Goal: Task Accomplishment & Management: Manage account settings

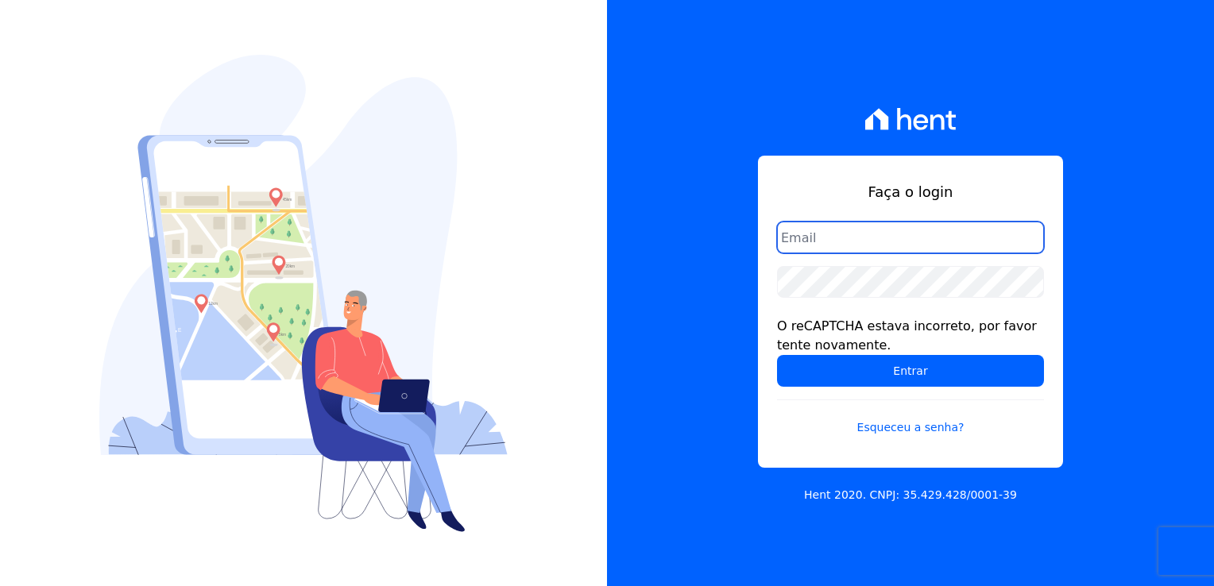
click at [809, 240] on input "email" at bounding box center [910, 238] width 267 height 32
paste input "kalil@apiceincorporadora.com.br"
type input "kalil@apiceincorporadora.com.br"
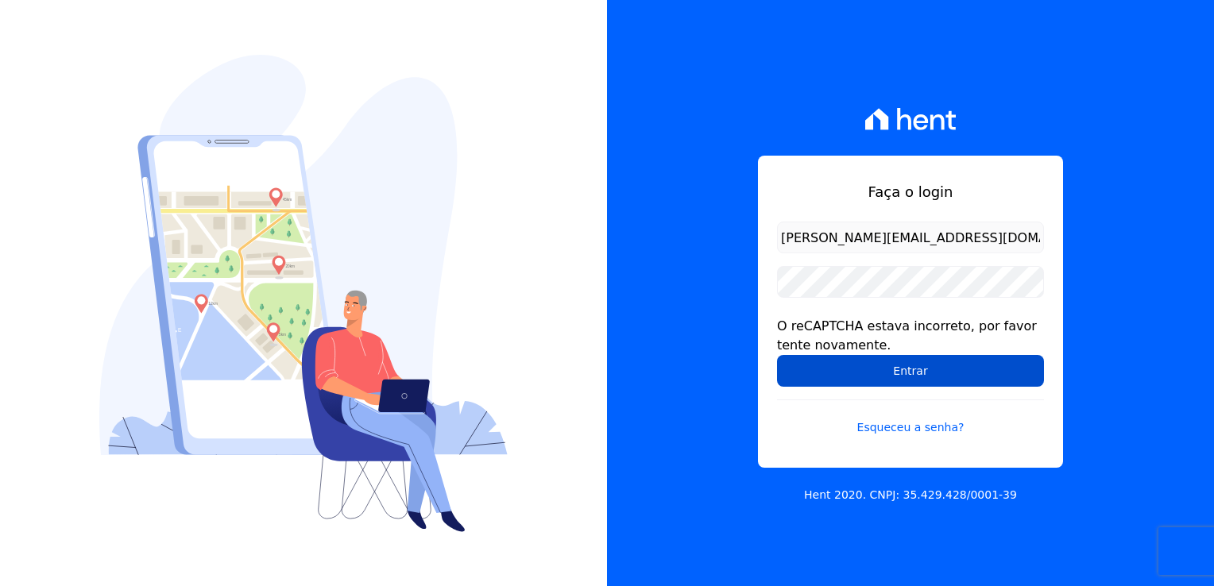
click at [834, 367] on input "Entrar" at bounding box center [910, 371] width 267 height 32
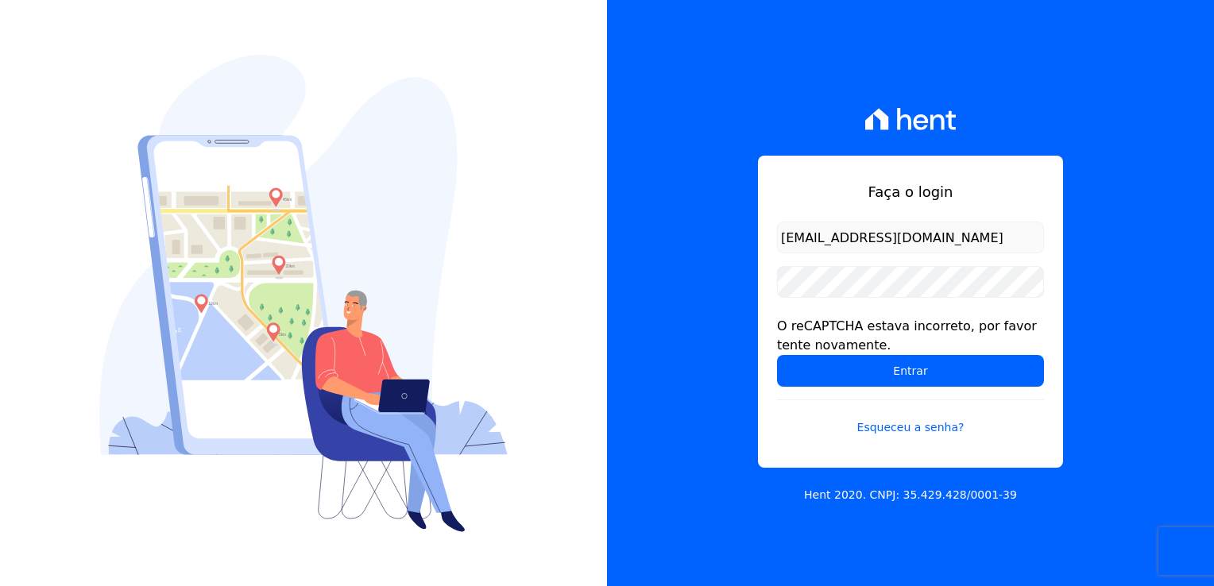
click at [772, 326] on div "Faça o login [EMAIL_ADDRESS][DOMAIN_NAME] O reCAPTCHA estava incorreto, por fav…" at bounding box center [910, 312] width 305 height 312
click at [871, 333] on div "O reCAPTCHA estava incorreto, por favor tente novamente." at bounding box center [910, 336] width 267 height 38
click at [848, 298] on form "kalil@apiceincorporadora.com.br O reCAPTCHA estava incorreto, por favor tente n…" at bounding box center [910, 339] width 267 height 234
click at [808, 338] on div "O reCAPTCHA estava incorreto, por favor tente novamente." at bounding box center [910, 336] width 267 height 38
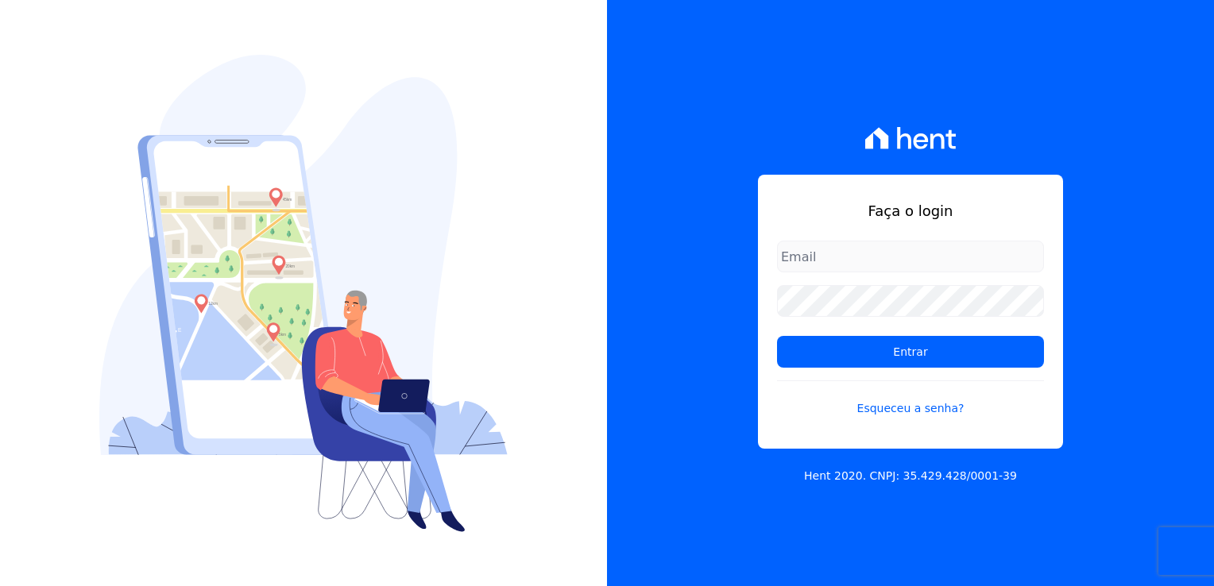
click at [819, 259] on input "email" at bounding box center [910, 257] width 267 height 32
type input "[EMAIL_ADDRESS][DOMAIN_NAME]"
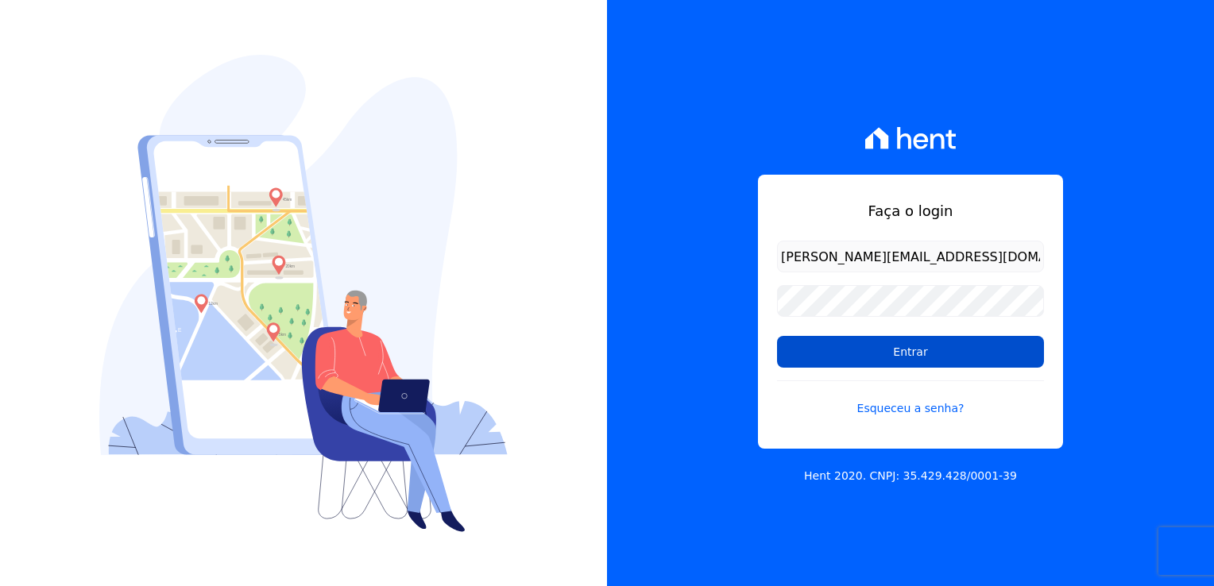
click at [823, 339] on input "Entrar" at bounding box center [910, 352] width 267 height 32
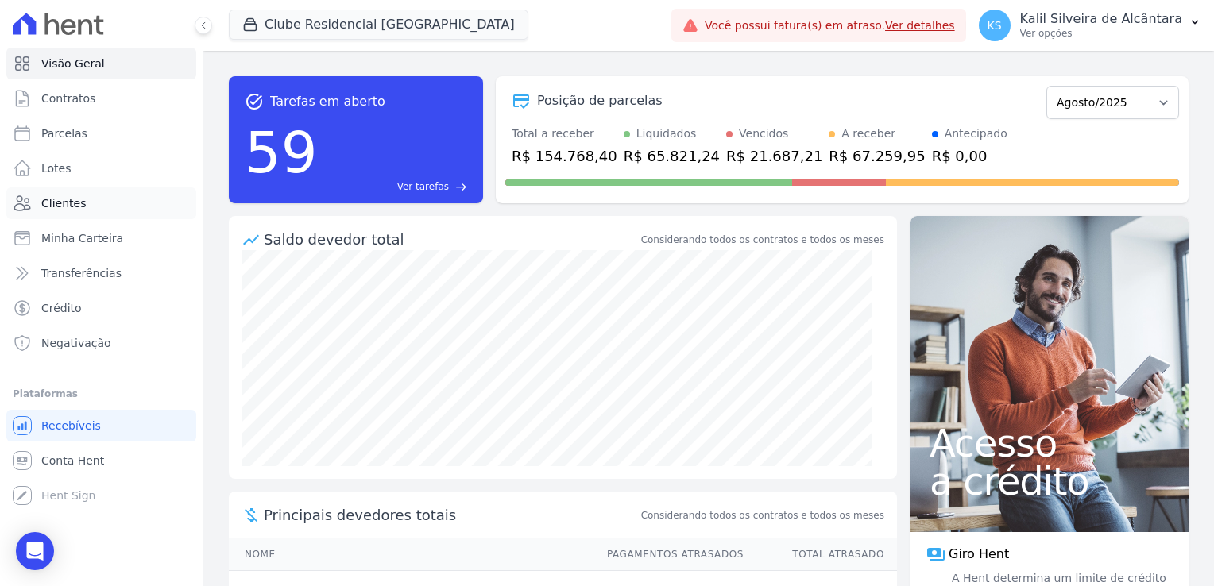
click at [72, 206] on span "Clientes" at bounding box center [63, 203] width 44 height 16
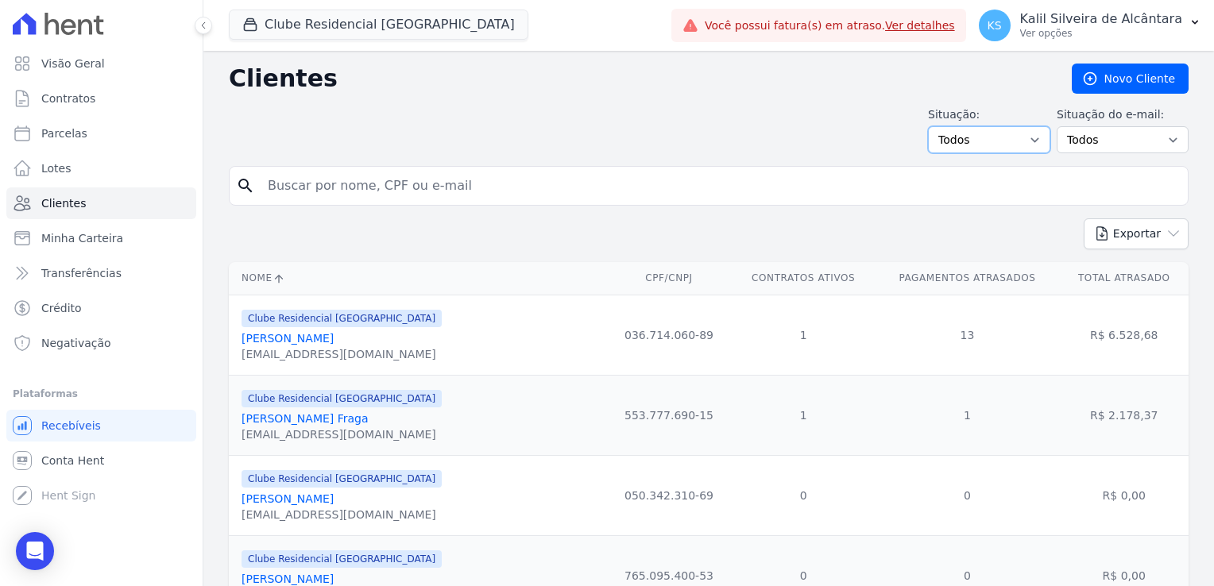
click at [969, 141] on select "Todos Adimplentes Inadimplentes" at bounding box center [989, 139] width 122 height 27
click at [845, 185] on input "search" at bounding box center [719, 186] width 923 height 32
click at [1088, 148] on select "Todos Confirmado Não confirmado" at bounding box center [1122, 139] width 132 height 27
click at [829, 131] on div "Situação: Todos Adimplentes Inadimplentes Situação do e-mail: Todos Confirmado …" at bounding box center [709, 129] width 960 height 47
click at [124, 129] on link "Parcelas" at bounding box center [101, 134] width 190 height 32
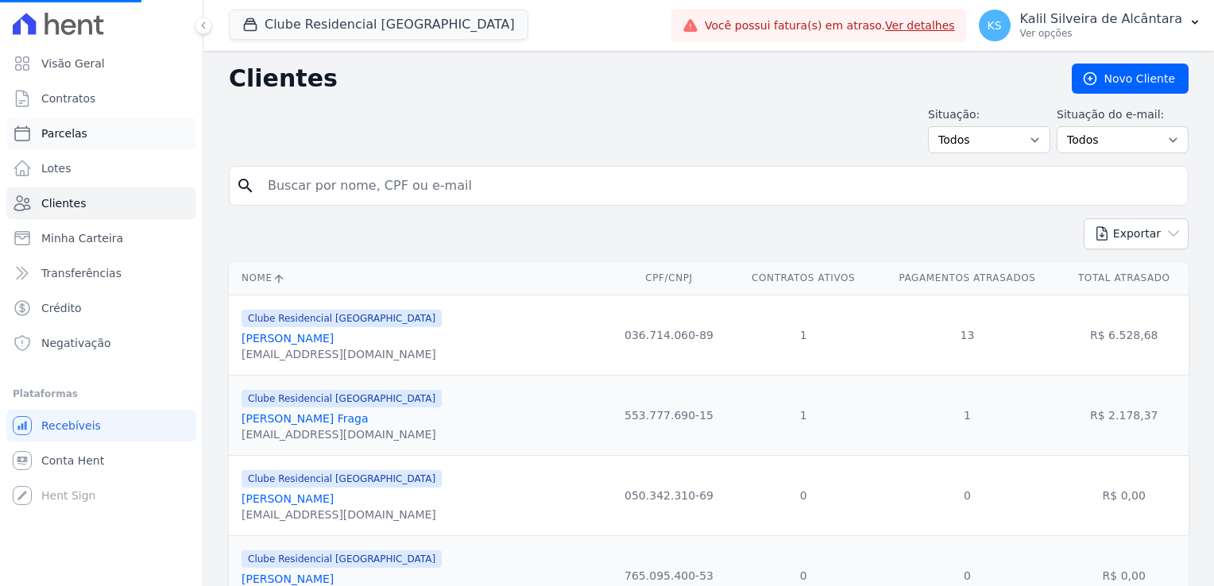
select select
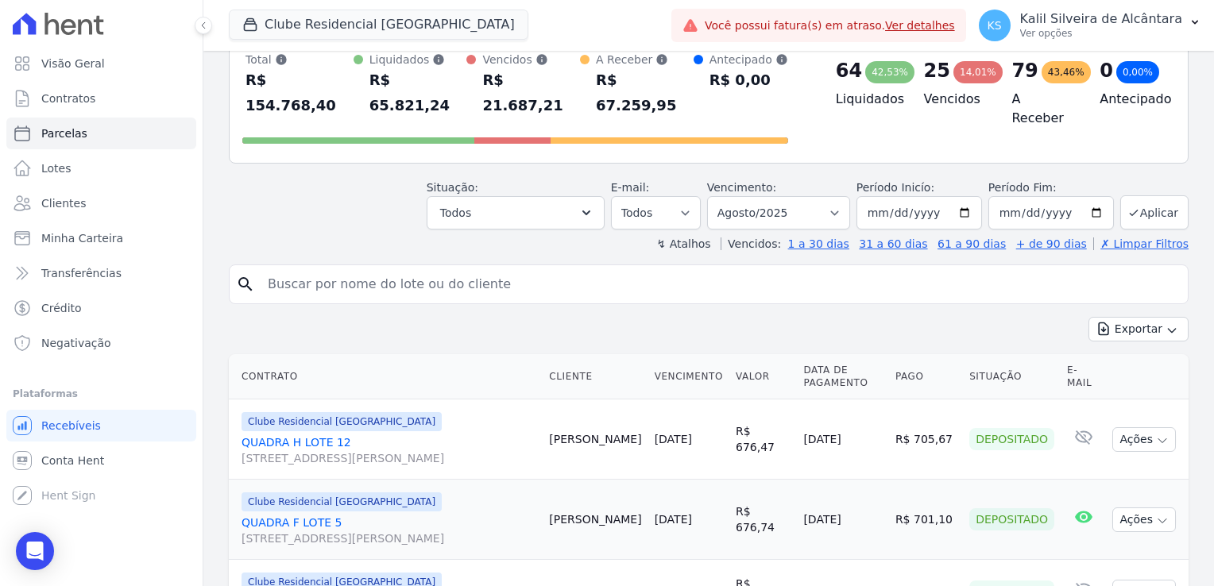
scroll to position [79, 0]
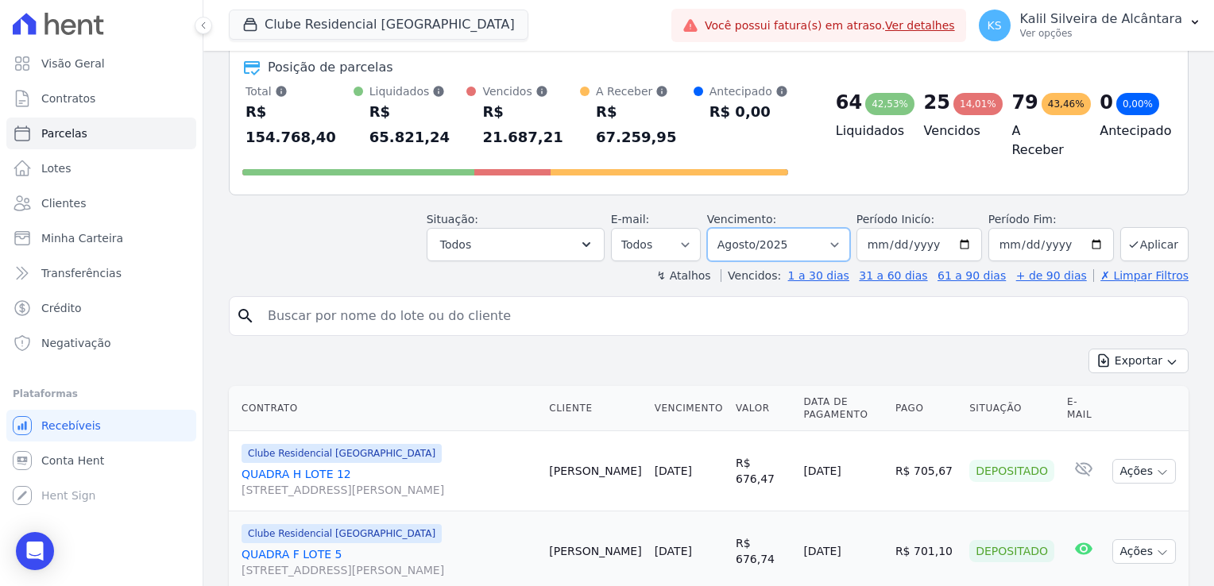
click at [820, 228] on select "Filtrar por período ──────── Todos os meses Novembro/2022 Dezembro/2022 Janeiro…" at bounding box center [778, 244] width 143 height 33
click at [1000, 228] on input "2025-08-31" at bounding box center [1051, 244] width 126 height 33
type input "[DATE]"
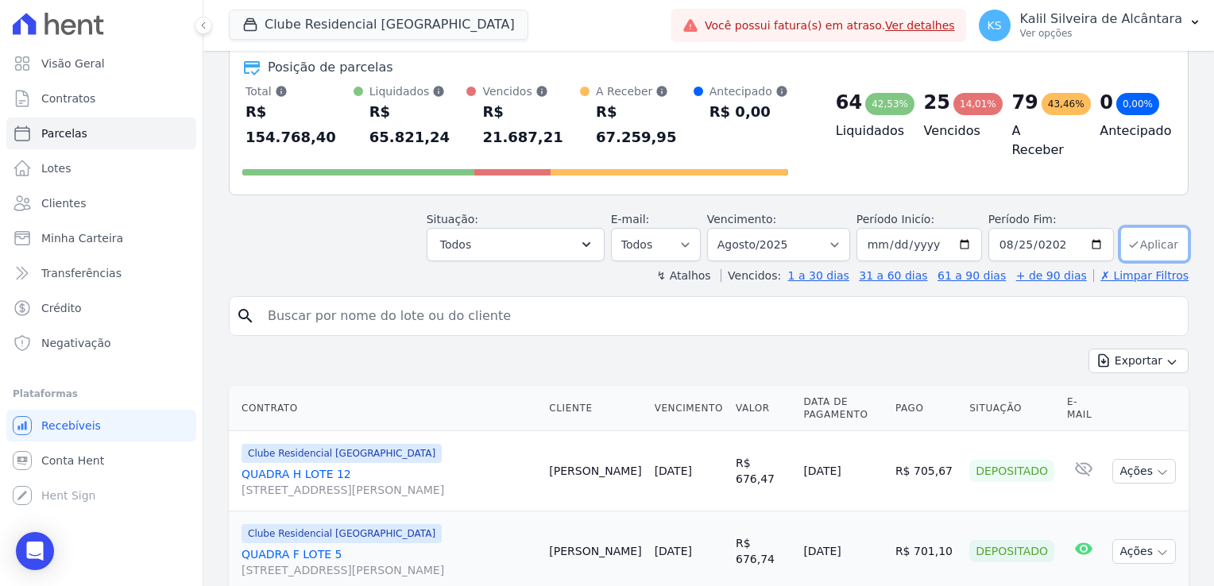
click at [1157, 227] on button "Aplicar" at bounding box center [1154, 244] width 68 height 34
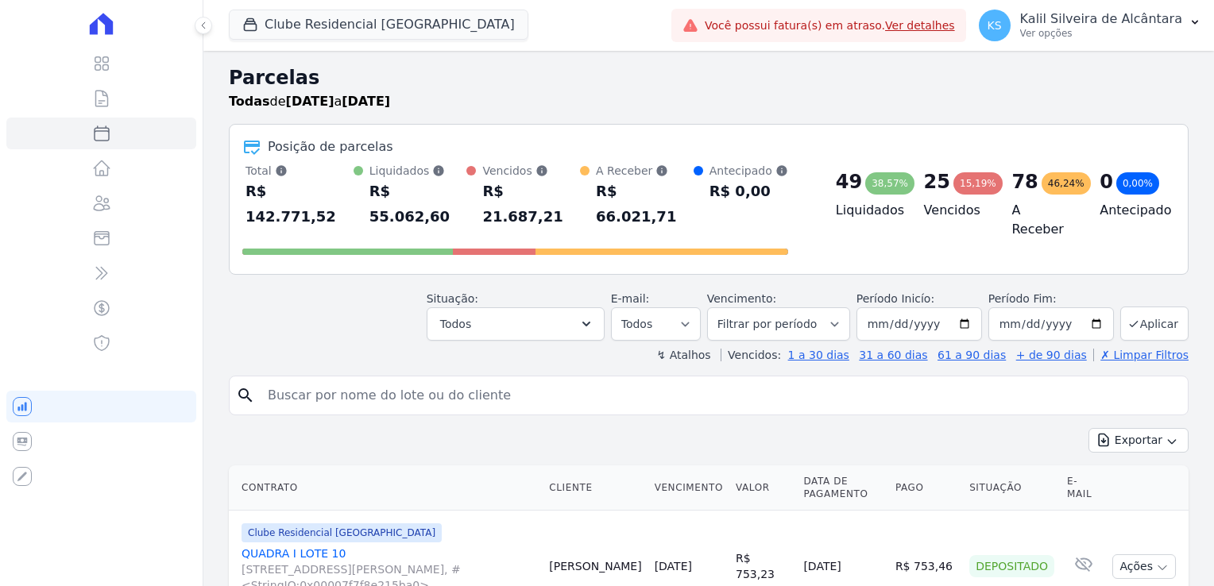
select select
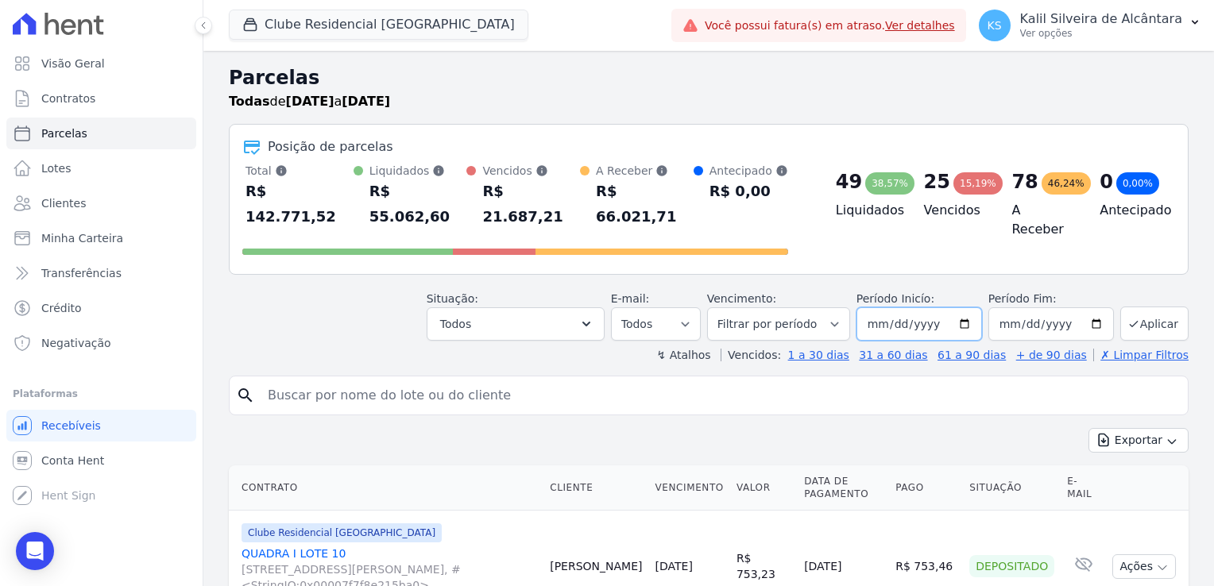
click at [879, 307] on input "[DATE]" at bounding box center [919, 323] width 126 height 33
type input "[DATE]"
click at [1167, 307] on button "Aplicar" at bounding box center [1154, 324] width 68 height 34
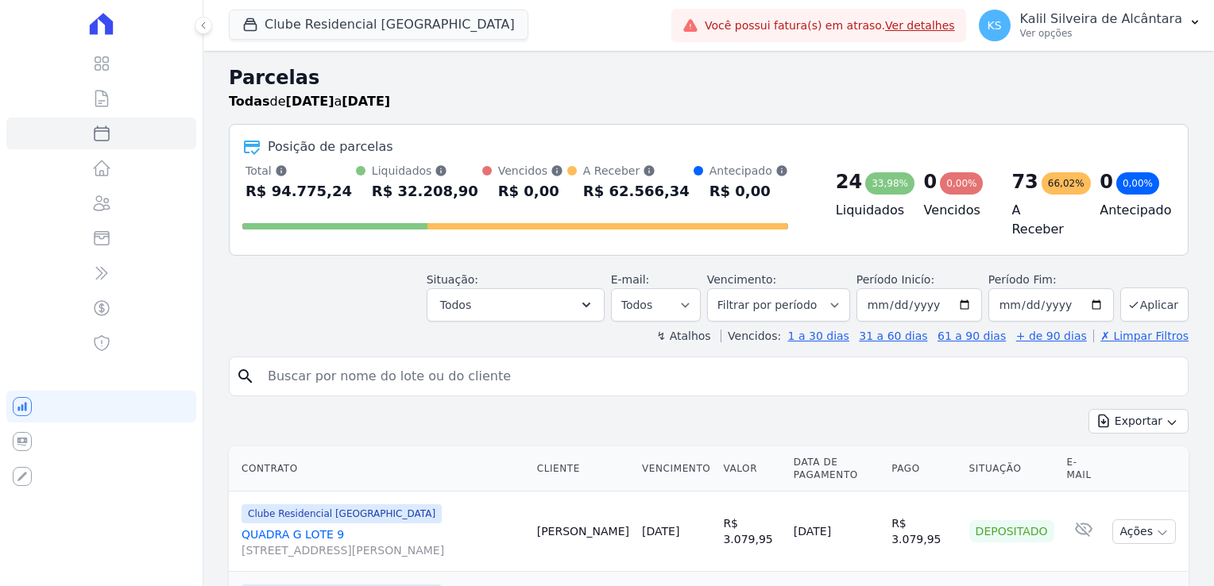
select select
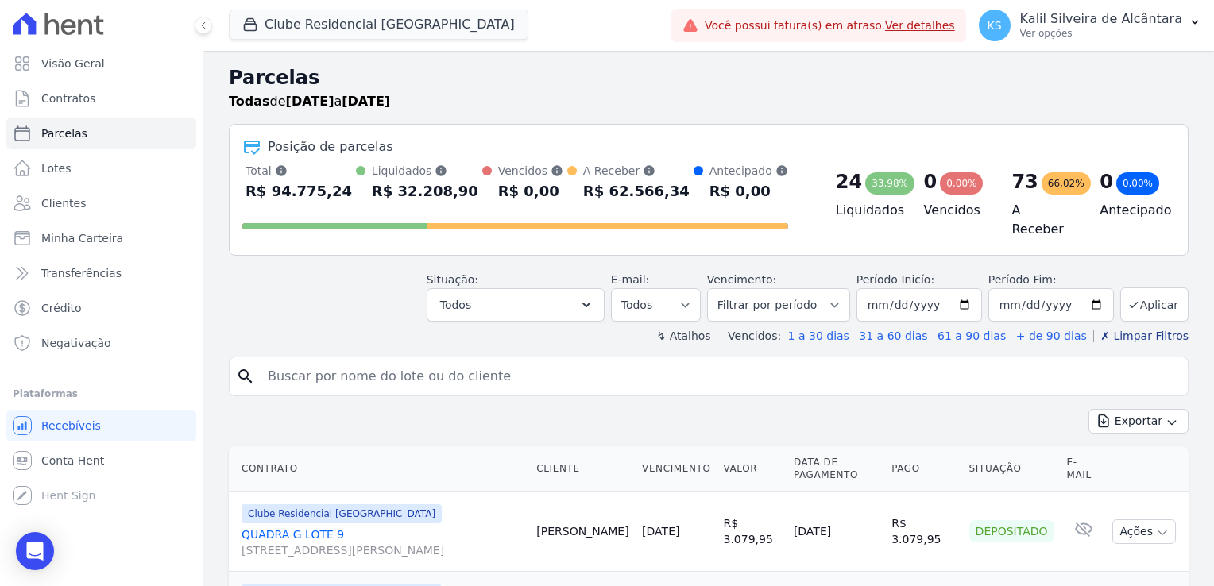
click at [1130, 332] on link "✗ Limpar Filtros" at bounding box center [1140, 336] width 95 height 13
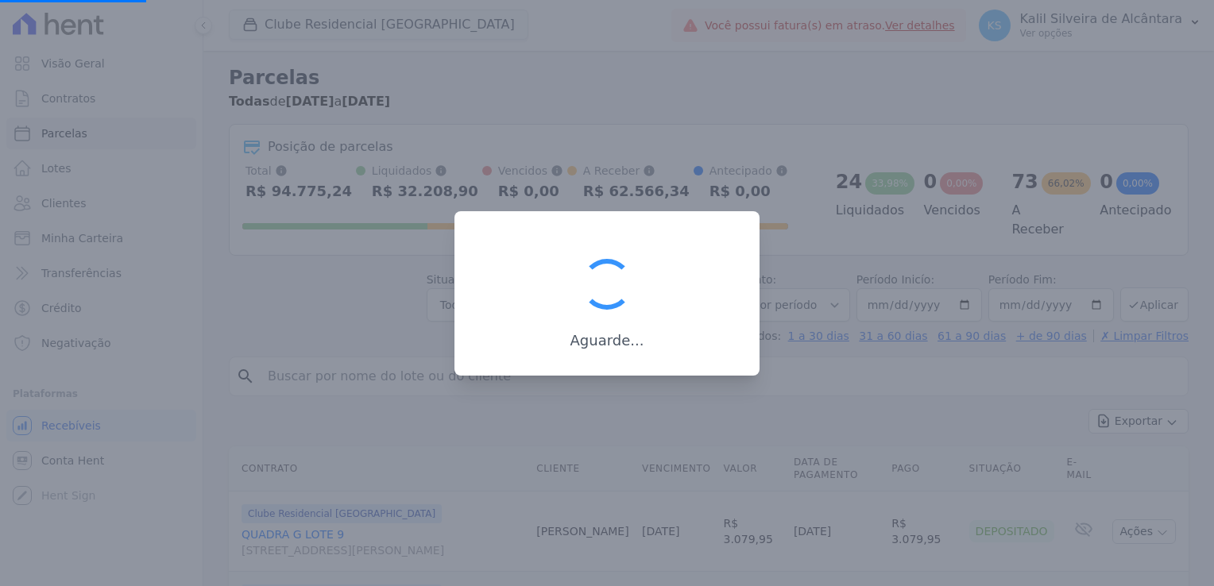
select select
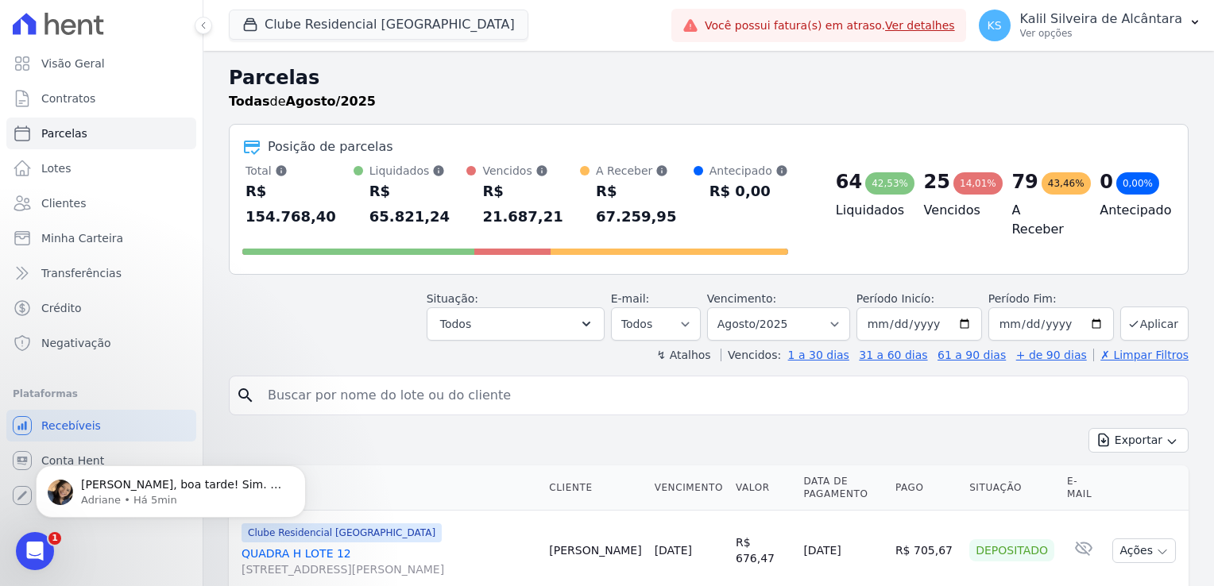
click at [569, 291] on div "Situação: Agendado Em Aberto Pago Processando Cancelado Vencido Transferindo De…" at bounding box center [516, 316] width 178 height 50
click at [564, 307] on button "Todos" at bounding box center [516, 323] width 178 height 33
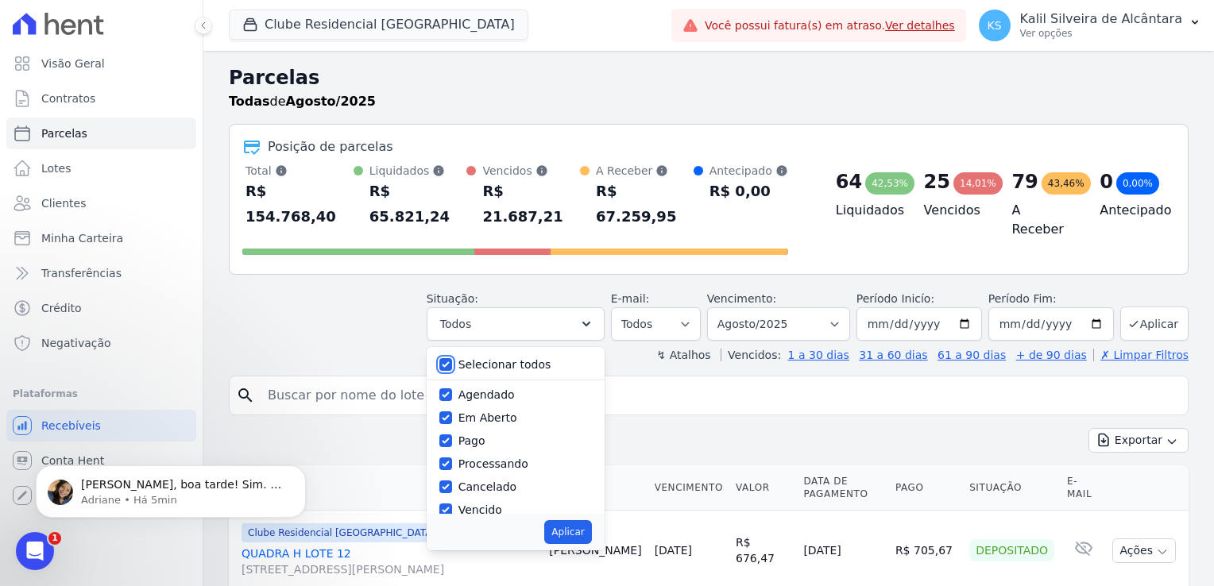
click at [452, 358] on input "Selecionar todos" at bounding box center [445, 364] width 13 height 13
checkbox input "false"
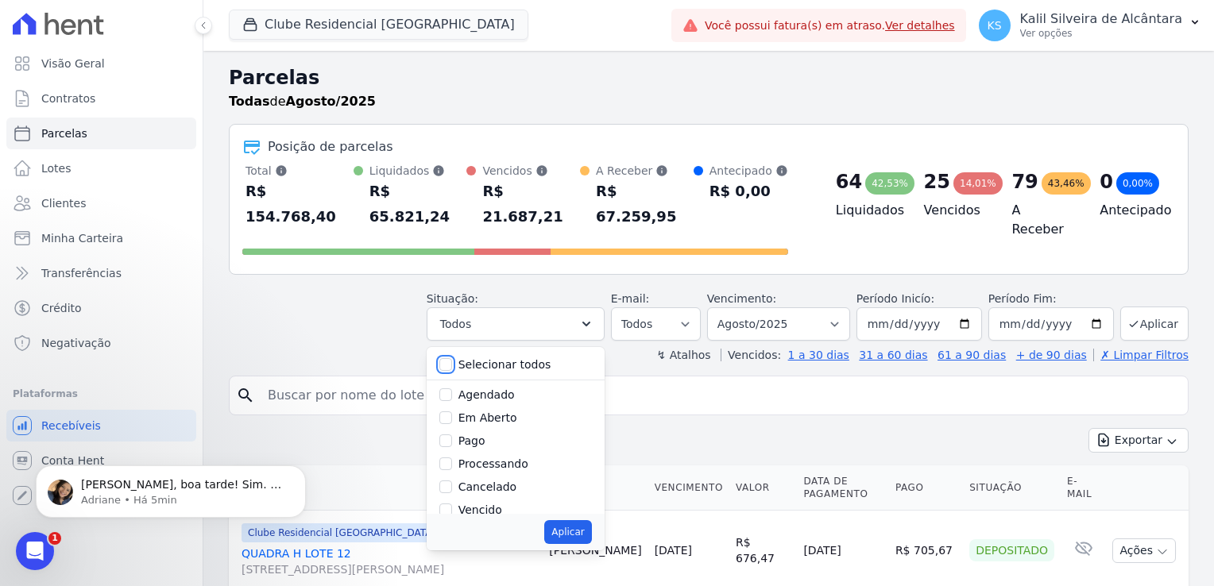
checkbox input "false"
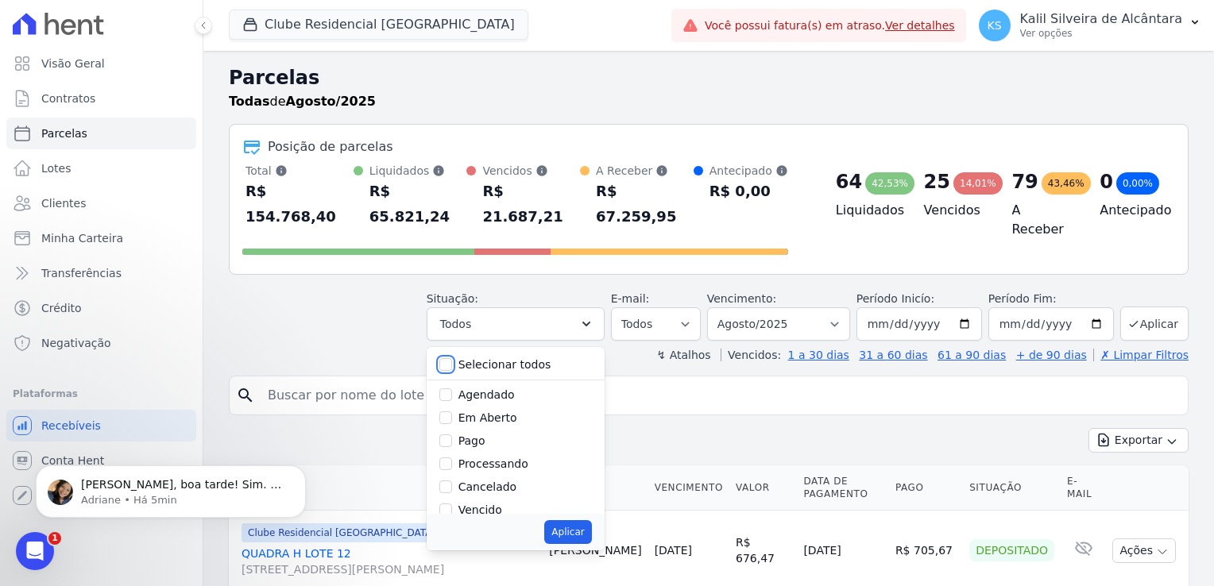
checkbox input "false"
click at [452, 410] on div at bounding box center [445, 418] width 13 height 16
click at [452, 411] on input "Em Aberto" at bounding box center [445, 417] width 13 height 13
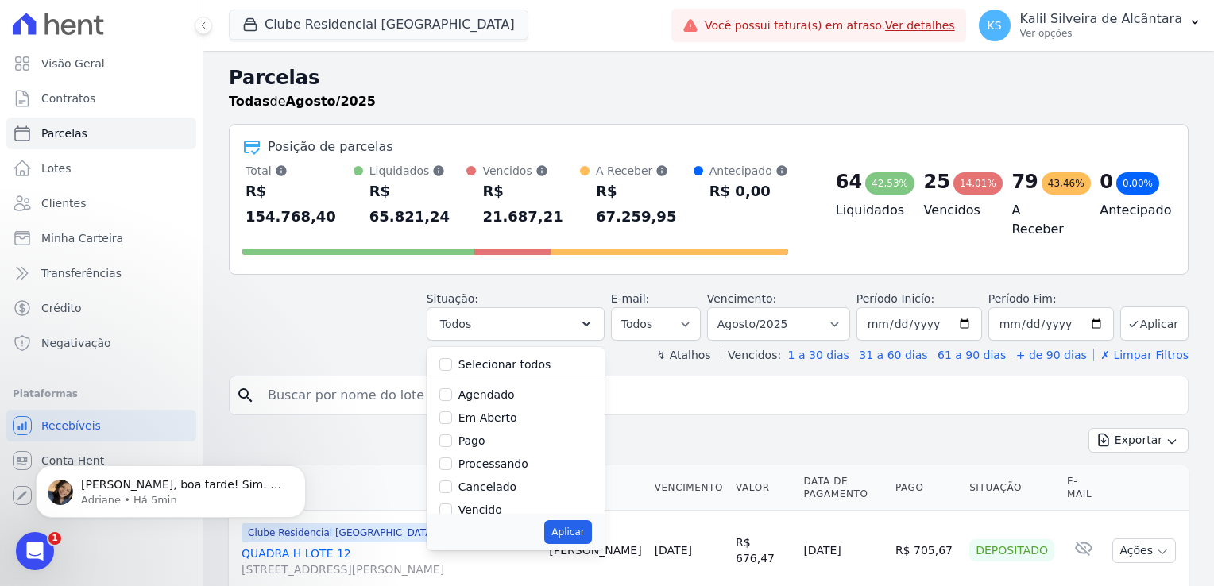
checkbox input "true"
drag, startPoint x: 459, startPoint y: 373, endPoint x: 472, endPoint y: 406, distance: 35.0
click at [452, 388] on input "Agendado" at bounding box center [445, 394] width 13 height 13
checkbox input "true"
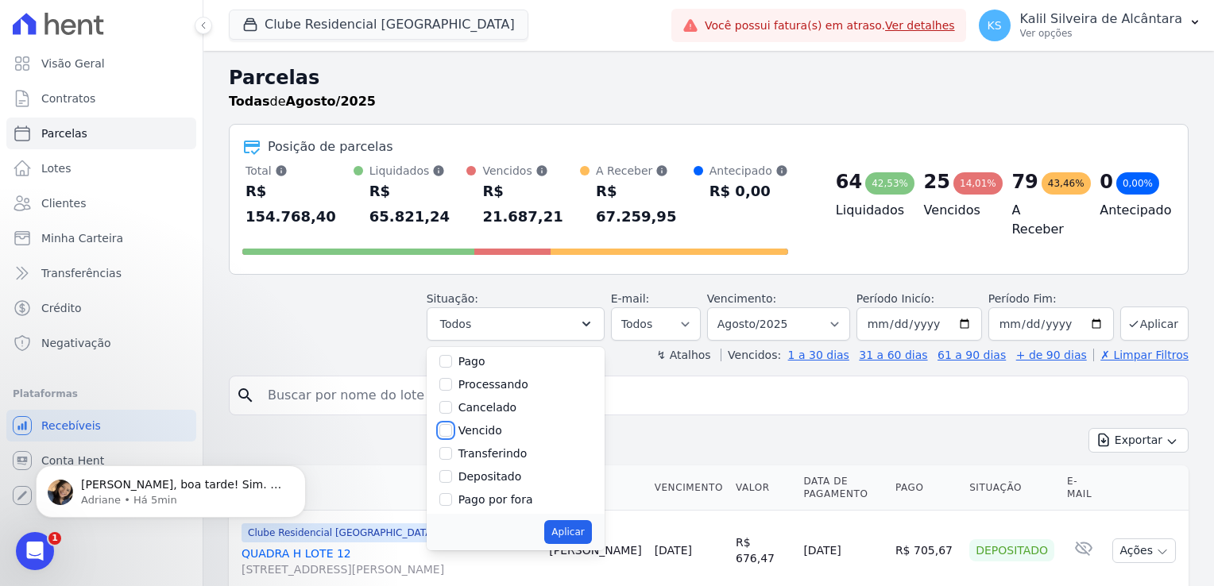
click at [452, 424] on input "Vencido" at bounding box center [445, 430] width 13 height 13
checkbox input "true"
click at [577, 520] on button "Aplicar" at bounding box center [567, 532] width 47 height 24
select select "scheduled"
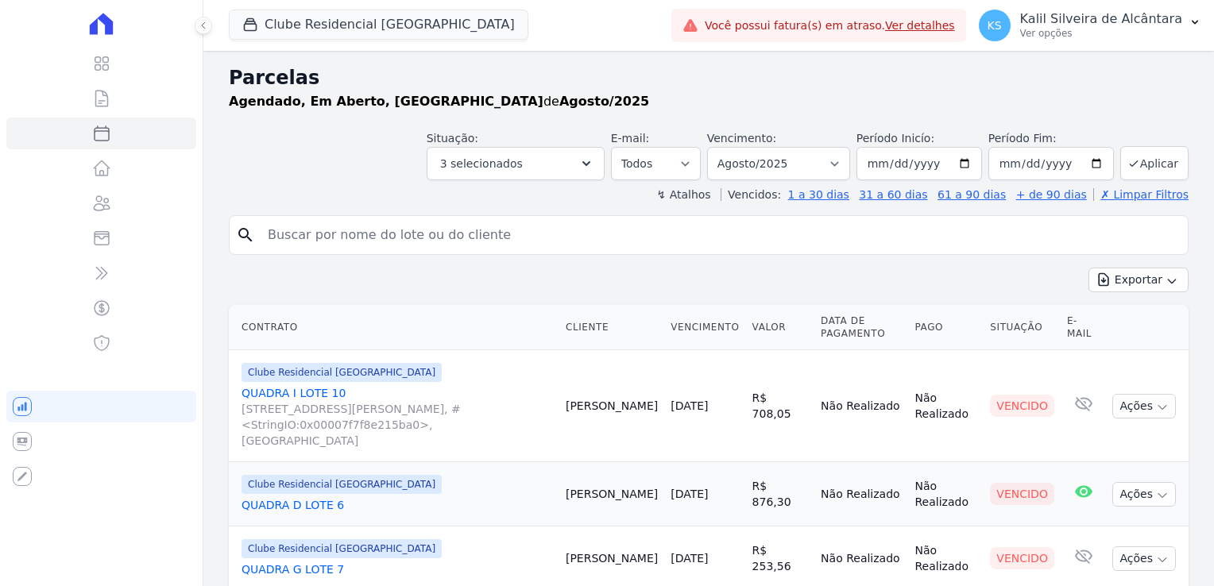
select select
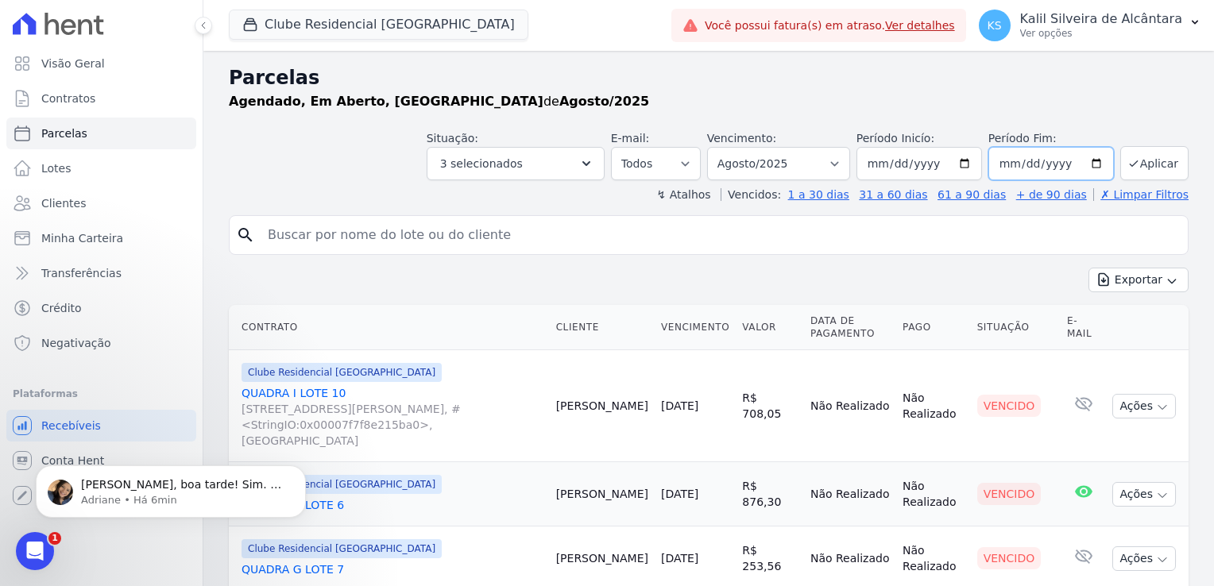
click at [1004, 167] on input "2025-08-31" at bounding box center [1051, 163] width 126 height 33
type input "[DATE]"
click at [906, 129] on div "Situação: Agendado Em Aberto Pago Processando Cancelado Vencido Transferindo De…" at bounding box center [709, 152] width 960 height 56
click at [1124, 152] on button "Aplicar" at bounding box center [1154, 163] width 68 height 34
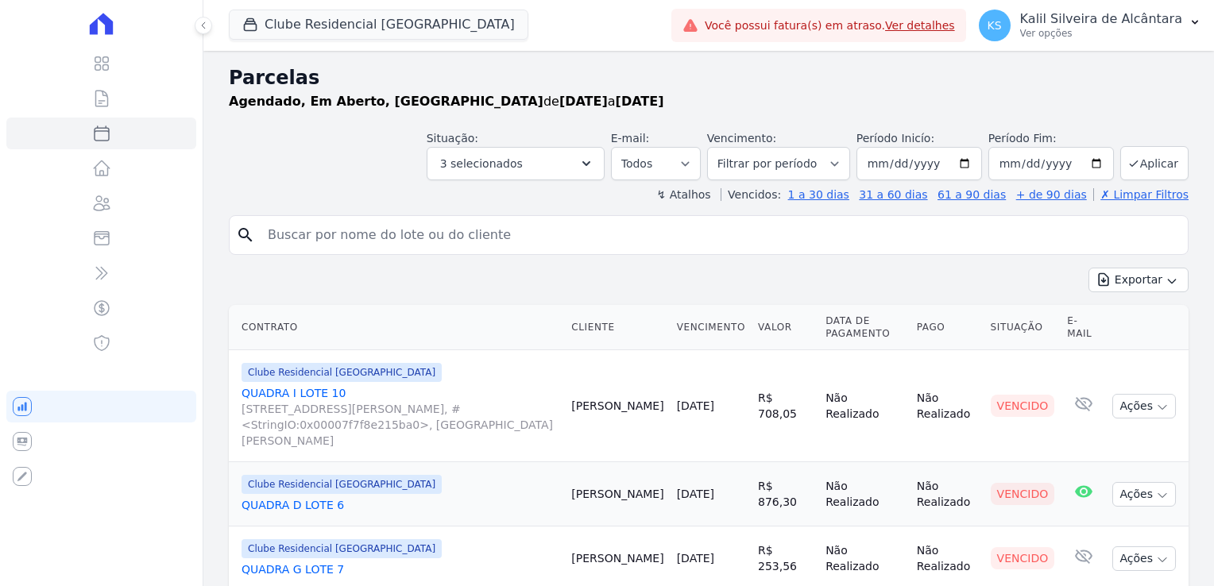
select select
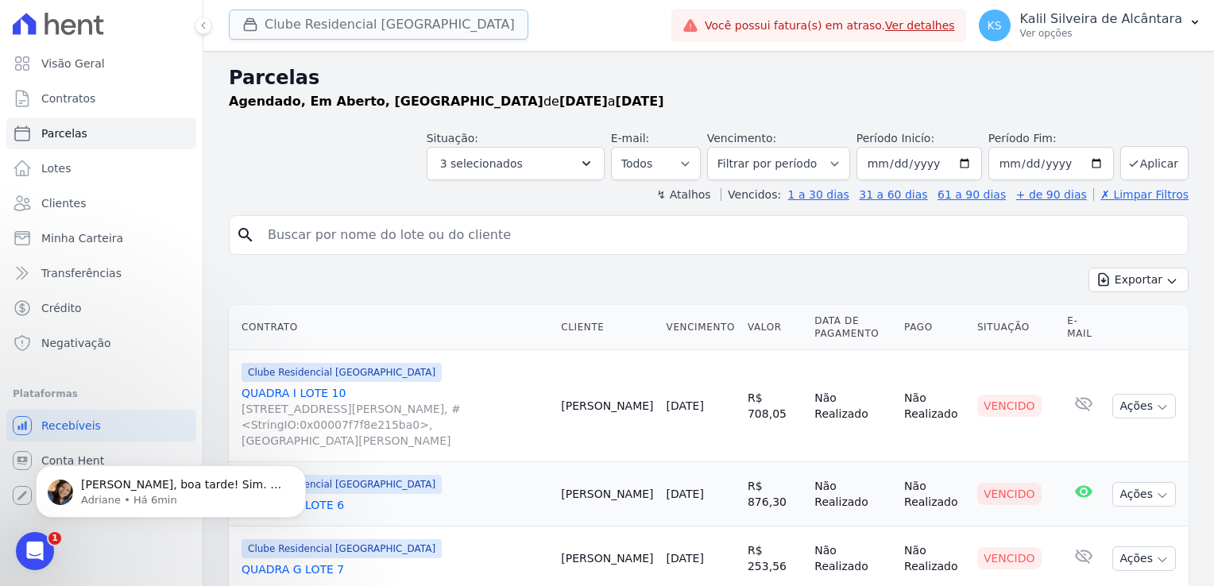
click at [324, 24] on button "Clube Residencial [GEOGRAPHIC_DATA]" at bounding box center [378, 25] width 299 height 30
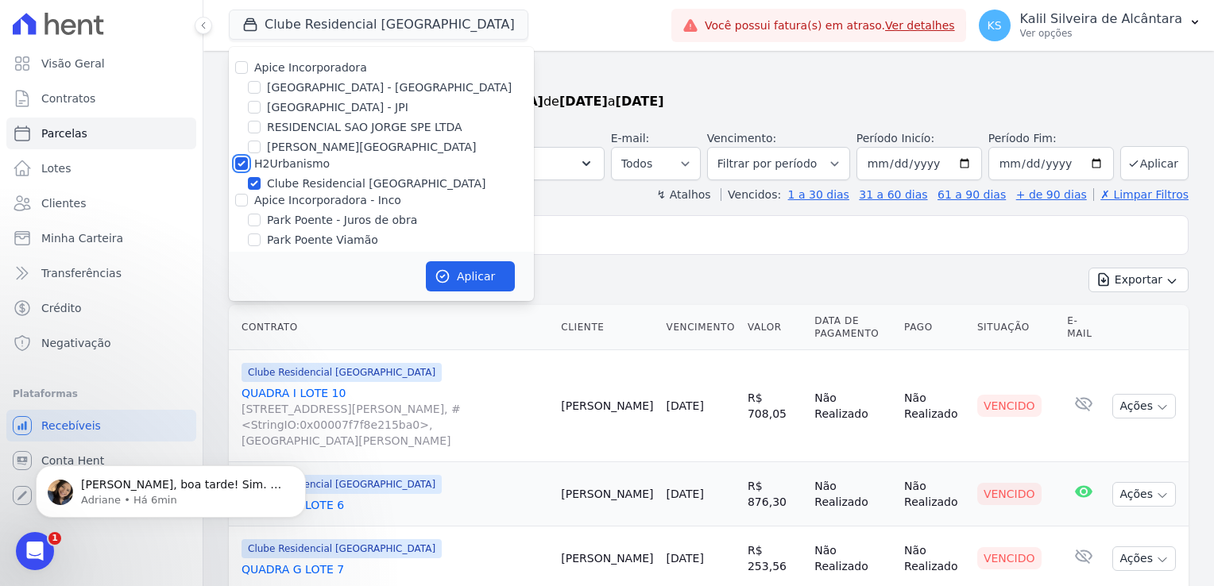
click at [240, 167] on input "H2Urbanismo" at bounding box center [241, 163] width 13 height 13
checkbox input "false"
click at [257, 83] on input "[GEOGRAPHIC_DATA] - [GEOGRAPHIC_DATA]" at bounding box center [254, 87] width 13 height 13
checkbox input "true"
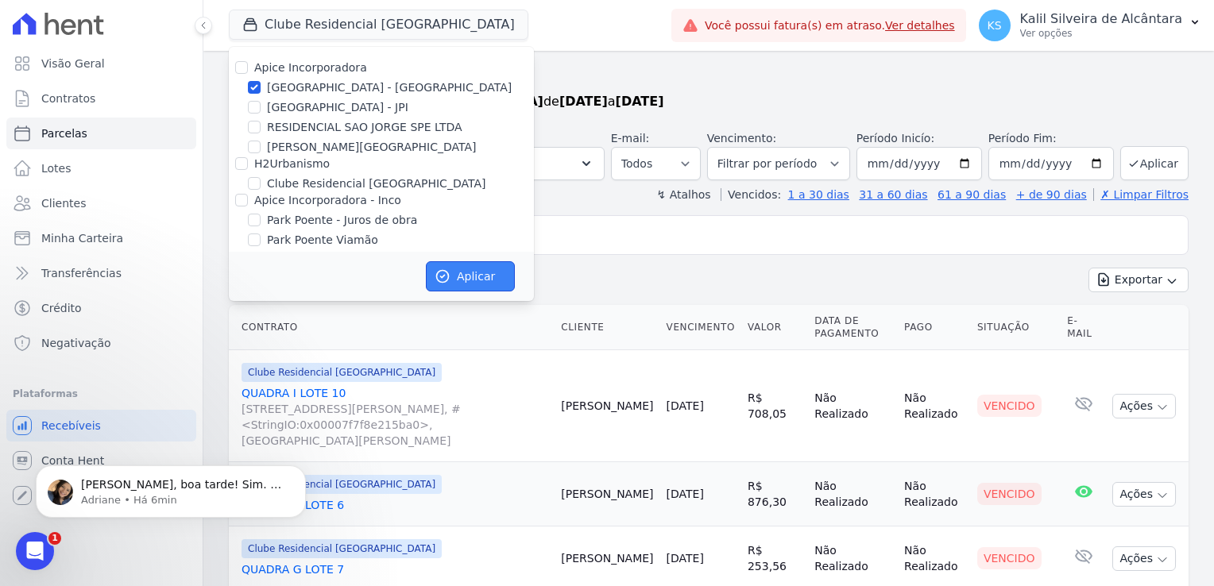
drag, startPoint x: 474, startPoint y: 272, endPoint x: 489, endPoint y: 276, distance: 15.6
click at [474, 273] on button "Aplicar" at bounding box center [470, 276] width 89 height 30
select select
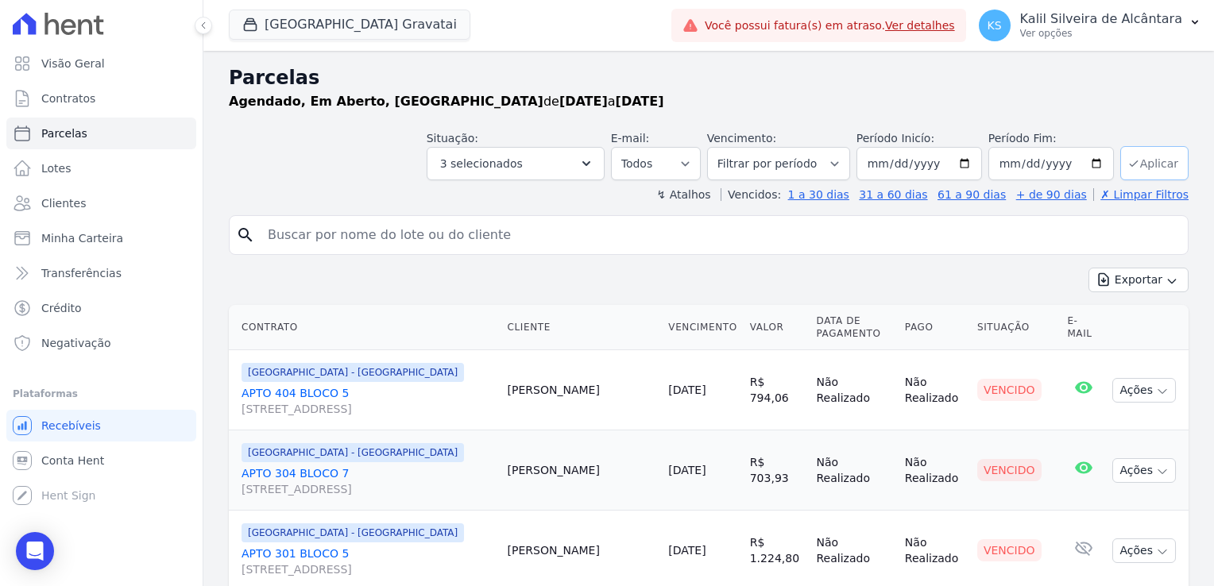
click at [1160, 168] on button "Aplicar" at bounding box center [1154, 163] width 68 height 34
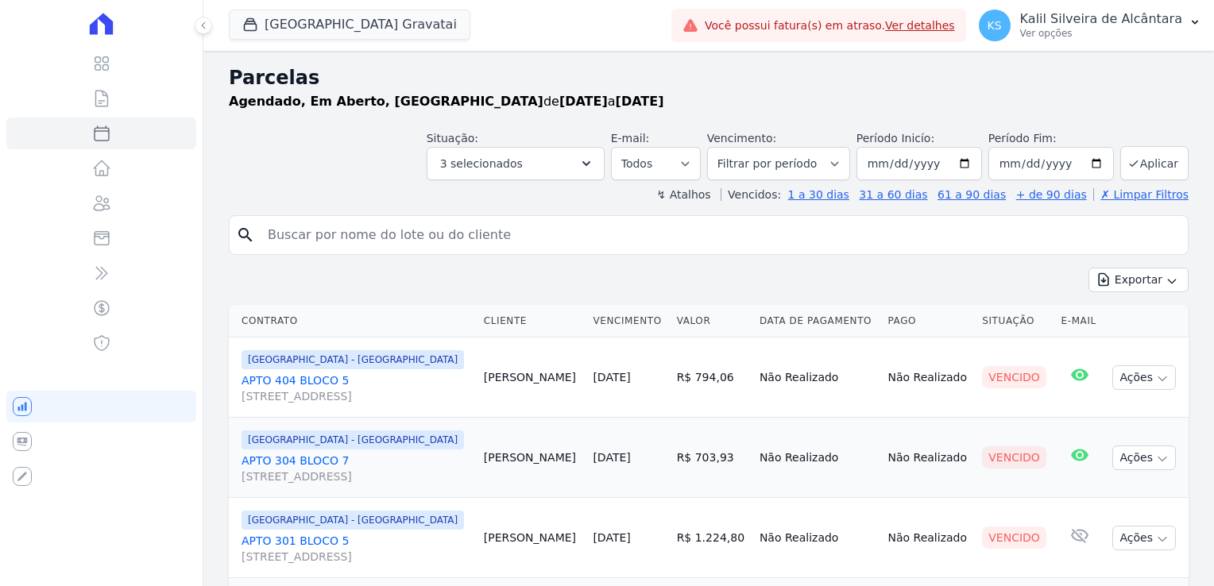
select select
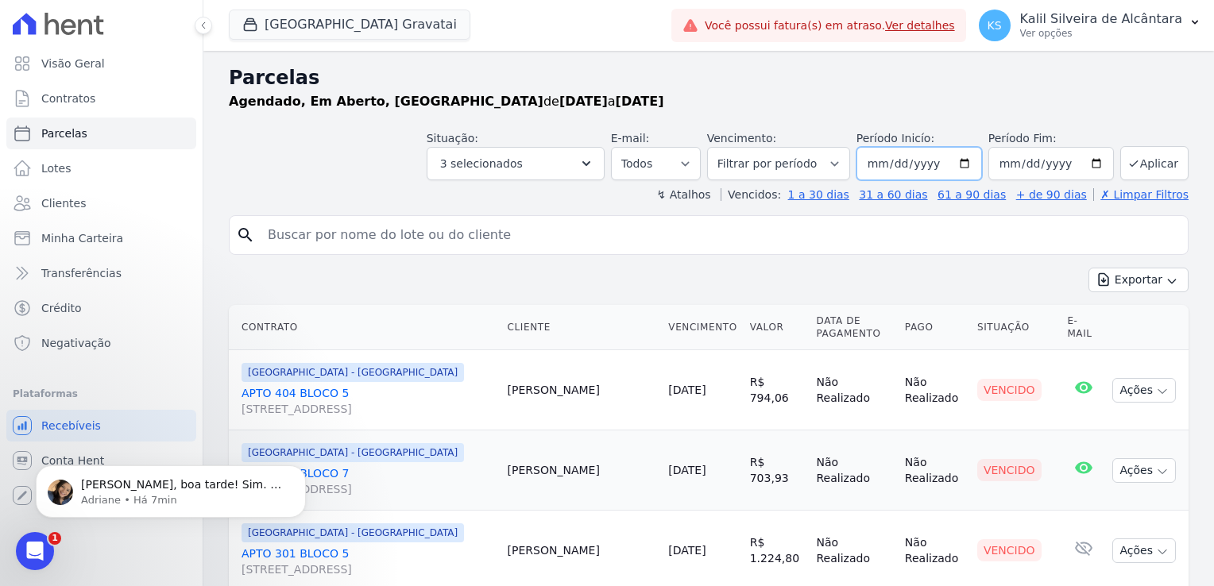
click at [882, 164] on input "[DATE]" at bounding box center [919, 163] width 126 height 33
type input "[DATE]"
click at [1156, 165] on button "Aplicar" at bounding box center [1154, 163] width 68 height 34
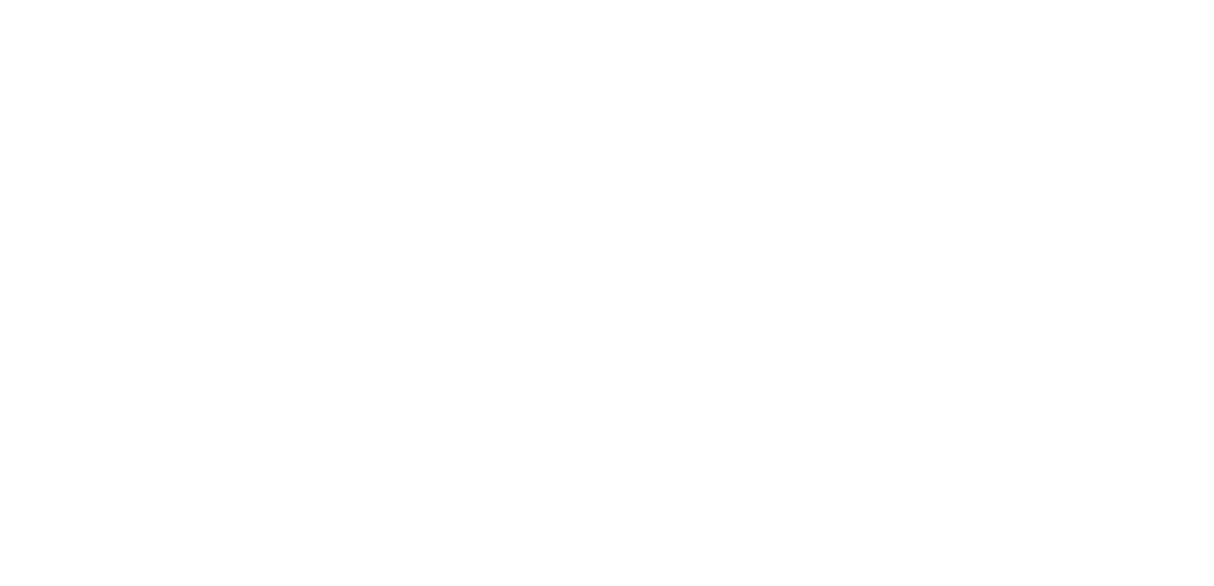
select select
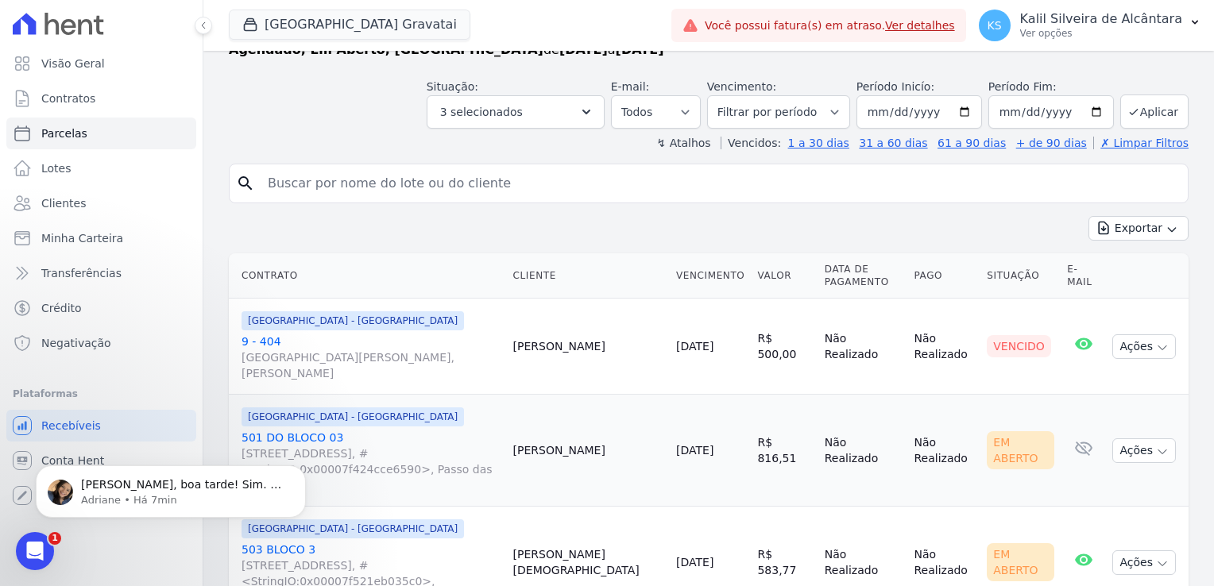
scroll to position [79, 0]
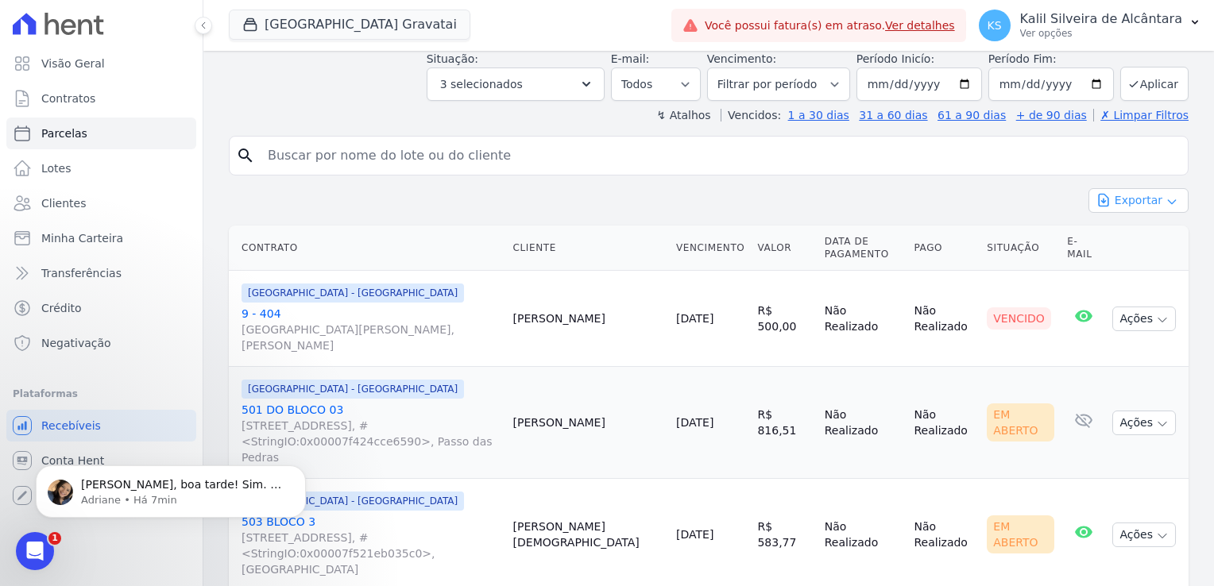
click at [1106, 208] on button "Exportar" at bounding box center [1138, 200] width 100 height 25
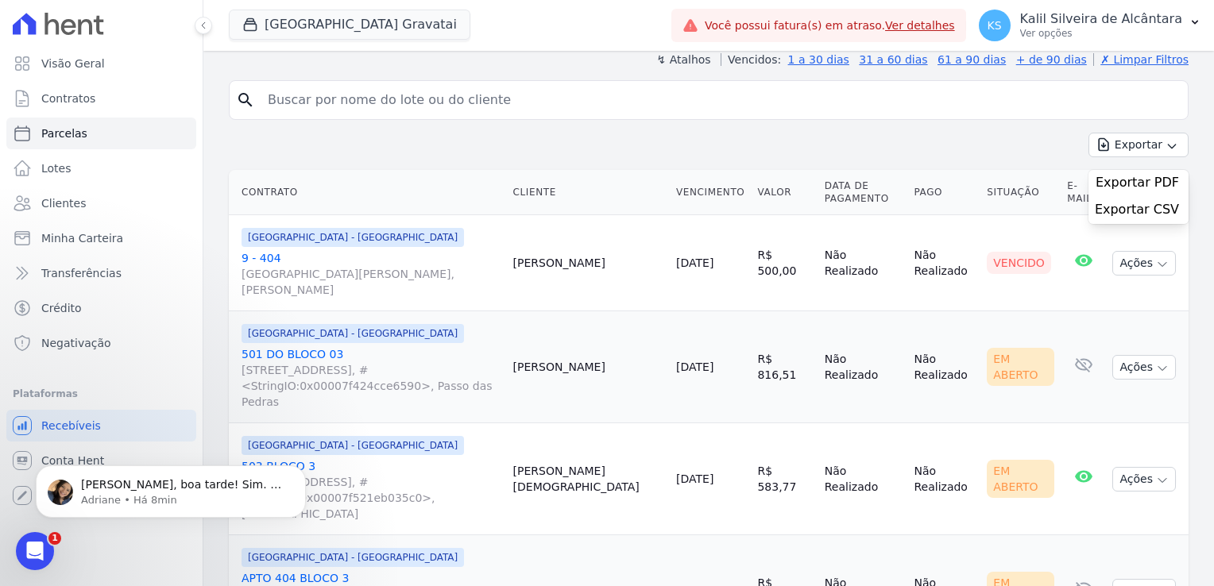
scroll to position [159, 0]
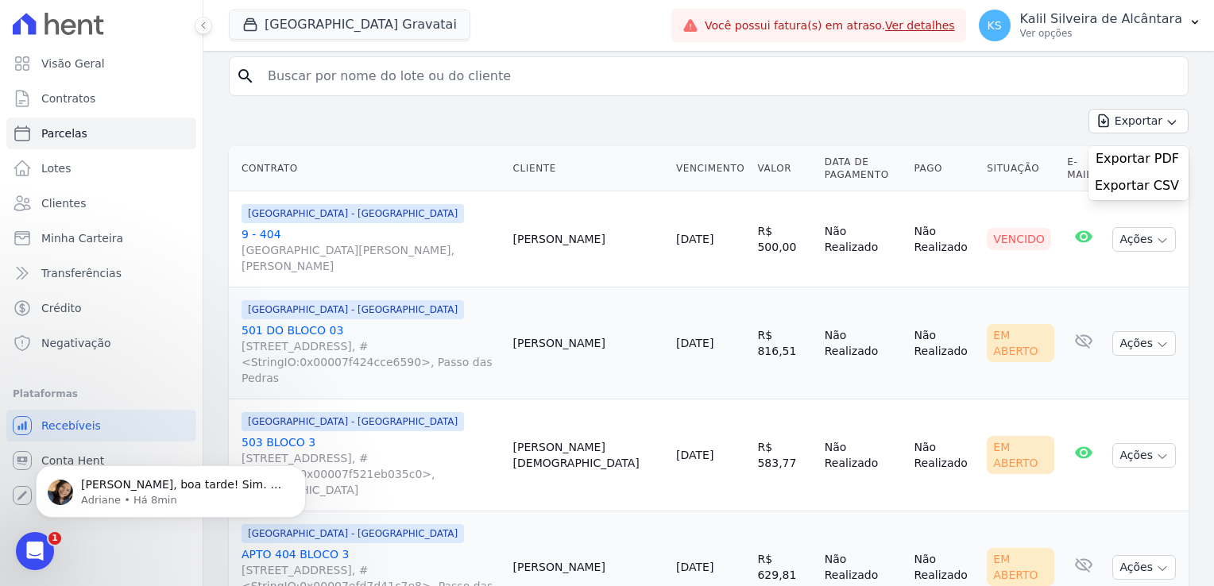
drag, startPoint x: 690, startPoint y: 216, endPoint x: 933, endPoint y: 240, distance: 244.2
click at [933, 240] on tr "Arty Park - Gravatai 9 - 404 Avenida Getúlio Vargas, Menino Deus Augusto Mello …" at bounding box center [709, 239] width 960 height 96
drag, startPoint x: 933, startPoint y: 240, endPoint x: 836, endPoint y: 229, distance: 97.5
click at [836, 229] on td "Não Realizado" at bounding box center [863, 239] width 90 height 96
click at [752, 231] on td "R$ 500,00" at bounding box center [784, 239] width 67 height 96
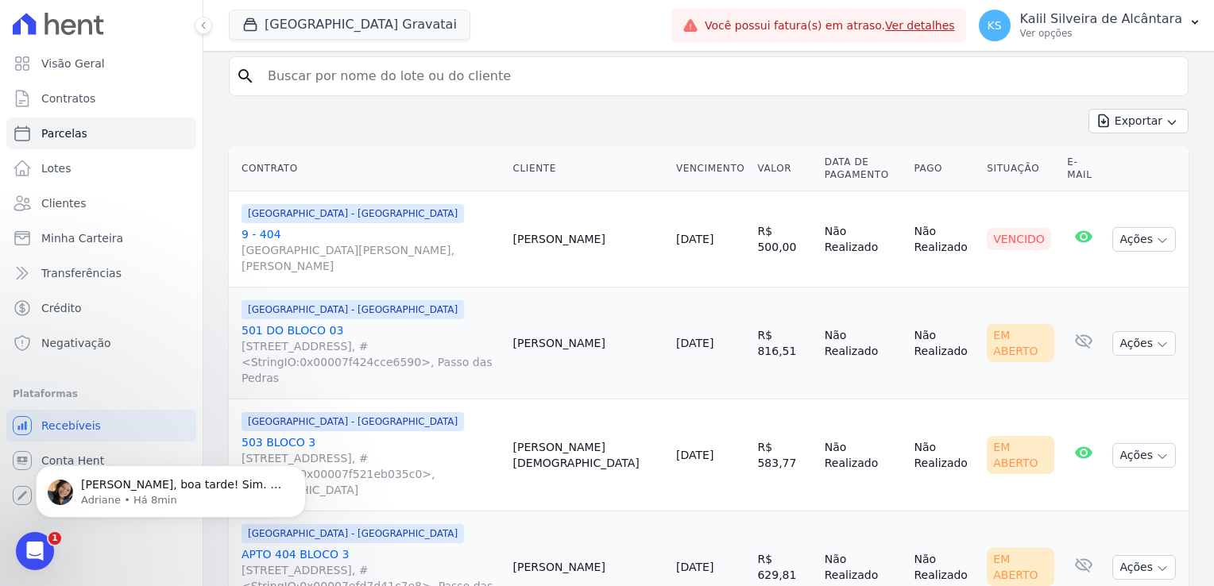
click at [752, 231] on td "R$ 500,00" at bounding box center [784, 239] width 67 height 96
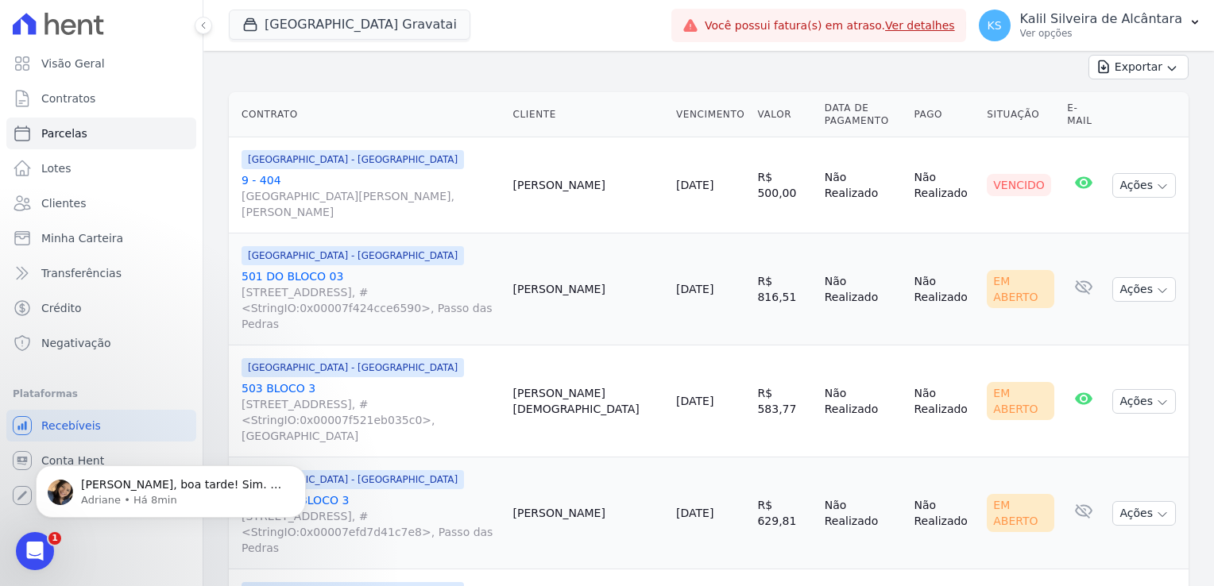
scroll to position [238, 0]
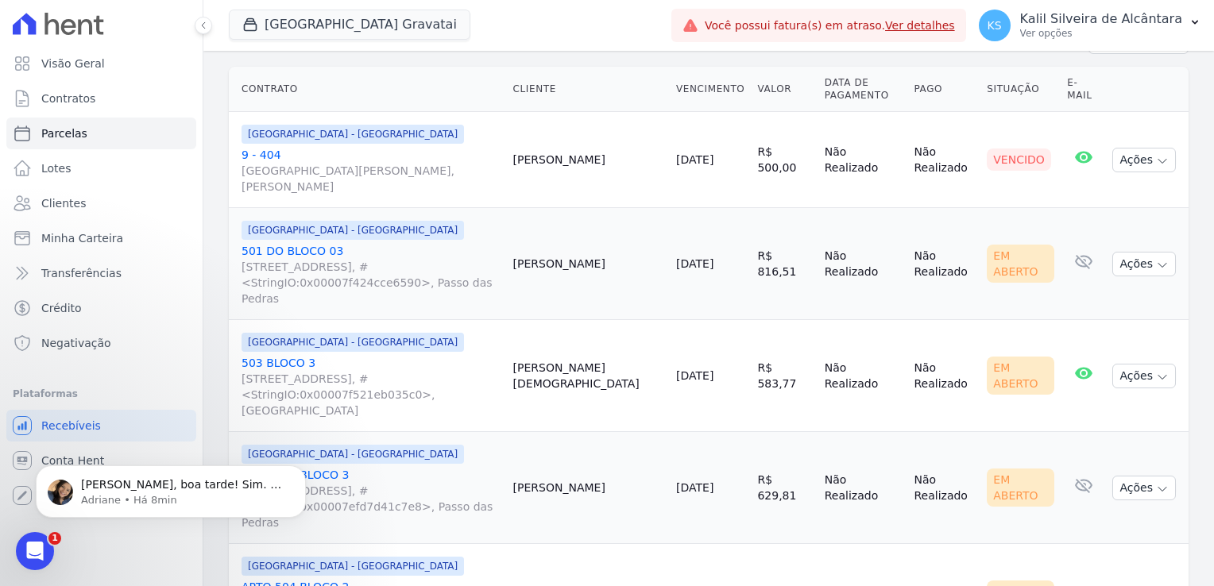
click at [678, 257] on link "[DATE]" at bounding box center [694, 263] width 37 height 13
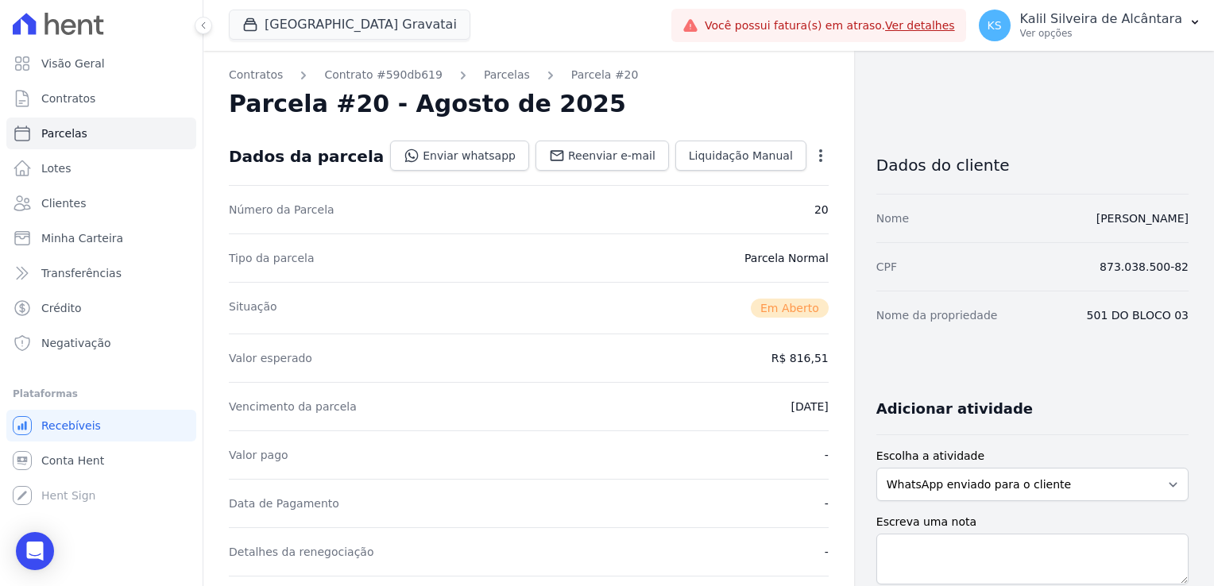
select select
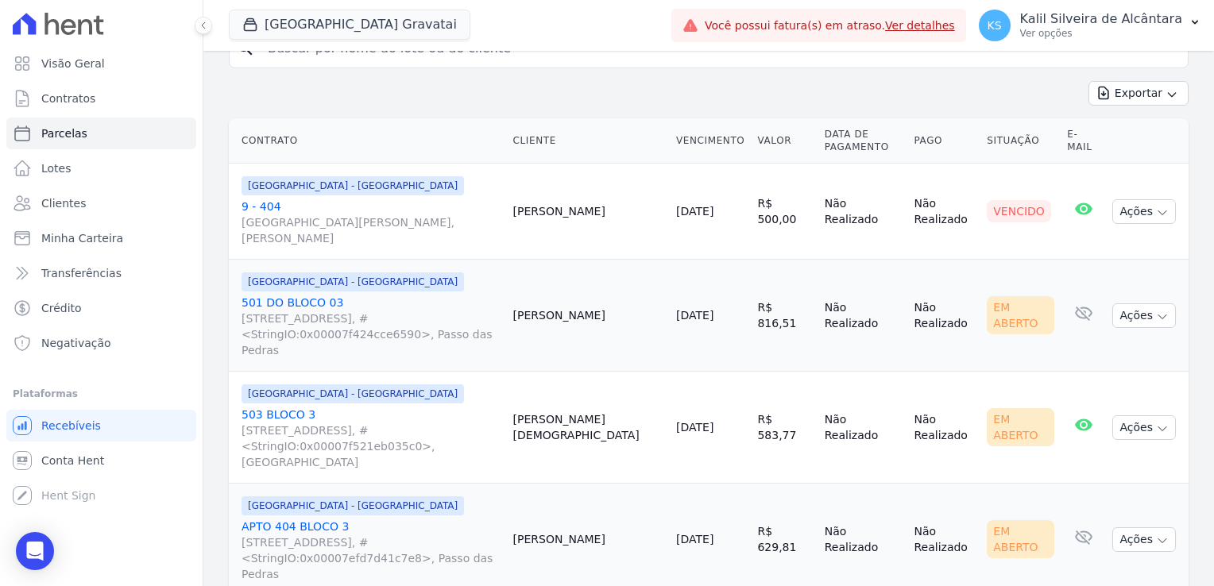
scroll to position [159, 0]
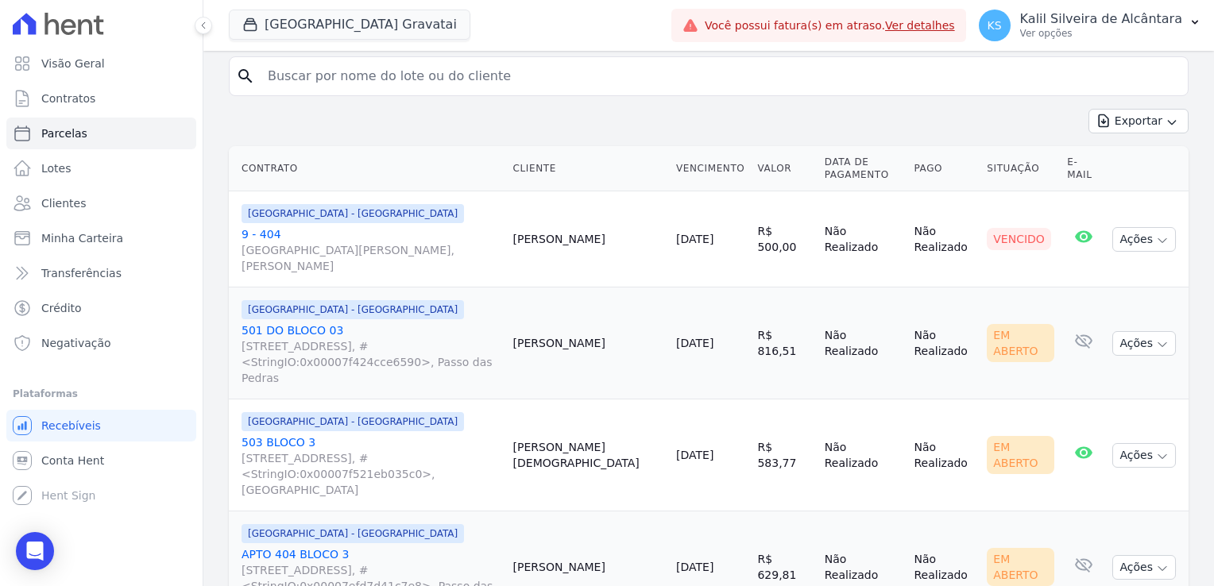
drag, startPoint x: 659, startPoint y: 234, endPoint x: 617, endPoint y: 236, distance: 41.4
click at [617, 236] on tr "Arty Park - Gravatai 9 - 404 Avenida Getúlio Vargas, Menino Deus Augusto Mello …" at bounding box center [709, 239] width 960 height 96
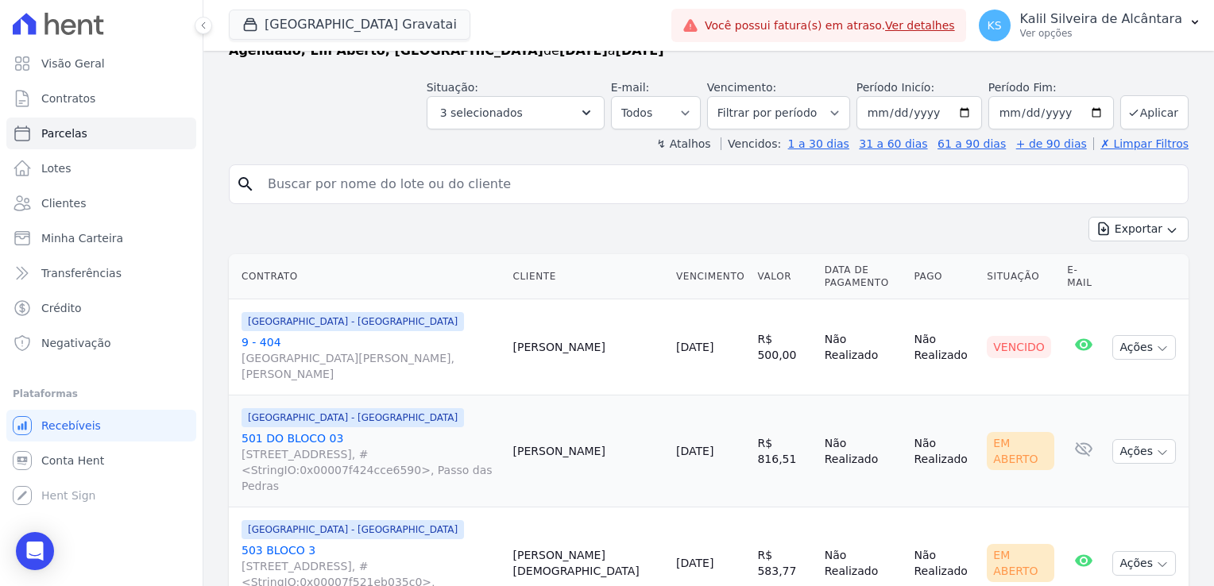
scroll to position [79, 0]
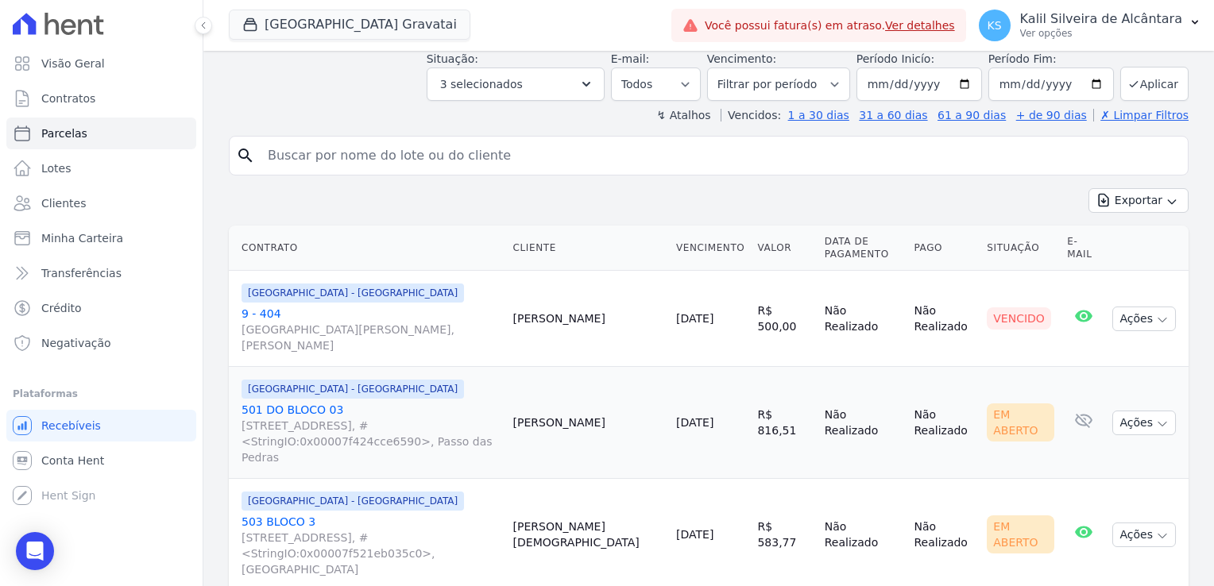
drag, startPoint x: 442, startPoint y: 218, endPoint x: 493, endPoint y: 252, distance: 61.5
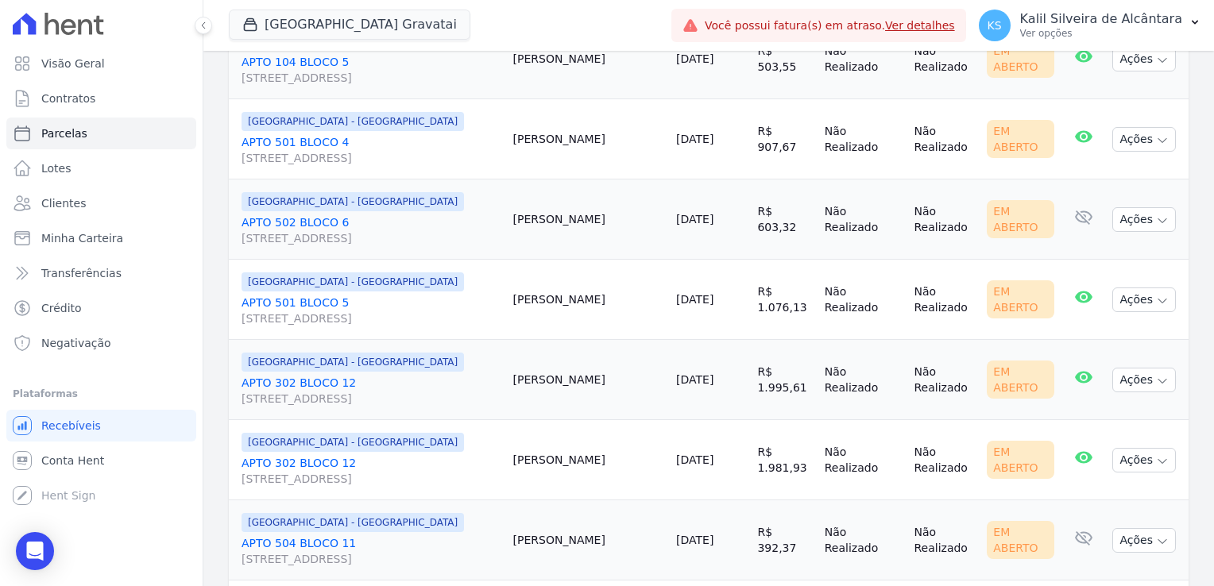
scroll to position [1796, 0]
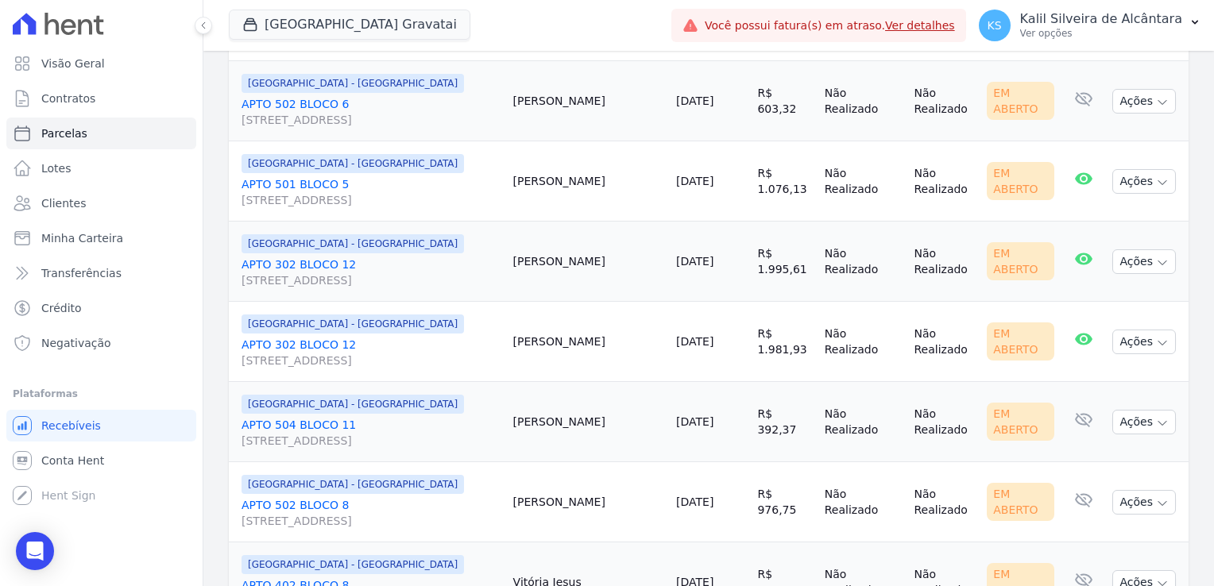
click at [616, 543] on td "Vitória Jesus" at bounding box center [588, 583] width 163 height 80
drag, startPoint x: 622, startPoint y: 502, endPoint x: 559, endPoint y: 496, distance: 63.1
click at [559, 543] on td "Vitória Jesus" at bounding box center [588, 583] width 163 height 80
copy td "Vitória Jesus"
drag, startPoint x: 421, startPoint y: 404, endPoint x: 432, endPoint y: 403, distance: 11.1
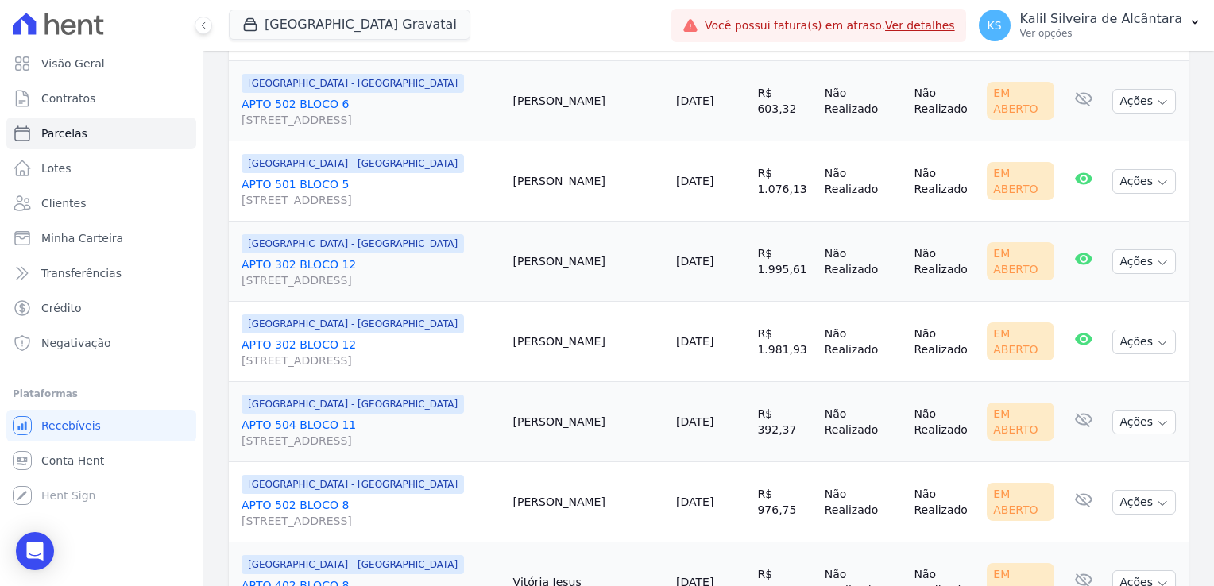
click at [422, 475] on div "[GEOGRAPHIC_DATA] - [GEOGRAPHIC_DATA]" at bounding box center [370, 484] width 259 height 19
drag, startPoint x: 591, startPoint y: 421, endPoint x: 622, endPoint y: 424, distance: 31.1
click at [622, 462] on td "Juan Ferreira" at bounding box center [588, 502] width 163 height 80
drag, startPoint x: 399, startPoint y: 351, endPoint x: 350, endPoint y: 342, distance: 49.2
click at [399, 433] on span "Rua Nova York, 120, Passo das Pedras" at bounding box center [370, 441] width 259 height 16
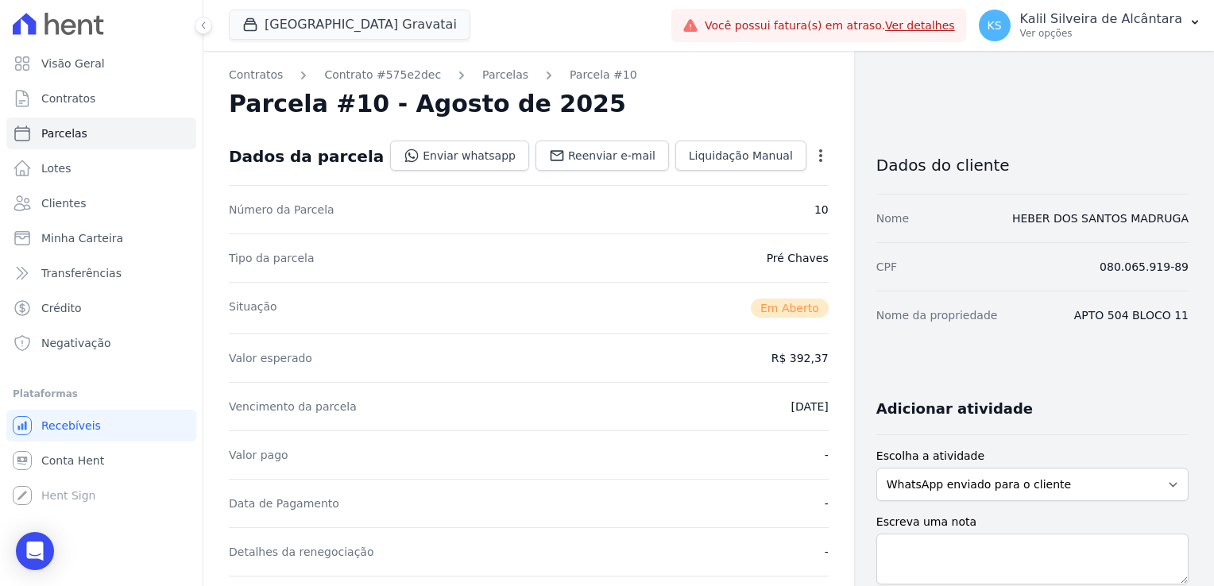
select select
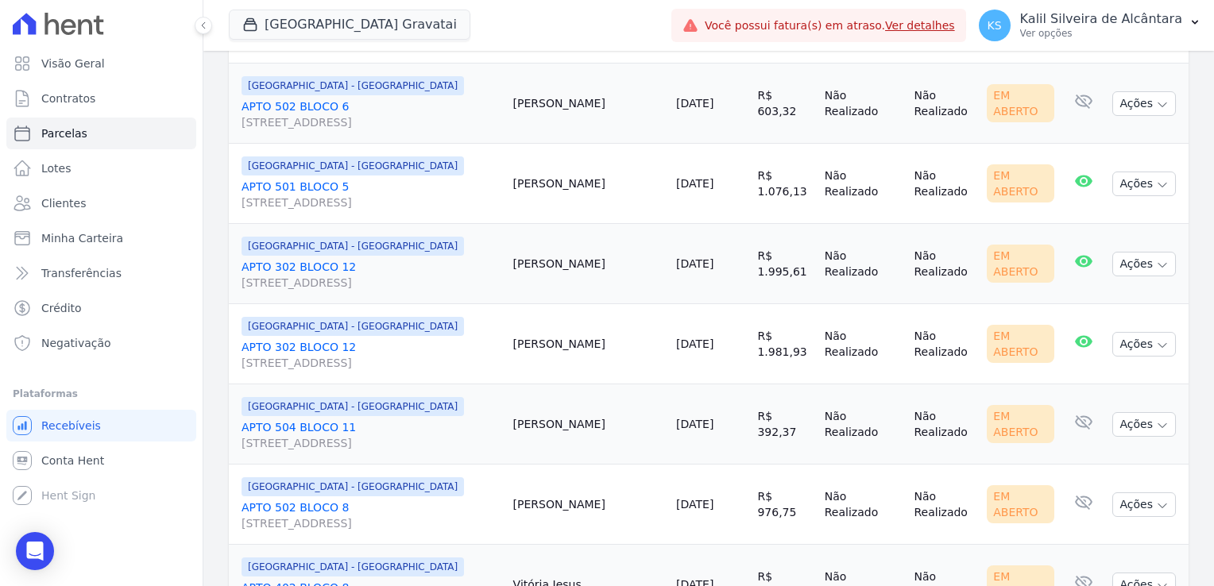
scroll to position [1796, 0]
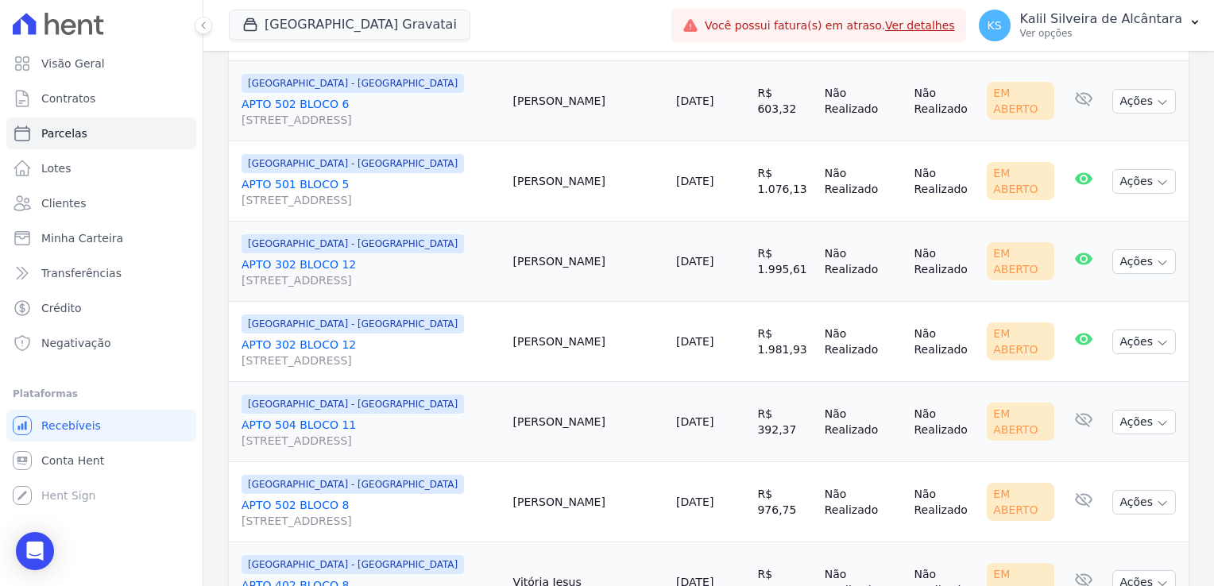
drag, startPoint x: 562, startPoint y: 328, endPoint x: 596, endPoint y: 341, distance: 36.4
click at [596, 382] on td "Heber Madruga" at bounding box center [588, 422] width 163 height 80
click at [412, 417] on link "APTO 504 BLOCO 11 Rua Nova York, 120, Passo das Pedras" at bounding box center [370, 433] width 259 height 32
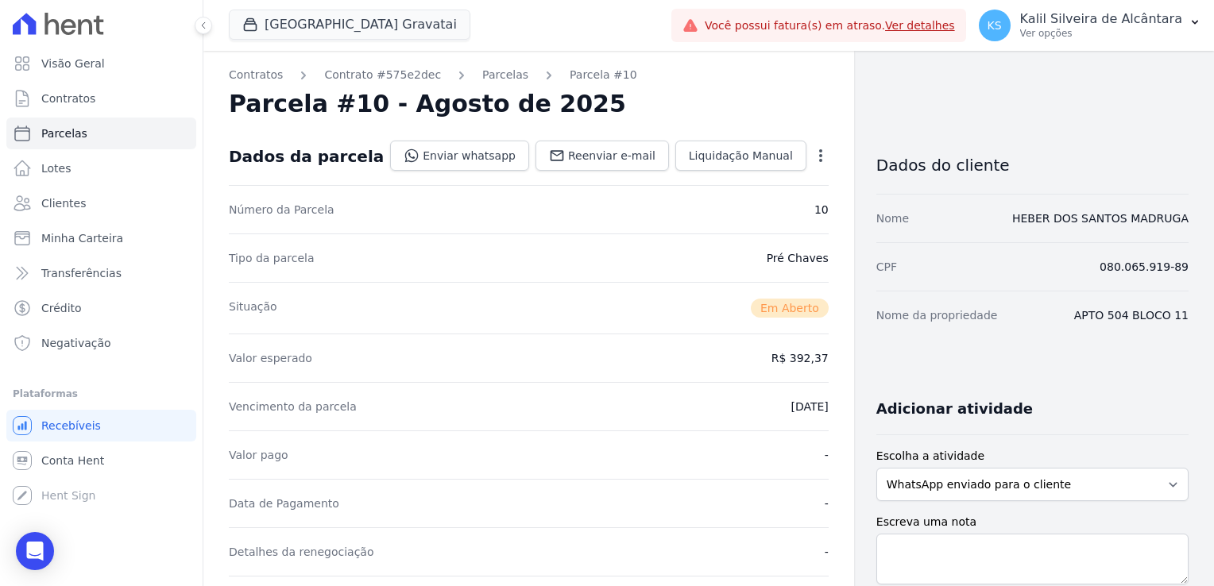
select select
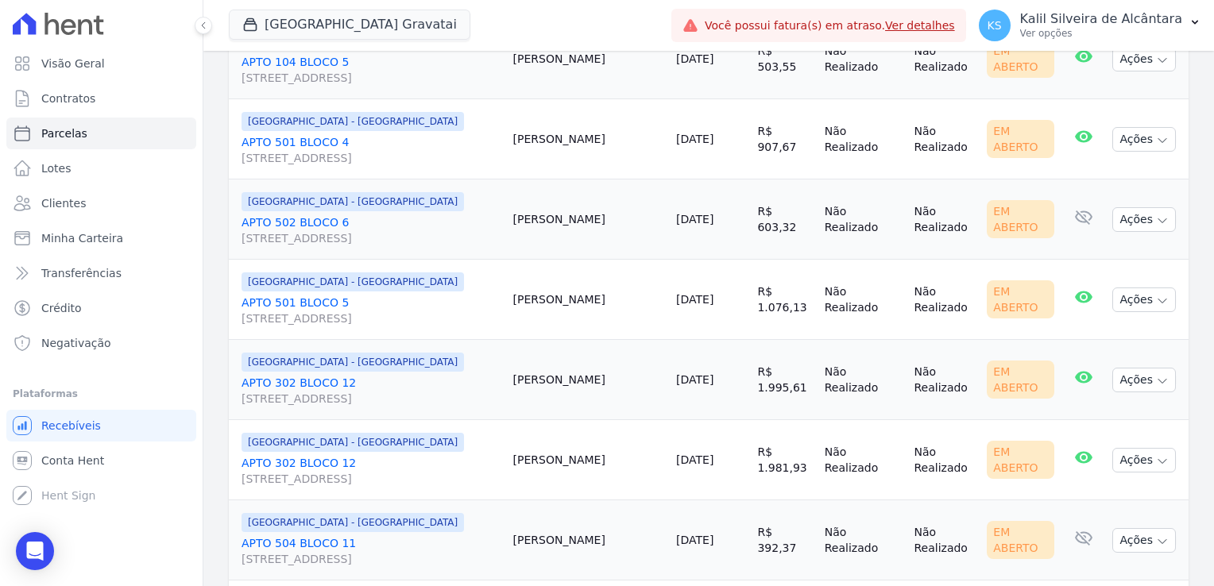
scroll to position [1796, 0]
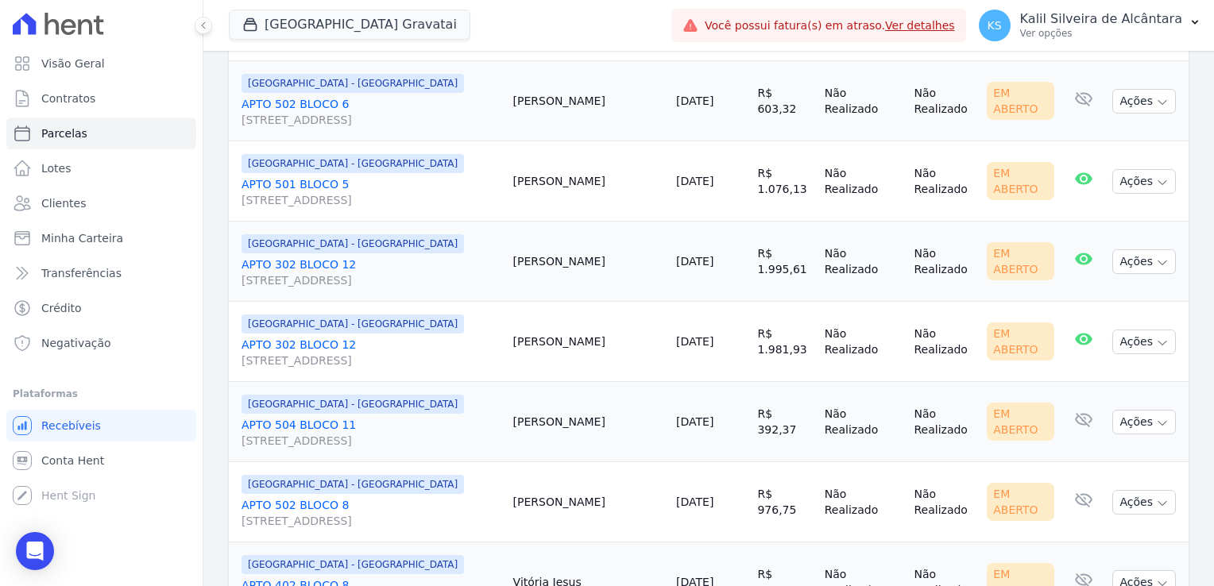
drag, startPoint x: 562, startPoint y: 258, endPoint x: 606, endPoint y: 259, distance: 44.5
click at [606, 302] on td "Flavia Antunes" at bounding box center [588, 342] width 163 height 80
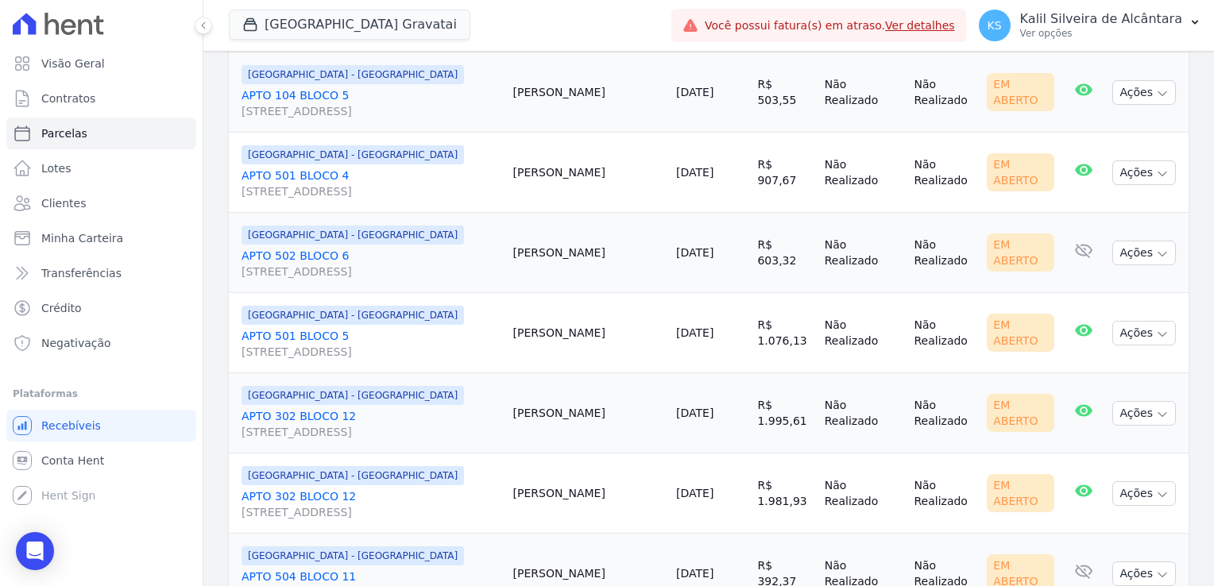
scroll to position [1637, 0]
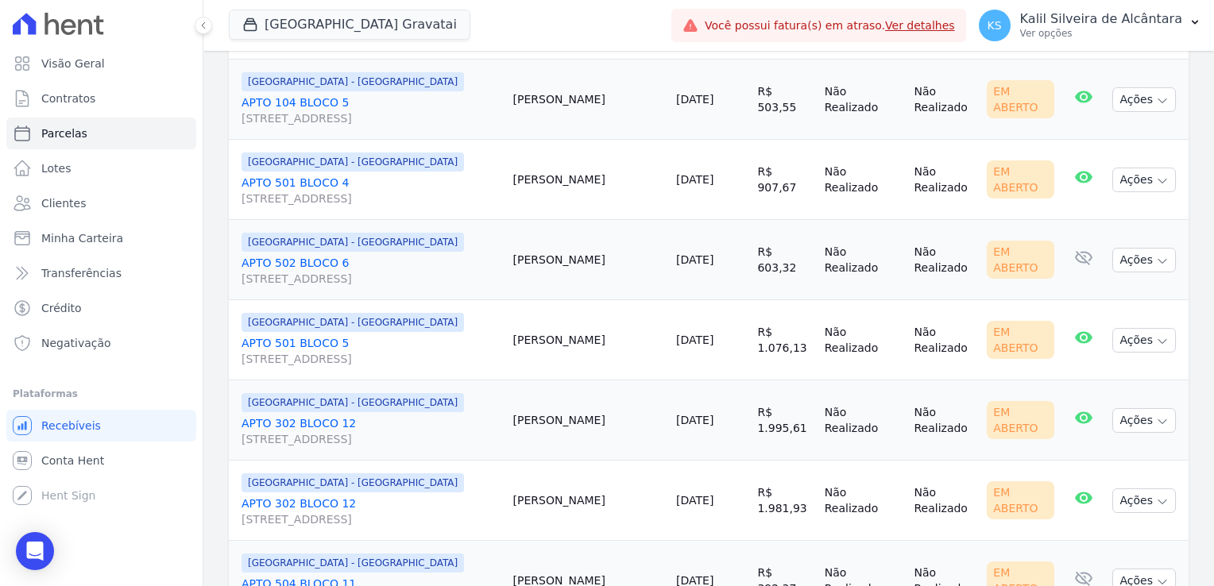
drag, startPoint x: 602, startPoint y: 345, endPoint x: 574, endPoint y: 351, distance: 28.5
click at [574, 380] on td "Flavia Antunes" at bounding box center [588, 420] width 163 height 80
drag, startPoint x: 574, startPoint y: 351, endPoint x: 581, endPoint y: 256, distance: 95.5
click at [581, 300] on td "Bruna Rocha" at bounding box center [588, 340] width 163 height 80
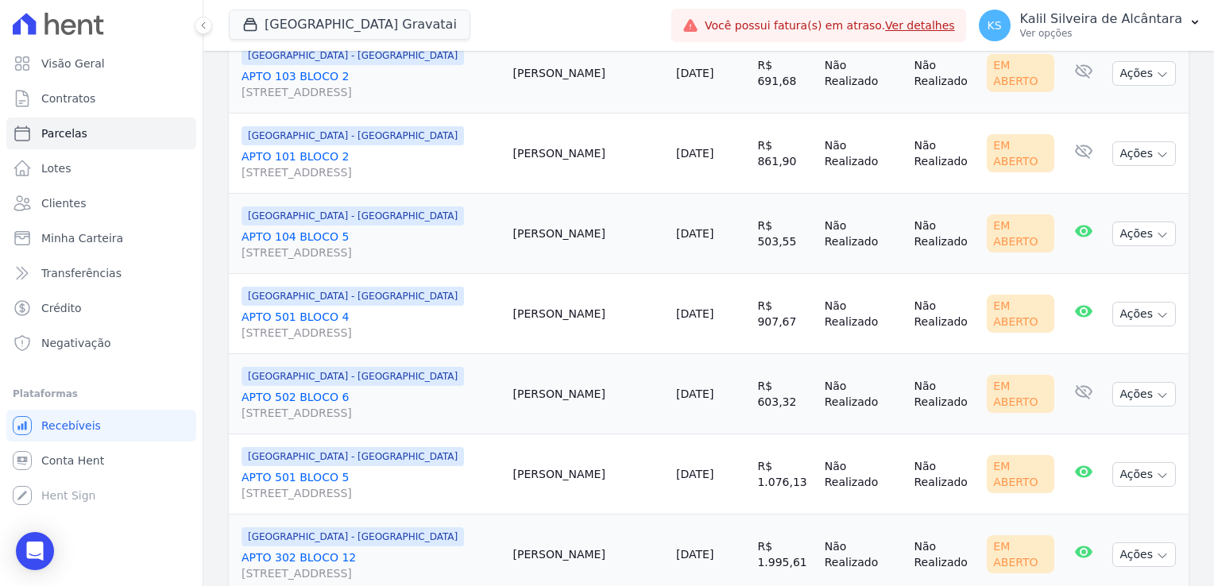
scroll to position [1478, 0]
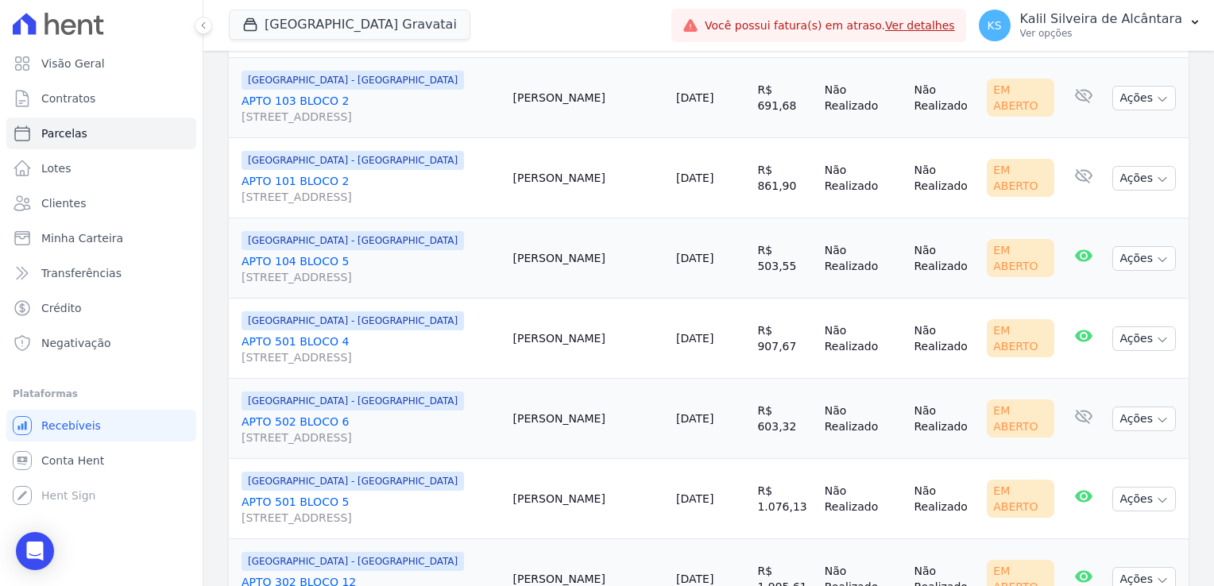
drag, startPoint x: 587, startPoint y: 338, endPoint x: 608, endPoint y: 338, distance: 21.4
click at [608, 379] on td "[PERSON_NAME]" at bounding box center [588, 419] width 163 height 80
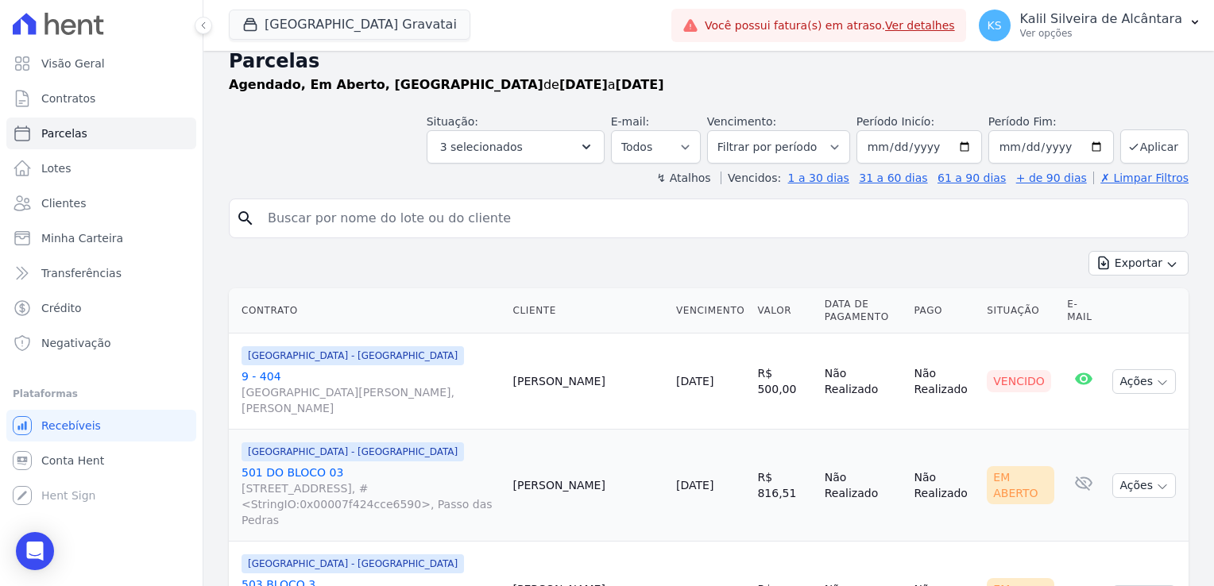
scroll to position [0, 0]
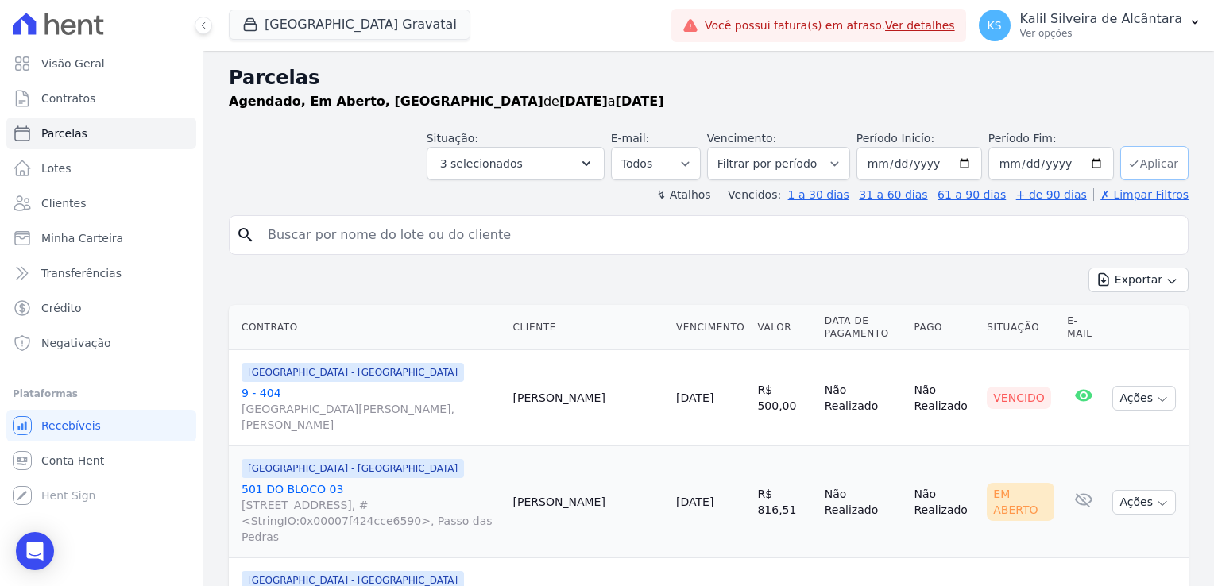
click at [1145, 162] on button "Aplicar" at bounding box center [1154, 163] width 68 height 34
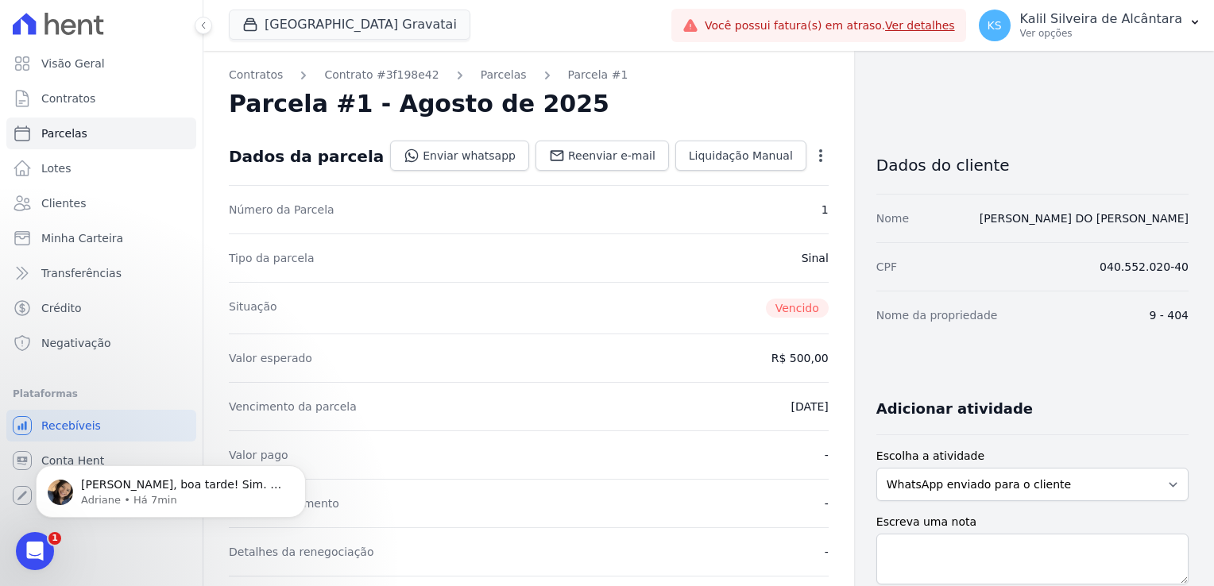
click at [806, 263] on dd "Sinal" at bounding box center [814, 258] width 27 height 16
drag, startPoint x: 806, startPoint y: 263, endPoint x: 794, endPoint y: 257, distance: 13.1
click at [801, 257] on dd "Sinal" at bounding box center [814, 258] width 27 height 16
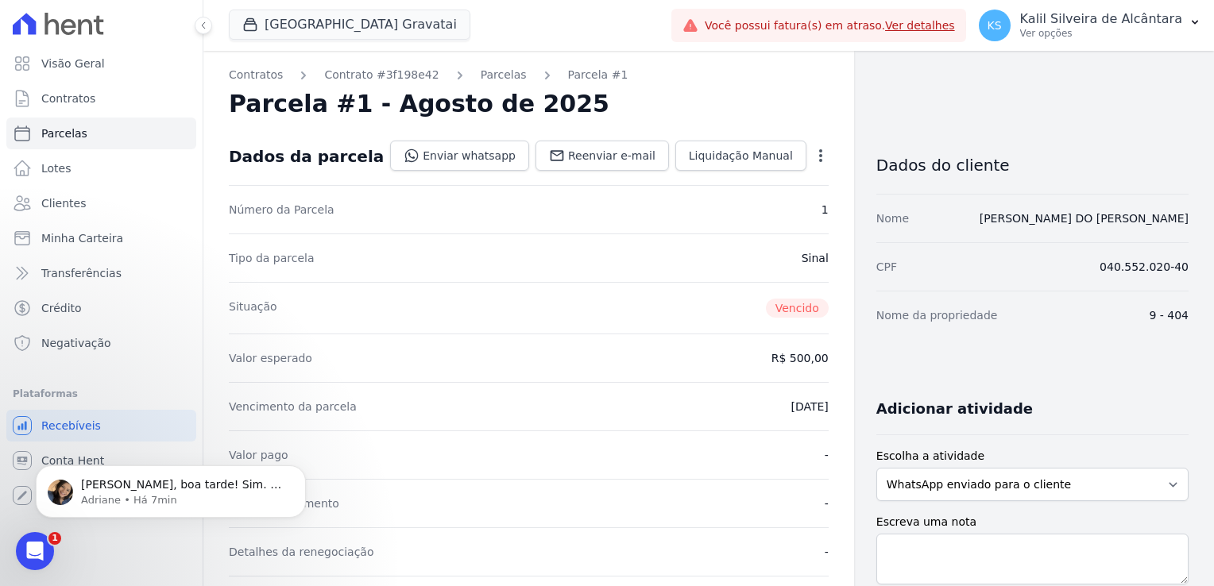
click at [801, 257] on dd "Sinal" at bounding box center [814, 258] width 27 height 16
drag, startPoint x: 794, startPoint y: 257, endPoint x: 787, endPoint y: 253, distance: 8.2
click at [787, 253] on div "Tipo da parcela [GEOGRAPHIC_DATA]" at bounding box center [529, 258] width 600 height 48
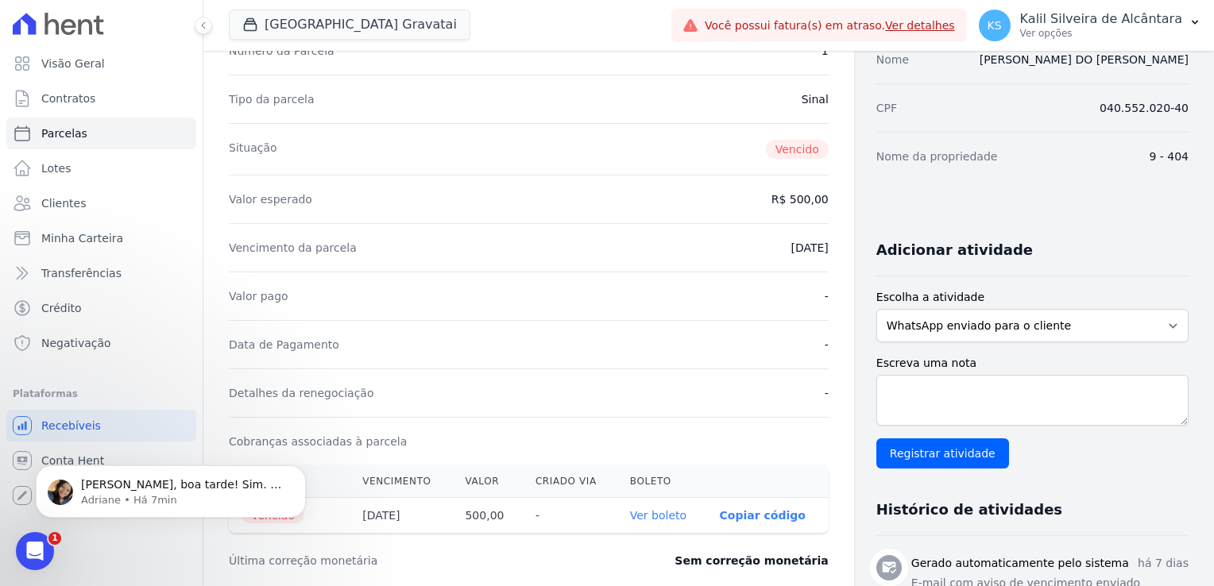
click at [767, 256] on div "Vencimento da parcela [DATE]" at bounding box center [529, 247] width 600 height 48
click at [790, 250] on dd "15/08/2025" at bounding box center [808, 248] width 37 height 16
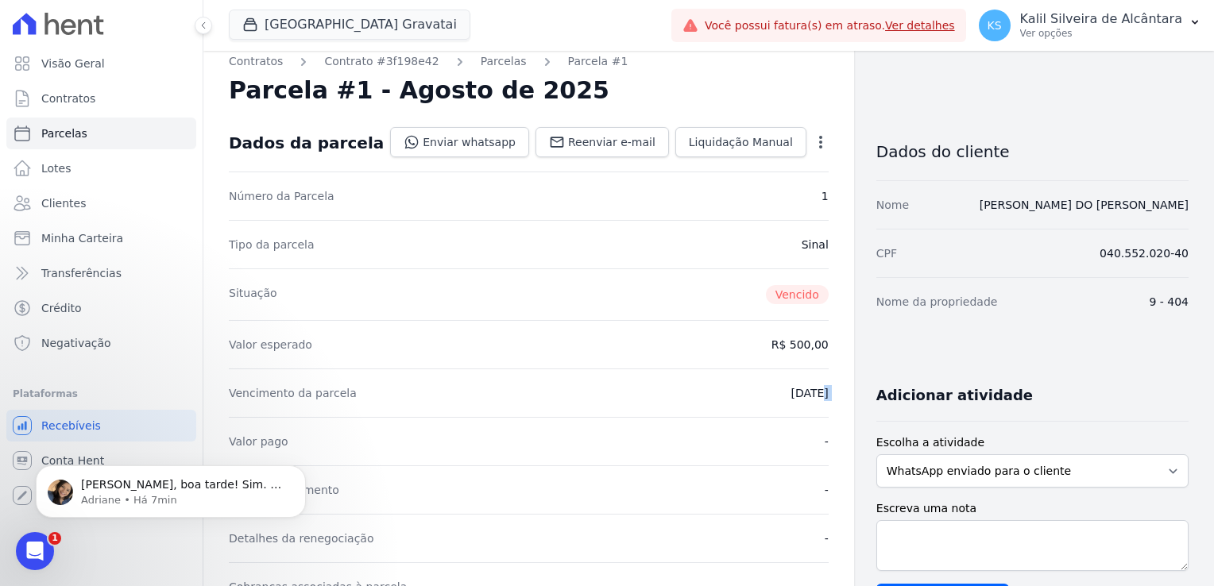
scroll to position [0, 0]
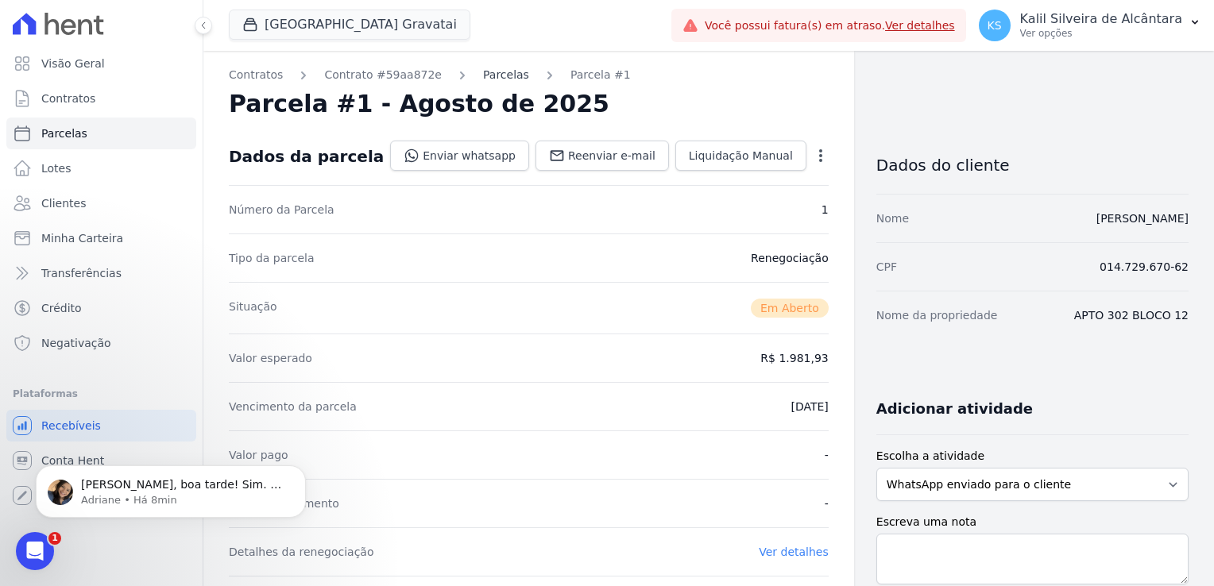
click at [499, 79] on link "Parcelas" at bounding box center [506, 75] width 46 height 17
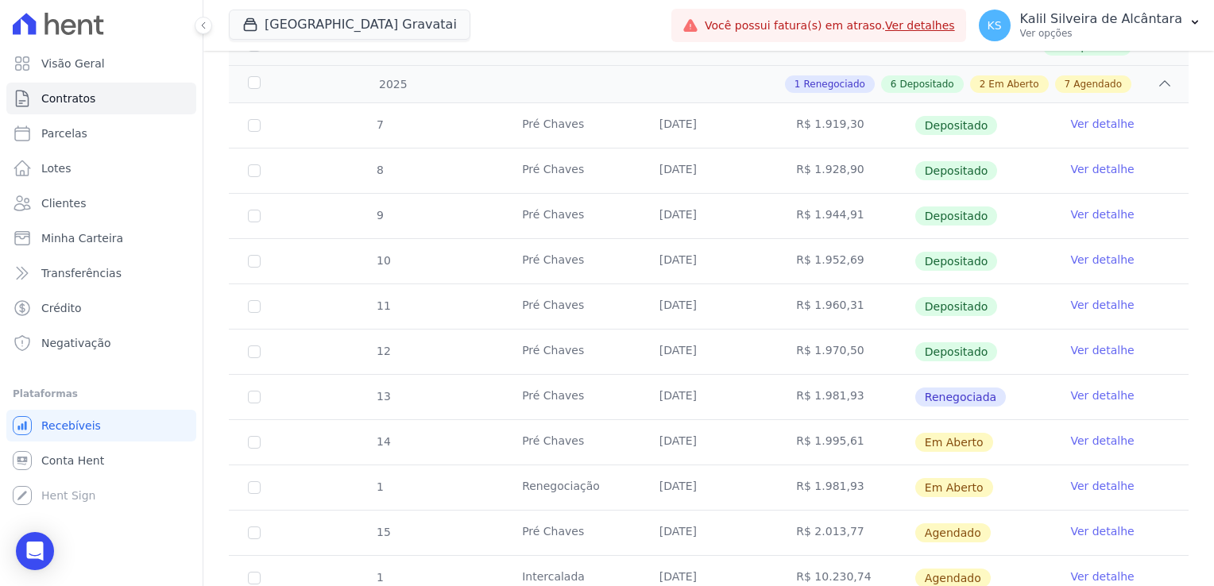
scroll to position [318, 0]
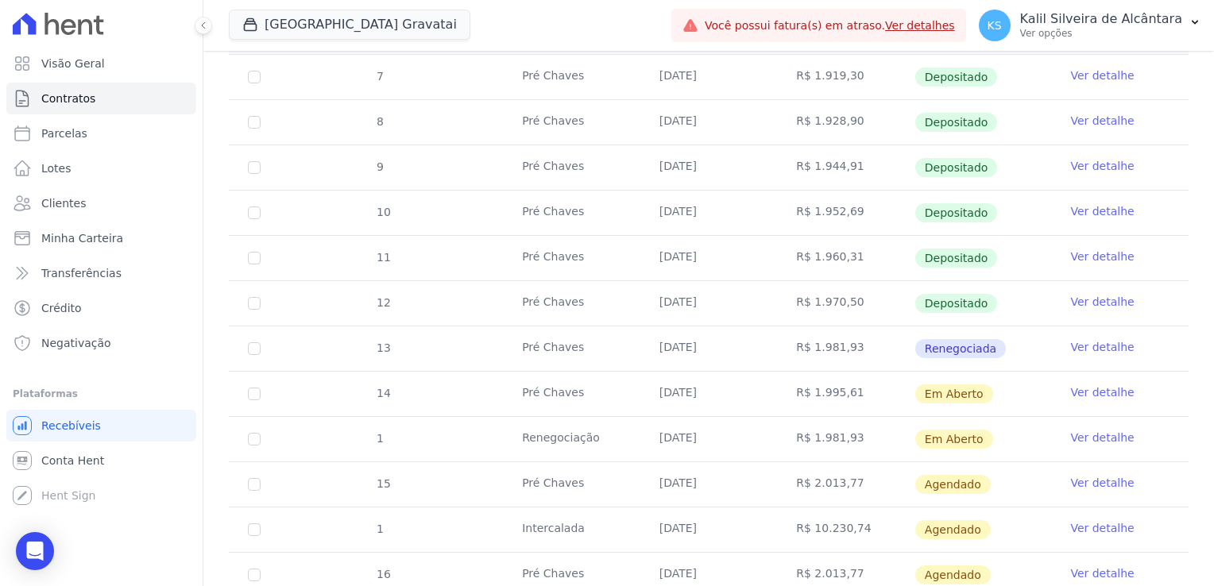
drag, startPoint x: 825, startPoint y: 343, endPoint x: 577, endPoint y: 341, distance: 247.8
click at [577, 341] on tr "13 Pré Chaves 25/07/2025 R$ 1.981,93 Renegociada Ver detalhe" at bounding box center [709, 348] width 960 height 45
drag, startPoint x: 805, startPoint y: 389, endPoint x: 820, endPoint y: 437, distance: 50.0
click at [820, 437] on tbody "7 Pré Chaves 25/01/2025 R$ 1.919,30 Depositado Ver detalhe 8 Pré Chaves 25/02/2…" at bounding box center [709, 417] width 960 height 724
click at [822, 437] on td "R$ 1.981,93" at bounding box center [845, 439] width 137 height 44
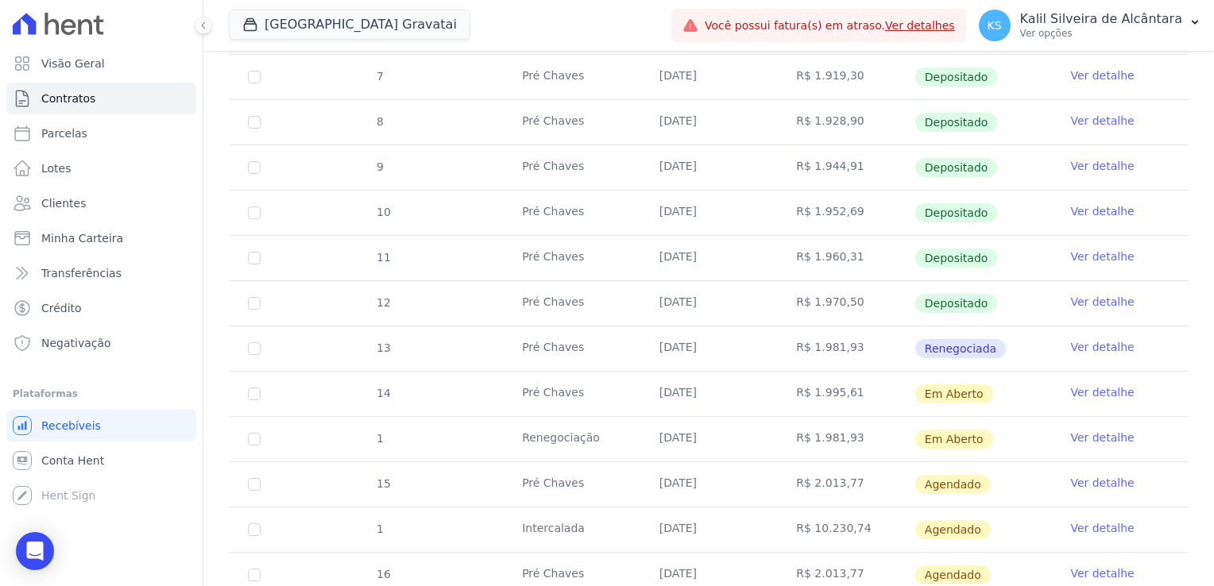
click at [852, 433] on td "R$ 1.981,93" at bounding box center [845, 439] width 137 height 44
drag, startPoint x: 852, startPoint y: 433, endPoint x: 438, endPoint y: 373, distance: 418.1
click at [438, 373] on tbody "7 Pré Chaves 25/01/2025 R$ 1.919,30 Depositado Ver detalhe 8 Pré Chaves 25/02/2…" at bounding box center [709, 417] width 960 height 724
click at [802, 437] on td "R$ 1.981,93" at bounding box center [845, 439] width 137 height 44
drag, startPoint x: 832, startPoint y: 431, endPoint x: 559, endPoint y: 389, distance: 276.4
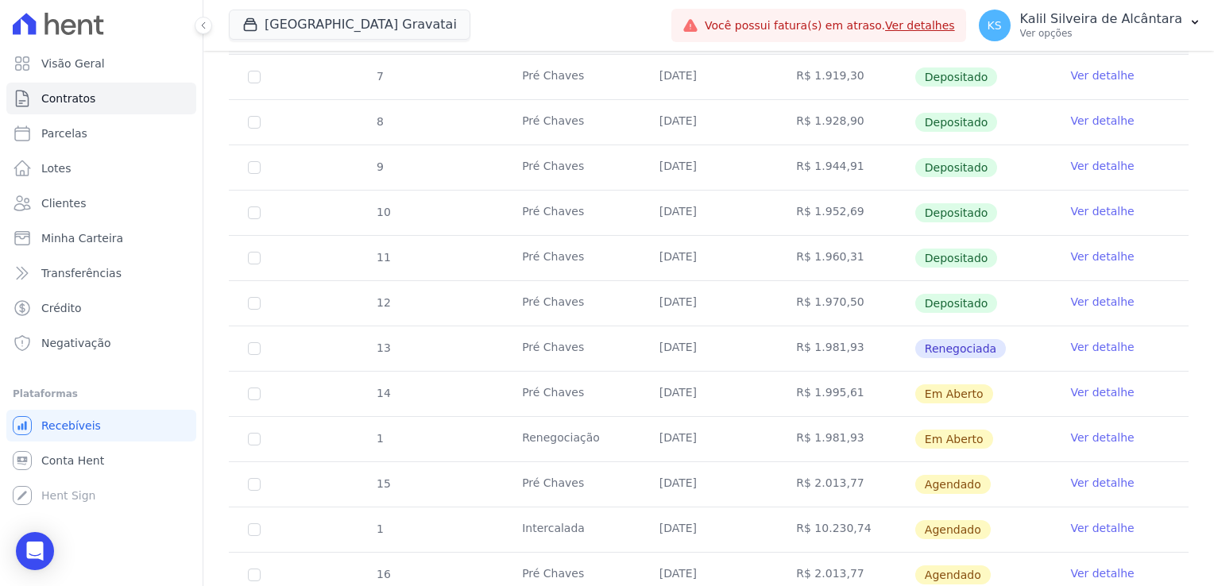
click at [559, 389] on tbody "7 Pré Chaves 25/01/2025 R$ 1.919,30 Depositado Ver detalhe 8 Pré Chaves 25/02/2…" at bounding box center [709, 417] width 960 height 724
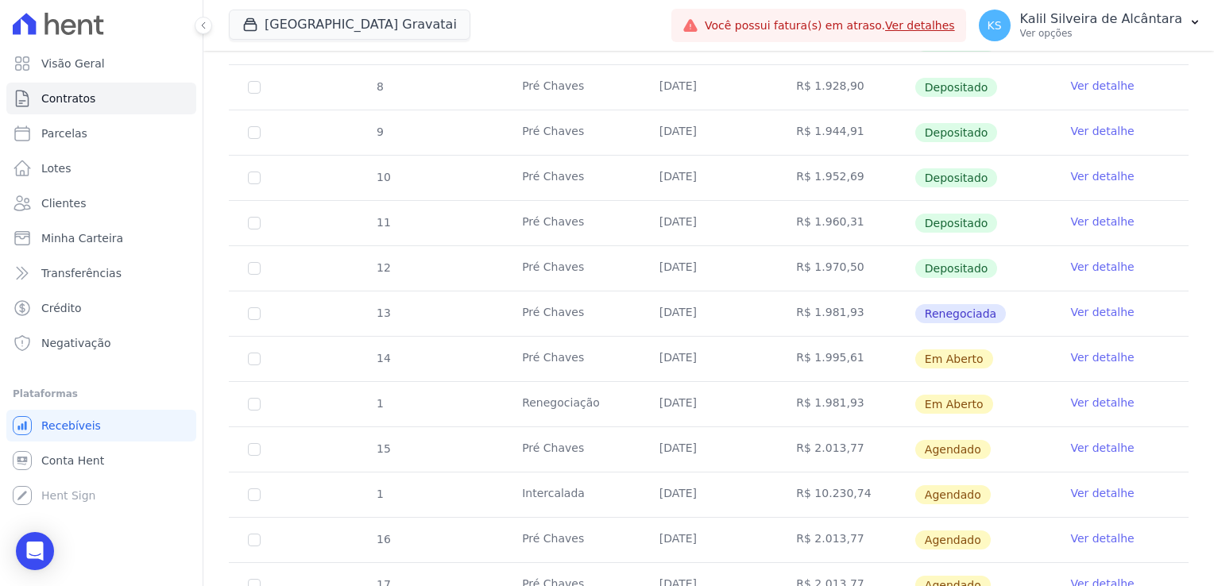
scroll to position [397, 0]
click at [734, 367] on td "25/08/2025" at bounding box center [708, 360] width 137 height 44
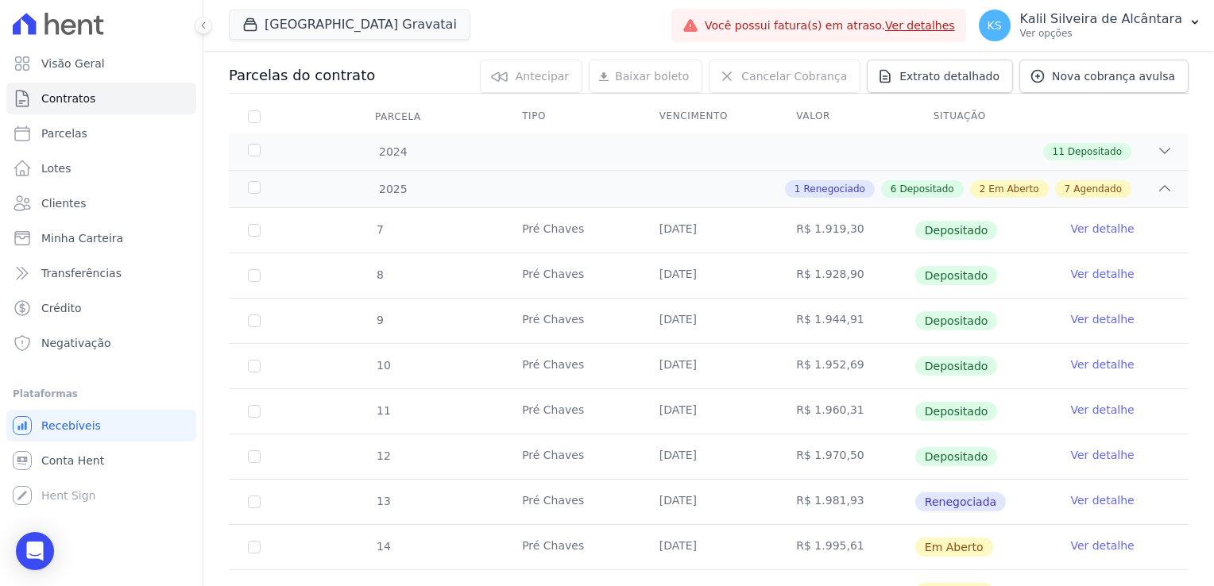
scroll to position [0, 0]
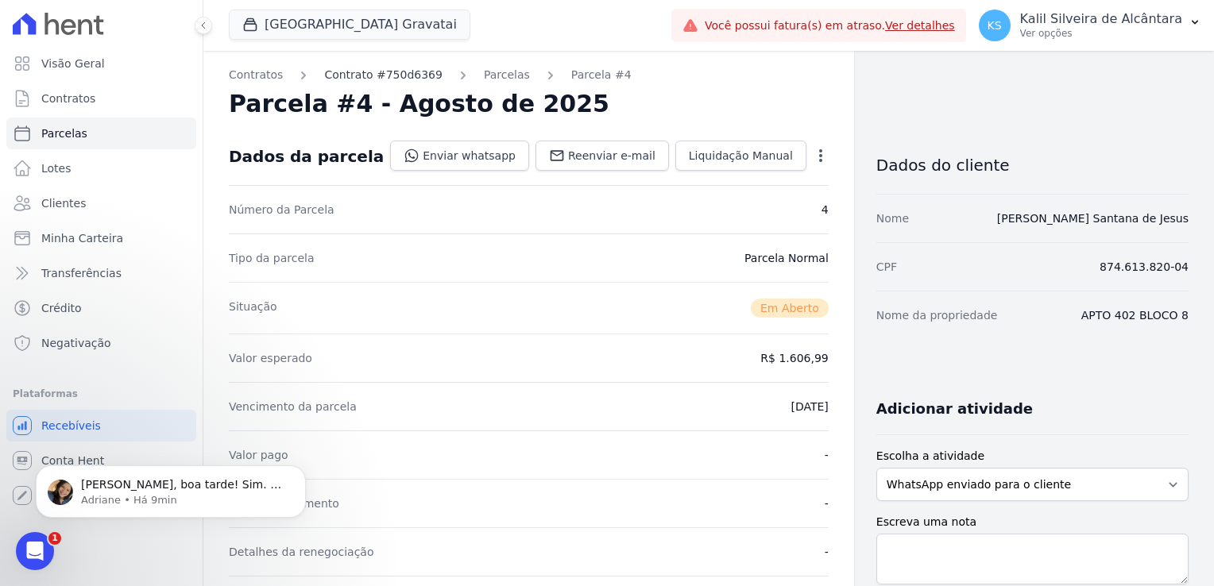
click at [368, 75] on link "Contrato #750d6369" at bounding box center [383, 75] width 118 height 17
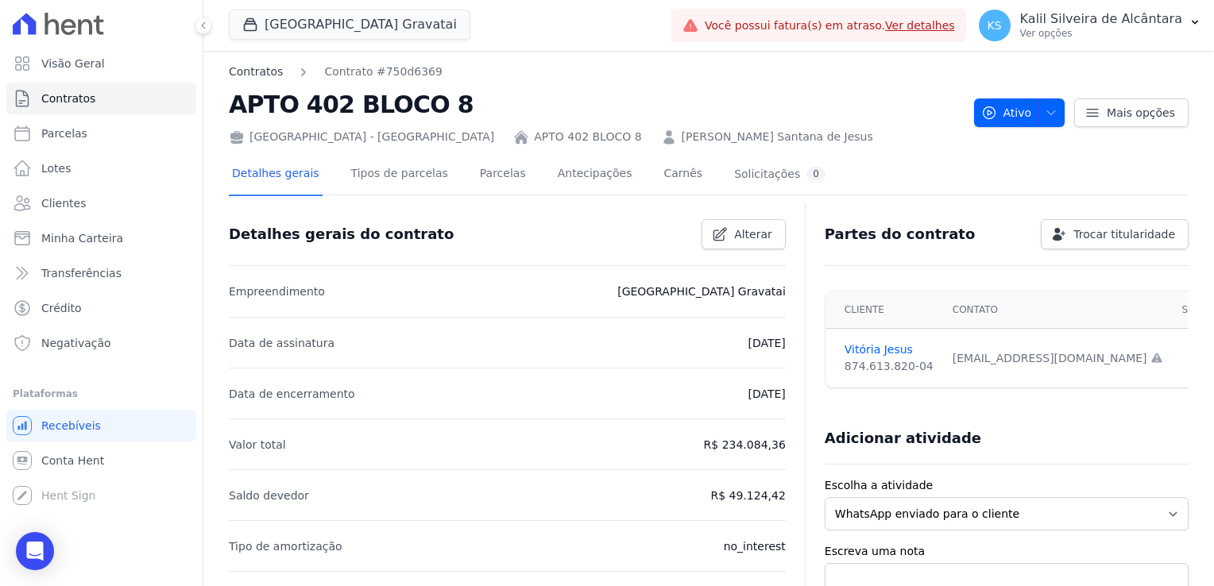
click at [255, 71] on link "Contratos" at bounding box center [256, 72] width 54 height 17
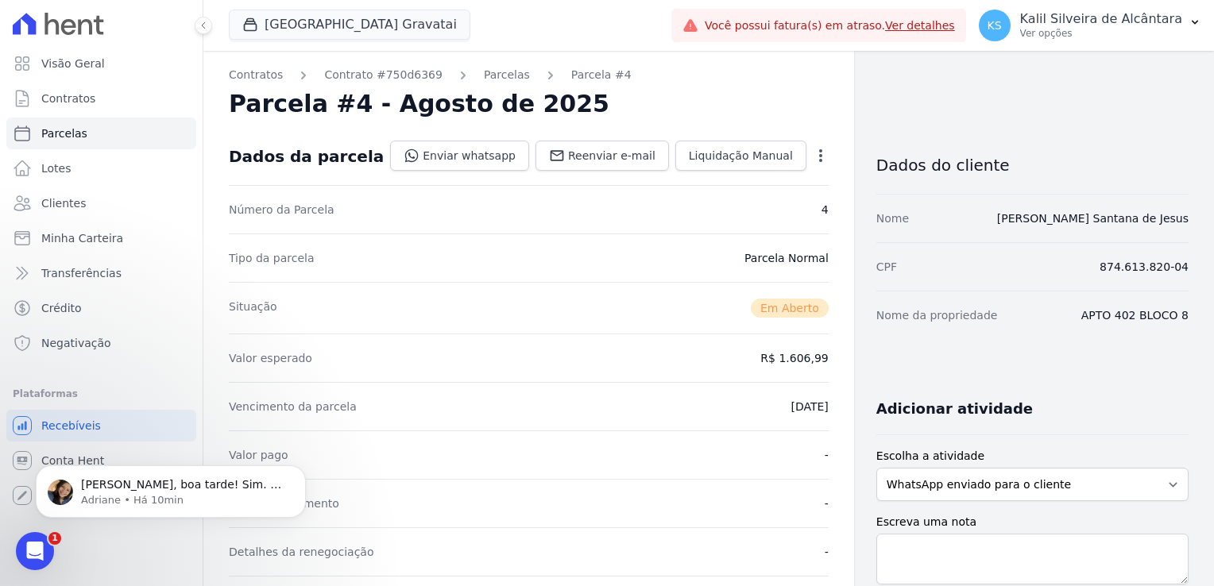
drag, startPoint x: 1110, startPoint y: 262, endPoint x: 1184, endPoint y: 261, distance: 74.7
click at [1184, 261] on div "Contratos Contrato #750d6369 [GEOGRAPHIC_DATA] Parcela #4 Parcela #4 - Agosto d…" at bounding box center [708, 569] width 1010 height 1037
drag, startPoint x: 1184, startPoint y: 261, endPoint x: 1105, endPoint y: 287, distance: 83.4
click at [1157, 281] on div "CPF 874.613.820-04" at bounding box center [1032, 266] width 312 height 48
drag, startPoint x: 1017, startPoint y: 233, endPoint x: 1167, endPoint y: 229, distance: 150.2
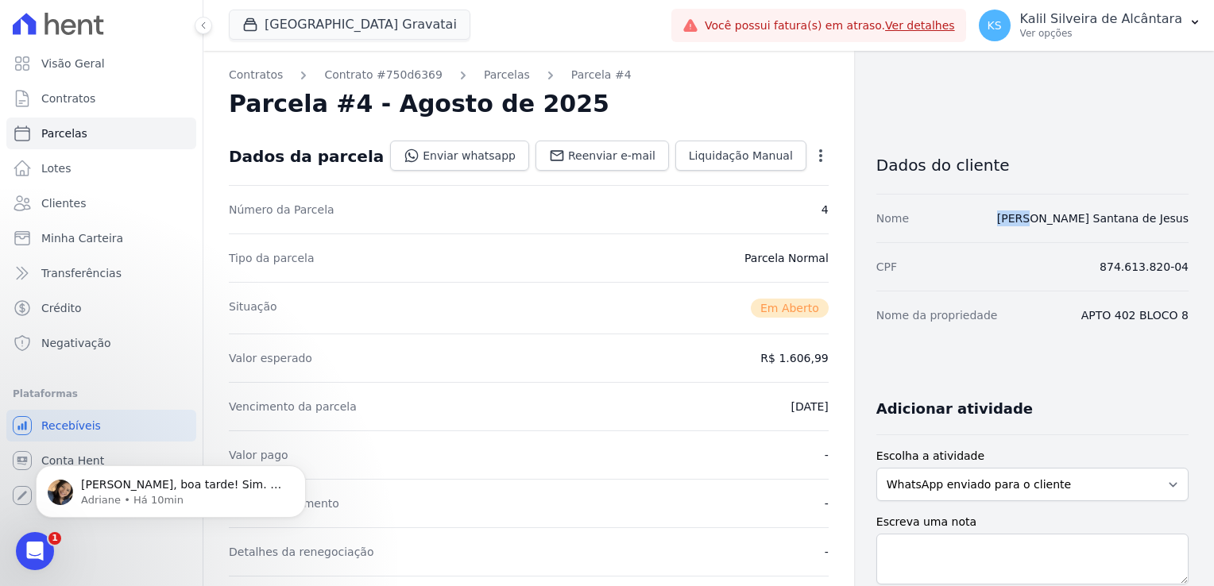
click at [1167, 229] on div "Nome Vitória Giovana Santana de Jesus" at bounding box center [1032, 218] width 312 height 48
drag, startPoint x: 1167, startPoint y: 229, endPoint x: 1034, endPoint y: 354, distance: 182.6
click at [1034, 354] on div "Dados do cliente Nome Vitória Giovana Santana de Jesus CPF 874.613.820-04 Nome …" at bounding box center [1032, 595] width 312 height 936
click at [397, 74] on link "Contrato #750d6369" at bounding box center [383, 75] width 118 height 17
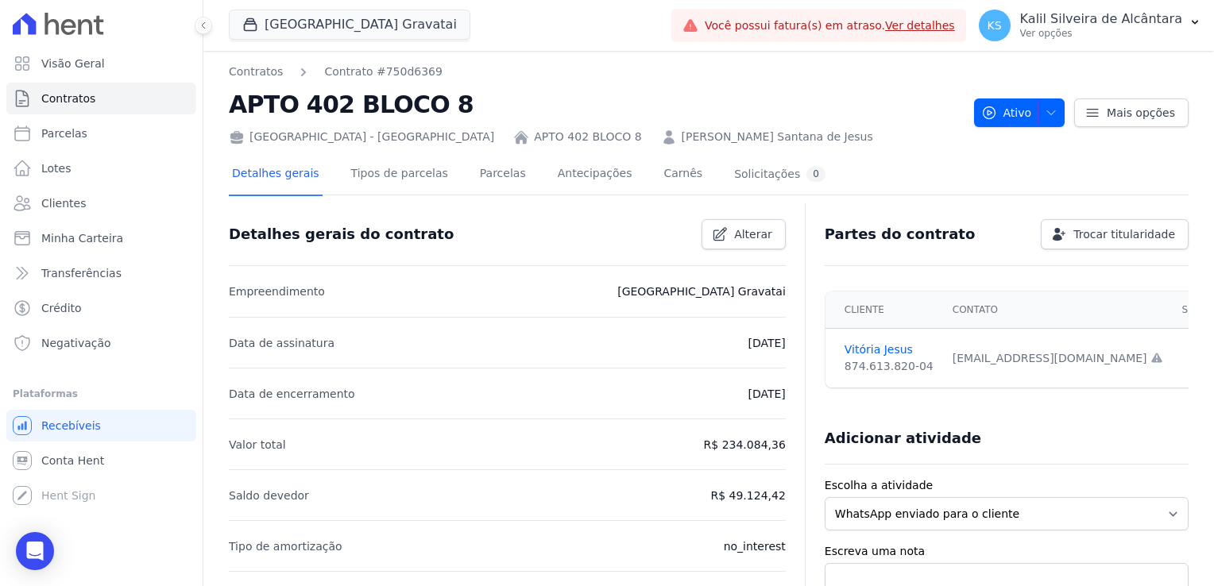
click at [682, 138] on link "[PERSON_NAME] Santana de Jesus" at bounding box center [777, 137] width 191 height 17
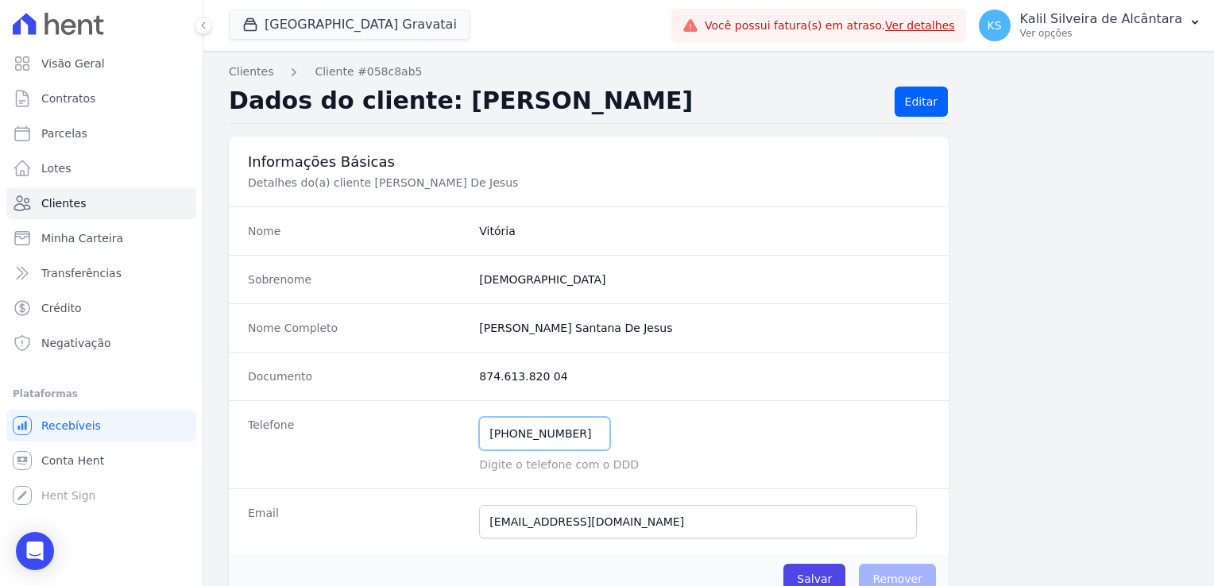
click at [508, 440] on input "[PHONE_NUMBER]" at bounding box center [544, 433] width 131 height 33
click at [627, 441] on div "[PHONE_NUMBER] Mensagem de SMS ainda não enviada.. Mensagem de [PERSON_NAME] ai…" at bounding box center [704, 433] width 450 height 33
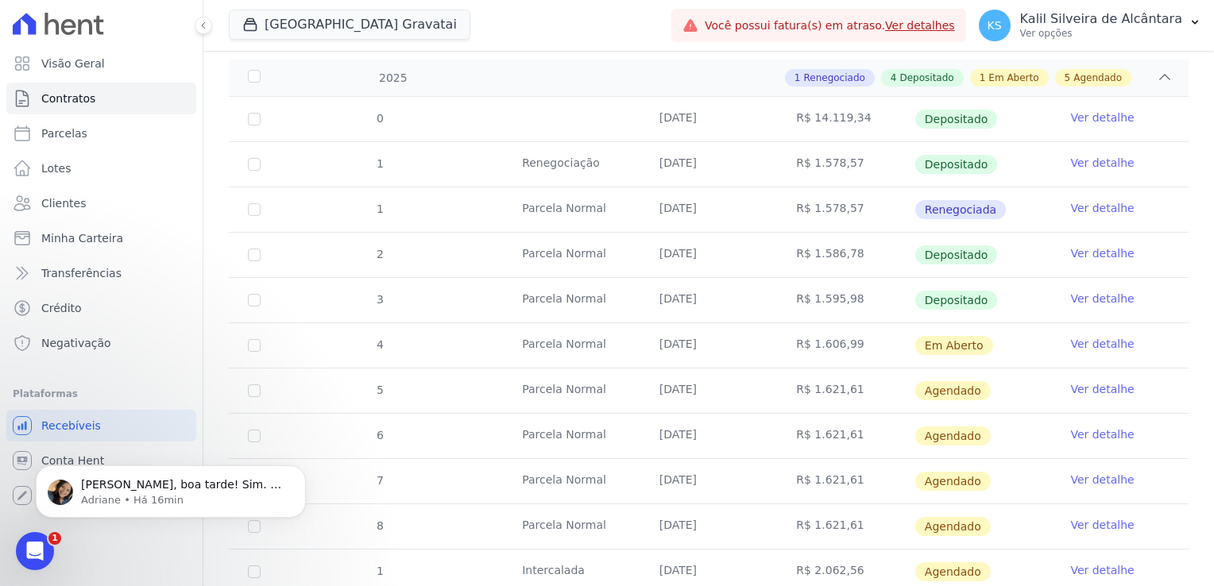
drag, startPoint x: 859, startPoint y: 342, endPoint x: 496, endPoint y: 345, distance: 363.0
click at [496, 345] on tr "4 Parcela Normal 25/08/2025 R$ 1.606,99 Em Aberto Ver detalhe" at bounding box center [709, 345] width 960 height 45
click at [858, 347] on td "R$ 1.606,99" at bounding box center [845, 345] width 137 height 44
click at [536, 338] on td "Parcela Normal" at bounding box center [571, 345] width 137 height 44
drag, startPoint x: 524, startPoint y: 342, endPoint x: 798, endPoint y: 345, distance: 273.3
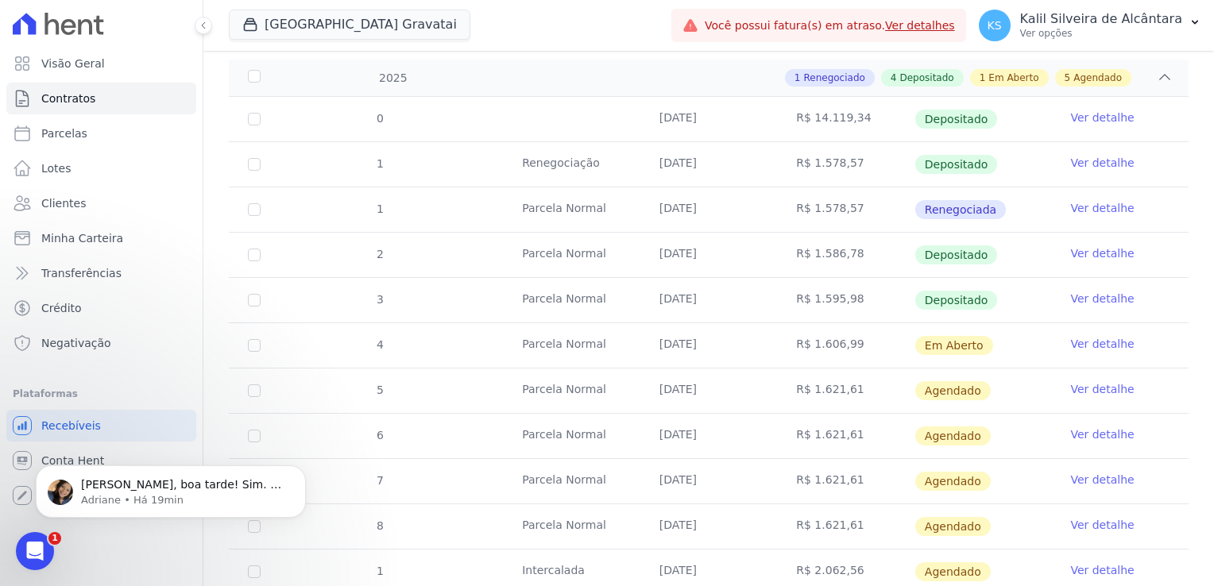
click at [798, 345] on tr "4 Parcela Normal 25/08/2025 R$ 1.606,99 Em Aberto Ver detalhe" at bounding box center [709, 345] width 960 height 45
drag, startPoint x: 798, startPoint y: 345, endPoint x: 786, endPoint y: 347, distance: 11.4
click at [788, 347] on td "R$ 1.606,99" at bounding box center [845, 345] width 137 height 44
click at [786, 343] on td "R$ 1.606,99" at bounding box center [845, 345] width 137 height 44
drag, startPoint x: 786, startPoint y: 343, endPoint x: 531, endPoint y: 331, distance: 256.1
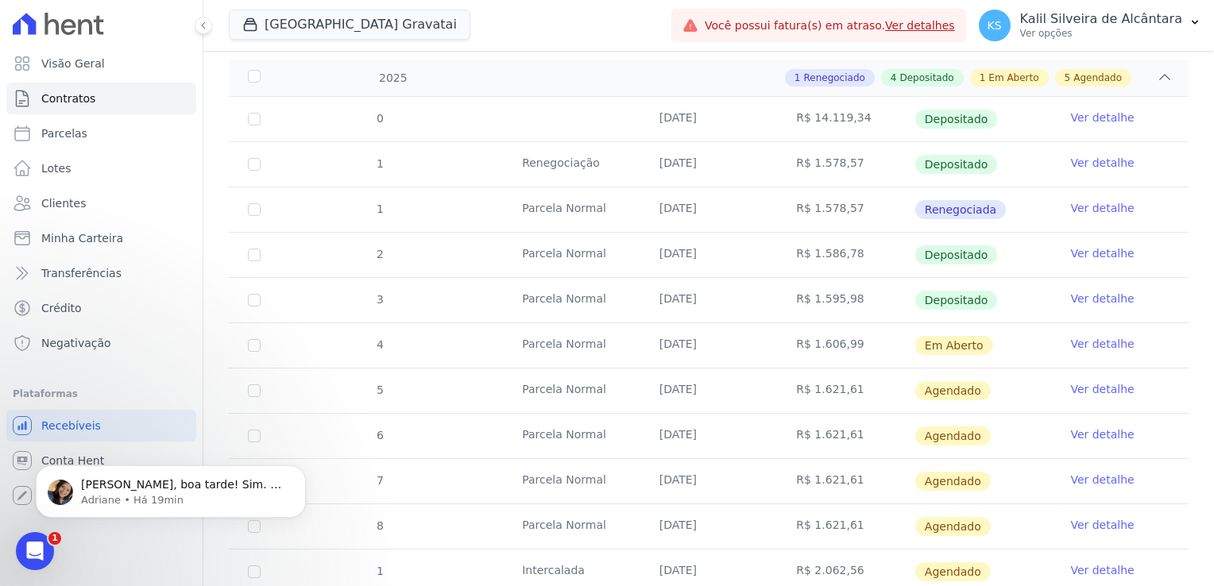
click at [531, 331] on tr "4 Parcela Normal 25/08/2025 R$ 1.606,99 Em Aberto Ver detalhe" at bounding box center [709, 345] width 960 height 45
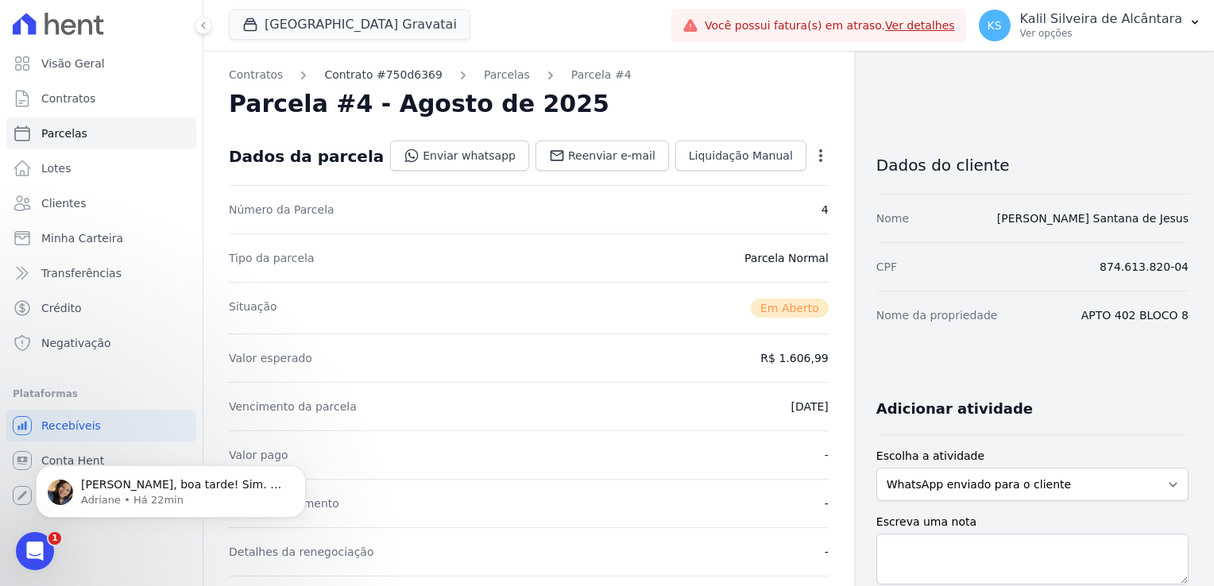
click at [374, 75] on link "Contrato #750d6369" at bounding box center [383, 75] width 118 height 17
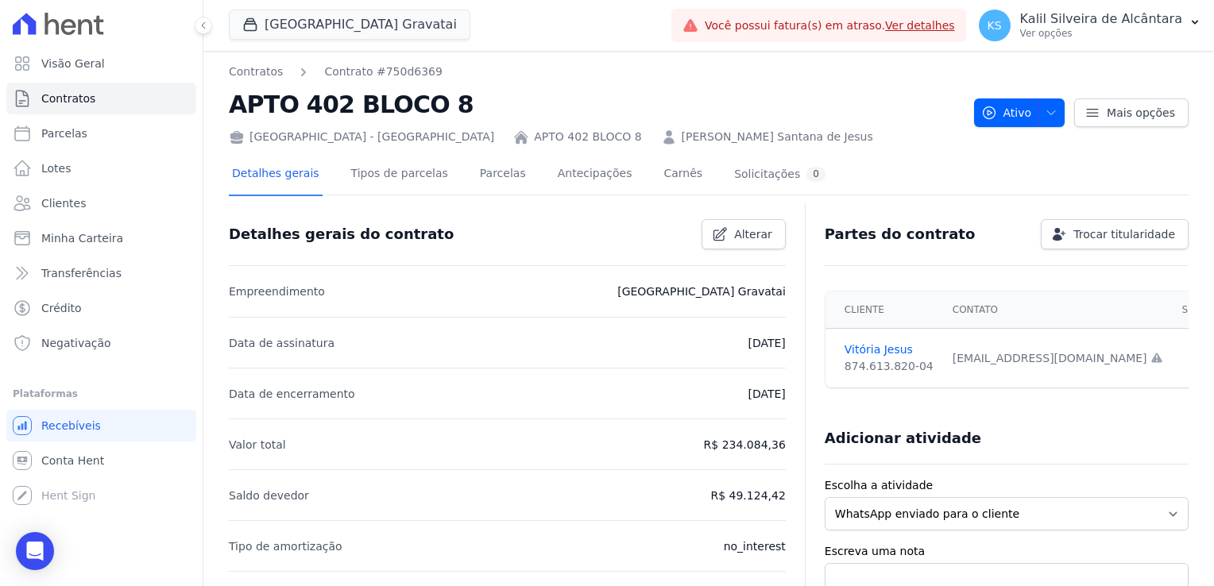
click at [682, 142] on link "[PERSON_NAME] Santana de Jesus" at bounding box center [777, 137] width 191 height 17
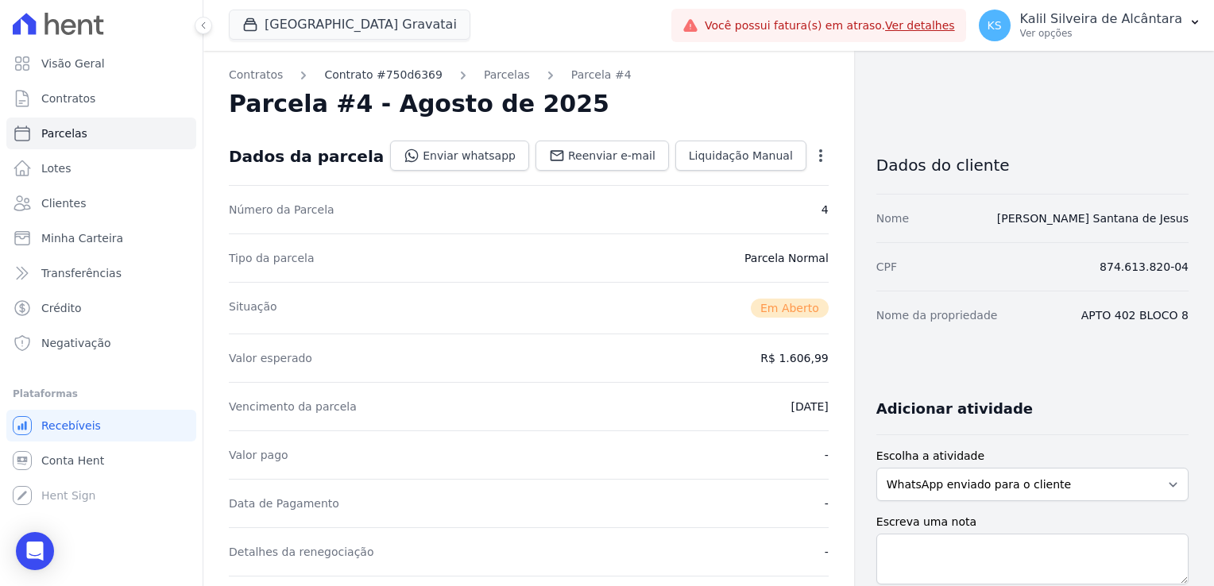
click at [346, 76] on link "Contrato #750d6369" at bounding box center [383, 75] width 118 height 17
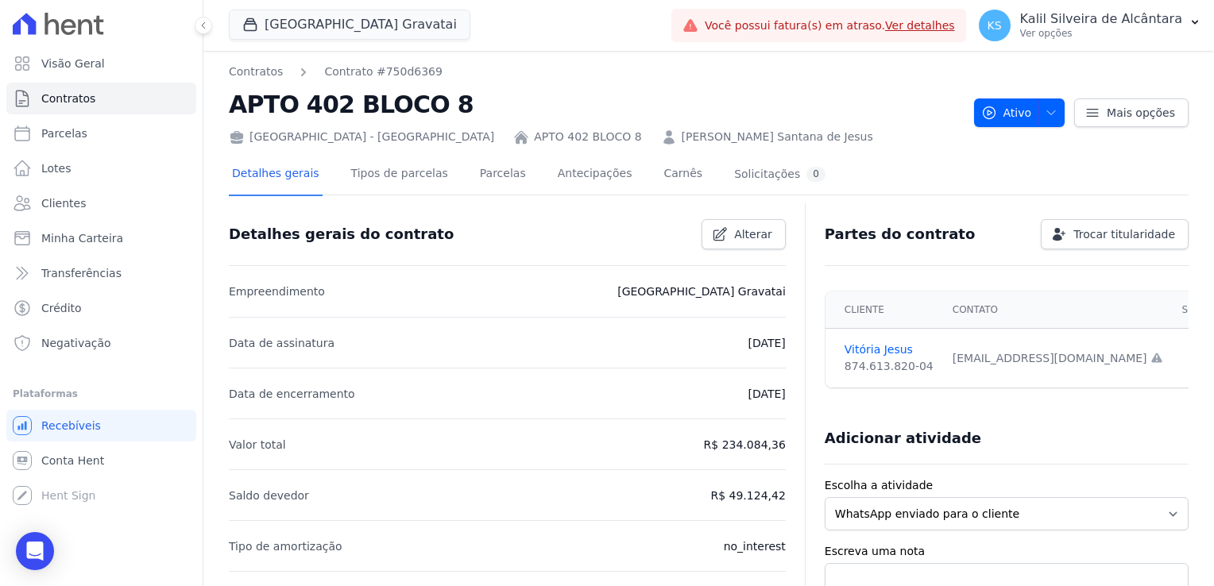
click at [682, 137] on link "[PERSON_NAME] Santana de Jesus" at bounding box center [777, 137] width 191 height 17
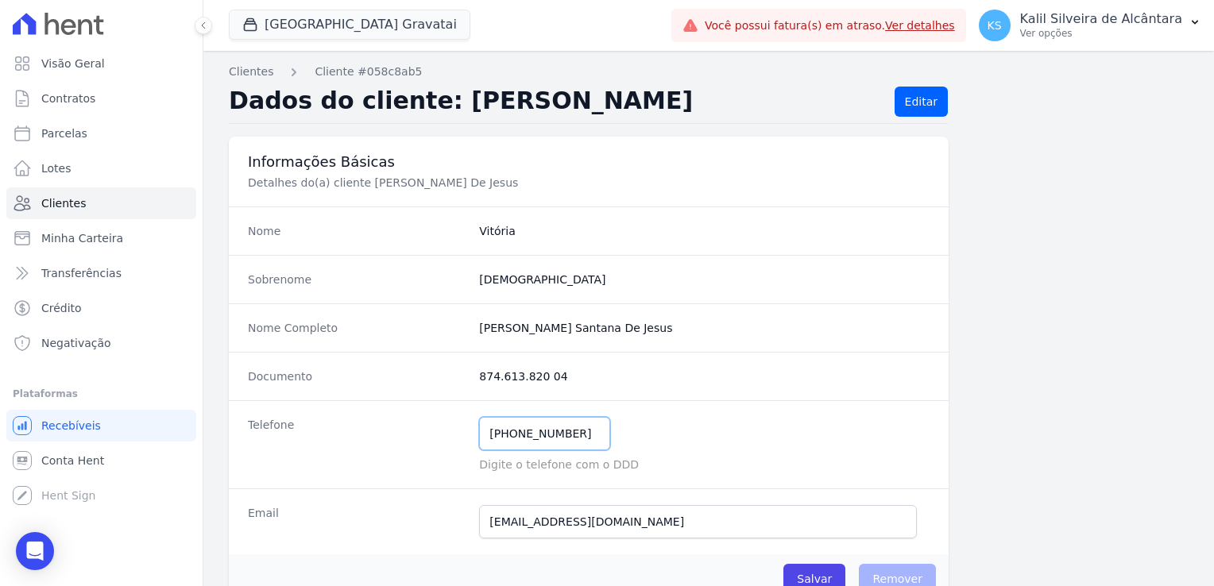
drag, startPoint x: 566, startPoint y: 438, endPoint x: 459, endPoint y: 423, distance: 107.5
click at [459, 423] on div "Telefone [PHONE_NUMBER] Mensagem de SMS ainda não enviada.. Mensagem de [PERSON…" at bounding box center [589, 444] width 720 height 88
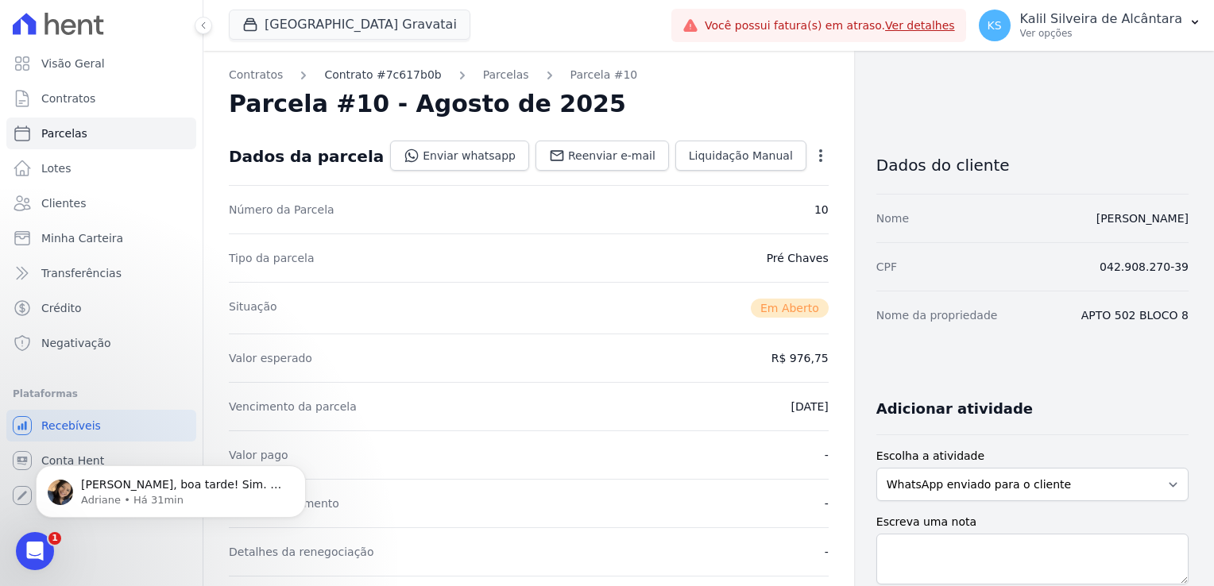
click at [355, 75] on link "Contrato #7c617b0b" at bounding box center [382, 75] width 117 height 17
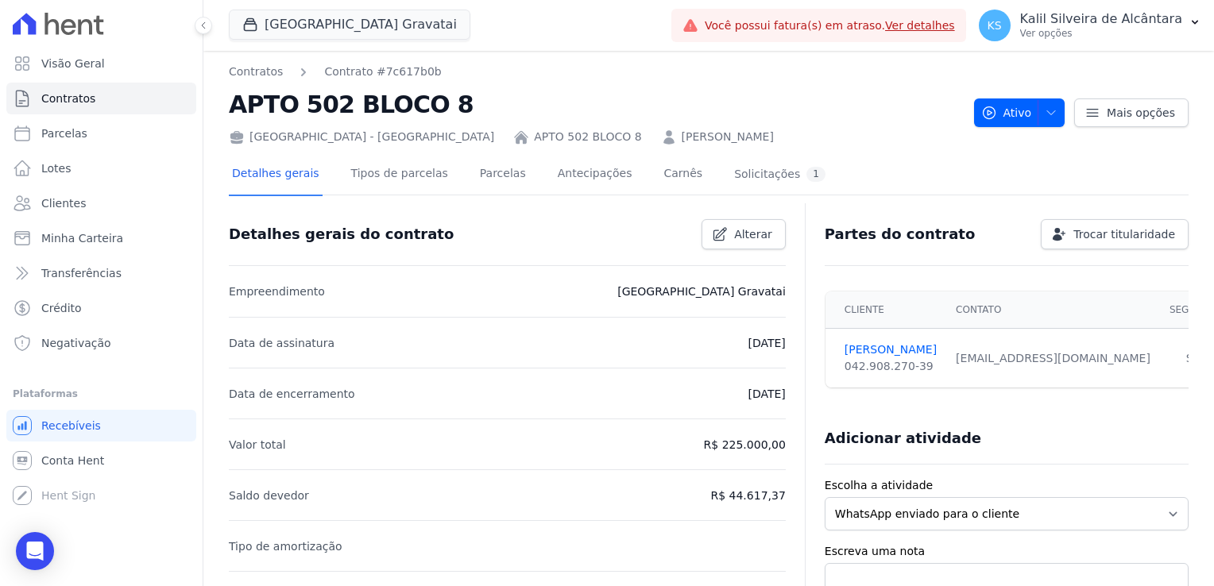
click at [682, 135] on link "JUAN CAMARGO CAMBRAIA FERREIRA" at bounding box center [728, 137] width 92 height 17
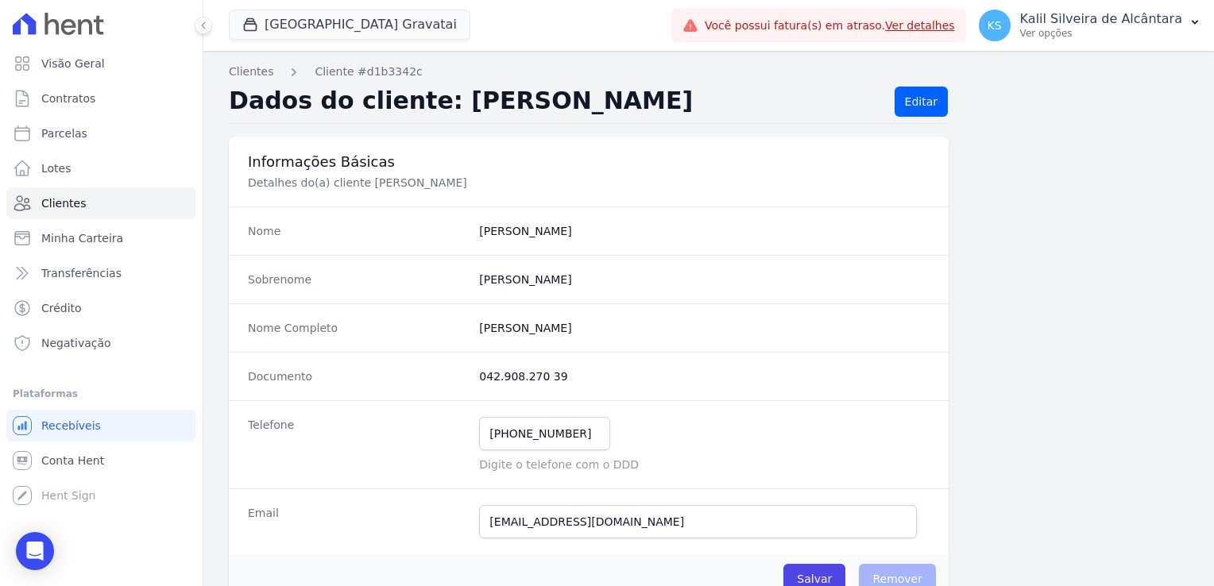
click at [467, 315] on div "Nome Completo Juan Camargo Cambraia Ferreira" at bounding box center [589, 327] width 720 height 48
drag, startPoint x: 470, startPoint y: 329, endPoint x: 502, endPoint y: 333, distance: 32.0
click at [502, 333] on div "Nome Completo Juan Camargo Cambraia Ferreira" at bounding box center [589, 327] width 720 height 48
click at [562, 316] on div "Nome Completo Juan Camargo Cambraia Ferreira" at bounding box center [589, 327] width 720 height 48
drag, startPoint x: 547, startPoint y: 332, endPoint x: 476, endPoint y: 331, distance: 70.7
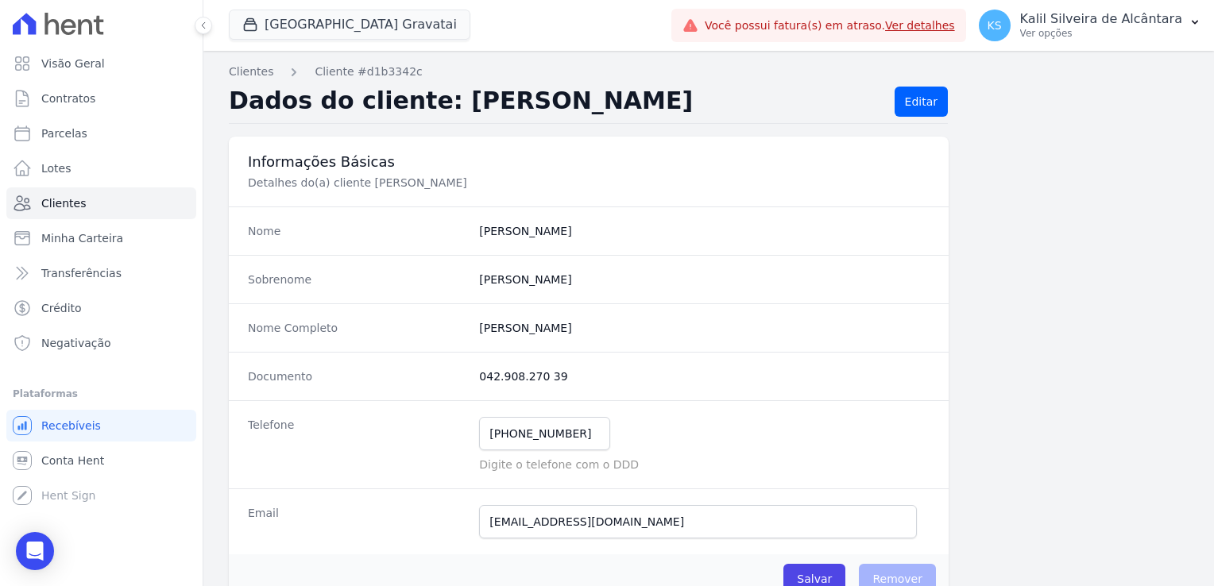
click at [479, 331] on completo "Juan Camargo Cambraia Ferreira" at bounding box center [704, 328] width 450 height 16
copy completo "Juan Camargo"
click at [617, 332] on completo "Juan Camargo Cambraia Ferreira" at bounding box center [704, 328] width 450 height 16
click at [340, 73] on link "Cliente #d1b3342c" at bounding box center [368, 72] width 107 height 17
click at [252, 66] on link "Clientes" at bounding box center [251, 72] width 44 height 17
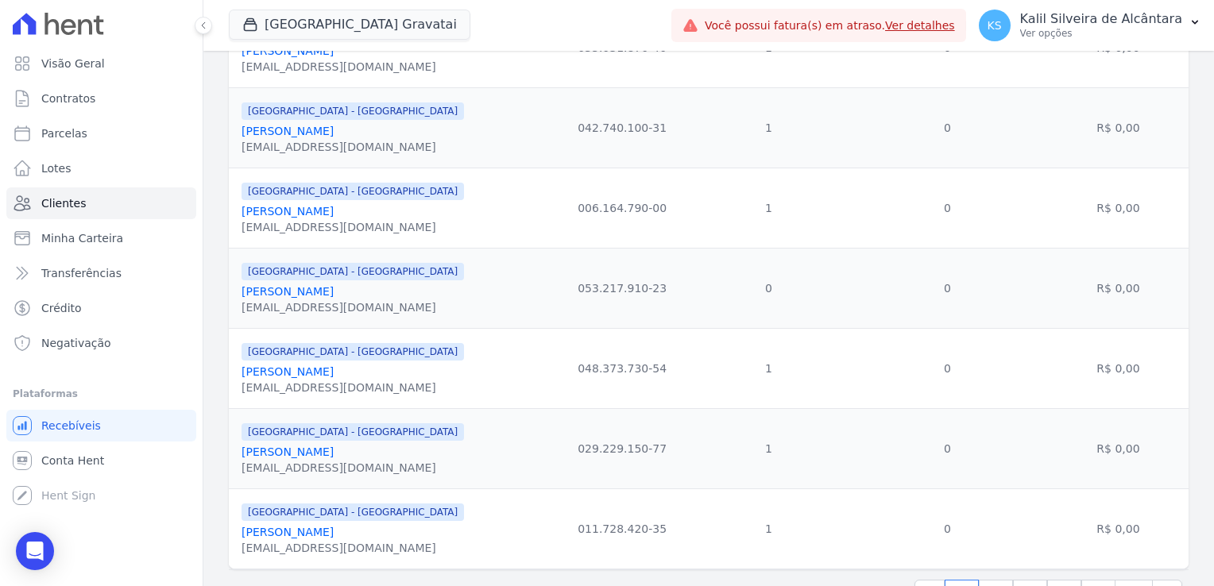
scroll to position [1794, 0]
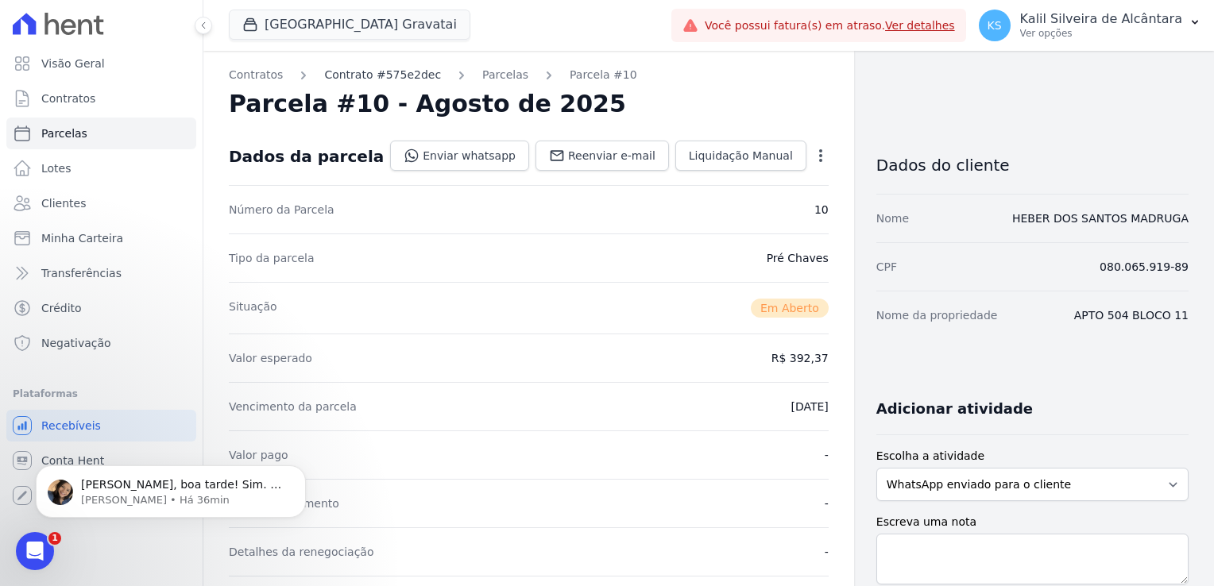
click at [365, 73] on link "Contrato #575e2dec" at bounding box center [382, 75] width 117 height 17
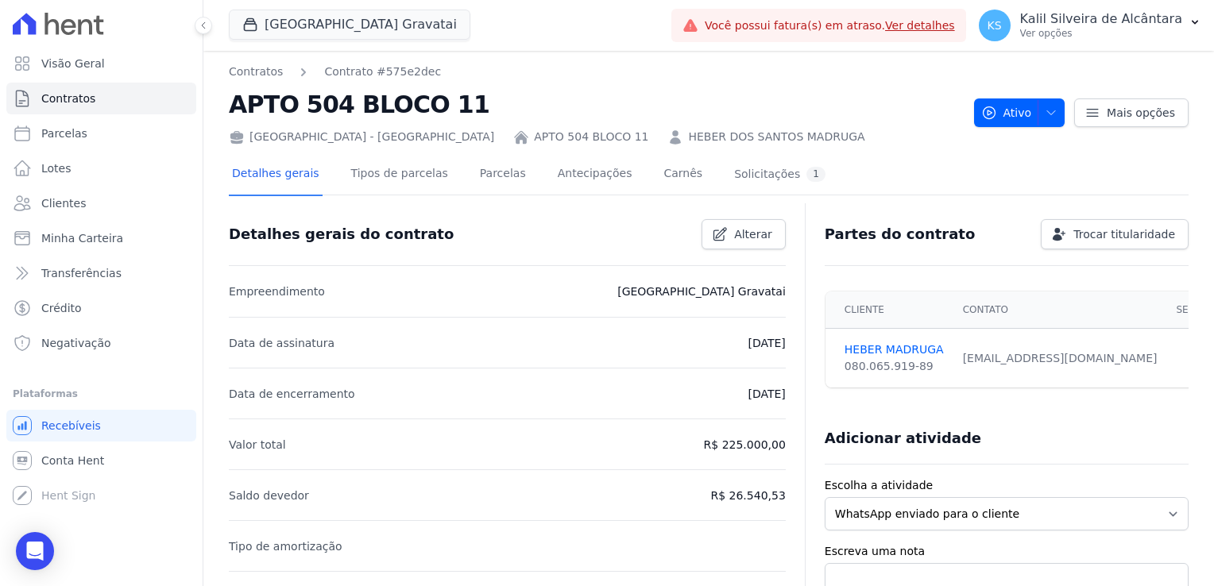
click at [688, 140] on link "HEBER DOS SANTOS MADRUGA" at bounding box center [776, 137] width 176 height 17
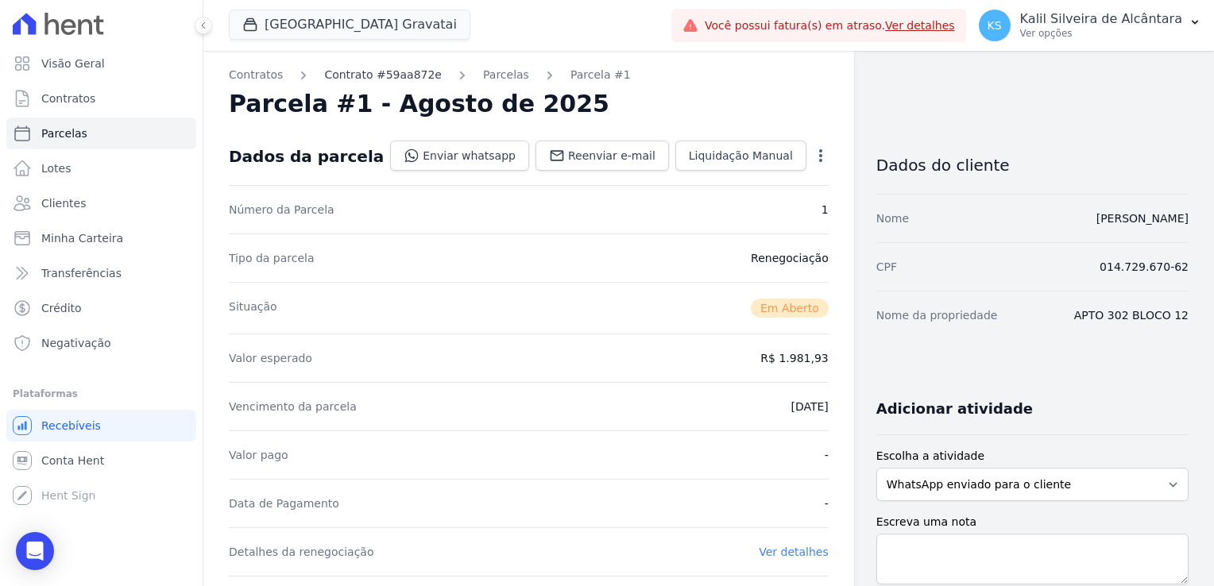
click at [396, 75] on link "Contrato #59aa872e" at bounding box center [383, 75] width 118 height 17
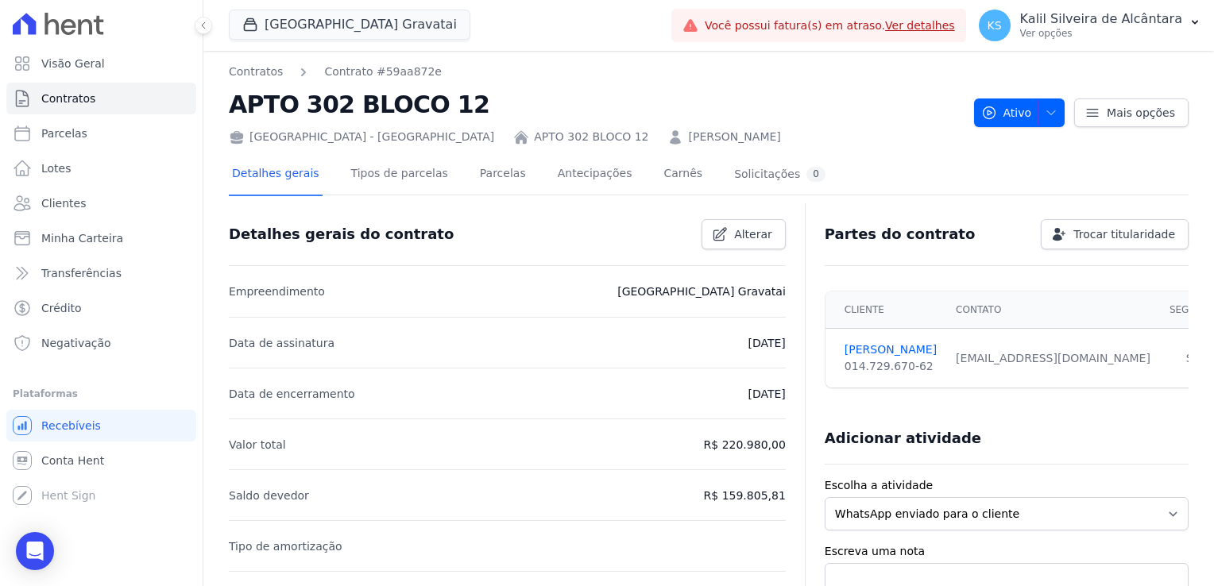
click at [688, 135] on link "[PERSON_NAME]" at bounding box center [734, 137] width 92 height 17
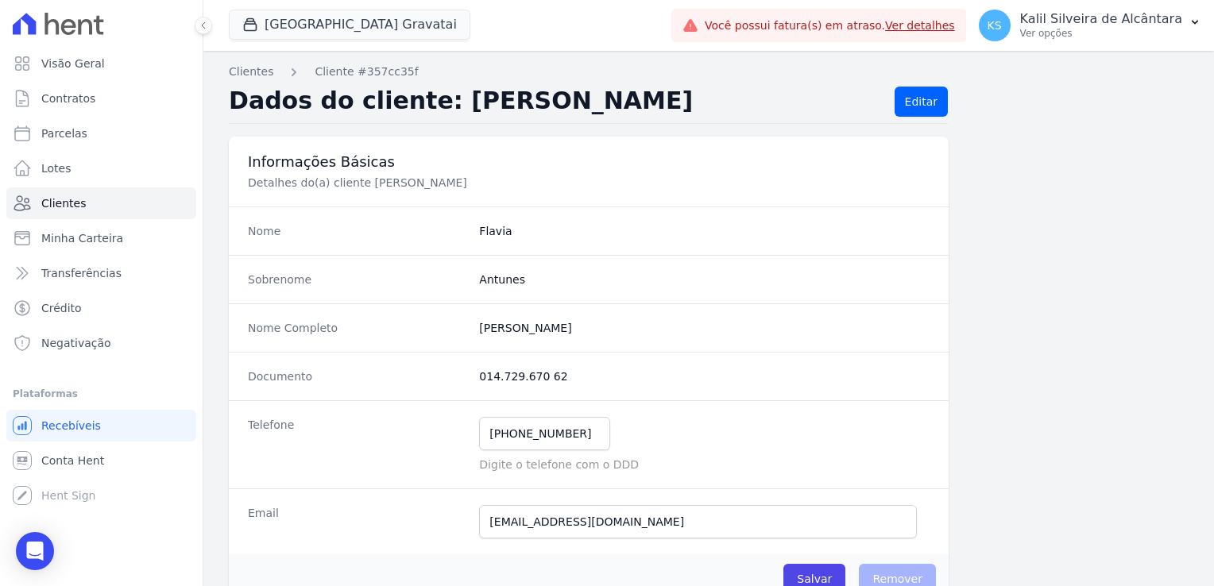
click at [492, 233] on dd "Flavia" at bounding box center [704, 231] width 450 height 16
click at [370, 74] on link "Cliente #357cc35f" at bounding box center [366, 72] width 103 height 17
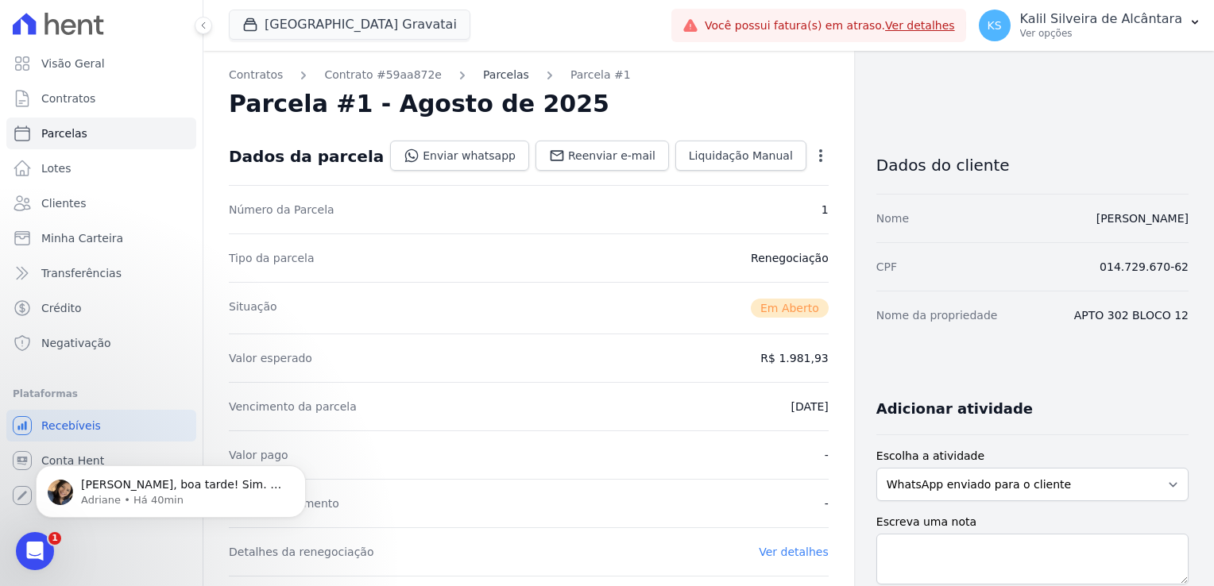
click at [483, 83] on link "Parcelas" at bounding box center [506, 75] width 46 height 17
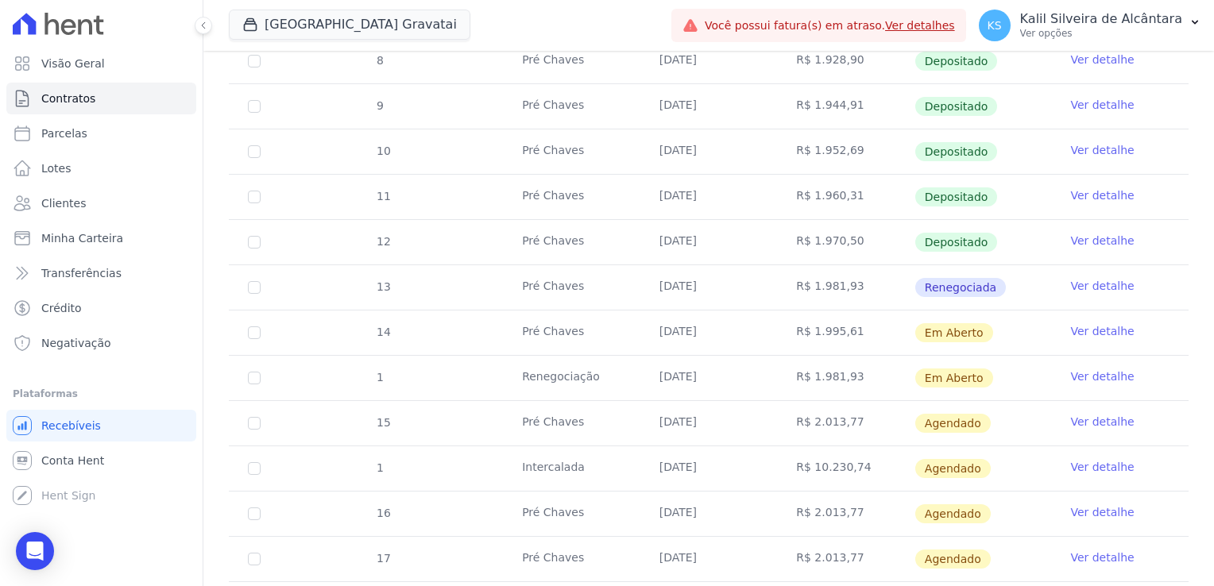
scroll to position [397, 0]
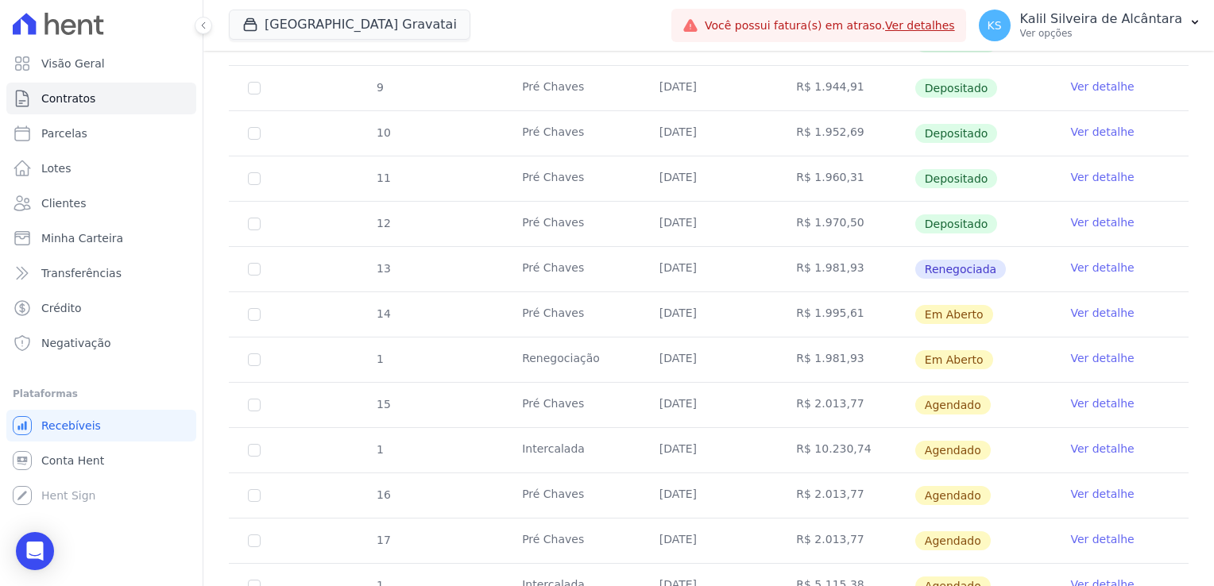
drag, startPoint x: 857, startPoint y: 354, endPoint x: 788, endPoint y: 312, distance: 80.9
click at [788, 312] on tbody "7 Pré Chaves 25/01/2025 R$ 1.919,30 Depositado Ver detalhe 8 Pré Chaves 25/02/2…" at bounding box center [709, 337] width 960 height 724
drag, startPoint x: 788, startPoint y: 312, endPoint x: 867, endPoint y: 367, distance: 96.5
click at [867, 367] on td "R$ 1.981,93" at bounding box center [845, 360] width 137 height 44
click at [760, 367] on td "[DATE]" at bounding box center [708, 360] width 137 height 44
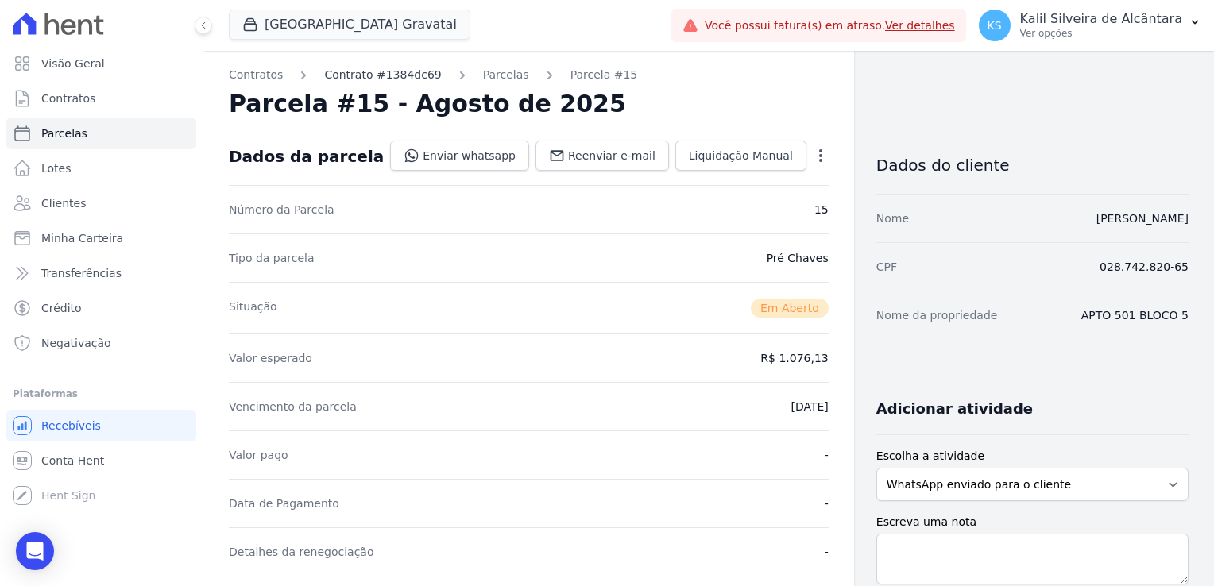
click at [353, 79] on link "Contrato #1384dc69" at bounding box center [382, 75] width 117 height 17
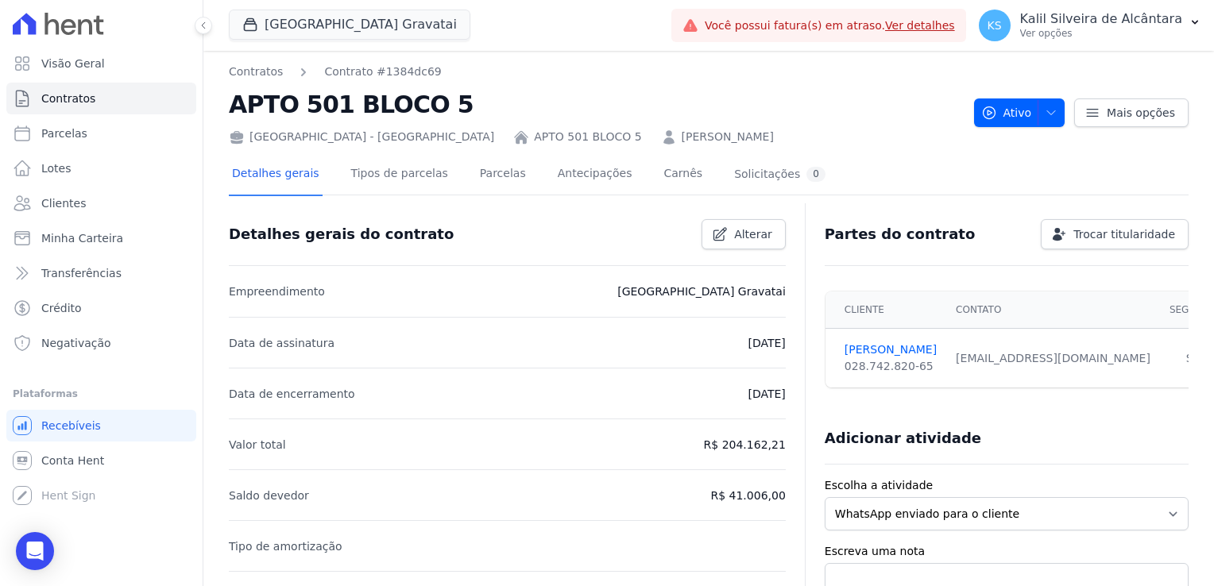
click at [682, 137] on link "[PERSON_NAME]" at bounding box center [728, 137] width 92 height 17
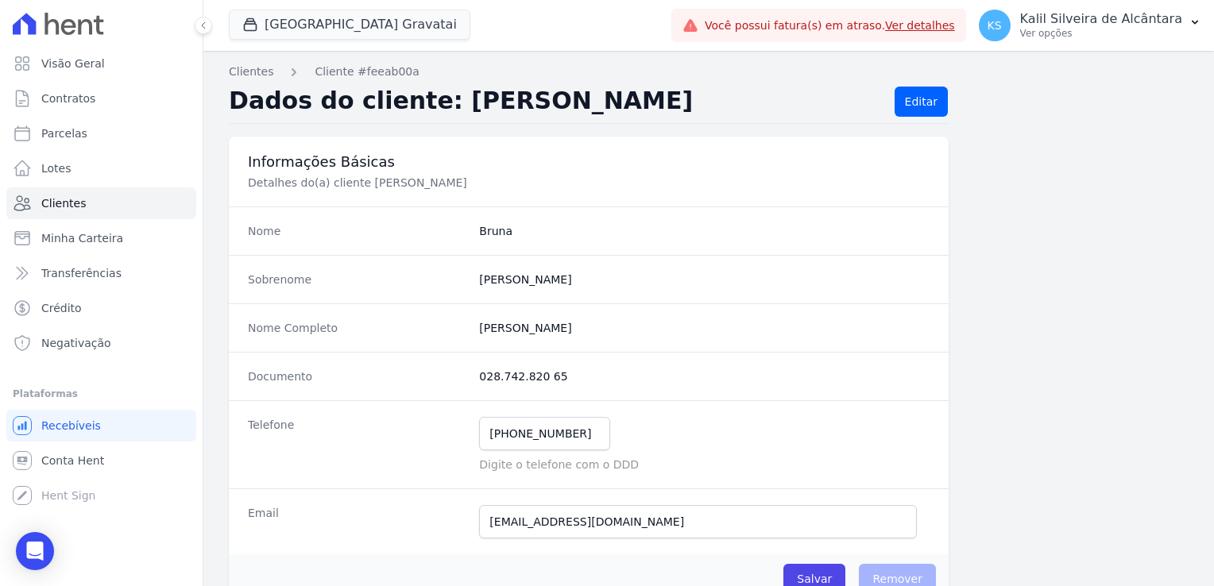
click at [492, 327] on completo "[PERSON_NAME]" at bounding box center [704, 328] width 450 height 16
click at [511, 435] on input "[PHONE_NUMBER]" at bounding box center [544, 433] width 131 height 33
drag, startPoint x: 502, startPoint y: 334, endPoint x: 531, endPoint y: 332, distance: 29.4
click at [531, 332] on completo "[PERSON_NAME]" at bounding box center [704, 328] width 450 height 16
drag, startPoint x: 531, startPoint y: 332, endPoint x: 642, endPoint y: 339, distance: 110.6
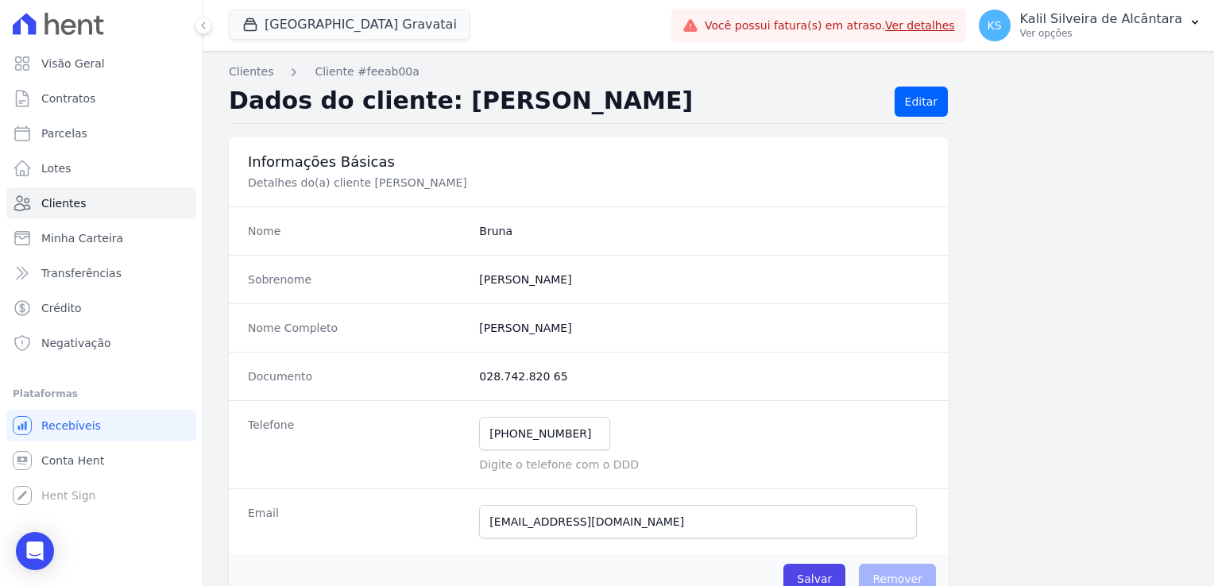
click at [642, 339] on div "Nome Completo [PERSON_NAME]" at bounding box center [589, 327] width 720 height 48
drag, startPoint x: 572, startPoint y: 431, endPoint x: 508, endPoint y: 435, distance: 63.7
click at [508, 435] on input "[PHONE_NUMBER]" at bounding box center [544, 433] width 131 height 33
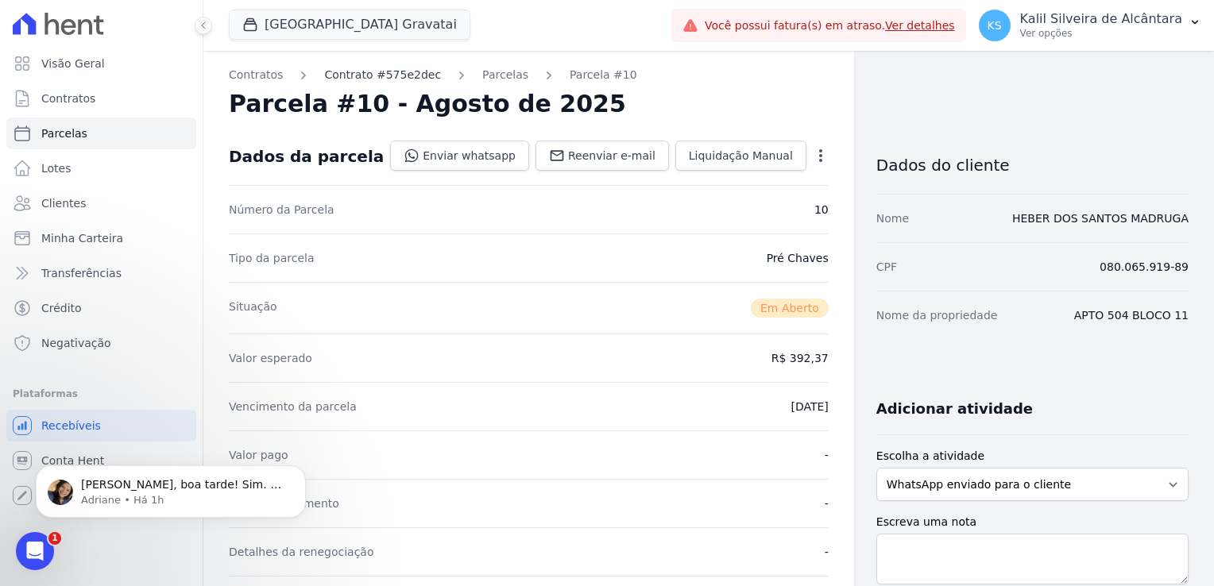
click at [370, 80] on link "Contrato #575e2dec" at bounding box center [382, 75] width 117 height 17
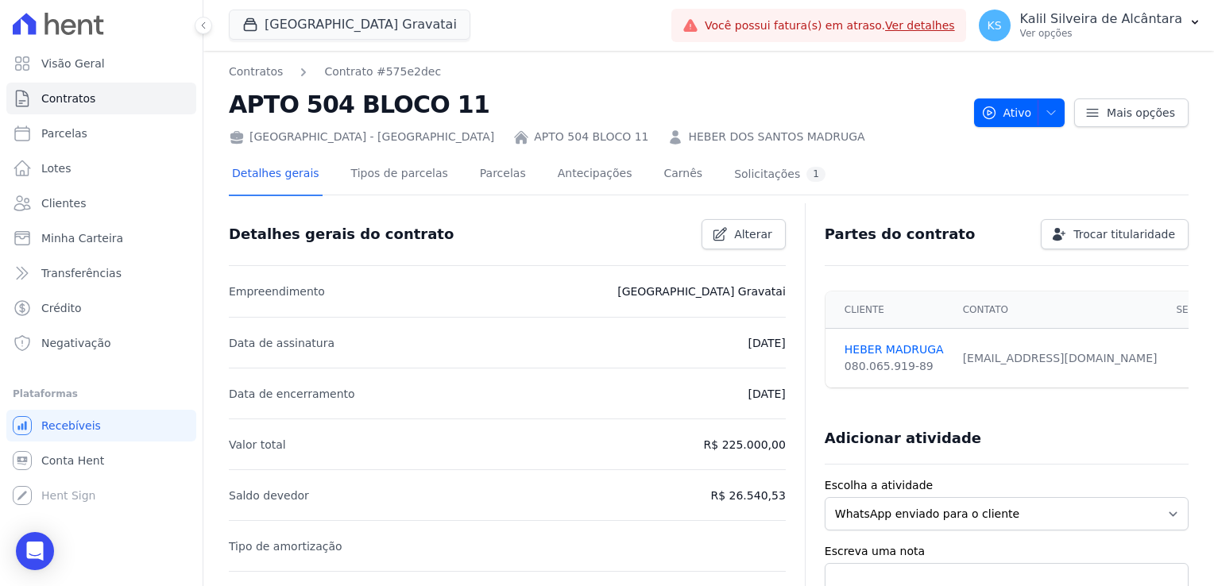
click at [688, 134] on link "HEBER DOS SANTOS MADRUGA" at bounding box center [776, 137] width 176 height 17
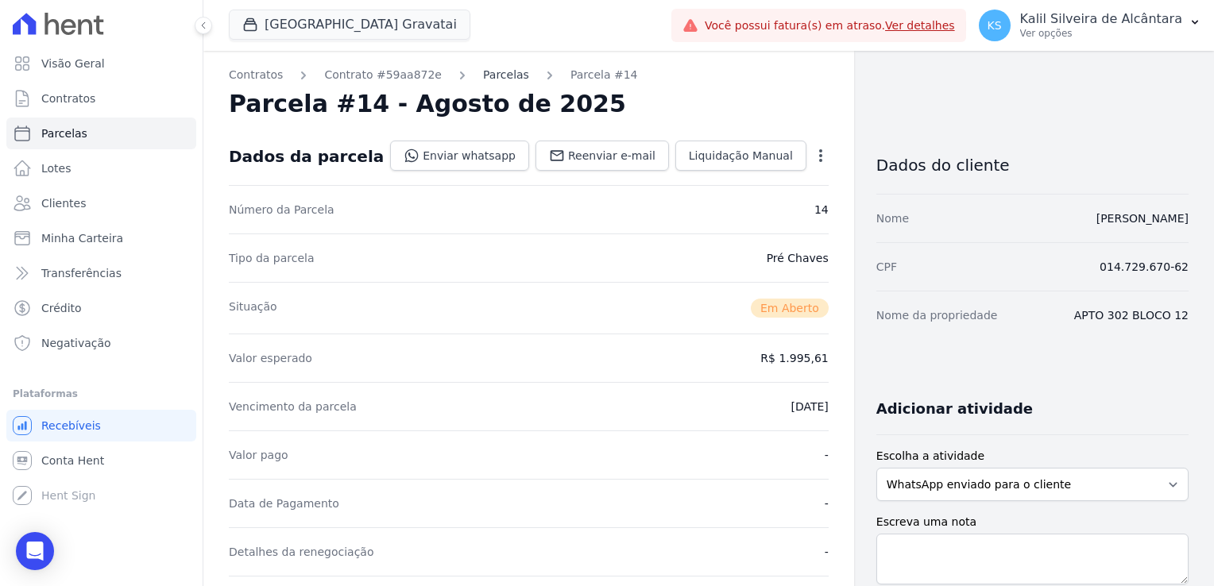
click at [483, 78] on link "Parcelas" at bounding box center [506, 75] width 46 height 17
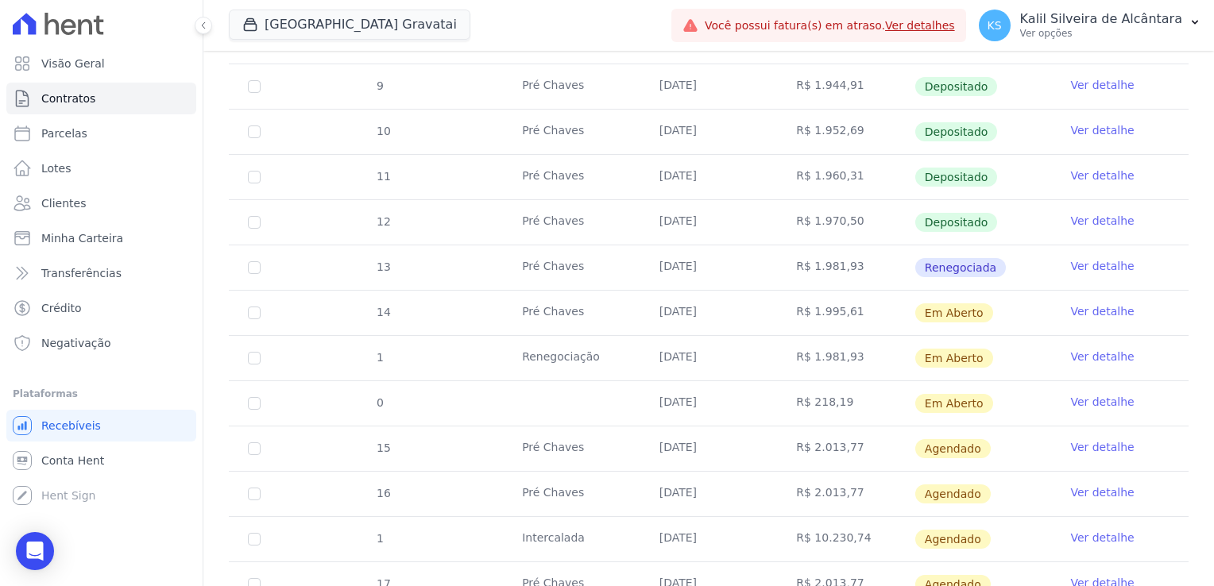
scroll to position [397, 0]
drag, startPoint x: 710, startPoint y: 399, endPoint x: 633, endPoint y: 323, distance: 108.4
click at [633, 323] on tbody "7 Pré Chaves 25/01/2025 R$ 1.919,30 Depositado Ver detalhe 8 Pré Chaves 25/02/2…" at bounding box center [709, 359] width 960 height 769
drag, startPoint x: 633, startPoint y: 323, endPoint x: 731, endPoint y: 357, distance: 103.8
click at [731, 357] on td "[DATE]" at bounding box center [708, 360] width 137 height 44
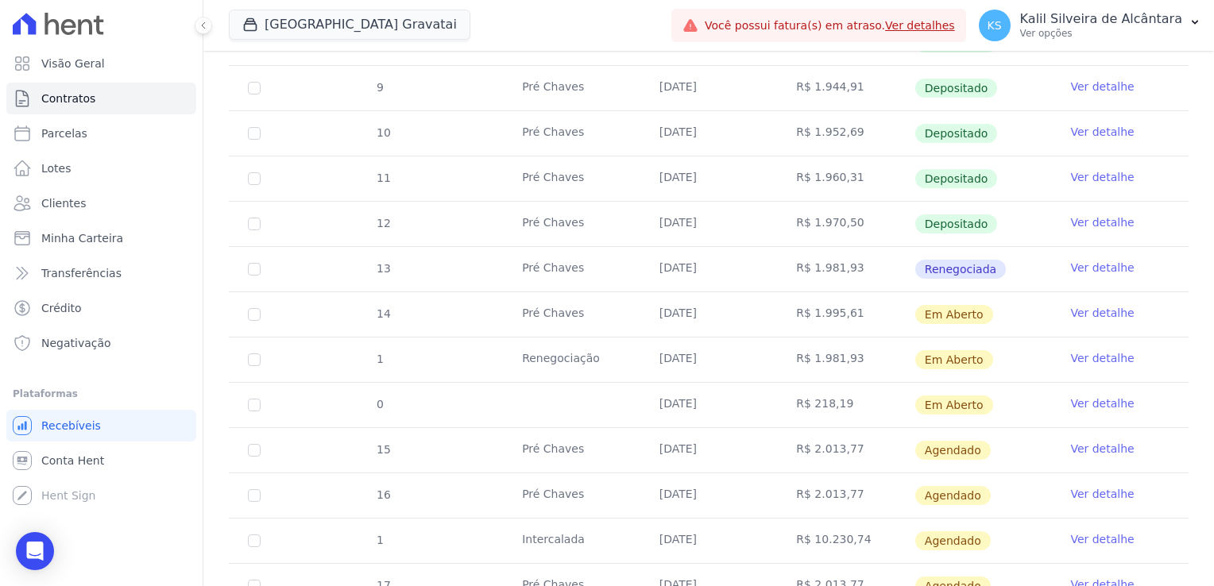
click at [713, 397] on td "[DATE]" at bounding box center [708, 405] width 137 height 44
drag, startPoint x: 711, startPoint y: 400, endPoint x: 646, endPoint y: 300, distance: 118.8
click at [646, 300] on tbody "7 Pré Chaves 25/01/2025 R$ 1.919,30 Depositado Ver detalhe 8 Pré Chaves 25/02/2…" at bounding box center [709, 359] width 960 height 769
click at [916, 343] on td "Em Aberto" at bounding box center [982, 360] width 137 height 44
drag, startPoint x: 855, startPoint y: 402, endPoint x: 654, endPoint y: 316, distance: 218.5
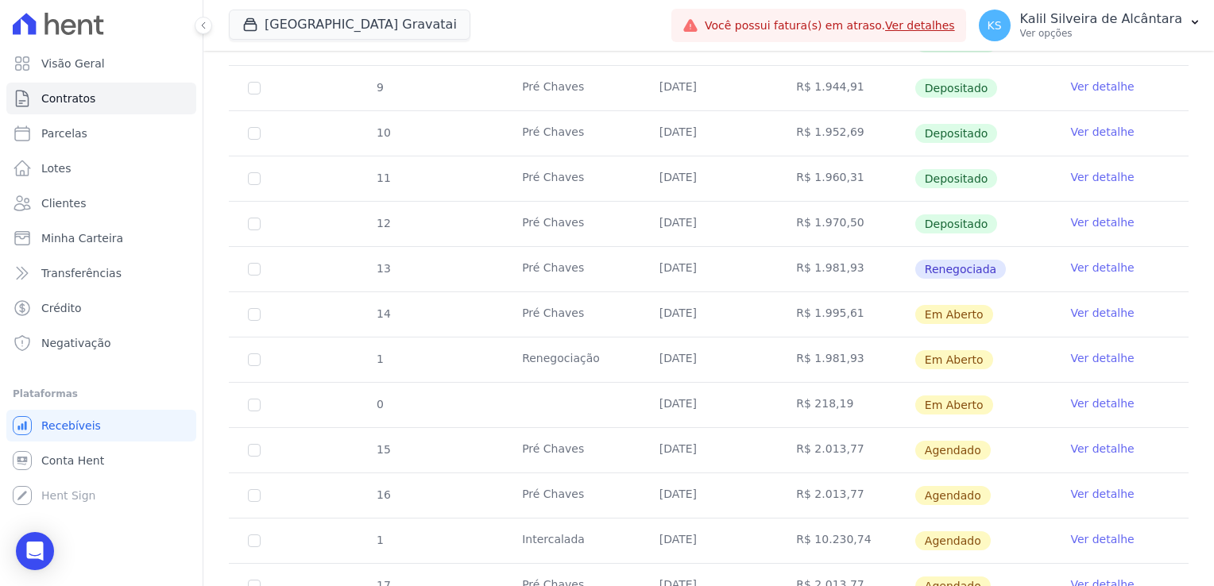
click at [654, 316] on tbody "7 Pré Chaves 25/01/2025 R$ 1.919,30 Depositado Ver detalhe 8 Pré Chaves 25/02/2…" at bounding box center [709, 359] width 960 height 769
drag, startPoint x: 654, startPoint y: 316, endPoint x: 718, endPoint y: 343, distance: 69.8
click at [718, 343] on td "[DATE]" at bounding box center [708, 360] width 137 height 44
click at [859, 400] on td "R$ 218,19" at bounding box center [845, 405] width 137 height 44
drag, startPoint x: 845, startPoint y: 402, endPoint x: 645, endPoint y: 313, distance: 219.1
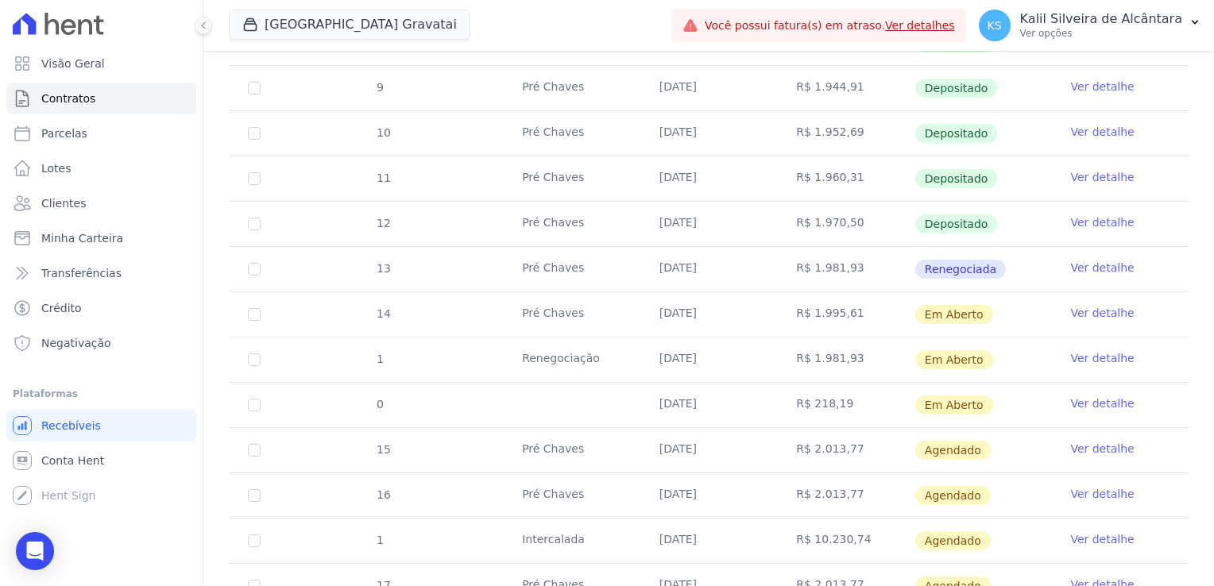
click at [645, 313] on tbody "7 Pré Chaves 25/01/2025 R$ 1.919,30 Depositado Ver detalhe 8 Pré Chaves 25/02/2…" at bounding box center [709, 359] width 960 height 769
drag, startPoint x: 645, startPoint y: 313, endPoint x: 754, endPoint y: 345, distance: 113.4
click at [754, 345] on td "[DATE]" at bounding box center [708, 360] width 137 height 44
click at [779, 345] on td "R$ 1.981,93" at bounding box center [845, 360] width 137 height 44
click at [254, 311] on input "checkbox" at bounding box center [254, 314] width 13 height 13
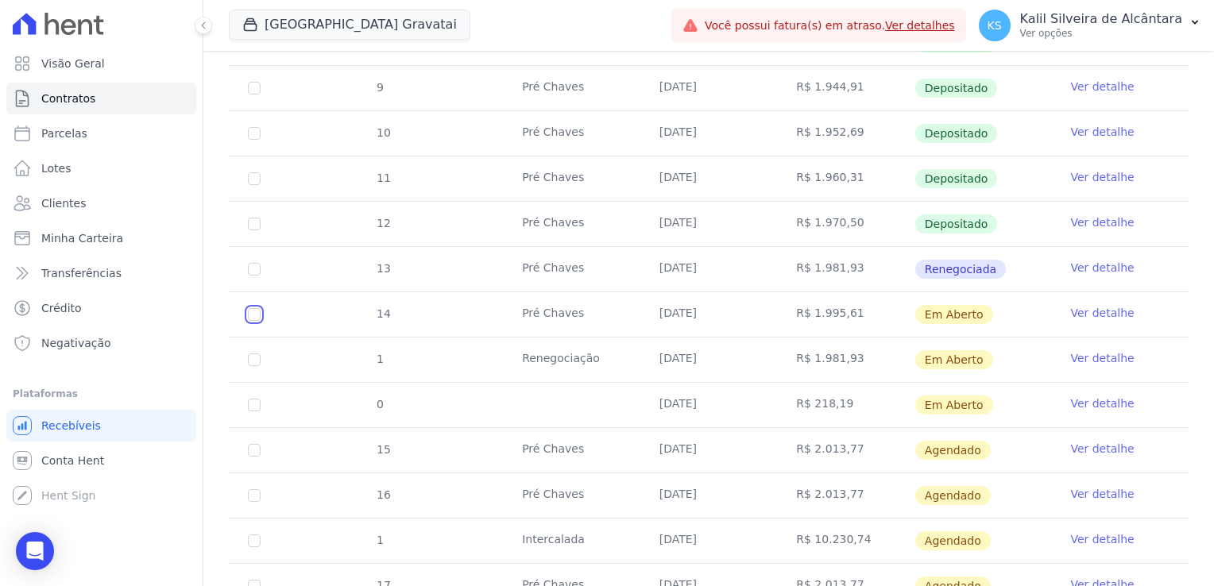
checkbox input "true"
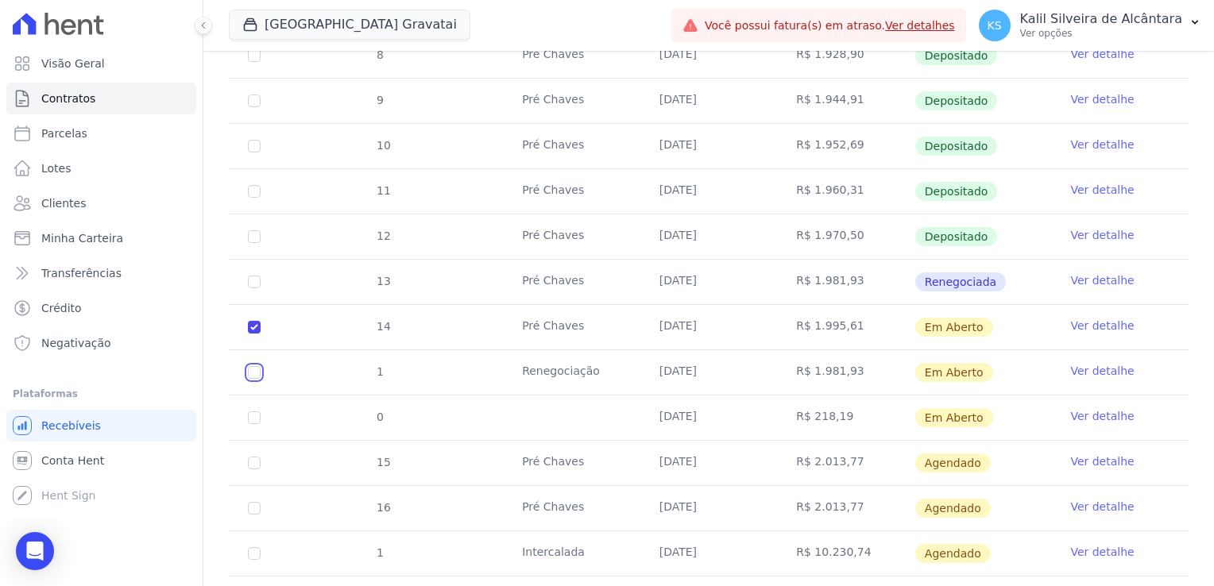
click at [256, 366] on input "checkbox" at bounding box center [254, 372] width 13 height 13
checkbox input "true"
click at [251, 408] on td "0" at bounding box center [254, 418] width 51 height 44
click at [255, 411] on input "checkbox" at bounding box center [254, 417] width 13 height 13
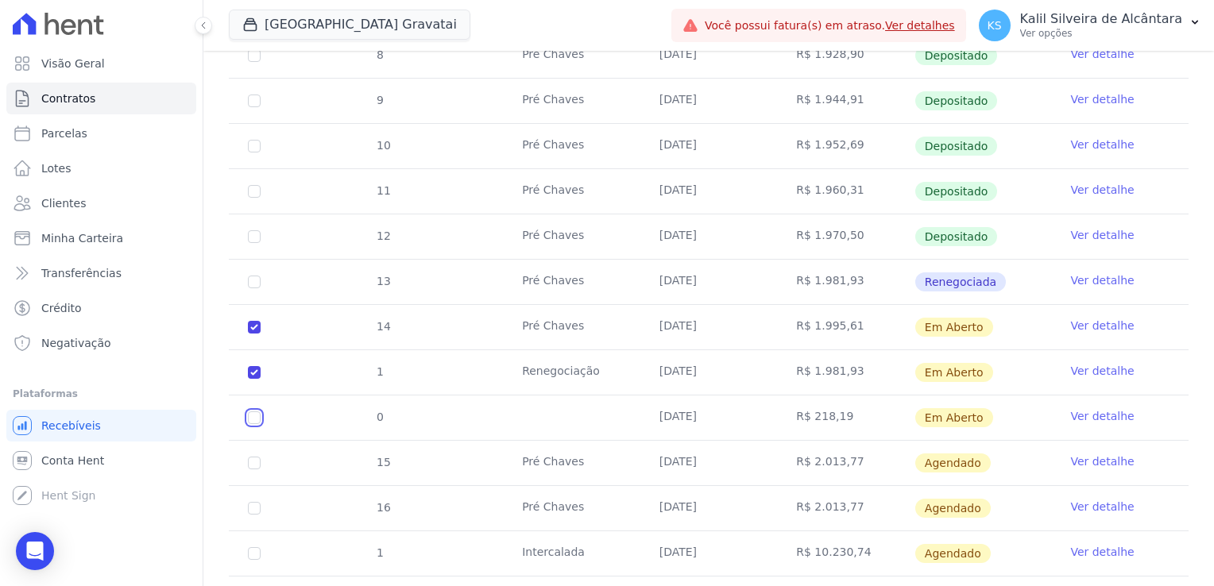
checkbox input "true"
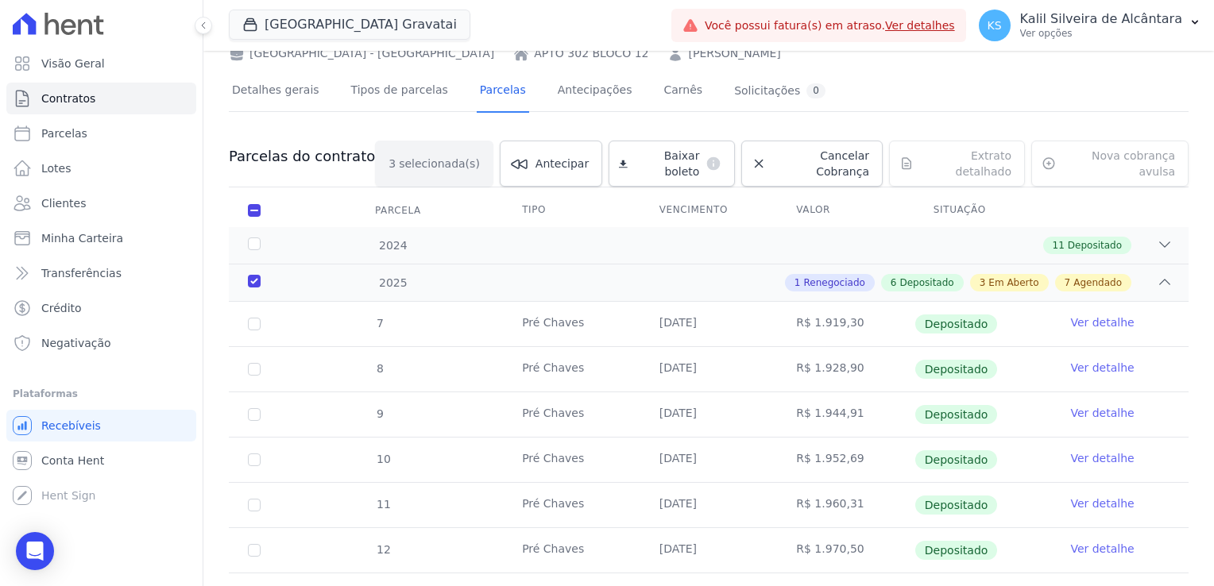
scroll to position [0, 0]
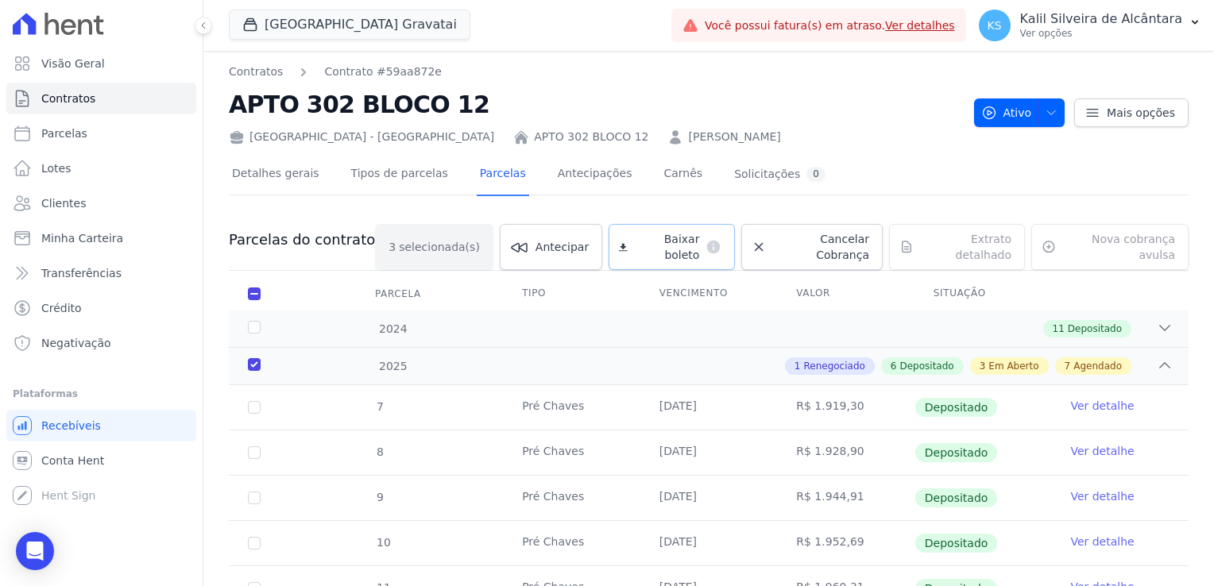
click at [661, 240] on span "Baixar boleto" at bounding box center [667, 247] width 66 height 32
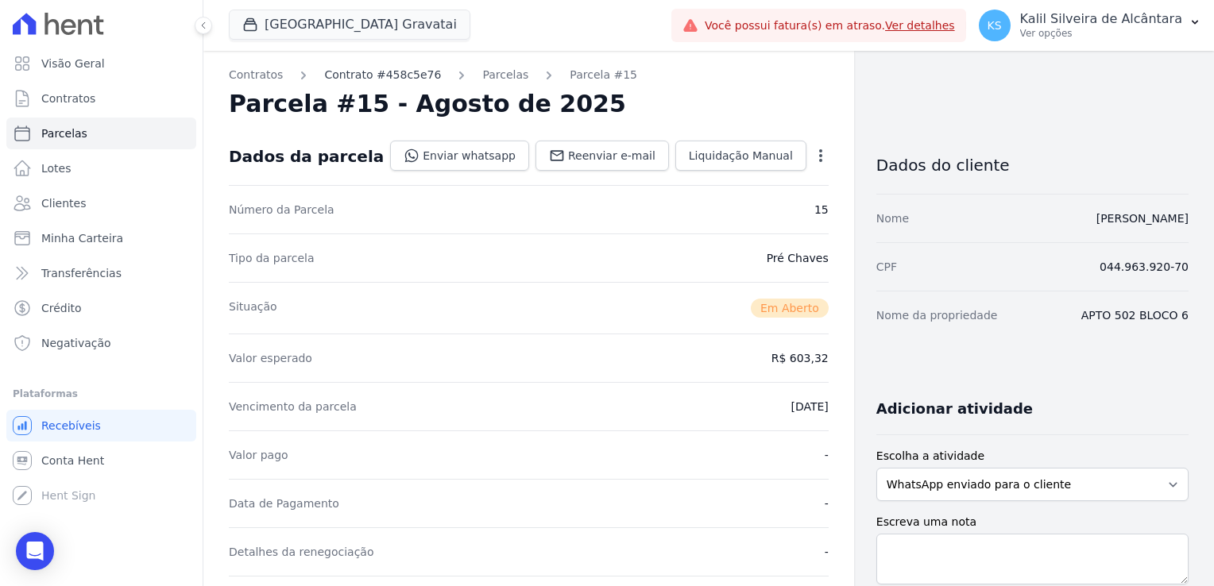
click at [399, 78] on link "Contrato #458c5e76" at bounding box center [382, 75] width 117 height 17
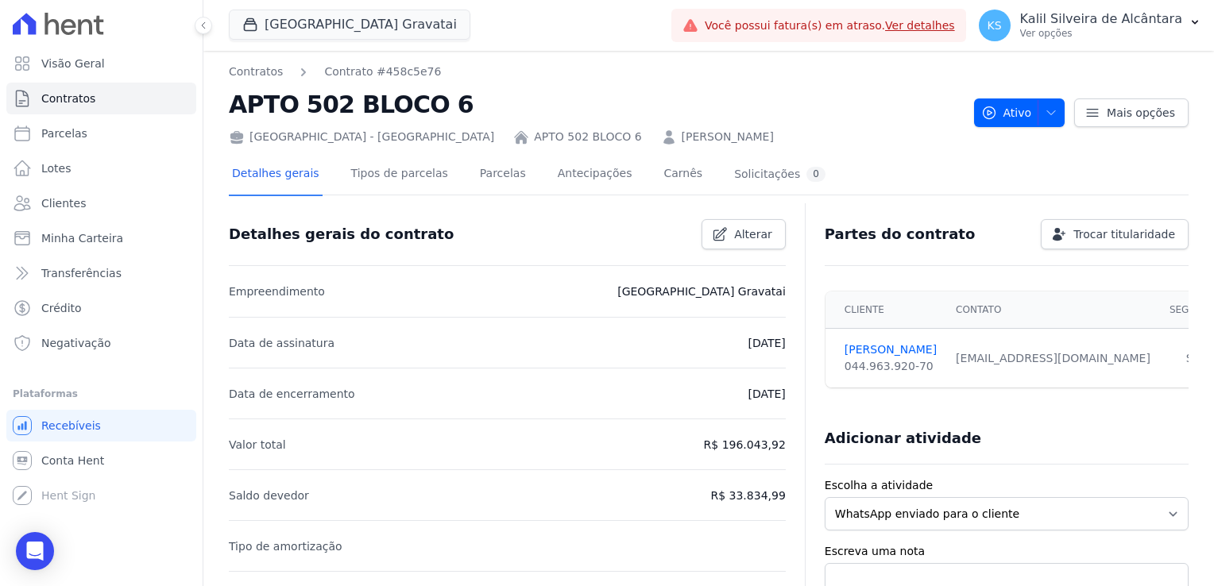
click at [682, 139] on link "[PERSON_NAME]" at bounding box center [728, 137] width 92 height 17
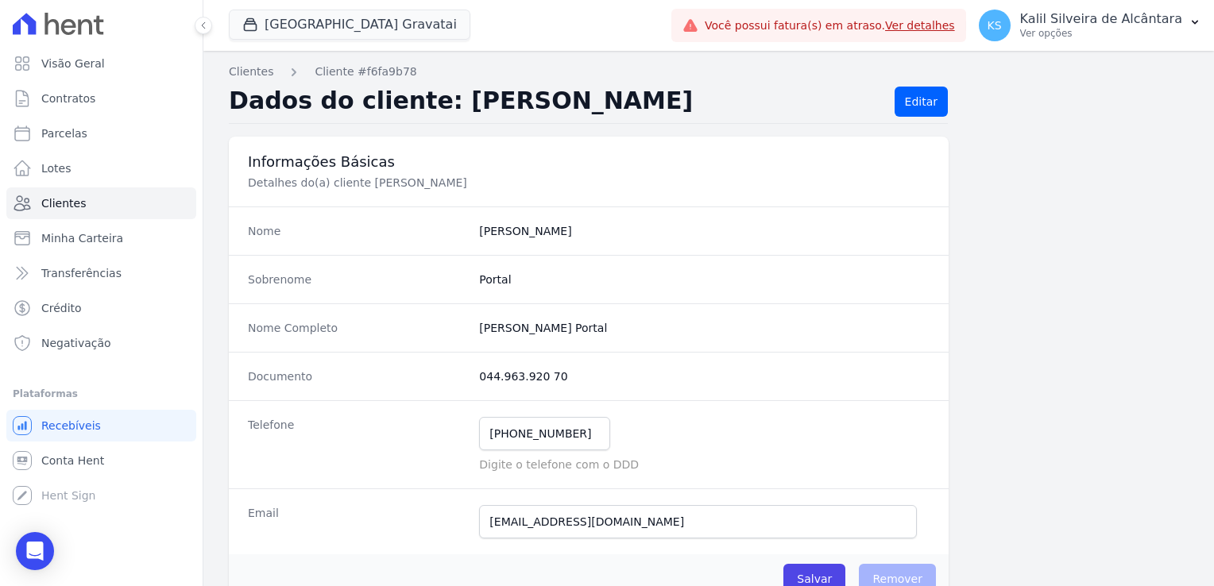
drag, startPoint x: 533, startPoint y: 323, endPoint x: 436, endPoint y: 334, distance: 97.6
click at [436, 334] on div "Nome Completo [PERSON_NAME] Portal" at bounding box center [589, 327] width 720 height 48
click at [620, 341] on div "Nome Completo João Victor Dos Santos Portal" at bounding box center [589, 327] width 720 height 48
drag, startPoint x: 623, startPoint y: 335, endPoint x: 476, endPoint y: 332, distance: 147.0
click at [476, 332] on div "Nome Completo João Victor Dos Santos Portal" at bounding box center [589, 327] width 720 height 48
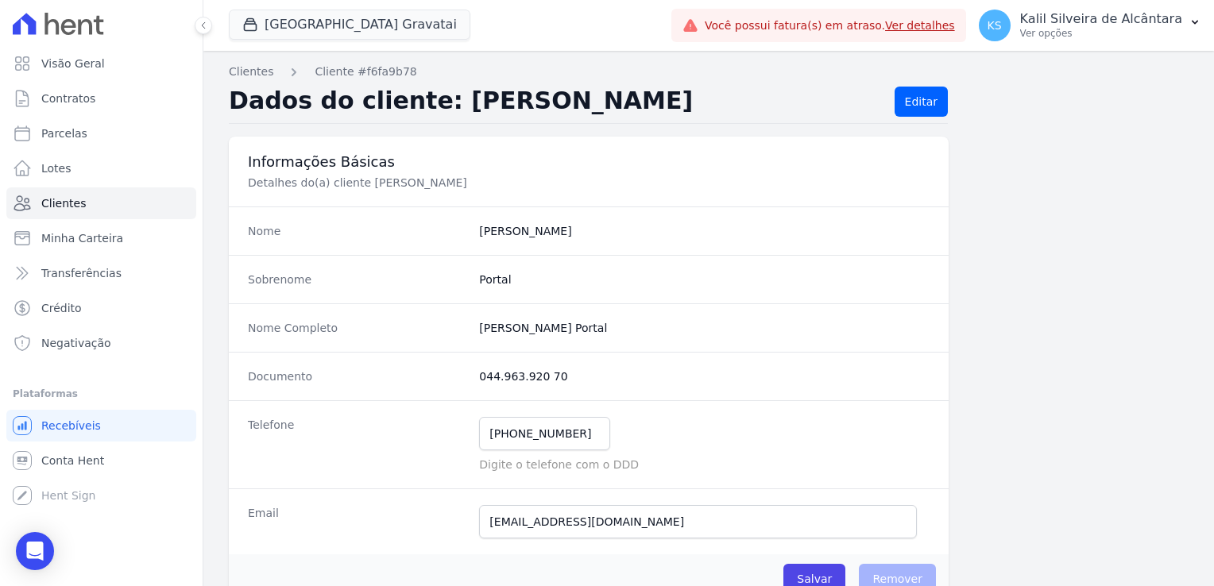
copy completo "João Victor Dos Santos Portal"
click at [574, 361] on div "Documento 044.963.920 70" at bounding box center [589, 376] width 720 height 48
drag, startPoint x: 569, startPoint y: 431, endPoint x: 445, endPoint y: 431, distance: 123.9
click at [445, 431] on div "Telefone (5) 18980-3287 Mensagem de SMS ainda não enviada.. Mensagem de Whatsap…" at bounding box center [589, 444] width 720 height 88
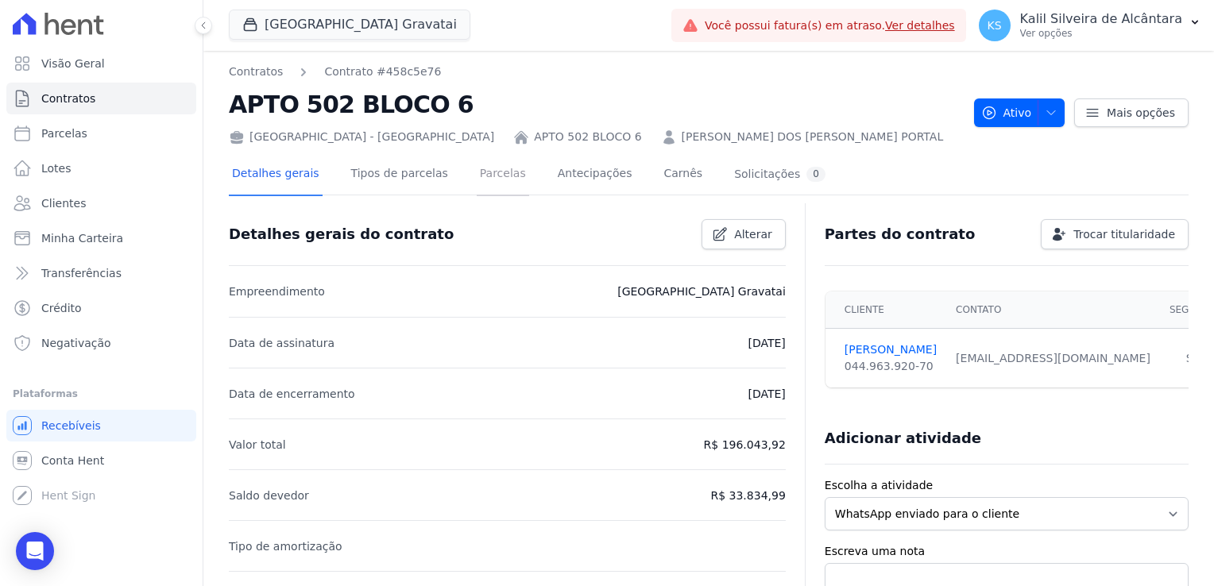
click at [477, 173] on link "Parcelas" at bounding box center [503, 175] width 52 height 42
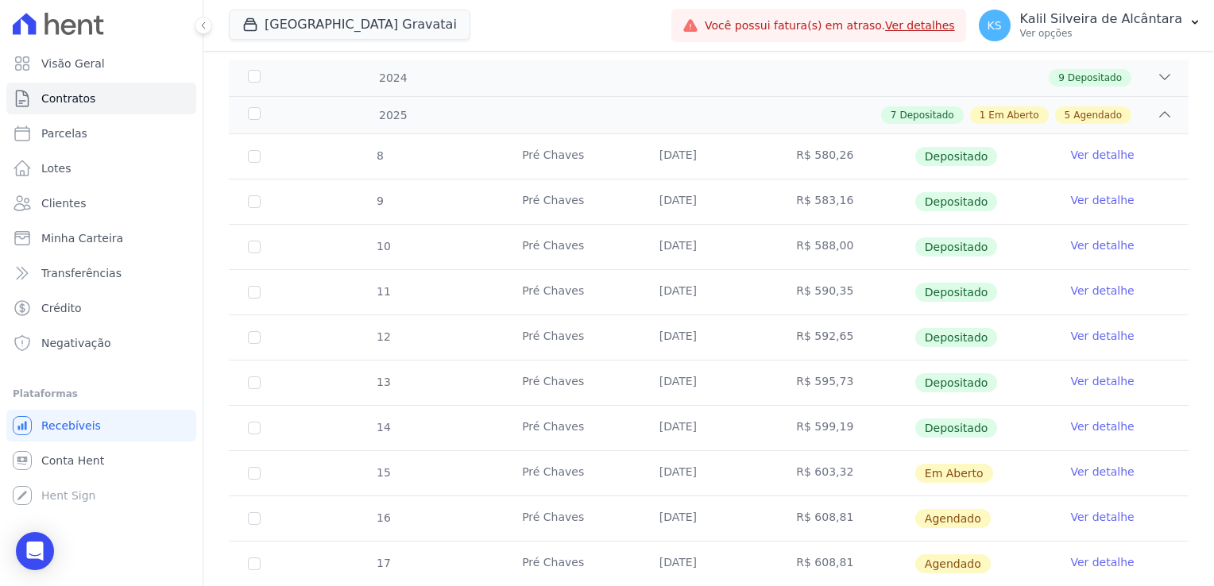
scroll to position [318, 0]
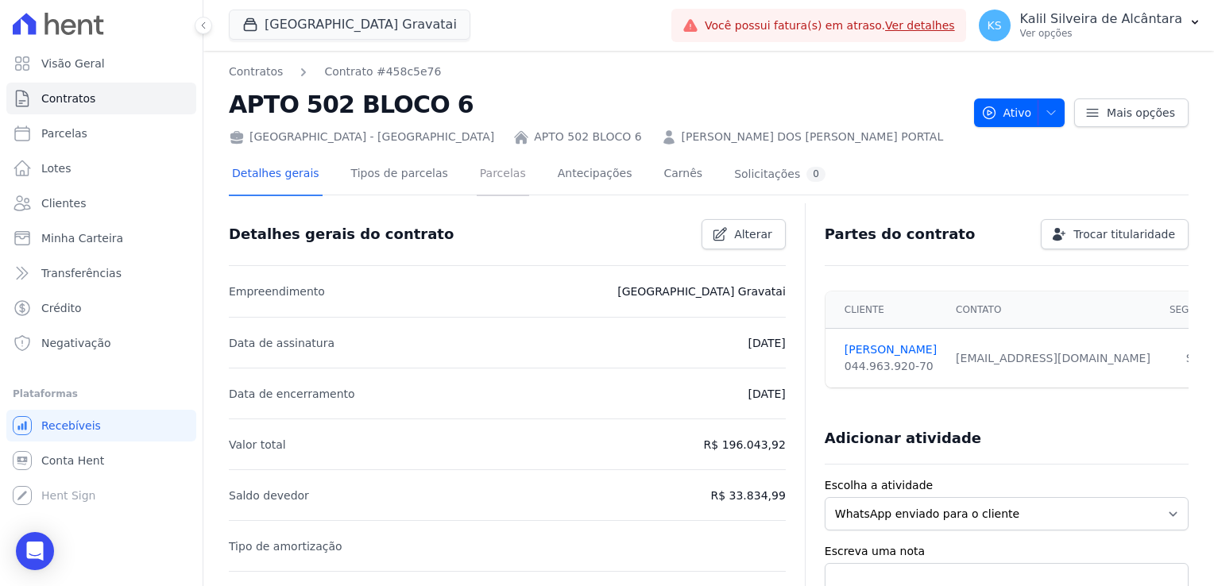
click at [477, 180] on link "Parcelas" at bounding box center [503, 175] width 52 height 42
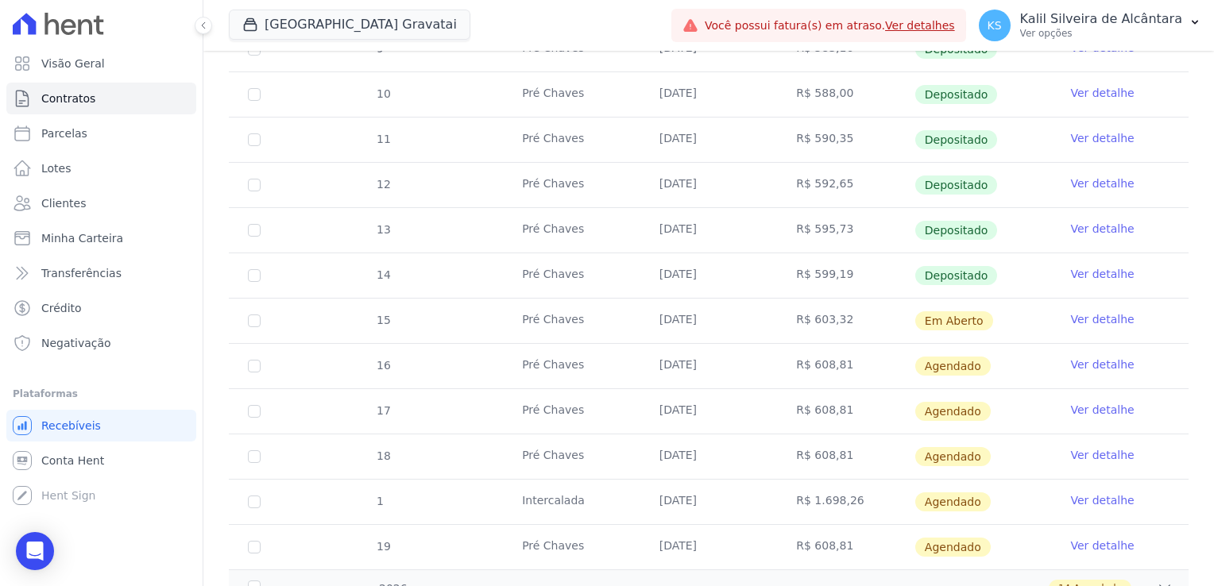
scroll to position [397, 0]
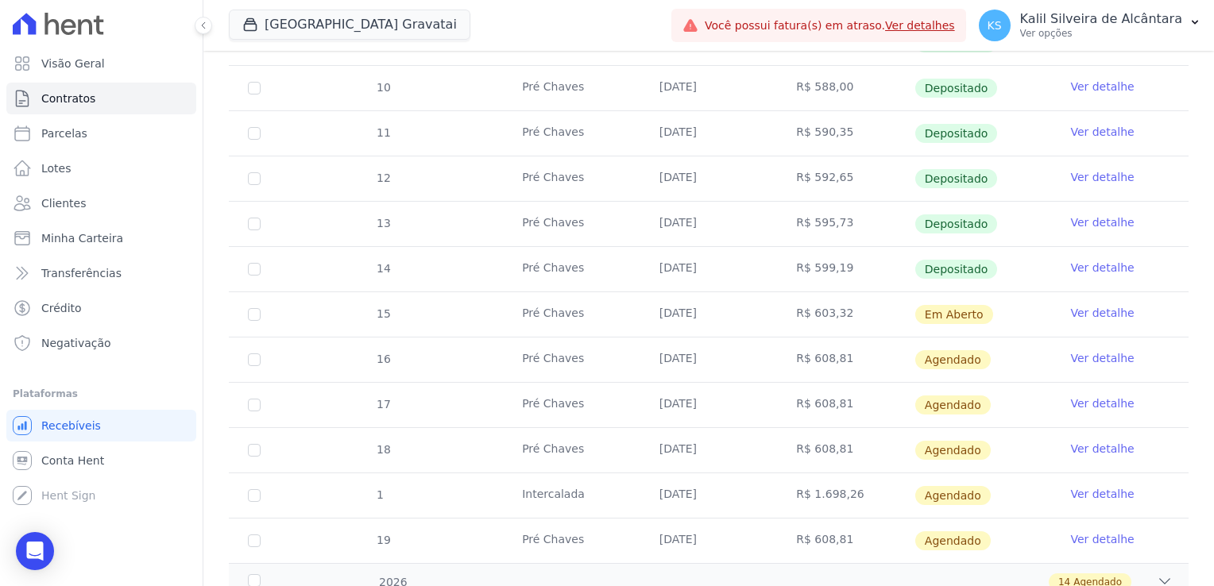
drag, startPoint x: 651, startPoint y: 313, endPoint x: 705, endPoint y: 313, distance: 54.0
click at [705, 313] on td "[DATE]" at bounding box center [708, 314] width 137 height 44
drag, startPoint x: 705, startPoint y: 313, endPoint x: 722, endPoint y: 323, distance: 19.6
click at [722, 323] on td "[DATE]" at bounding box center [708, 314] width 137 height 44
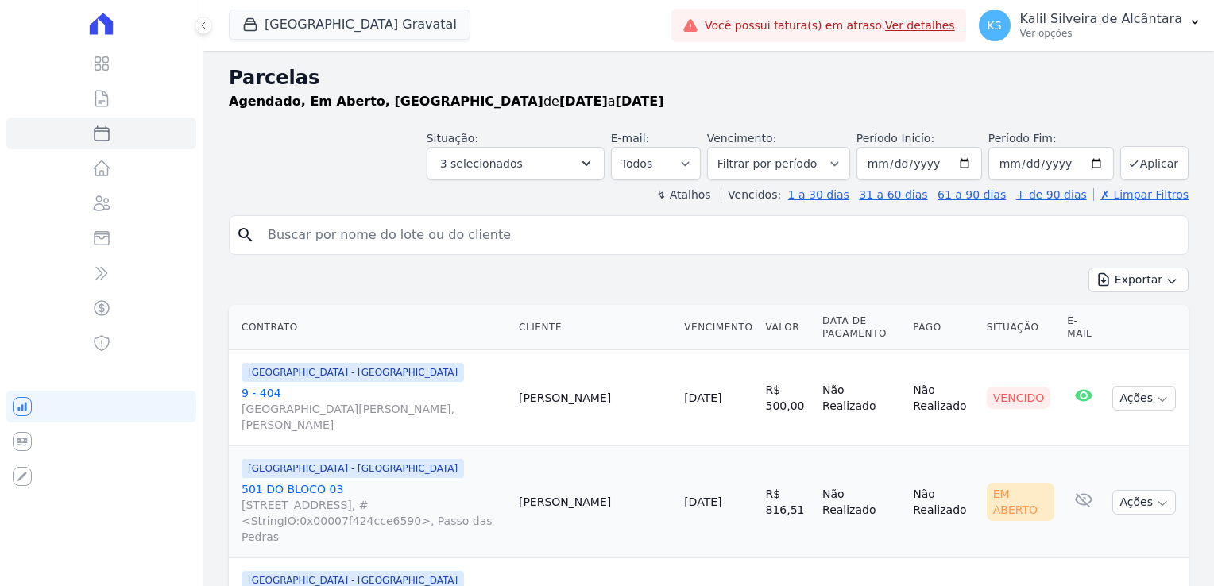
select select
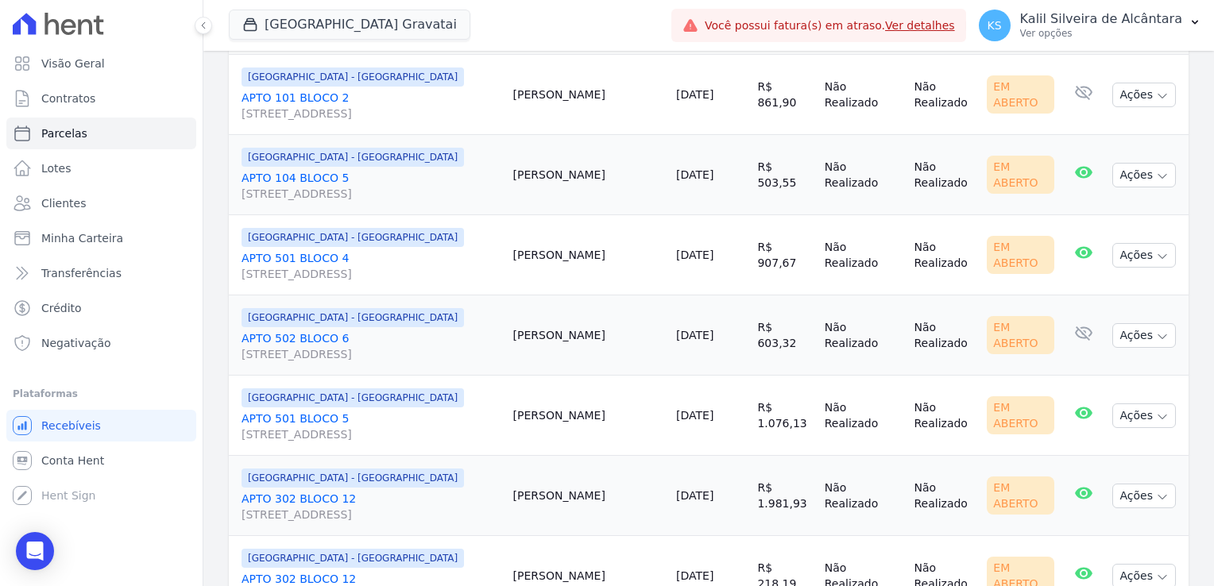
scroll to position [1558, 0]
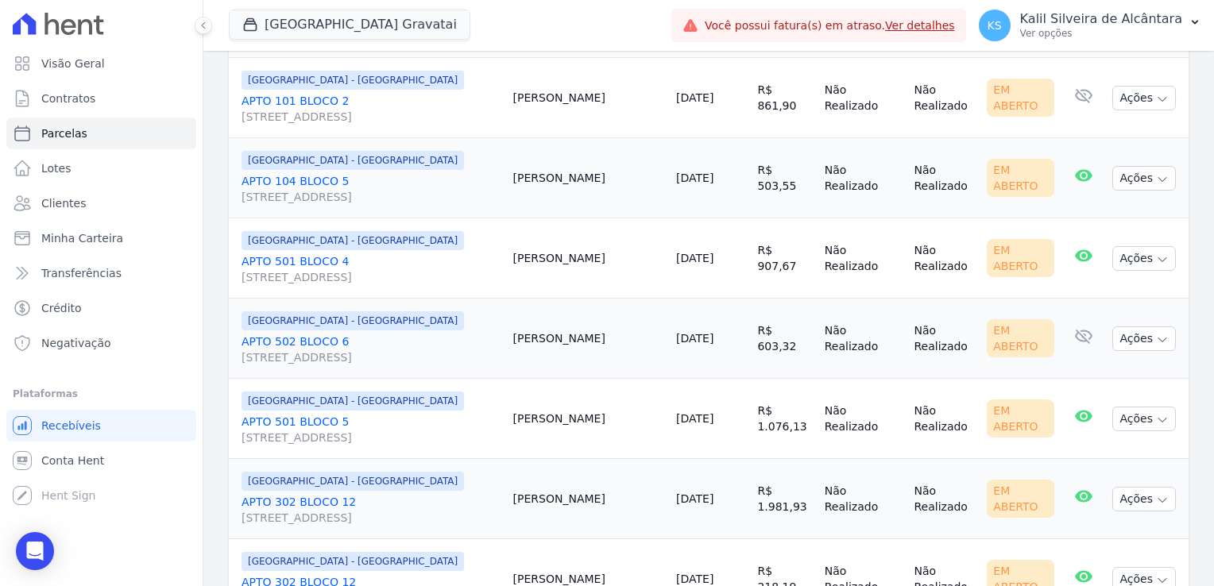
drag, startPoint x: 599, startPoint y: 179, endPoint x: 635, endPoint y: 182, distance: 36.7
click at [635, 218] on td "Sariane Vargas" at bounding box center [588, 258] width 163 height 80
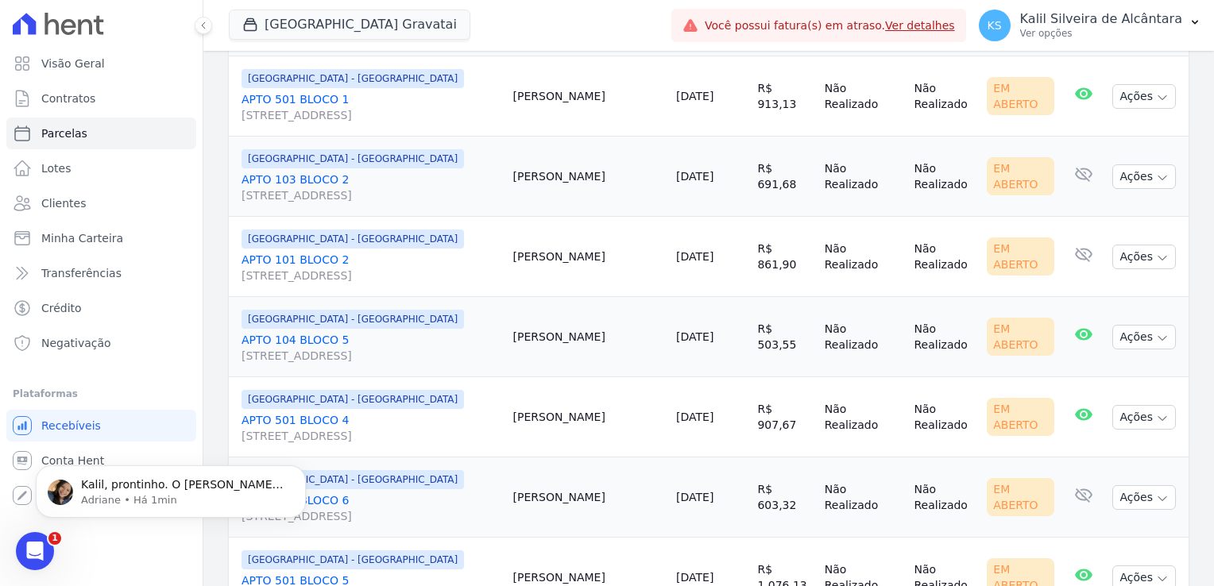
scroll to position [0, 0]
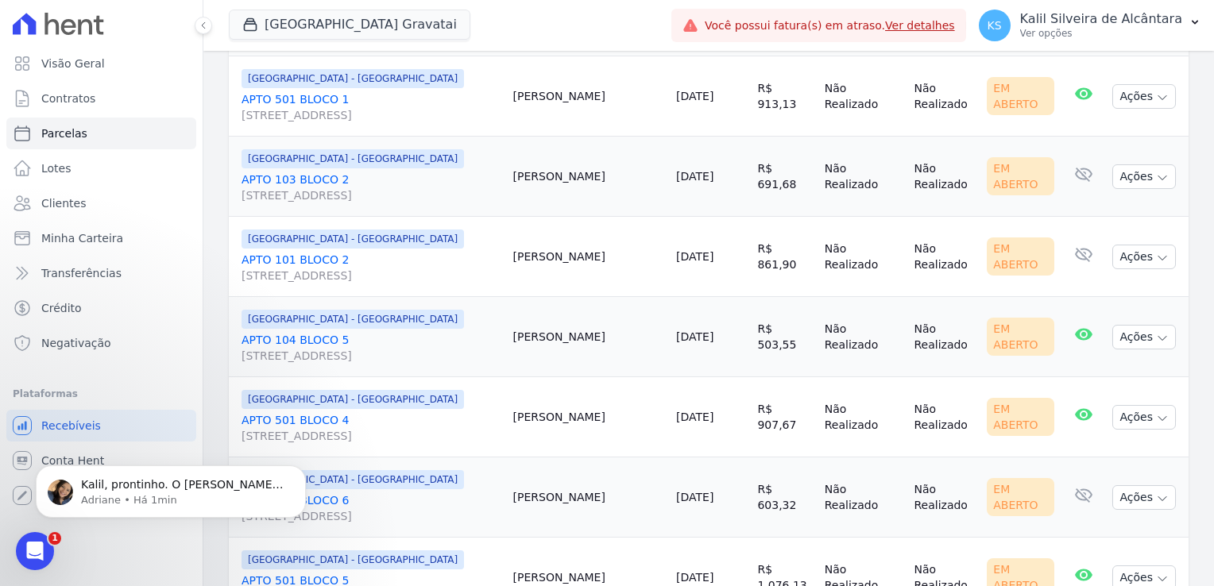
drag, startPoint x: 558, startPoint y: 253, endPoint x: 593, endPoint y: 253, distance: 35.0
click at [593, 297] on td "Karina Santos" at bounding box center [588, 337] width 163 height 80
drag, startPoint x: 591, startPoint y: 177, endPoint x: 648, endPoint y: 183, distance: 57.5
click at [648, 217] on tr "Arty Park - Gravatai APTO 101 BLOCO 2 Rua Nova York, 120, Passo das Pedras Edua…" at bounding box center [709, 257] width 960 height 80
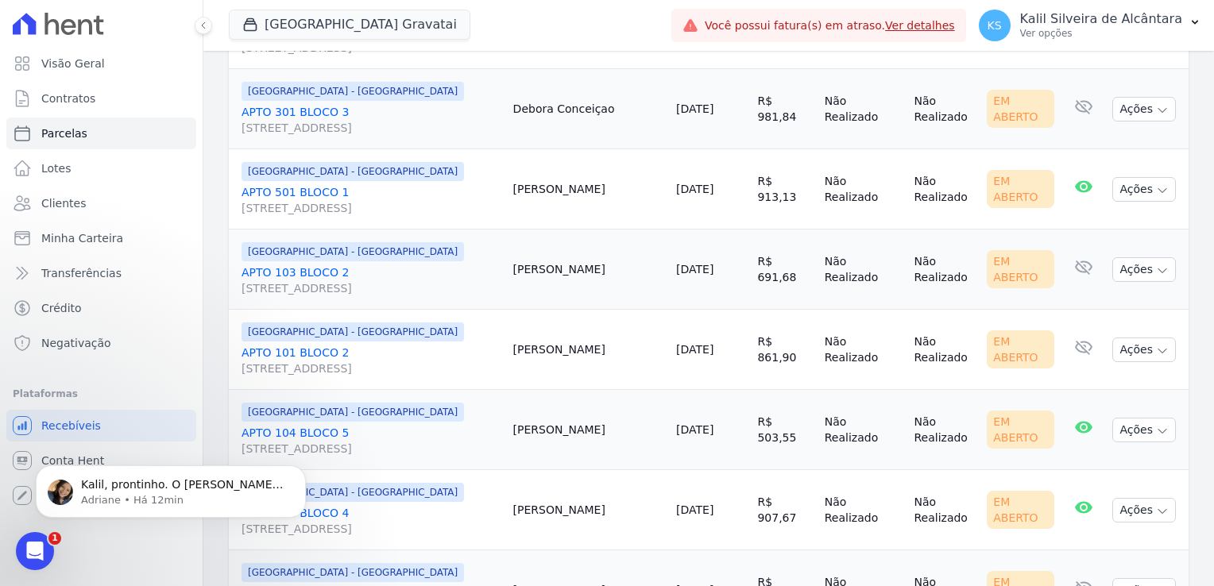
scroll to position [1241, 0]
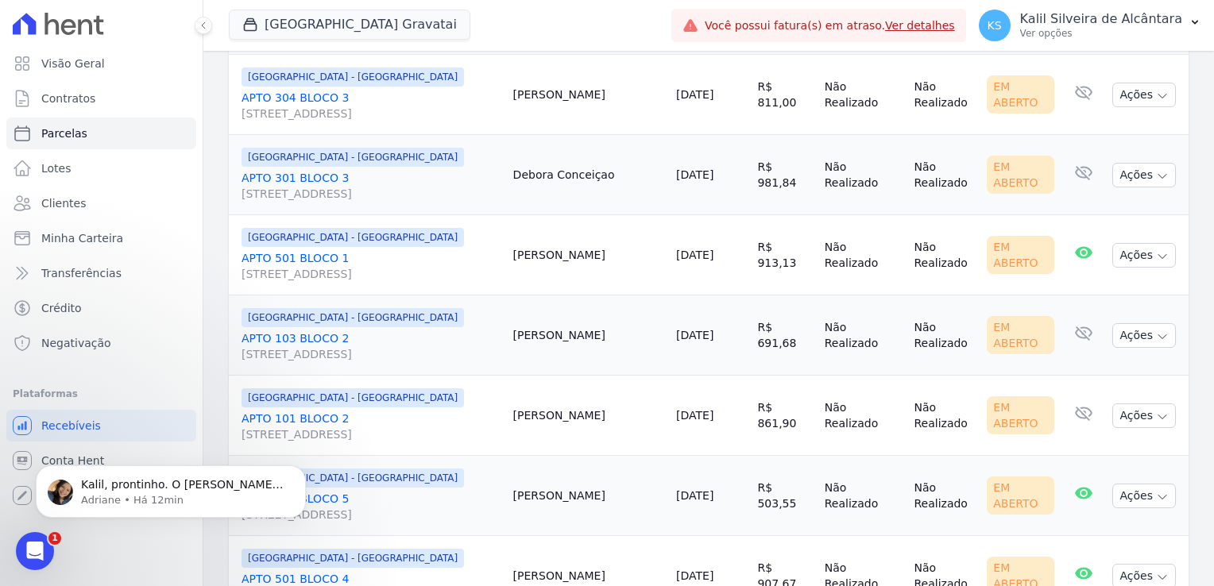
drag, startPoint x: 562, startPoint y: 251, endPoint x: 572, endPoint y: 251, distance: 9.5
click at [572, 295] on td "Joyci Limberger" at bounding box center [588, 335] width 163 height 80
click at [569, 295] on td "Joyci Limberger" at bounding box center [588, 335] width 163 height 80
drag, startPoint x: 610, startPoint y: 265, endPoint x: 554, endPoint y: 241, distance: 60.9
click at [554, 295] on td "Joyci Limberger" at bounding box center [588, 335] width 163 height 80
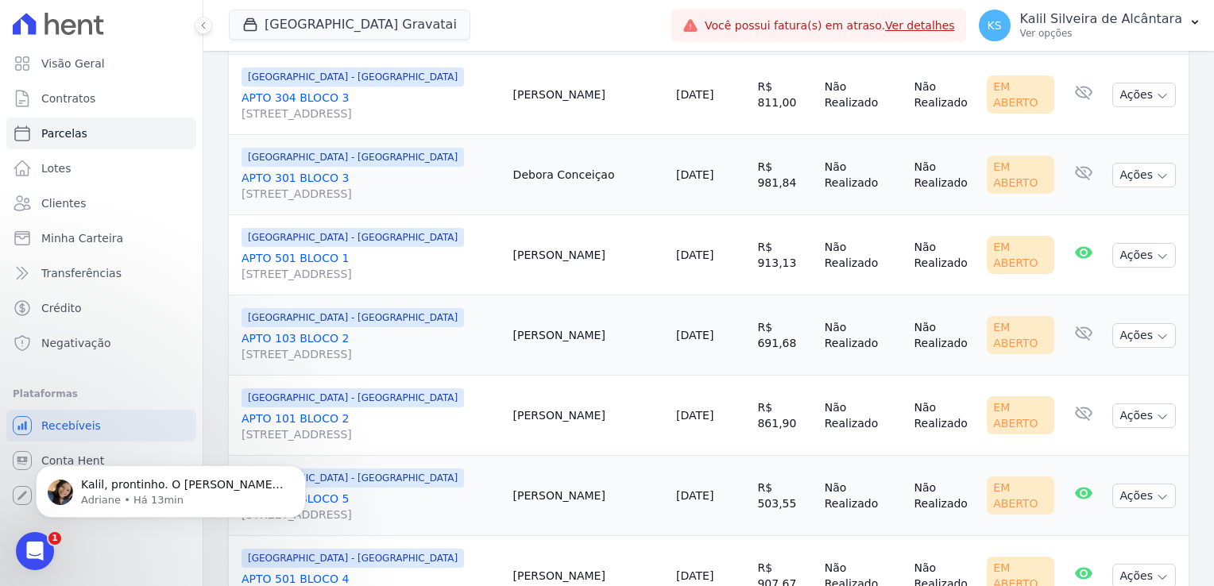
drag, startPoint x: 554, startPoint y: 241, endPoint x: 570, endPoint y: 238, distance: 16.4
click at [570, 295] on td "Joyci Limberger" at bounding box center [588, 335] width 163 height 80
click at [571, 295] on td "Joyci Limberger" at bounding box center [588, 335] width 163 height 80
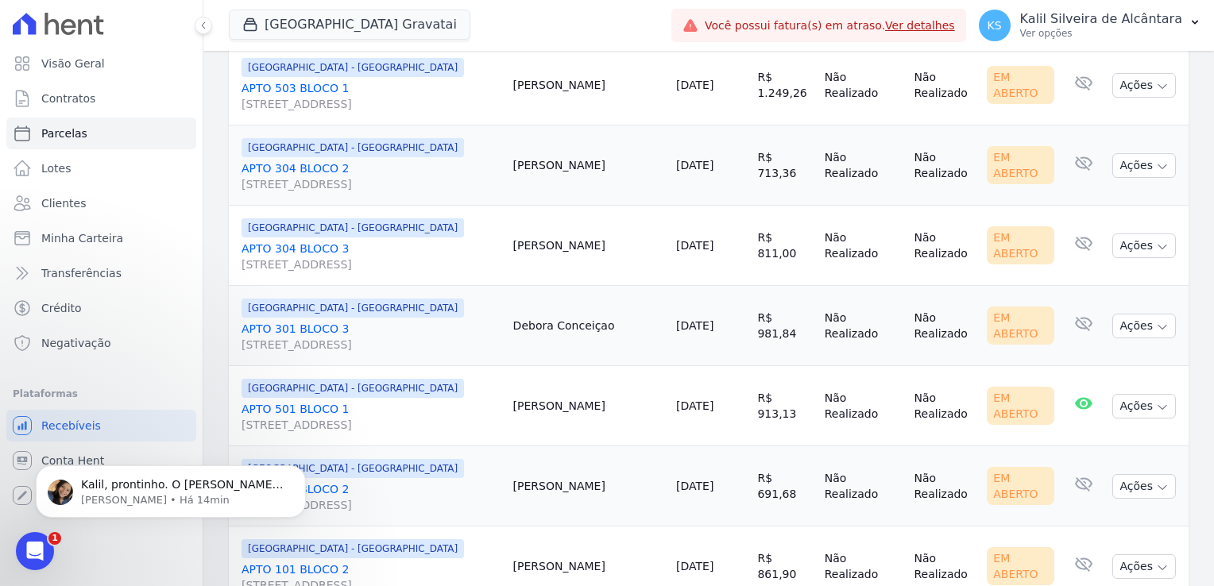
scroll to position [1082, 0]
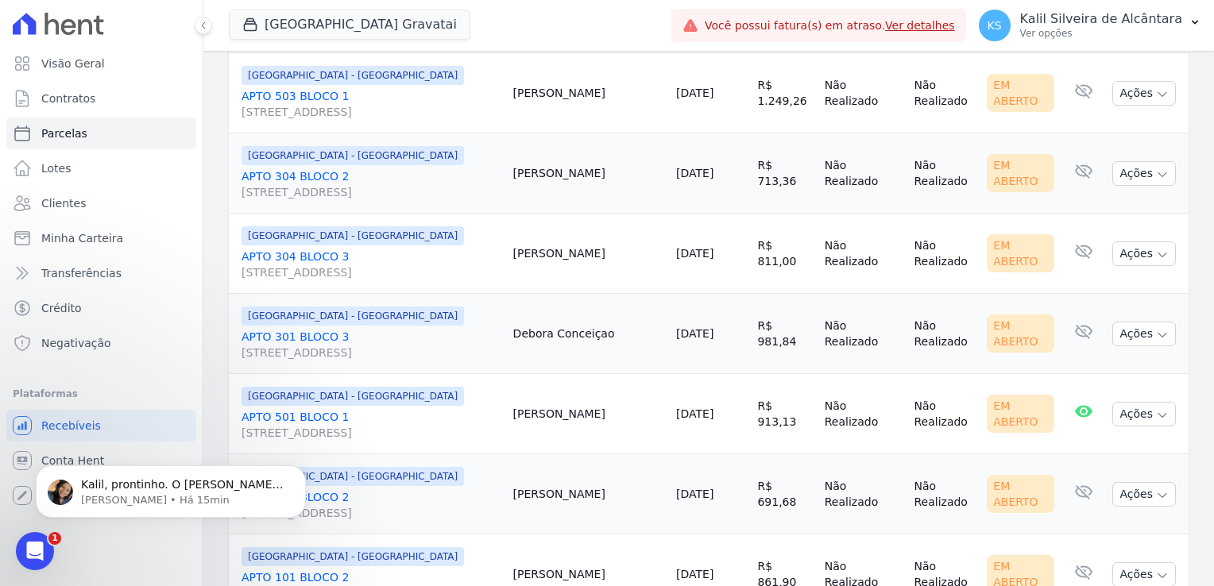
click at [584, 374] on td "Bruna Silva" at bounding box center [588, 414] width 163 height 80
drag, startPoint x: 610, startPoint y: 427, endPoint x: 571, endPoint y: 388, distance: 55.6
click at [571, 454] on td "Joyci Limberger" at bounding box center [588, 494] width 163 height 80
click at [590, 374] on td "Bruna Silva" at bounding box center [588, 414] width 163 height 80
drag, startPoint x: 590, startPoint y: 330, endPoint x: 586, endPoint y: 248, distance: 82.7
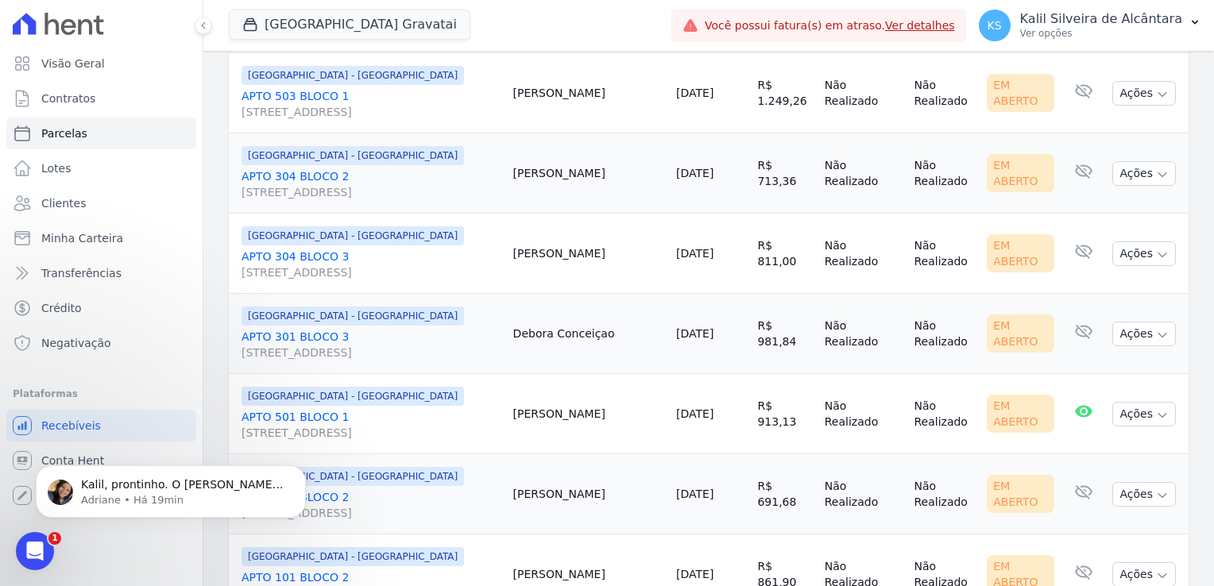
click at [586, 294] on td "Debora Conceiçao" at bounding box center [588, 334] width 163 height 80
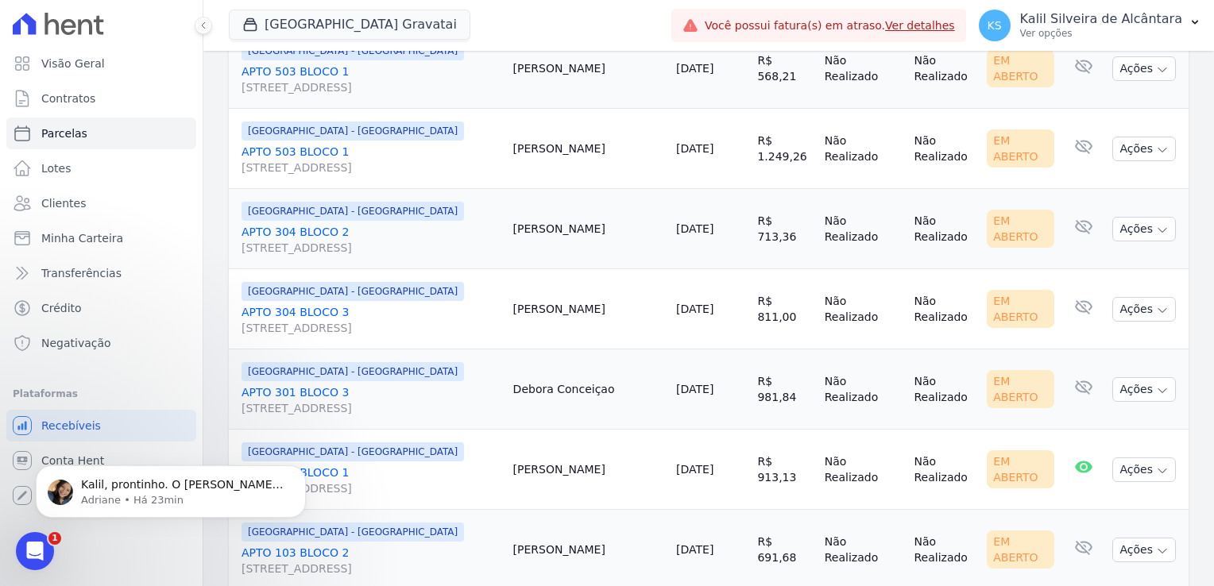
scroll to position [1002, 0]
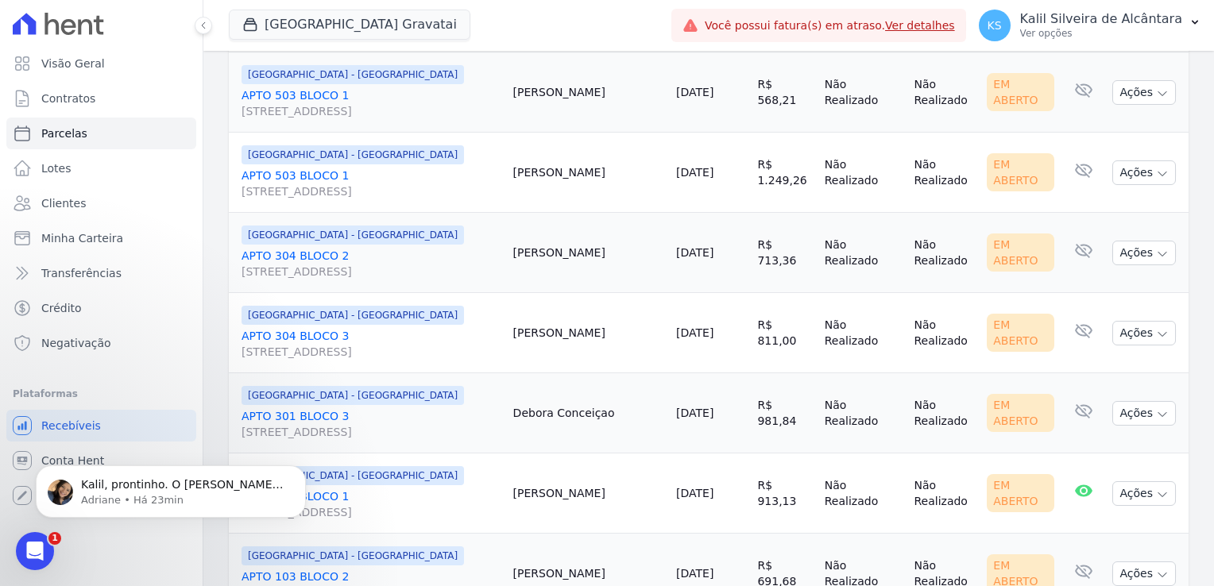
drag, startPoint x: 572, startPoint y: 253, endPoint x: 581, endPoint y: 253, distance: 9.5
click at [581, 293] on td "Lilian Medeiros" at bounding box center [588, 333] width 163 height 80
drag, startPoint x: 571, startPoint y: 172, endPoint x: 582, endPoint y: 173, distance: 11.2
click at [582, 213] on td "Daniel Kerber" at bounding box center [588, 253] width 163 height 80
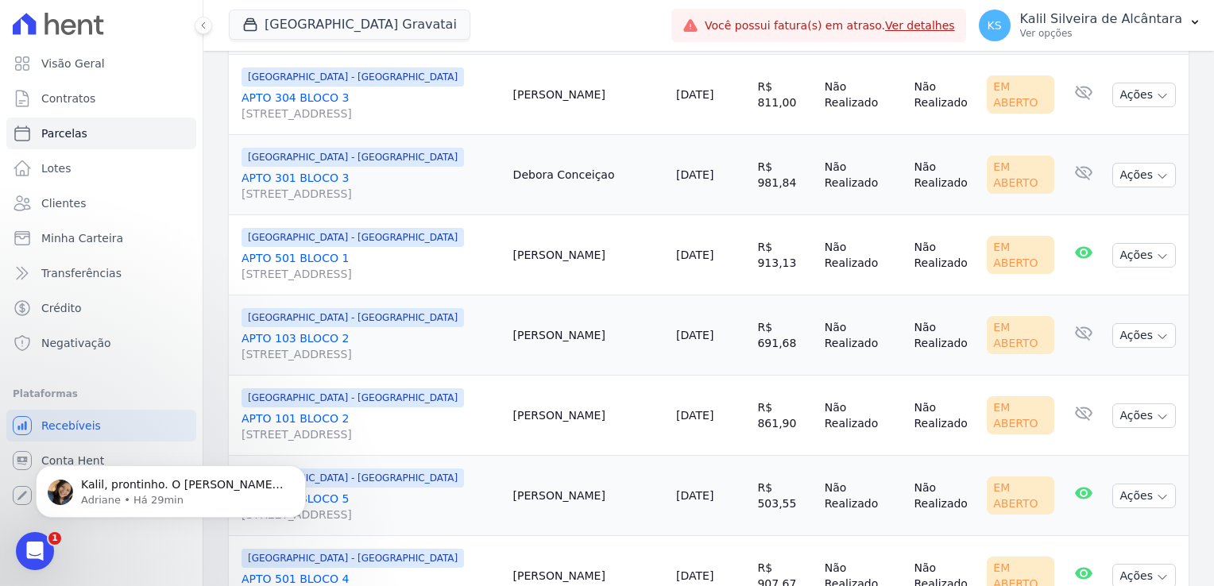
drag, startPoint x: 613, startPoint y: 271, endPoint x: 591, endPoint y: 242, distance: 36.2
click at [591, 295] on td "Joyci Limberger" at bounding box center [588, 335] width 163 height 80
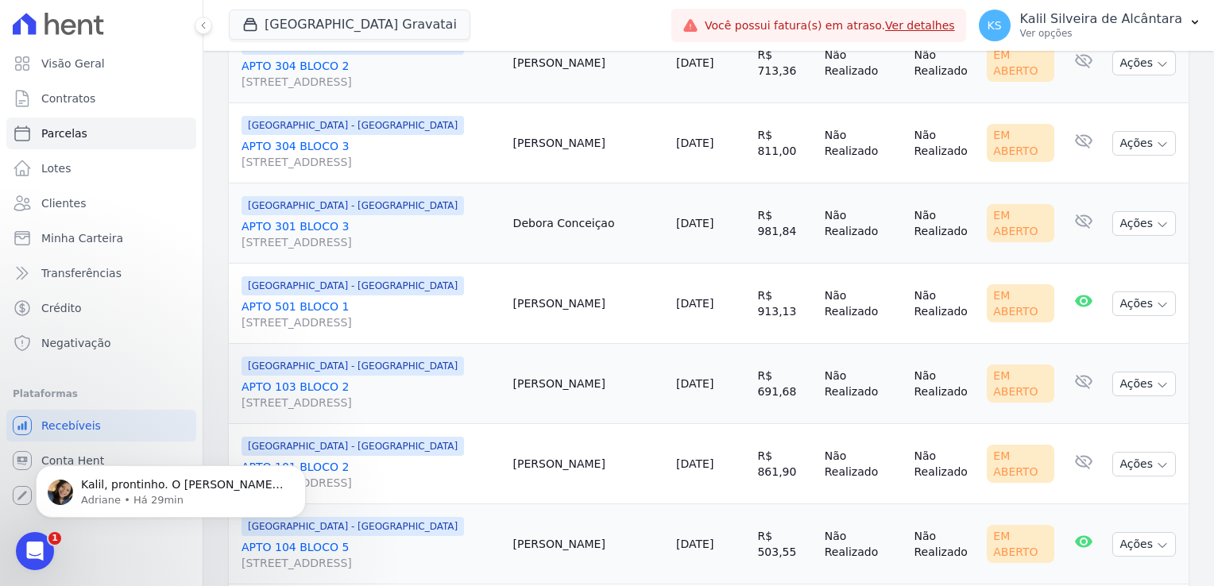
scroll to position [1161, 0]
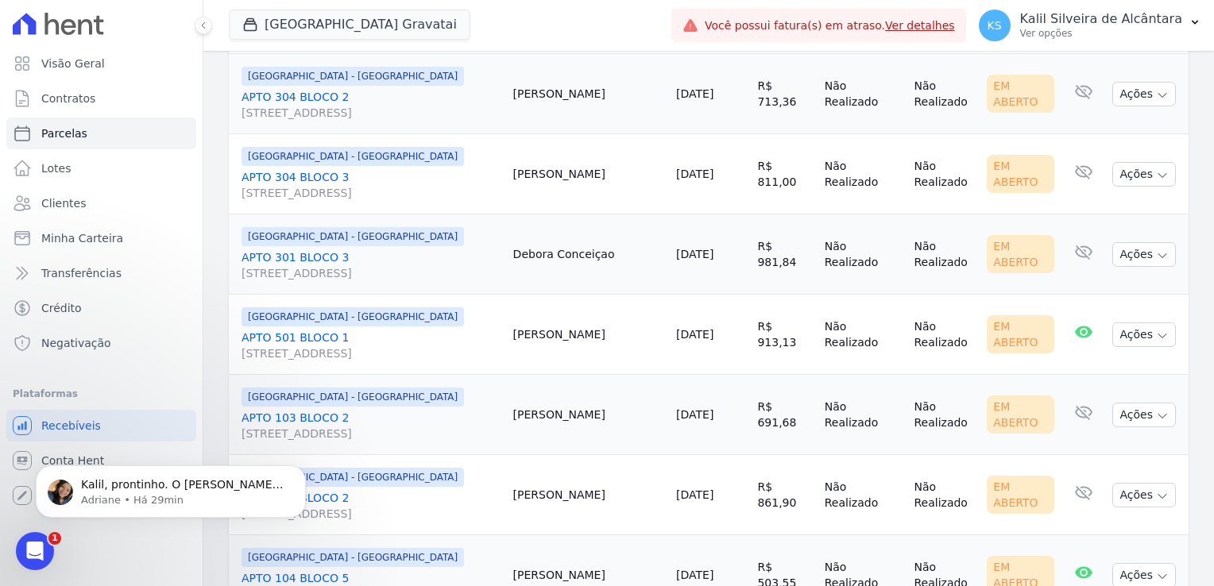
drag, startPoint x: 770, startPoint y: 377, endPoint x: 699, endPoint y: 377, distance: 70.7
click at [770, 455] on td "R$ 861,90" at bounding box center [784, 495] width 67 height 80
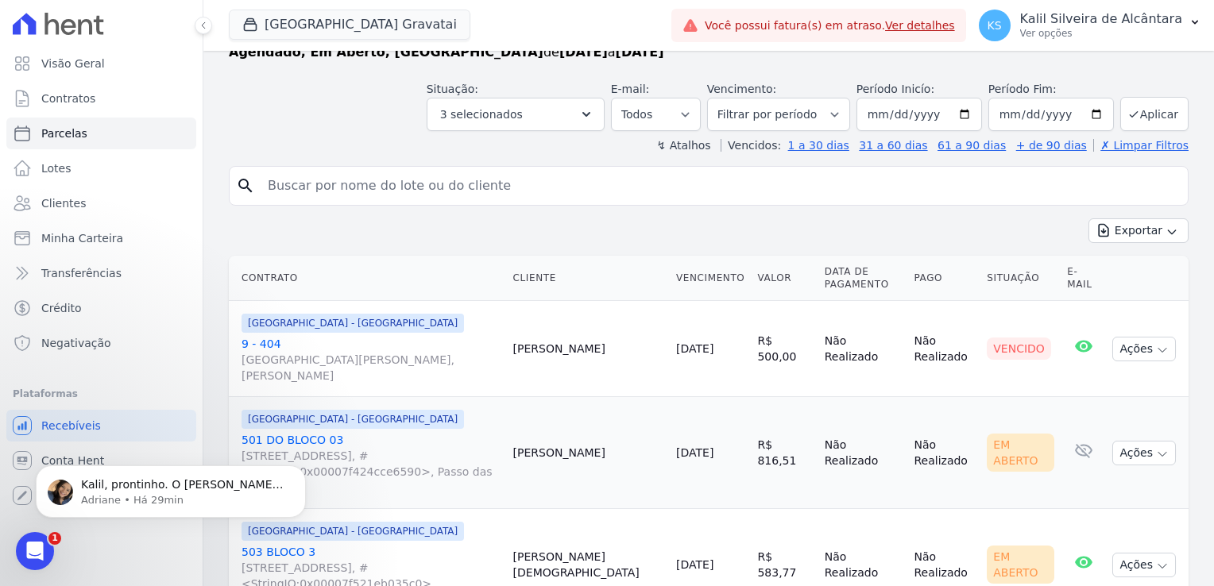
scroll to position [0, 0]
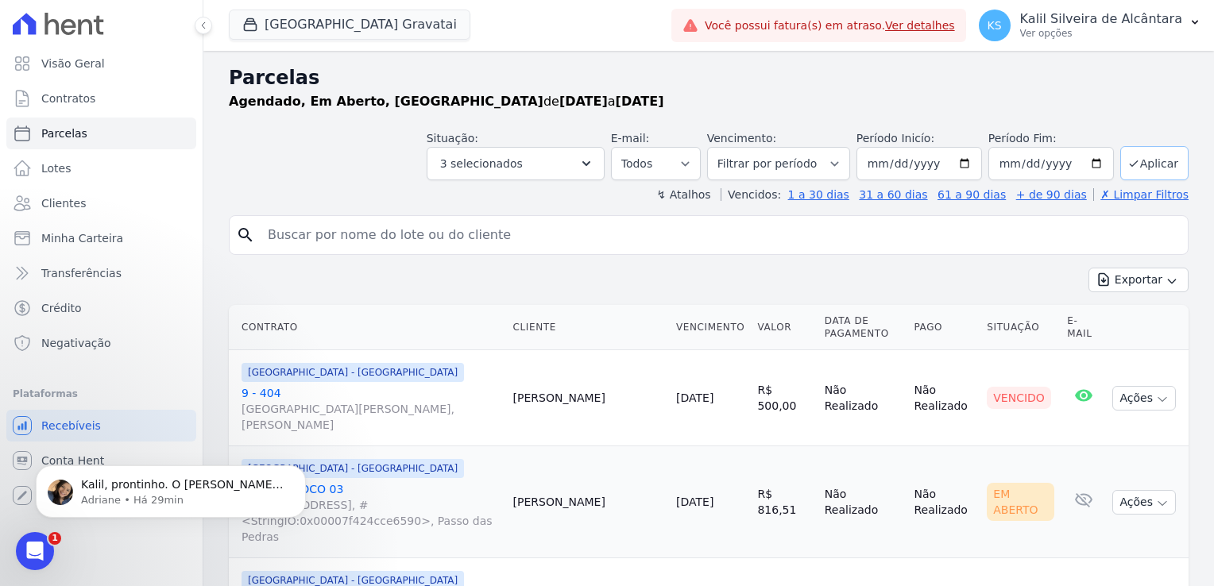
click at [1138, 158] on button "Aplicar" at bounding box center [1154, 163] width 68 height 34
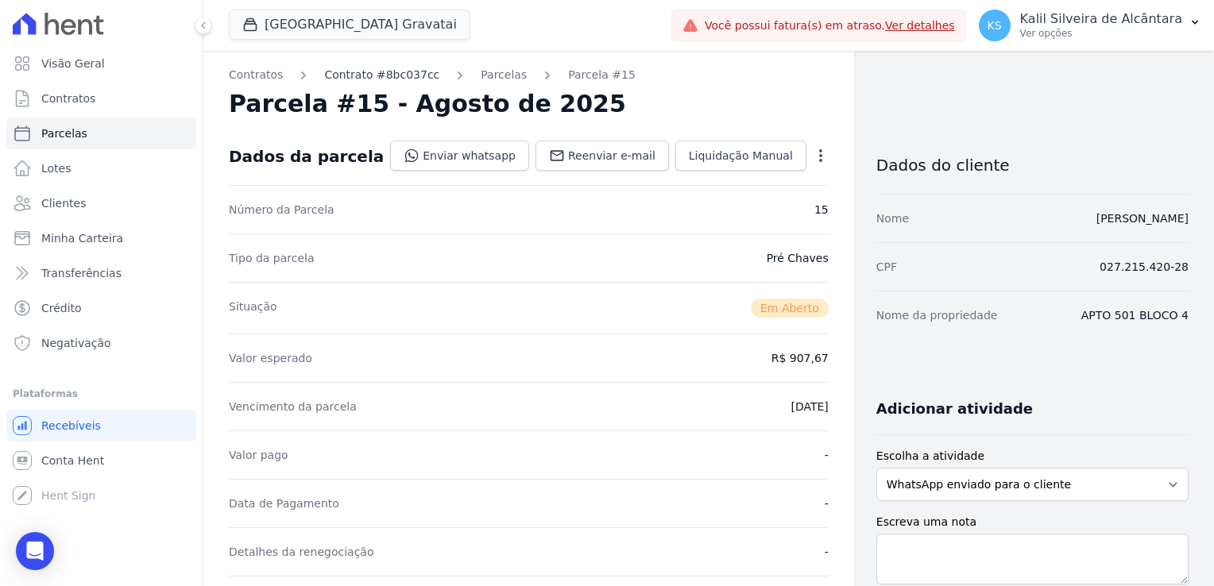
click at [405, 80] on link "Contrato #8bc037cc" at bounding box center [381, 75] width 115 height 17
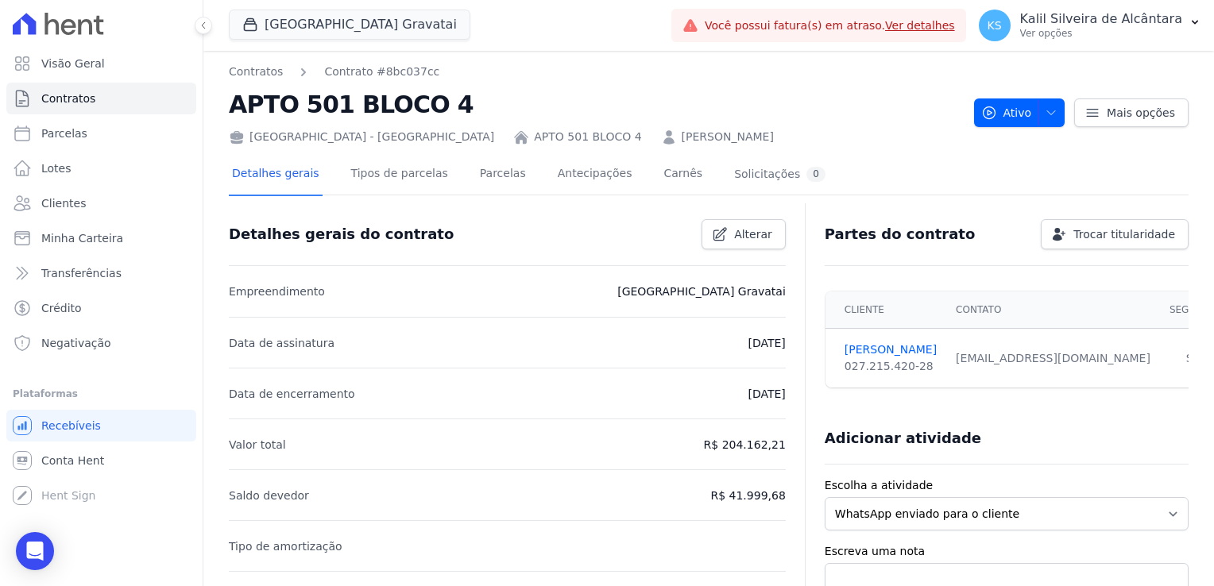
click at [682, 131] on link "[PERSON_NAME]" at bounding box center [728, 137] width 92 height 17
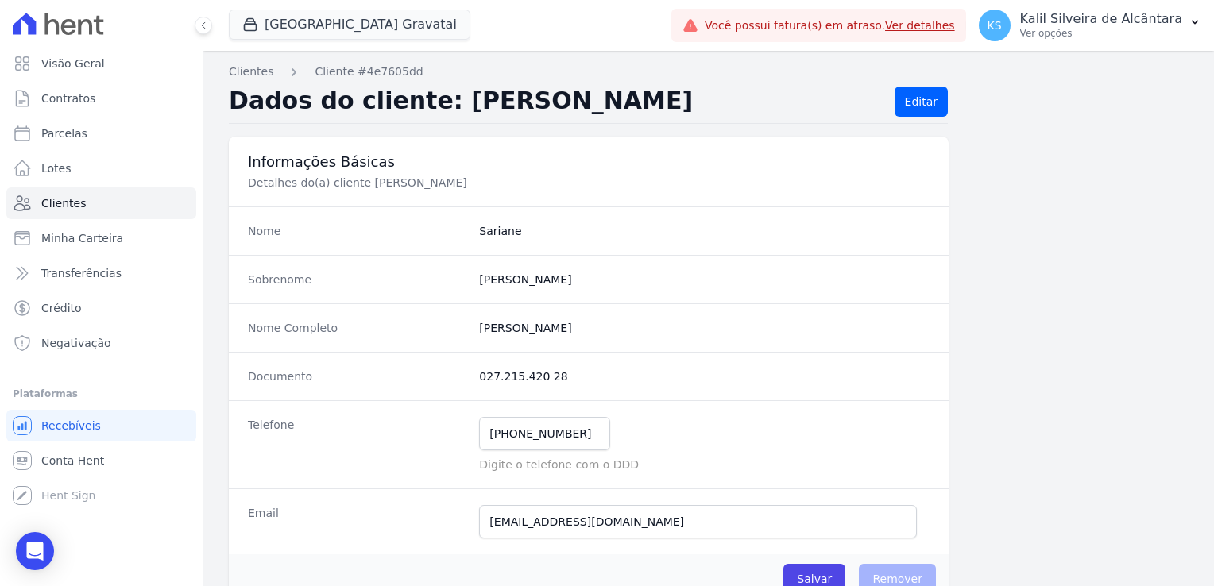
drag, startPoint x: 552, startPoint y: 332, endPoint x: 473, endPoint y: 326, distance: 78.8
click at [473, 326] on div "Nome Completo [PERSON_NAME]" at bounding box center [589, 327] width 720 height 48
copy completo "[PERSON_NAME]"
drag, startPoint x: 570, startPoint y: 433, endPoint x: 477, endPoint y: 434, distance: 93.7
click at [479, 434] on input "[PHONE_NUMBER]" at bounding box center [544, 433] width 131 height 33
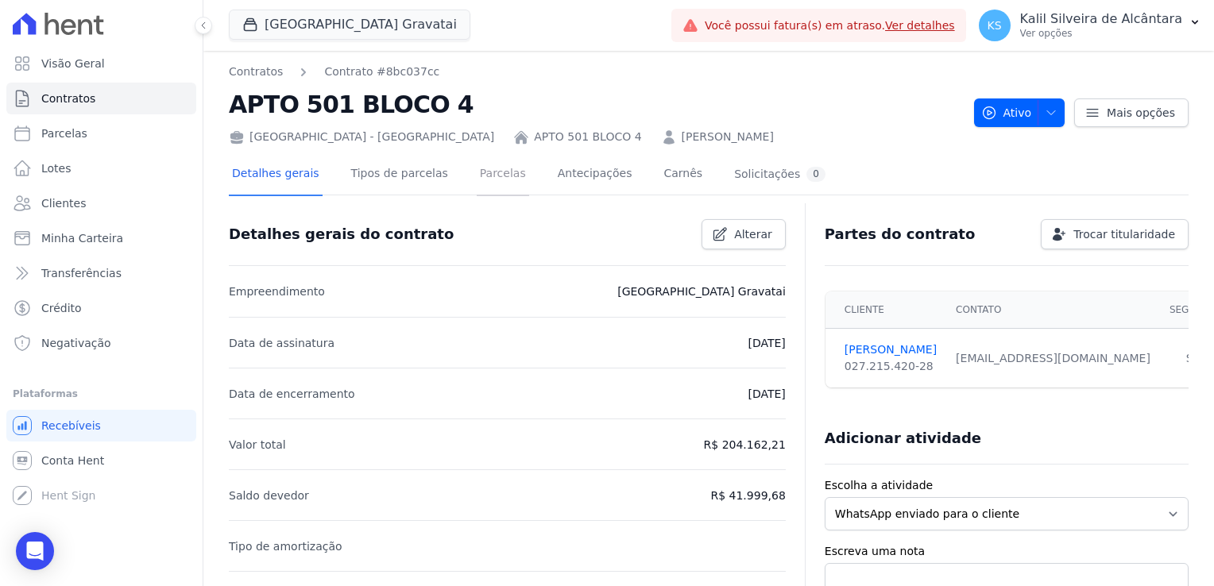
click at [480, 176] on link "Parcelas" at bounding box center [503, 175] width 52 height 42
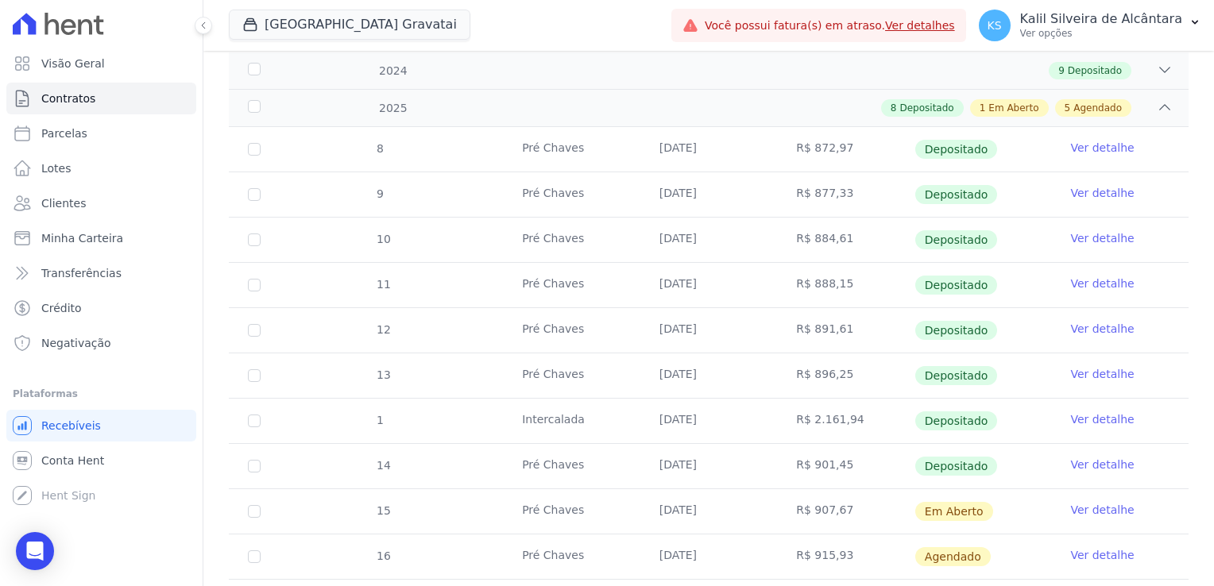
scroll to position [397, 0]
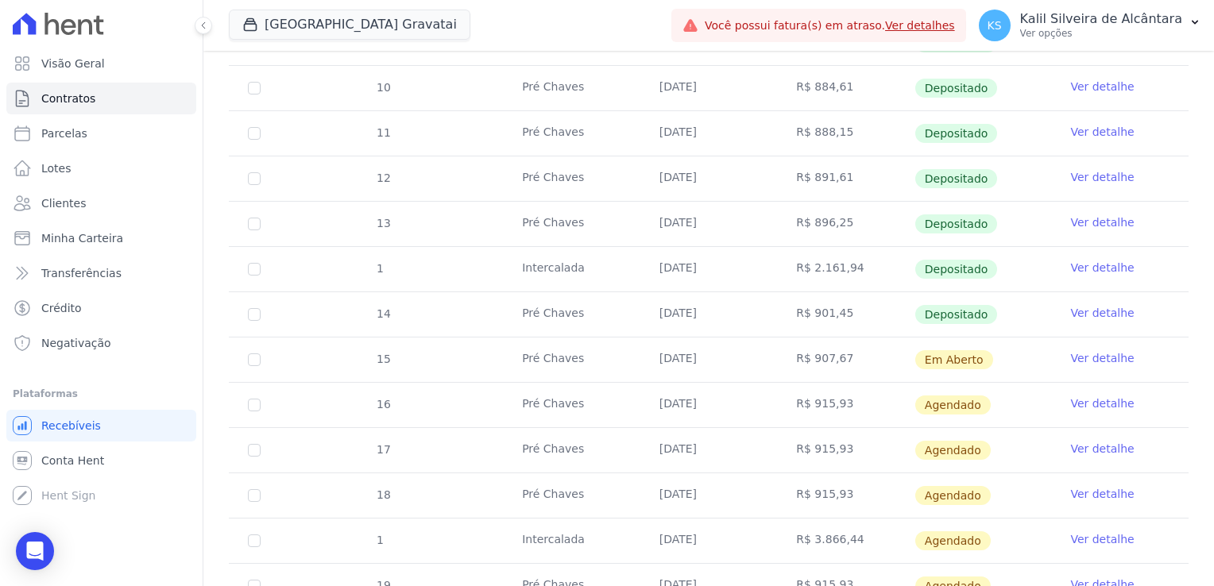
drag, startPoint x: 658, startPoint y: 357, endPoint x: 730, endPoint y: 364, distance: 72.6
click at [730, 364] on td "[DATE]" at bounding box center [708, 360] width 137 height 44
click at [699, 365] on td "[DATE]" at bounding box center [708, 360] width 137 height 44
drag, startPoint x: 655, startPoint y: 361, endPoint x: 713, endPoint y: 361, distance: 57.2
click at [713, 361] on td "[DATE]" at bounding box center [708, 360] width 137 height 44
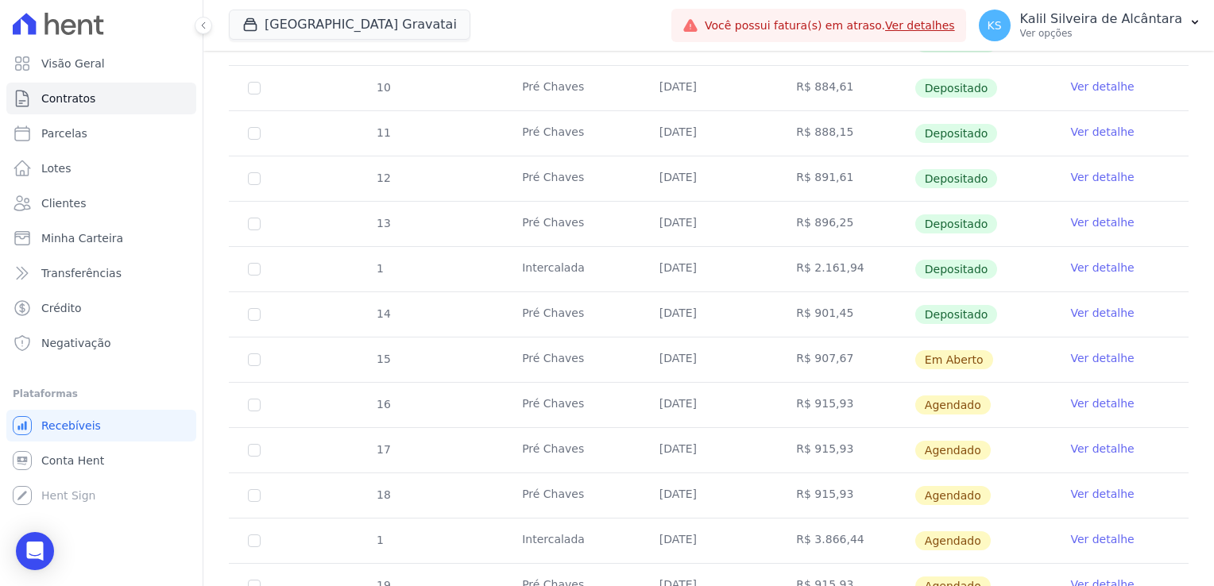
drag, startPoint x: 713, startPoint y: 361, endPoint x: 723, endPoint y: 365, distance: 11.1
click at [723, 365] on td "[DATE]" at bounding box center [708, 360] width 137 height 44
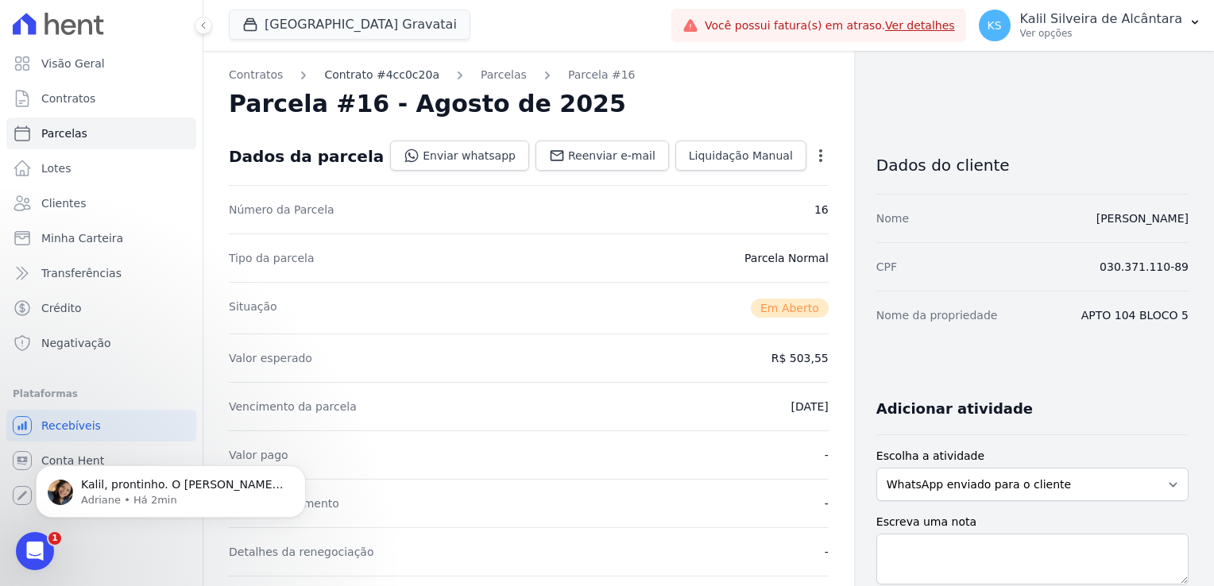
click at [355, 72] on link "Contrato #4cc0c20a" at bounding box center [381, 75] width 115 height 17
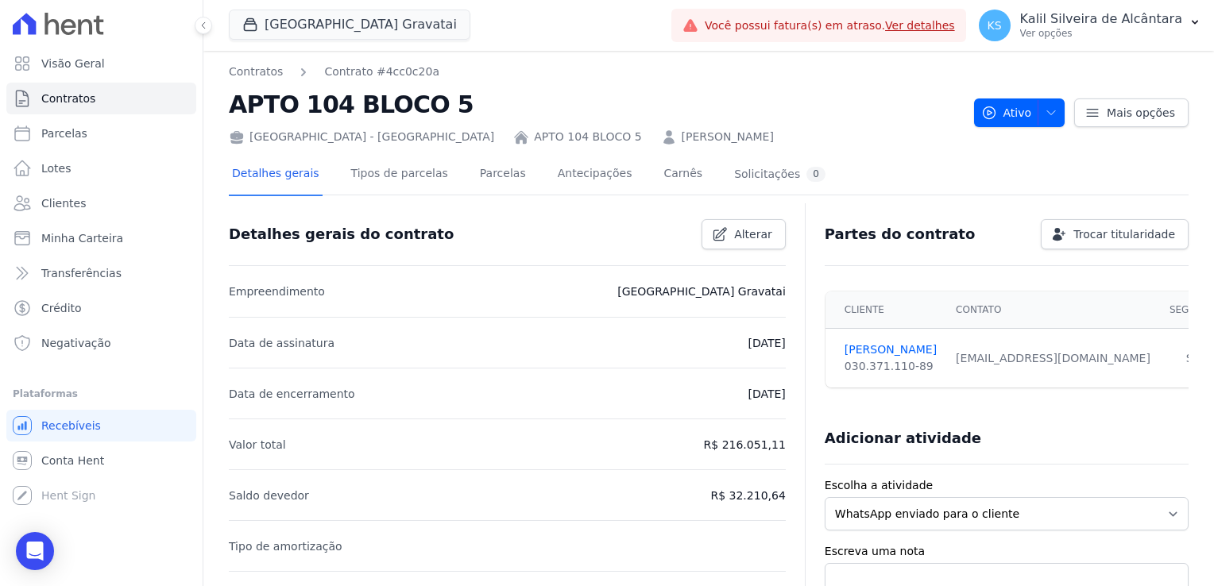
click at [682, 141] on link "KARINA WALTERMANN DOS SANTOS" at bounding box center [728, 137] width 92 height 17
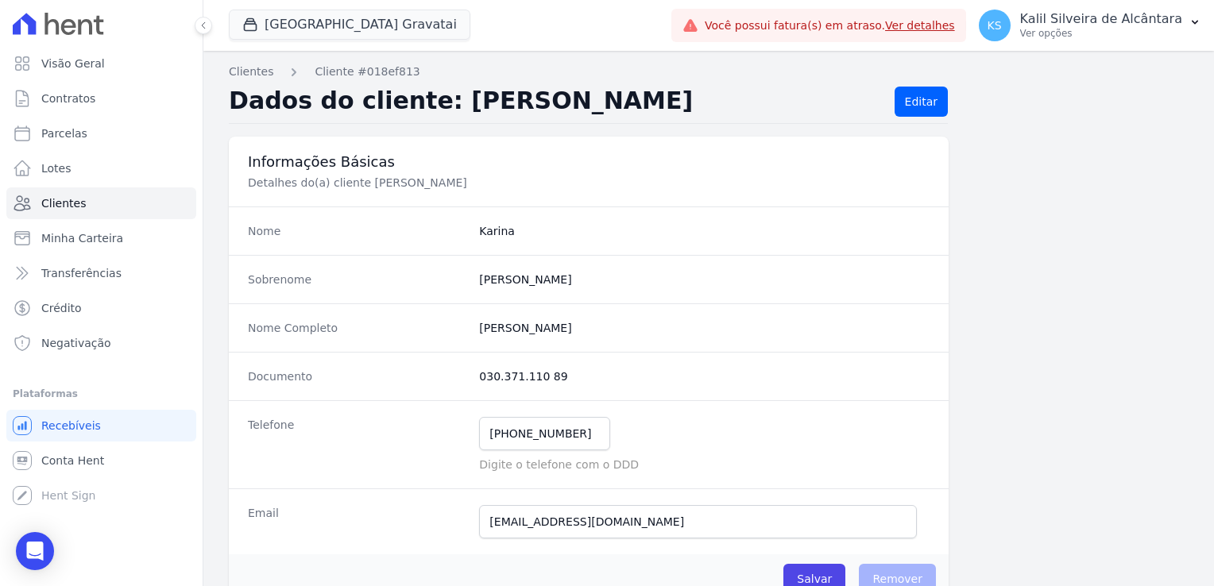
click at [499, 331] on completo "Karina Waltermann Dos Santos" at bounding box center [704, 328] width 450 height 16
copy completo "Karina"
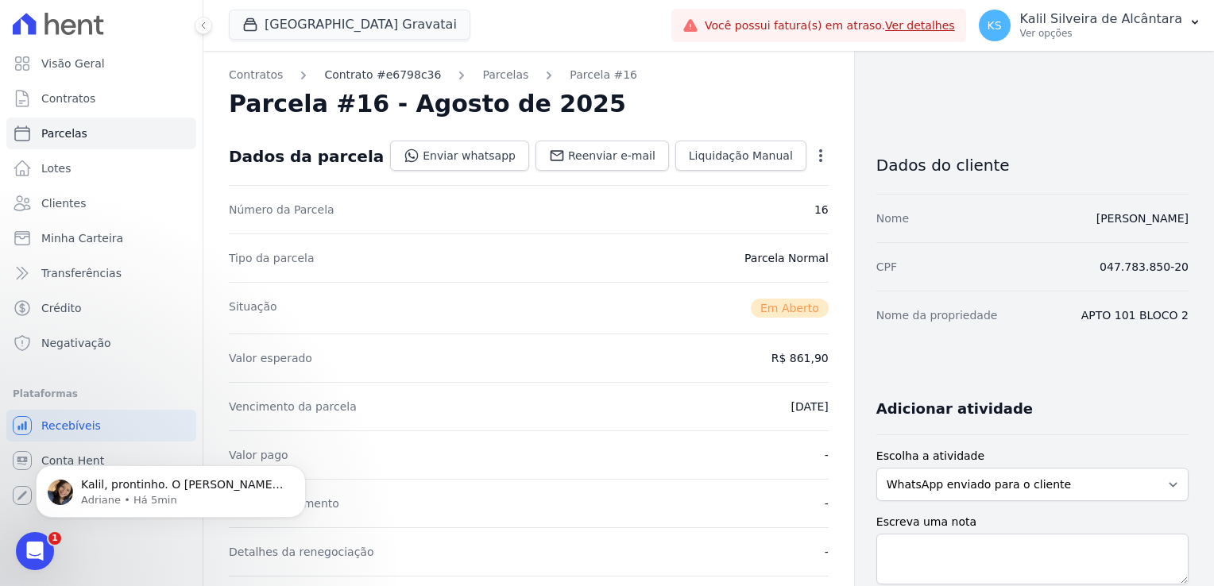
click at [384, 72] on link "Contrato #e6798c36" at bounding box center [382, 75] width 117 height 17
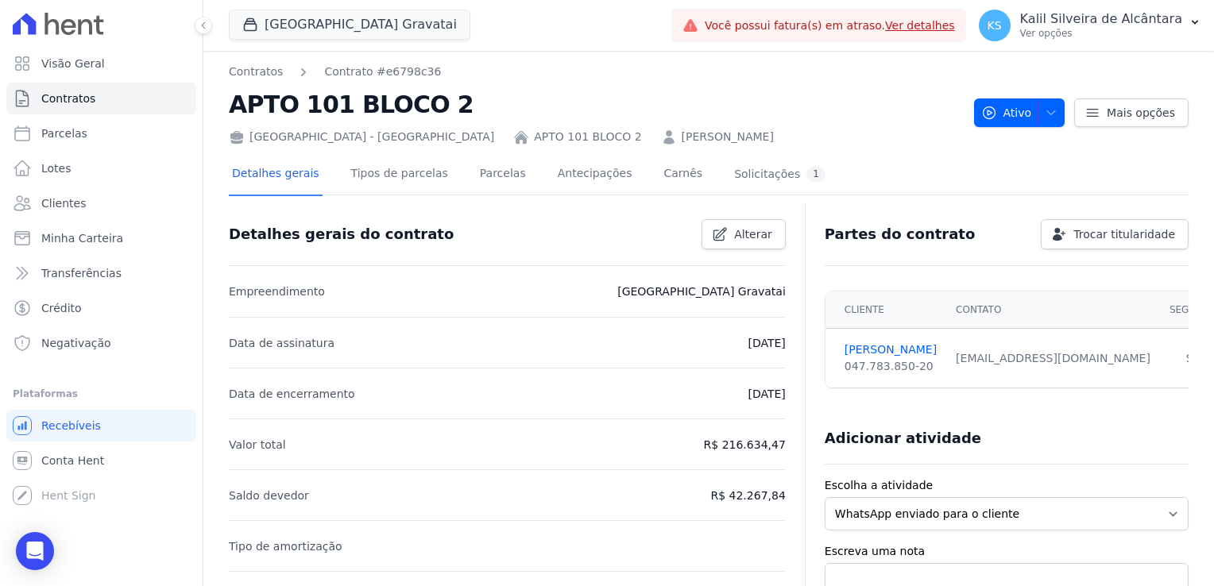
click at [682, 135] on link "EDUARDO OLIVEIRA DE CASTRO" at bounding box center [728, 137] width 92 height 17
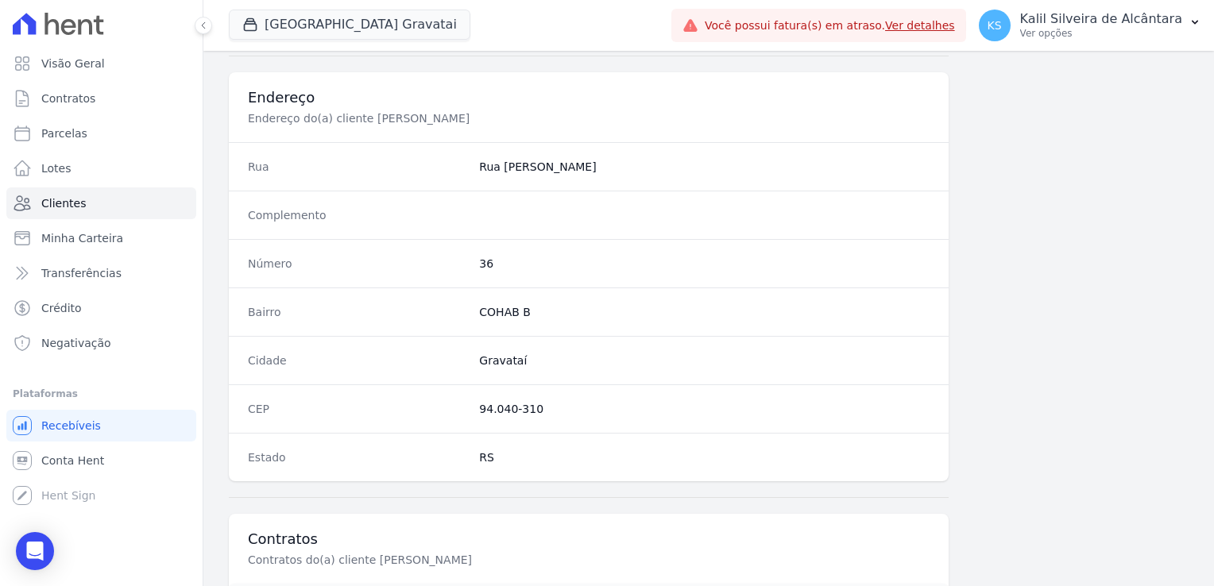
scroll to position [894, 0]
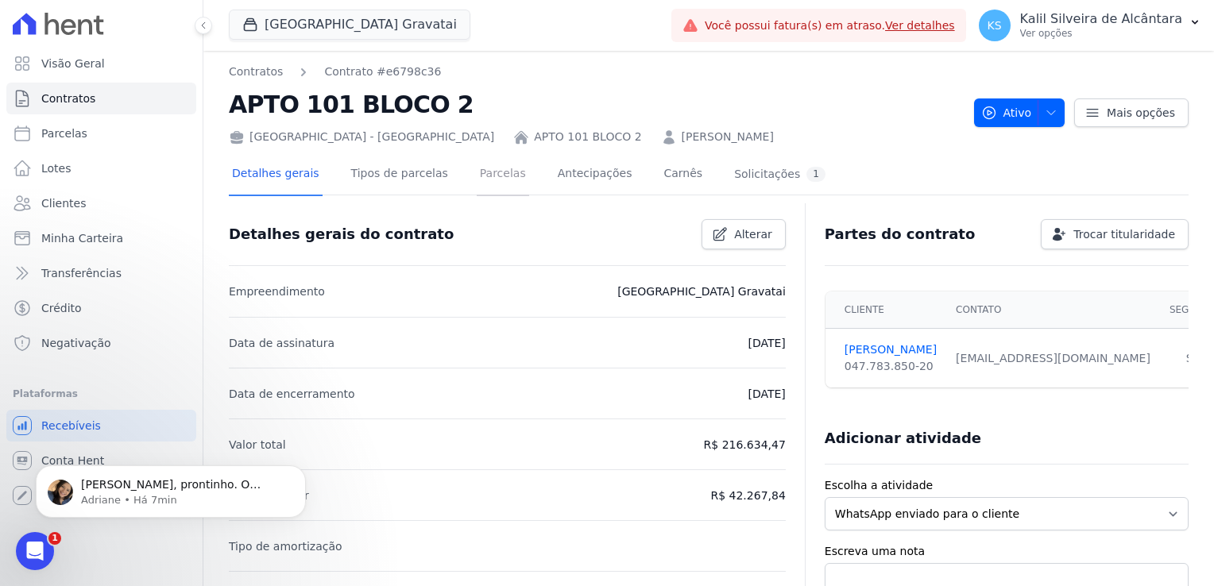
click at [479, 183] on link "Parcelas" at bounding box center [503, 175] width 52 height 42
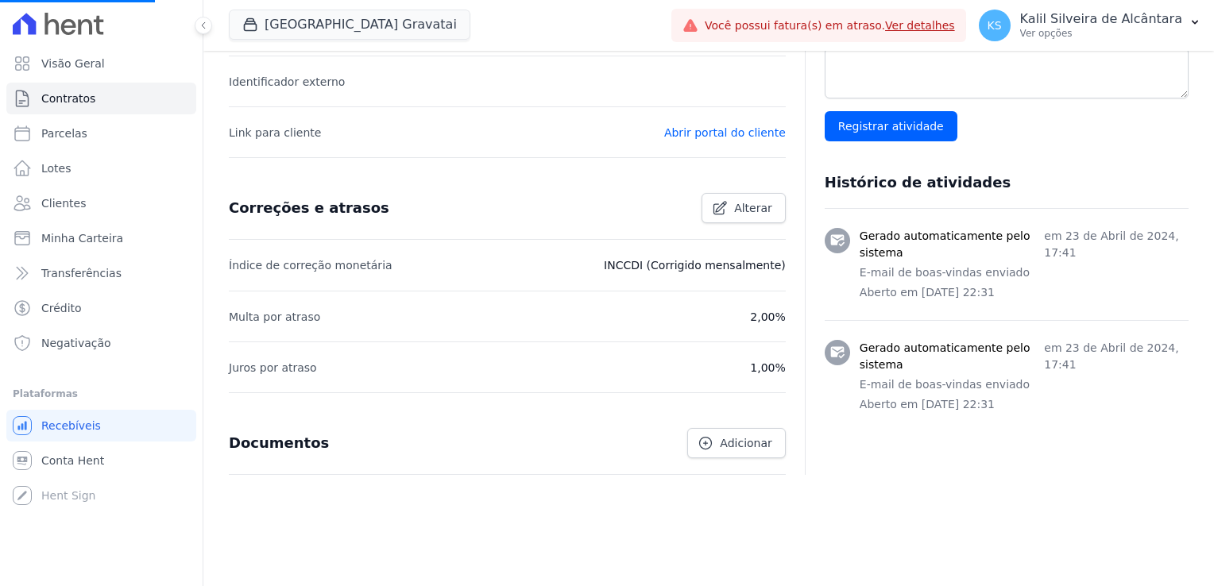
scroll to position [355, 0]
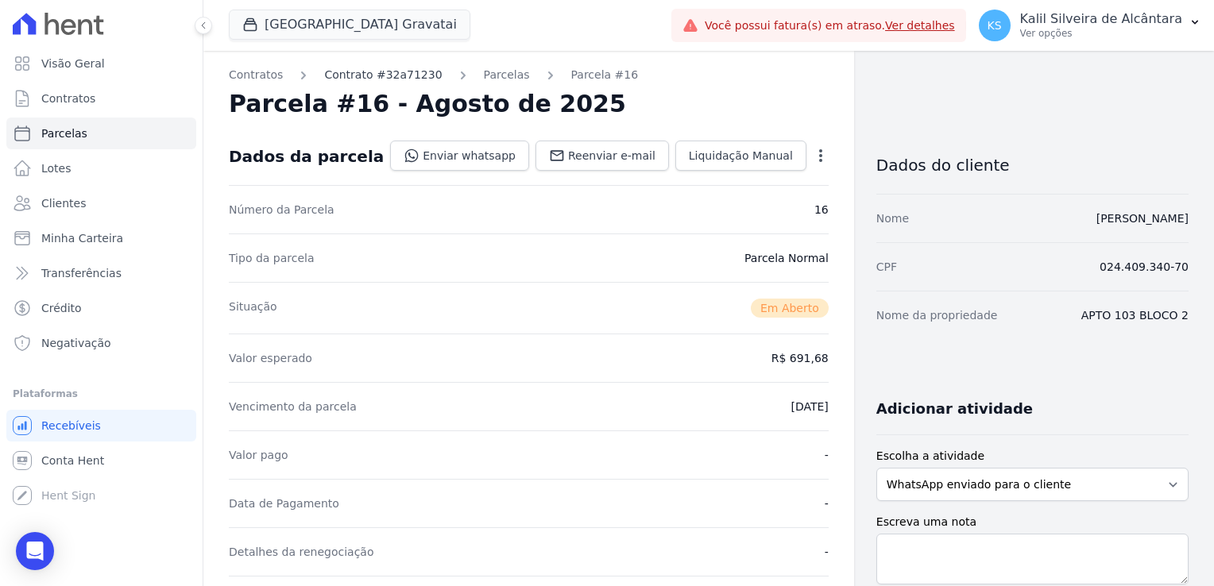
click at [351, 77] on link "Contrato #32a71230" at bounding box center [383, 75] width 118 height 17
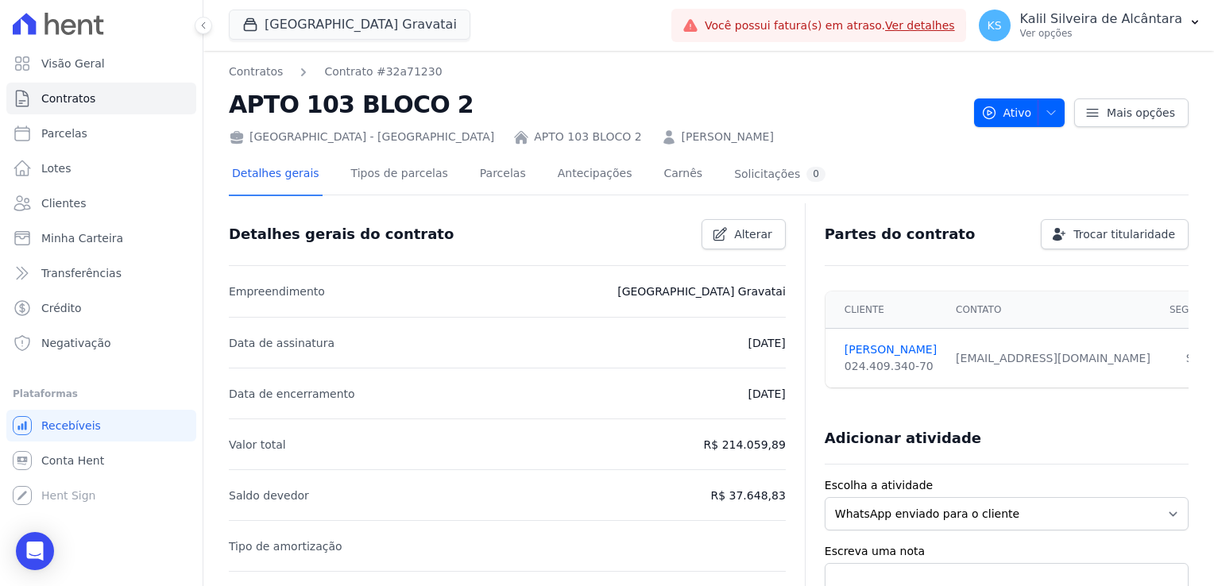
click at [682, 141] on link "JOYCI BARBOZA LIMBERGER" at bounding box center [728, 137] width 92 height 17
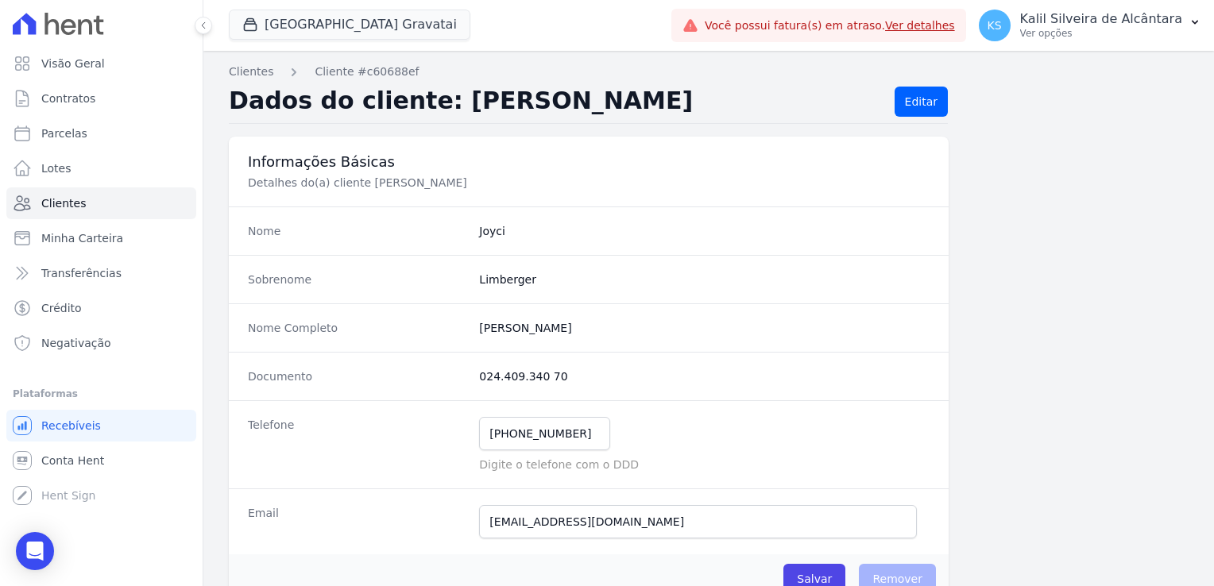
click at [481, 330] on completo "Joyci Barboza Limberger" at bounding box center [704, 328] width 450 height 16
copy completo "Joyci"
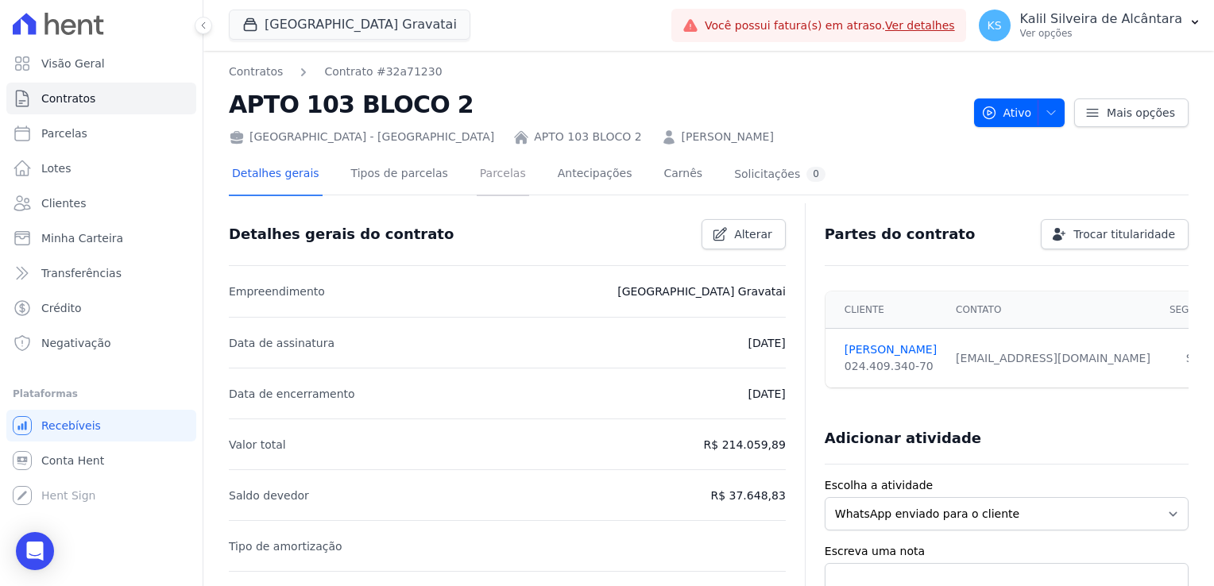
click at [477, 178] on link "Parcelas" at bounding box center [503, 175] width 52 height 42
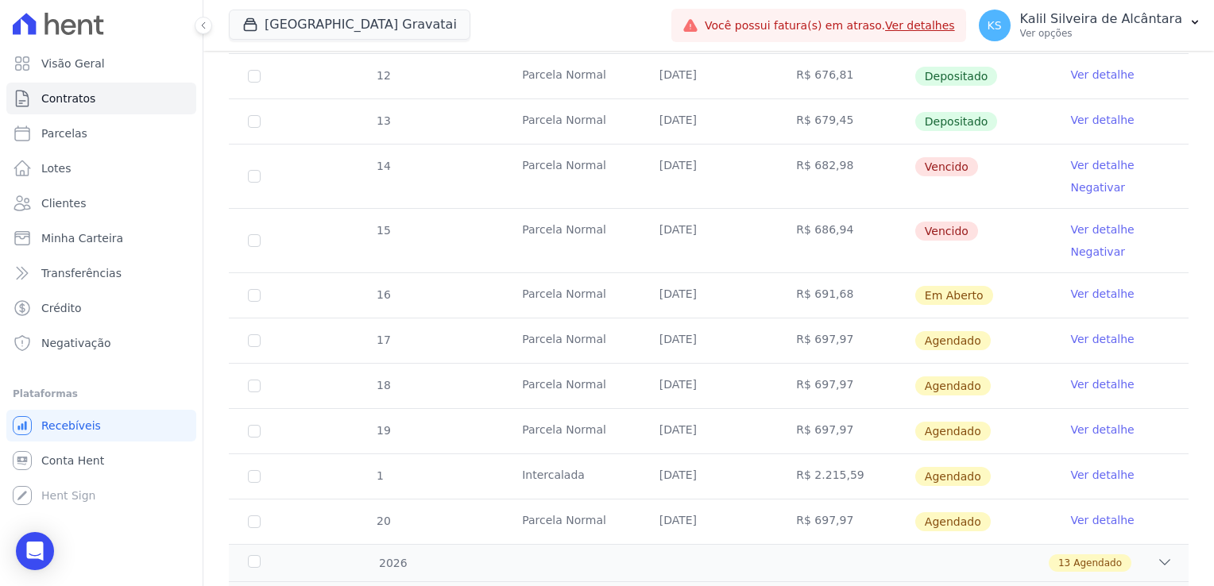
scroll to position [556, 0]
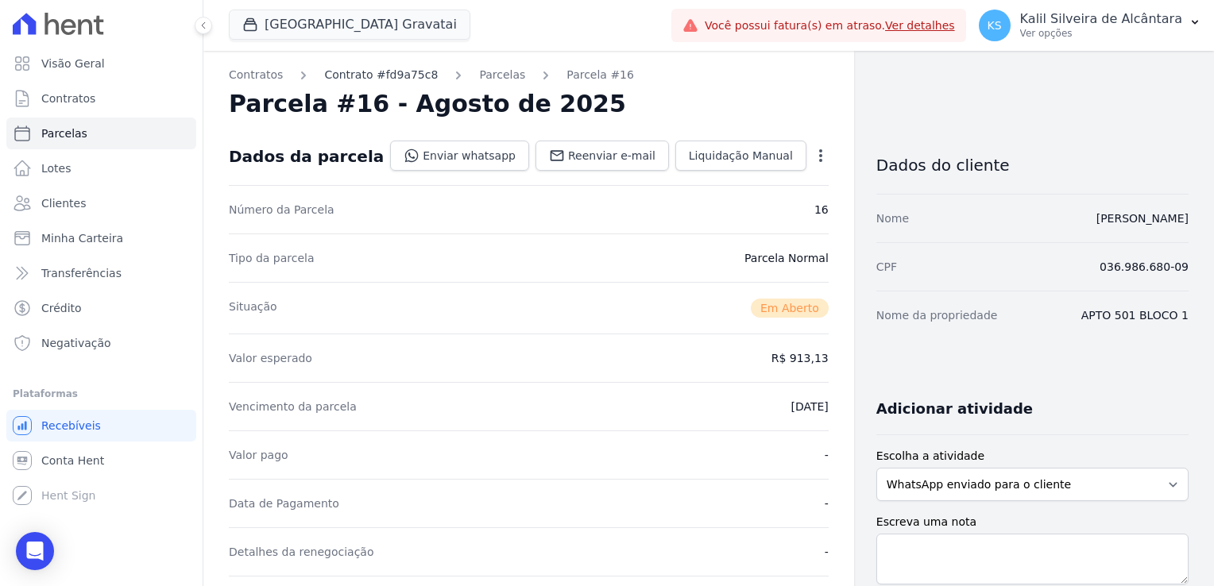
click at [379, 71] on link "Contrato #fd9a75c8" at bounding box center [381, 75] width 114 height 17
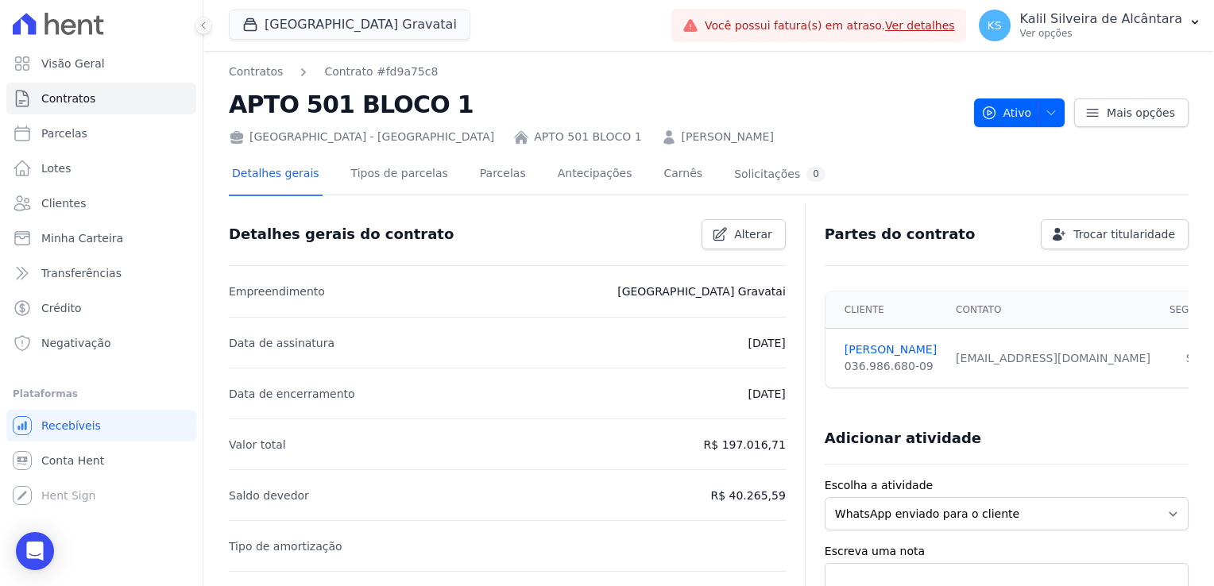
click at [682, 138] on link "[PERSON_NAME]" at bounding box center [728, 137] width 92 height 17
click at [477, 172] on link "Parcelas" at bounding box center [503, 175] width 52 height 42
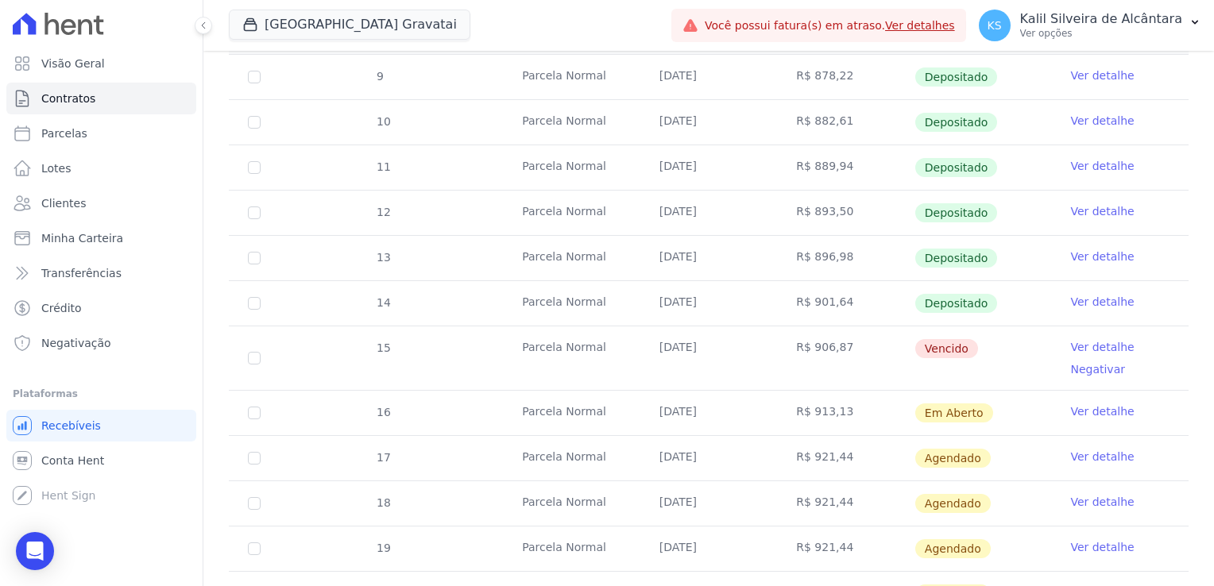
scroll to position [397, 0]
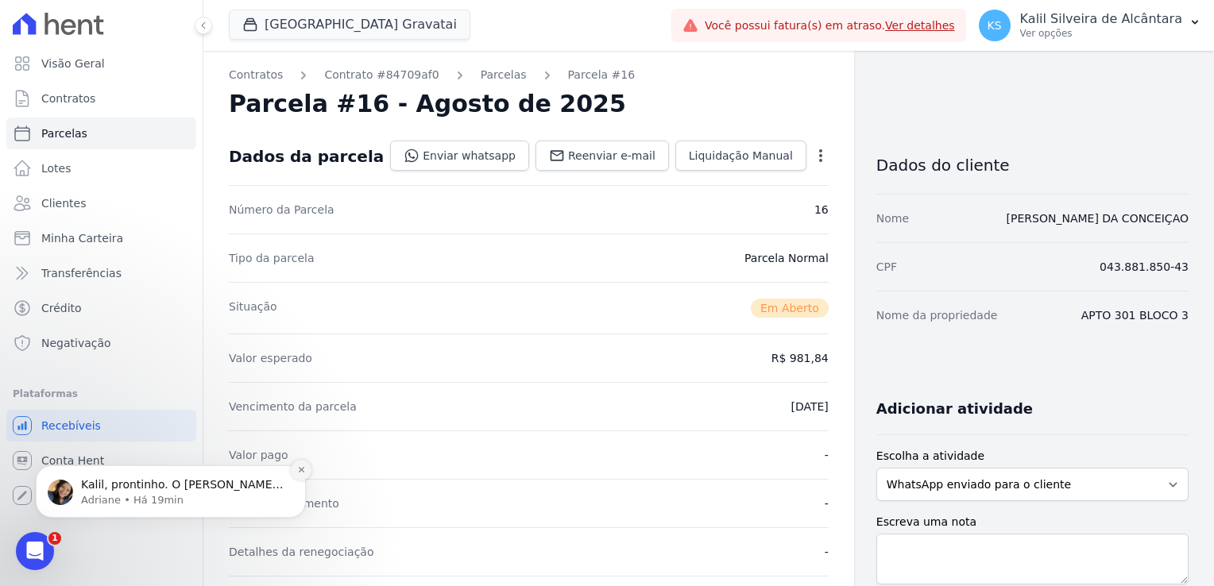
click at [302, 473] on icon "Dismiss notification" at bounding box center [301, 469] width 9 height 9
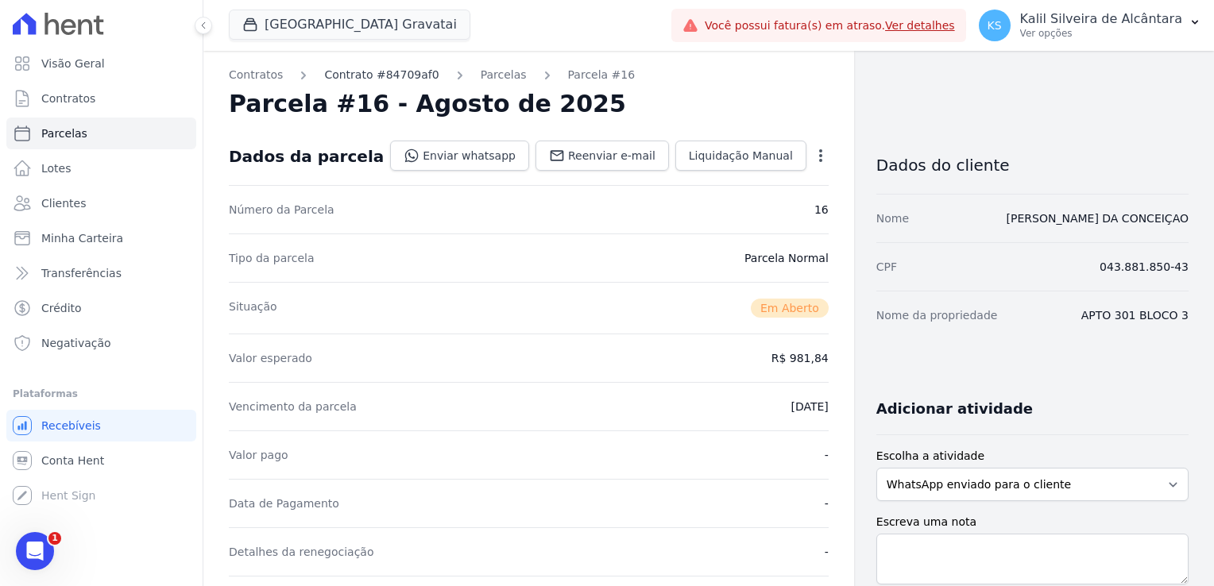
click at [411, 78] on link "Contrato #84709af0" at bounding box center [381, 75] width 114 height 17
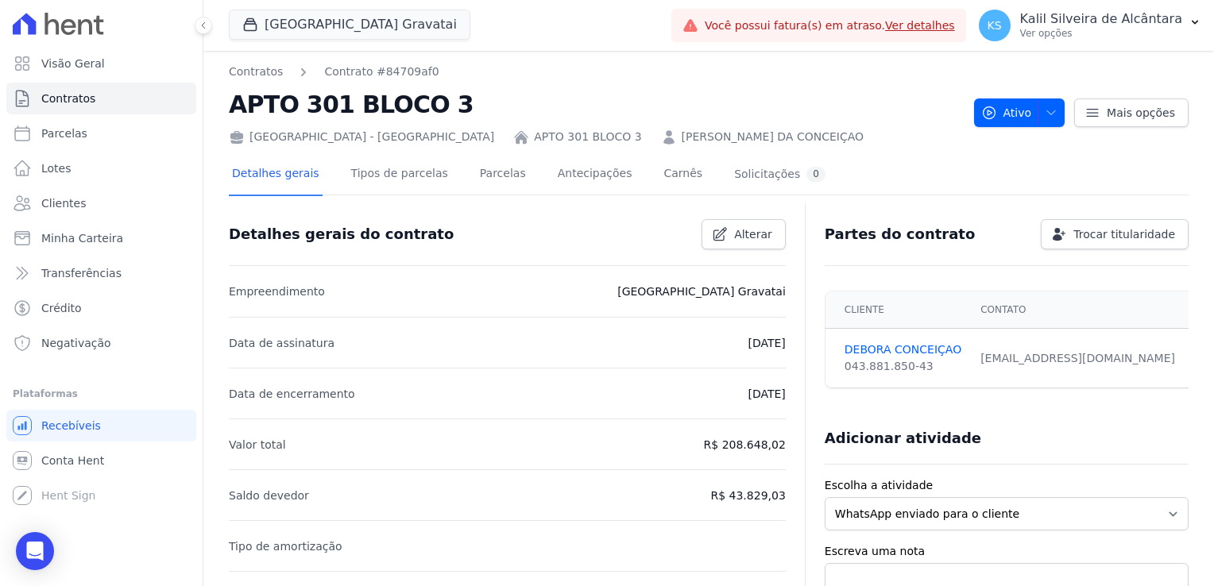
click at [682, 135] on link "[PERSON_NAME]" at bounding box center [773, 137] width 182 height 17
click at [477, 173] on link "Parcelas" at bounding box center [503, 175] width 52 height 42
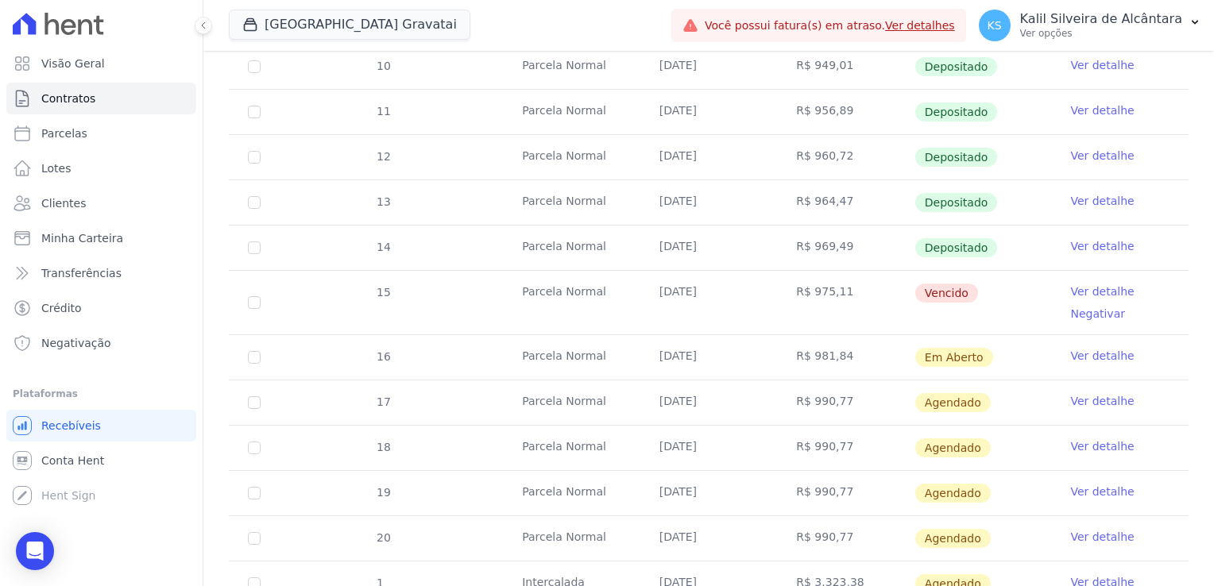
scroll to position [397, 0]
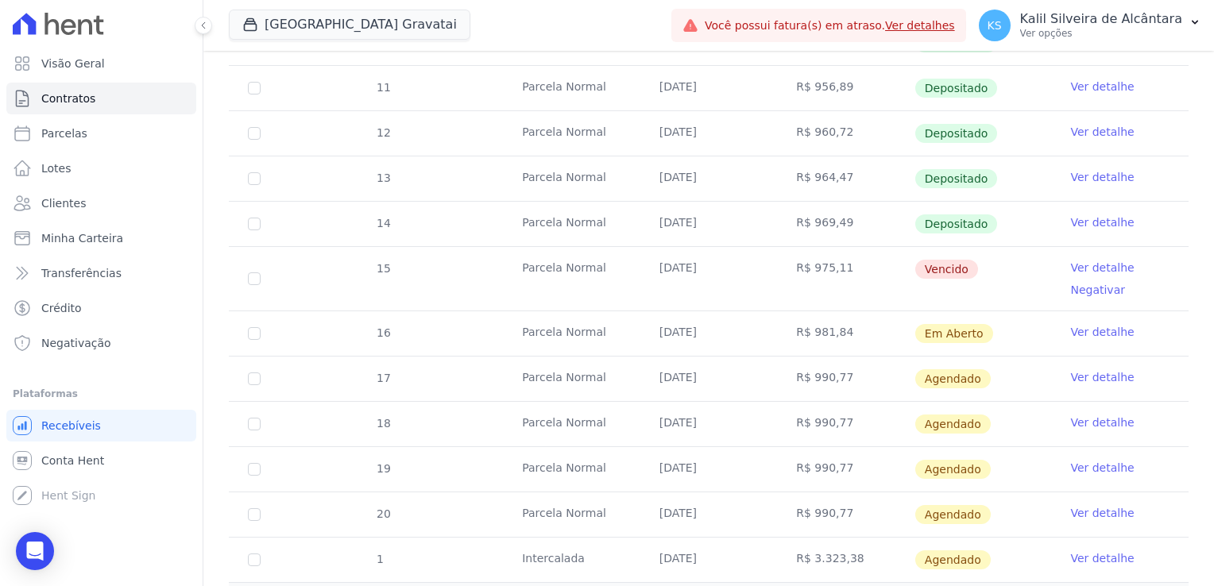
drag, startPoint x: 655, startPoint y: 261, endPoint x: 756, endPoint y: 275, distance: 101.8
click at [756, 275] on td "[DATE]" at bounding box center [708, 279] width 137 height 64
drag, startPoint x: 756, startPoint y: 275, endPoint x: 735, endPoint y: 294, distance: 28.7
click at [735, 294] on td "[DATE]" at bounding box center [708, 279] width 137 height 64
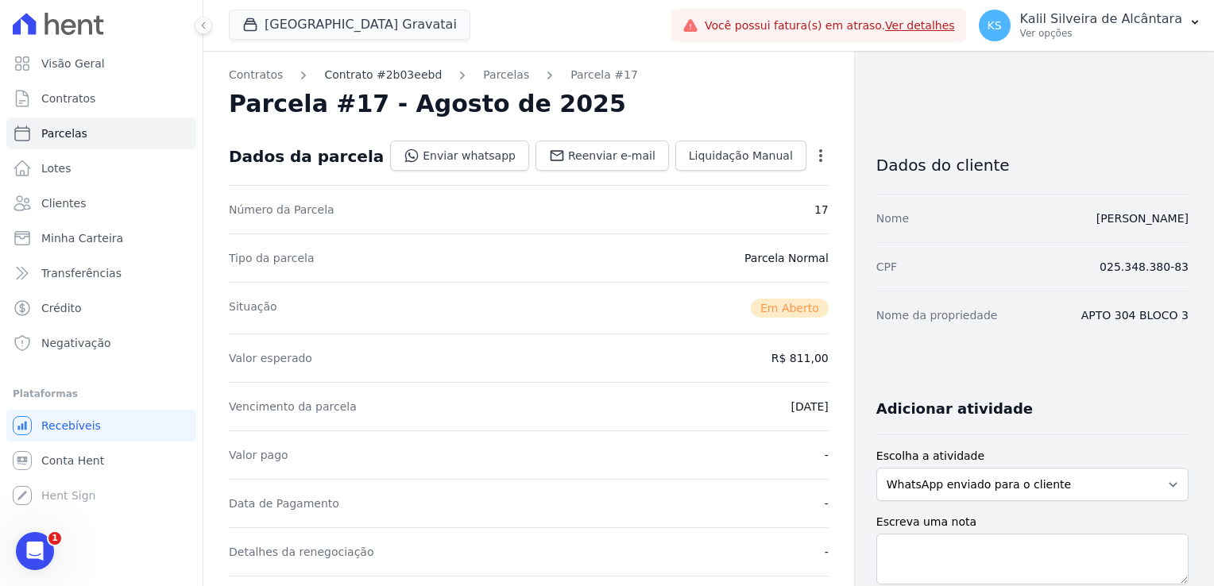
click at [336, 75] on link "Contrato #2b03eebd" at bounding box center [383, 75] width 118 height 17
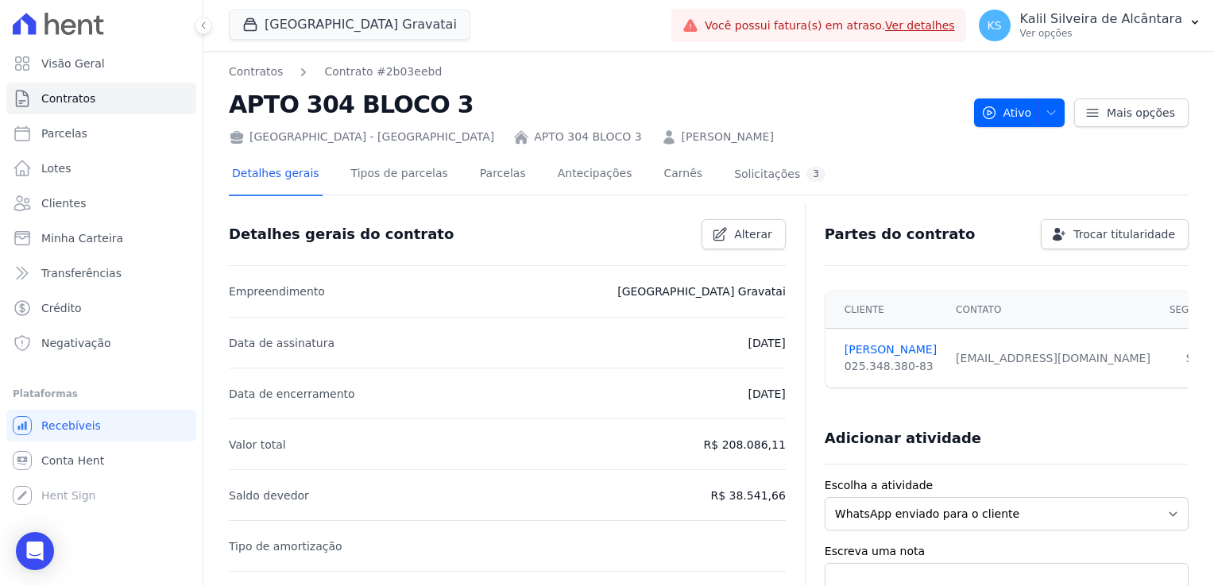
click at [682, 137] on link "[PERSON_NAME]" at bounding box center [728, 137] width 92 height 17
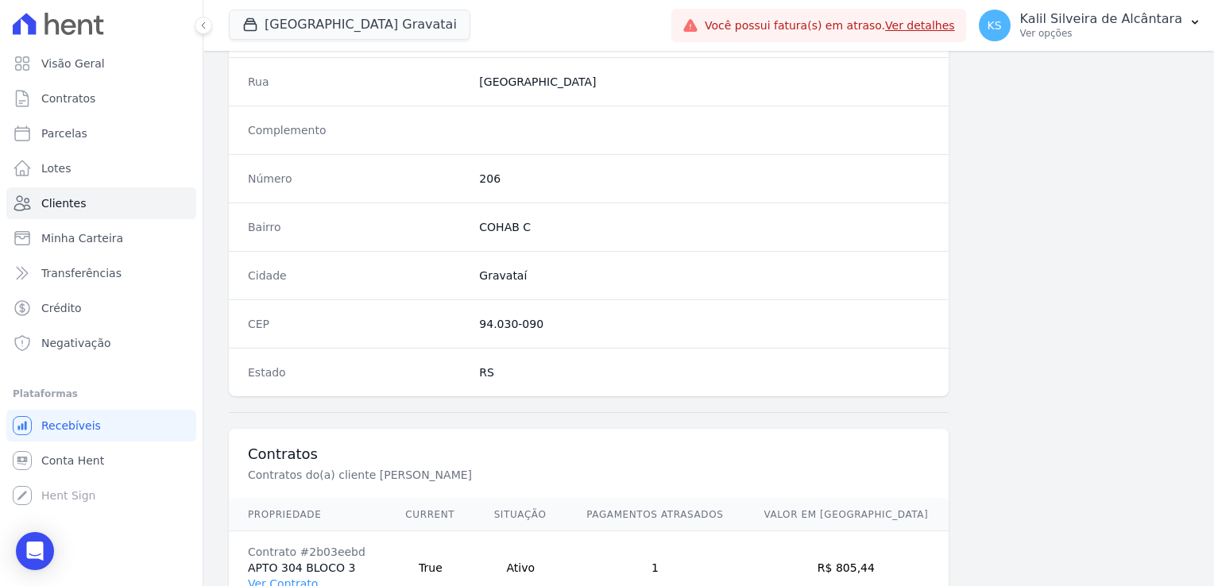
scroll to position [894, 0]
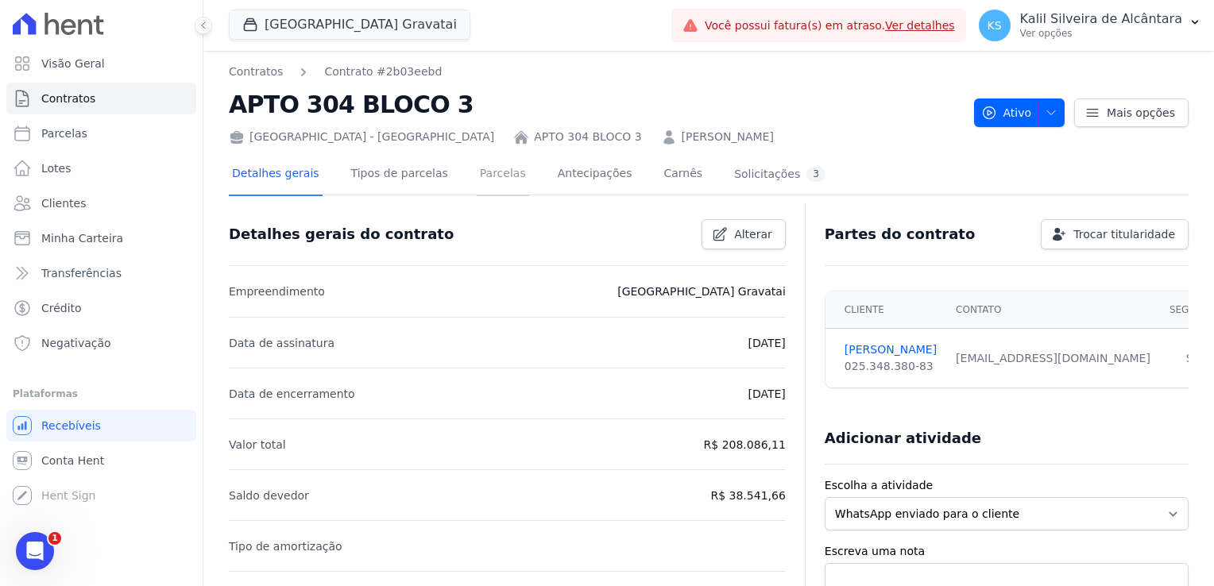
click at [489, 179] on link "Parcelas" at bounding box center [503, 175] width 52 height 42
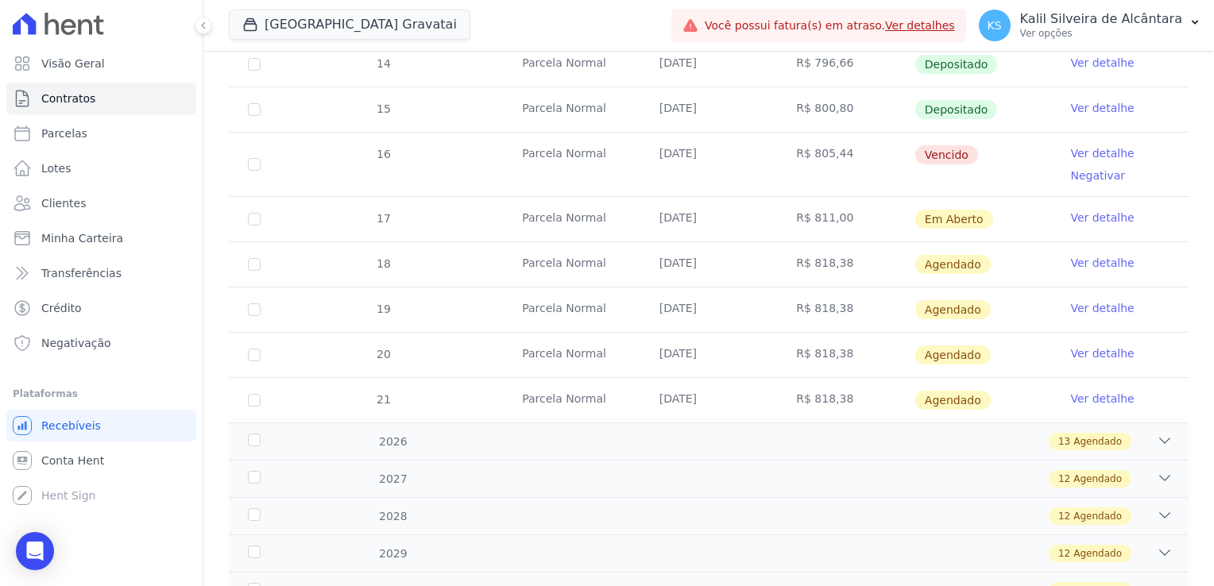
scroll to position [477, 0]
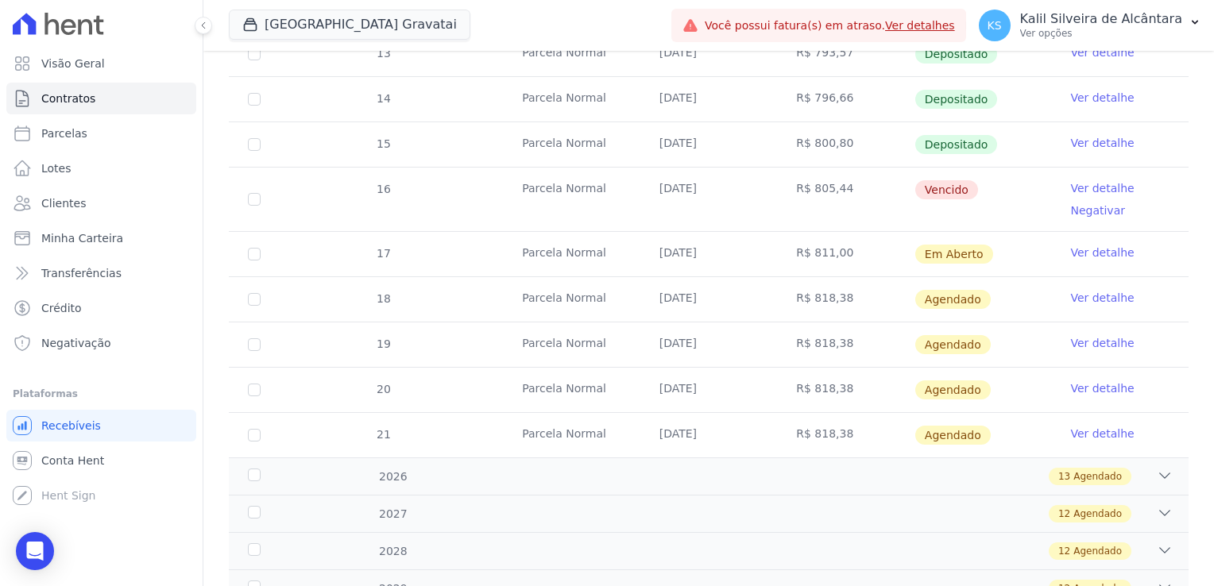
drag, startPoint x: 845, startPoint y: 253, endPoint x: 645, endPoint y: 255, distance: 200.2
click at [645, 255] on tr "17 Parcela Normal 25/08/2025 R$ 811,00 Em Aberto Ver detalhe" at bounding box center [709, 253] width 960 height 45
drag, startPoint x: 645, startPoint y: 255, endPoint x: 752, endPoint y: 251, distance: 107.3
click at [752, 251] on td "[DATE]" at bounding box center [708, 254] width 137 height 44
click at [747, 253] on td "[DATE]" at bounding box center [708, 254] width 137 height 44
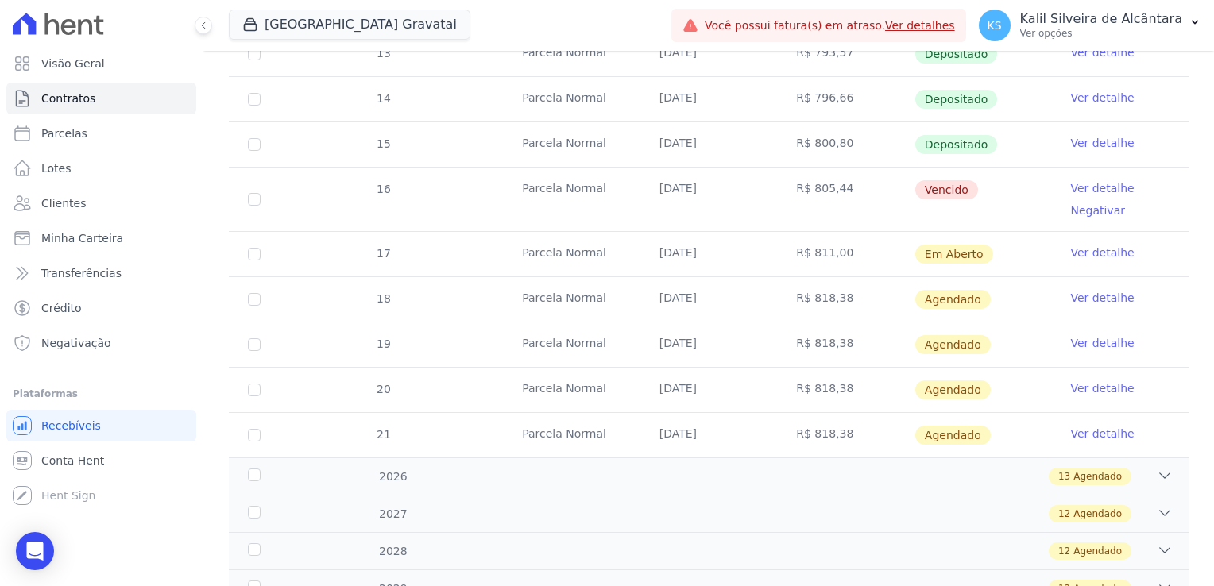
click at [693, 253] on td "[DATE]" at bounding box center [708, 254] width 137 height 44
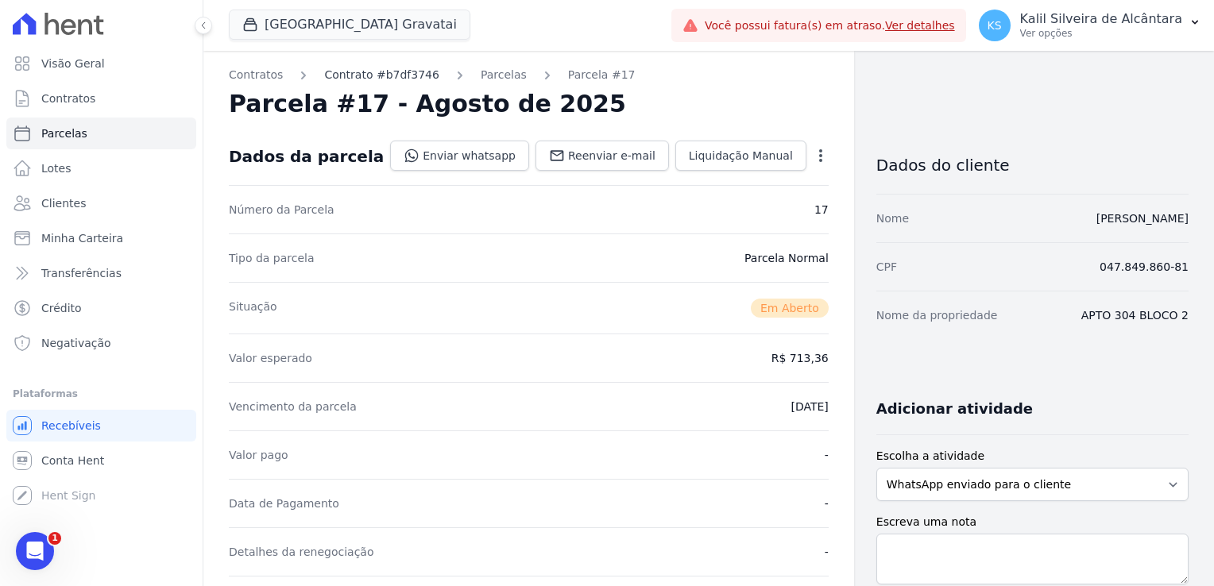
click at [380, 73] on link "Contrato #b7df3746" at bounding box center [381, 75] width 115 height 17
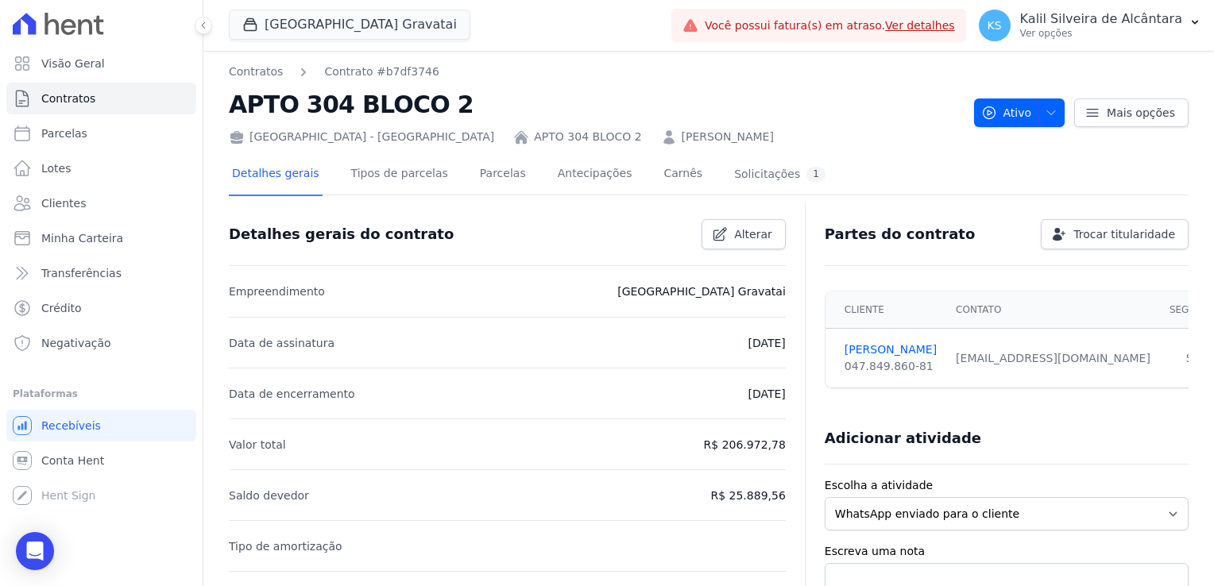
click at [682, 141] on link "DANIEL BUENO KERBER" at bounding box center [728, 137] width 92 height 17
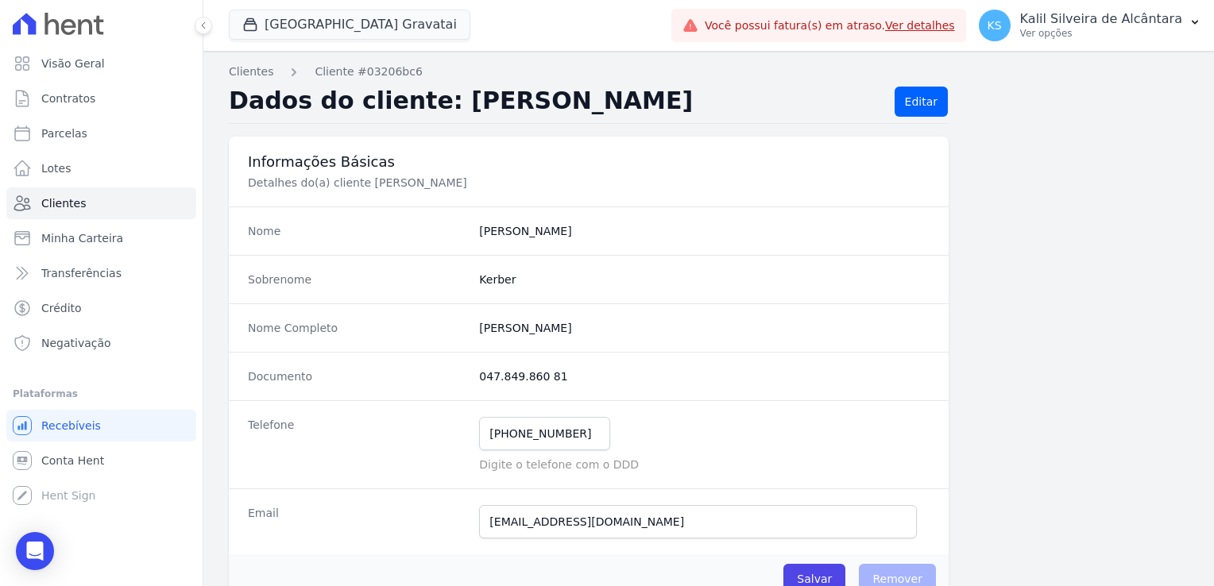
drag, startPoint x: 579, startPoint y: 330, endPoint x: 469, endPoint y: 332, distance: 110.4
click at [469, 332] on div "Nome Completo Daniel Bueno Kerber" at bounding box center [589, 327] width 720 height 48
copy div "Daniel Bueno Kerber"
drag, startPoint x: 554, startPoint y: 361, endPoint x: 558, endPoint y: 372, distance: 11.1
click at [556, 361] on div "Documento 047.849.860 81" at bounding box center [589, 376] width 720 height 48
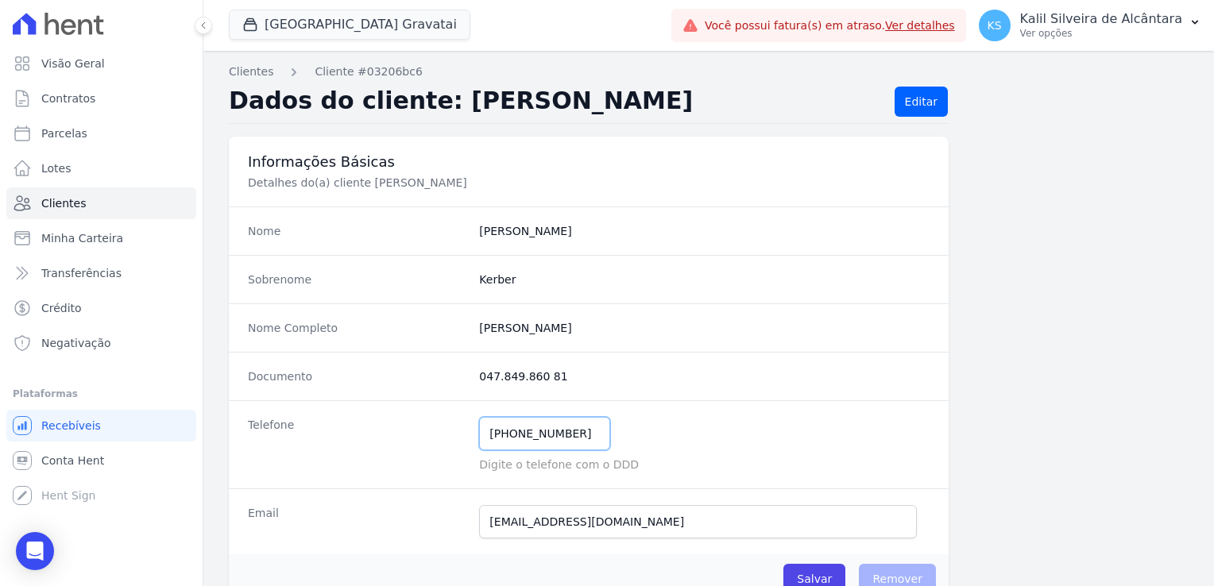
drag, startPoint x: 569, startPoint y: 429, endPoint x: 486, endPoint y: 432, distance: 82.7
click at [486, 432] on input "(51) 99509-0997" at bounding box center [544, 433] width 131 height 33
click at [630, 428] on div "(51) 99509-0997 Mensagem de SMS ainda não enviada.. Mensagem de Whatsapp ainda …" at bounding box center [704, 433] width 450 height 33
drag, startPoint x: 509, startPoint y: 322, endPoint x: 603, endPoint y: 328, distance: 93.9
click at [603, 328] on completo "Daniel Bueno Kerber" at bounding box center [704, 328] width 450 height 16
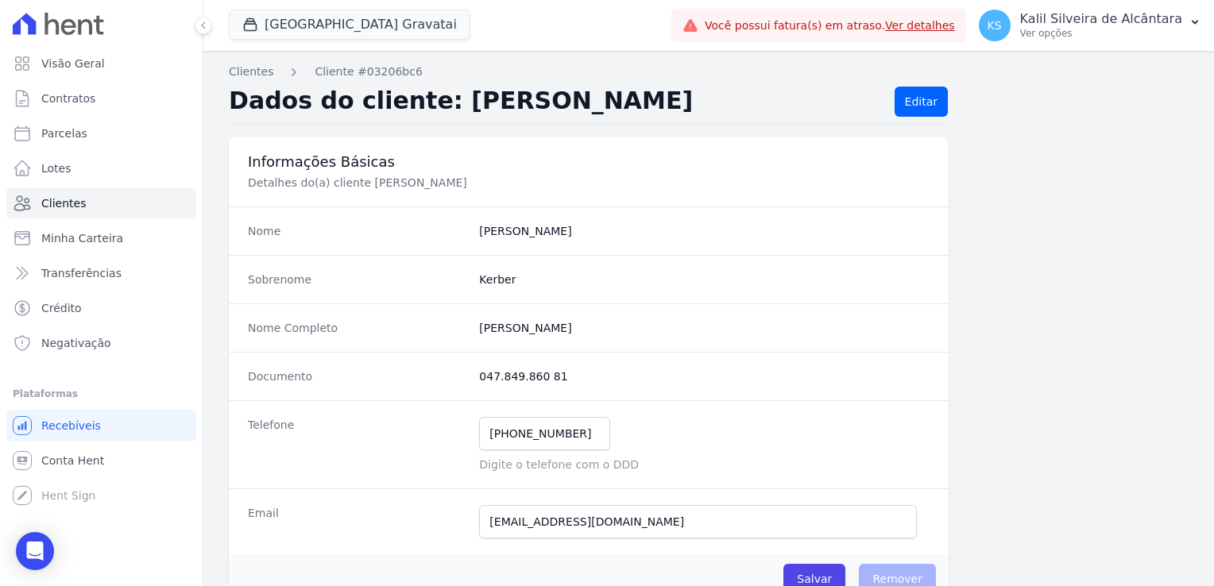
drag, startPoint x: 603, startPoint y: 328, endPoint x: 715, endPoint y: 342, distance: 112.9
click at [715, 342] on div "Nome Completo Daniel Bueno Kerber" at bounding box center [589, 327] width 720 height 48
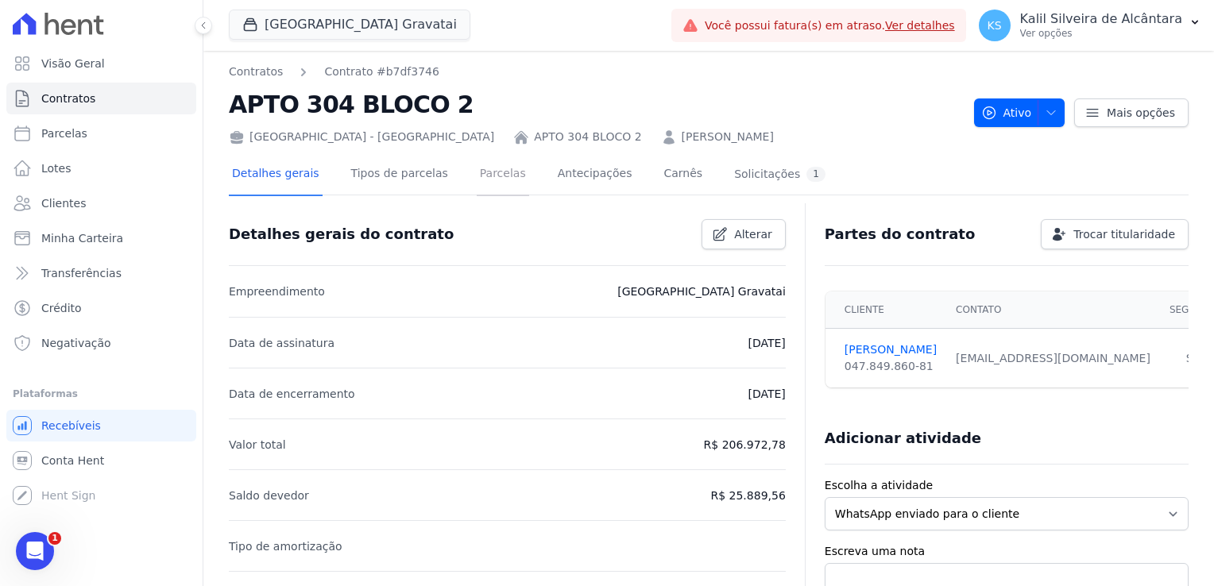
click at [477, 180] on link "Parcelas" at bounding box center [503, 175] width 52 height 42
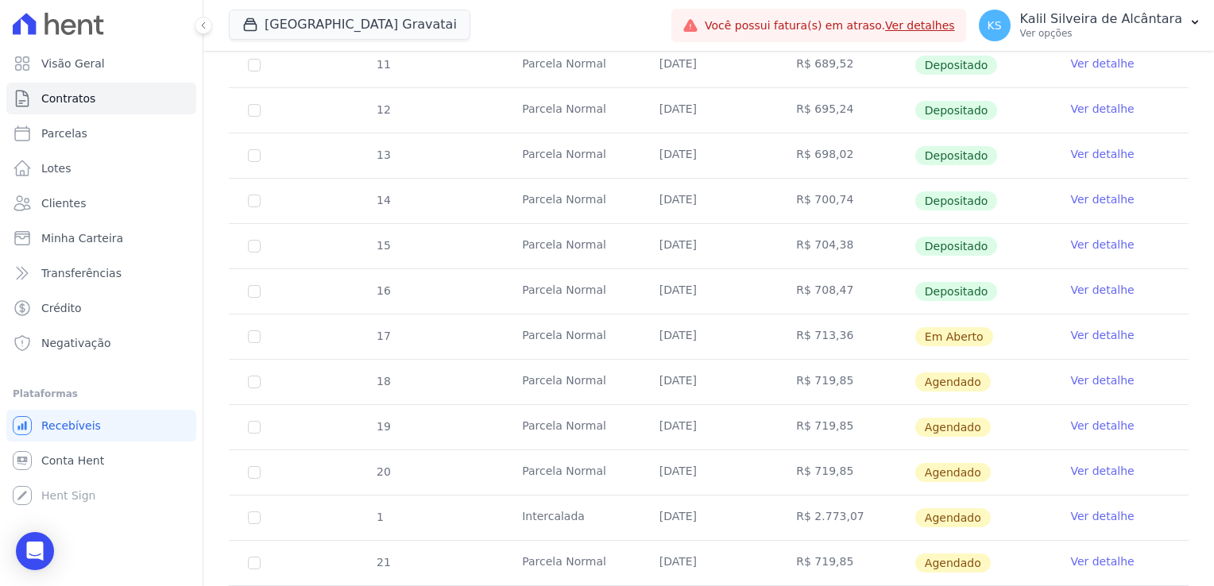
scroll to position [397, 0]
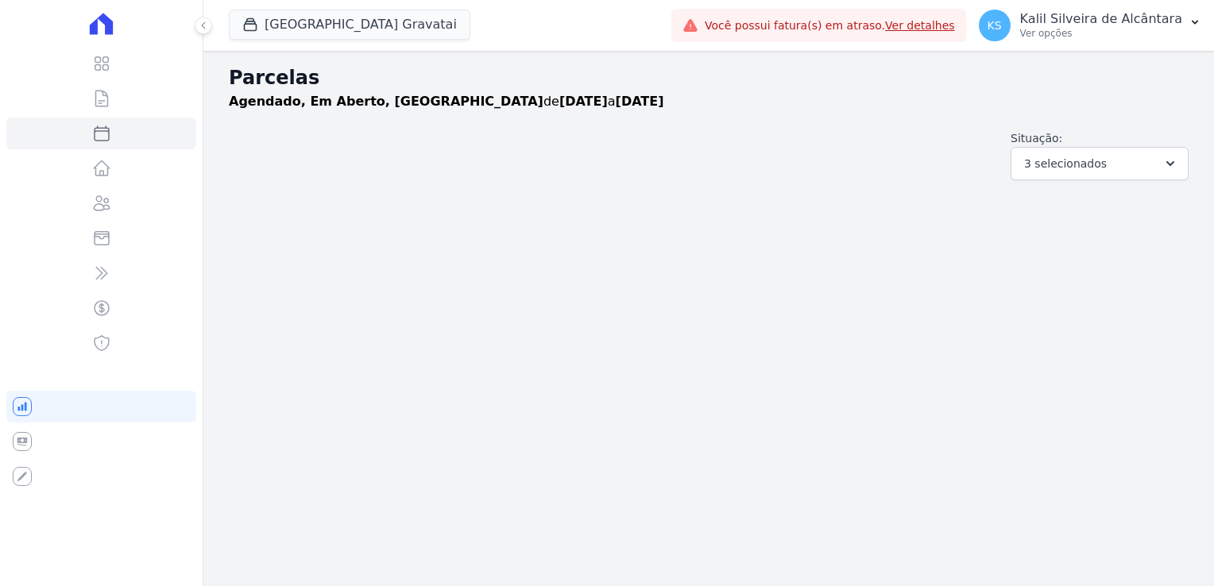
select select
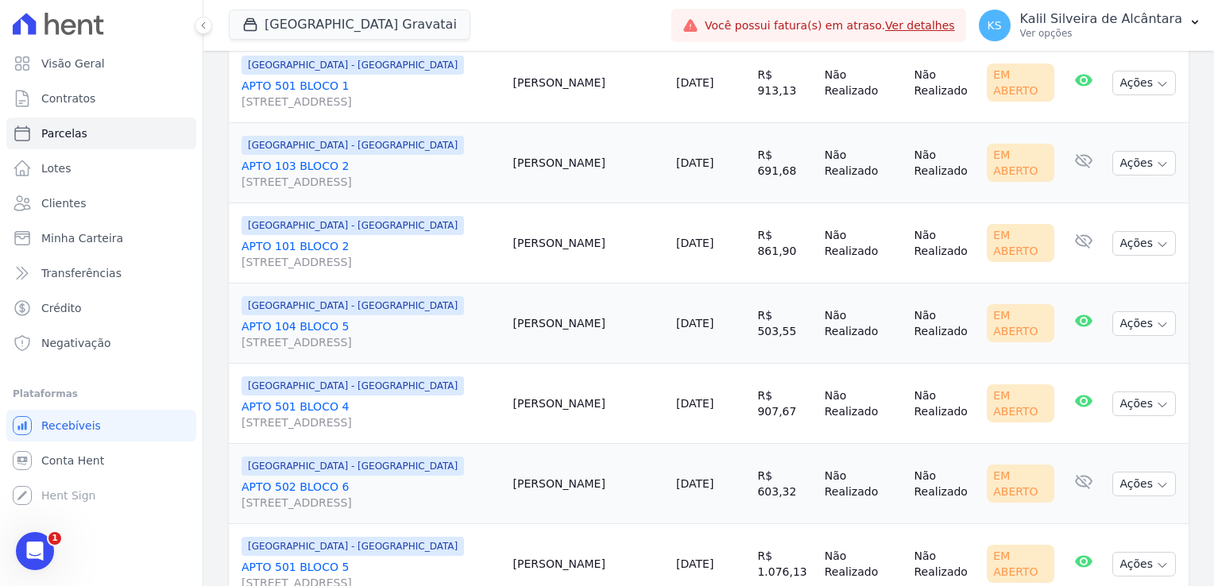
scroll to position [1400, 0]
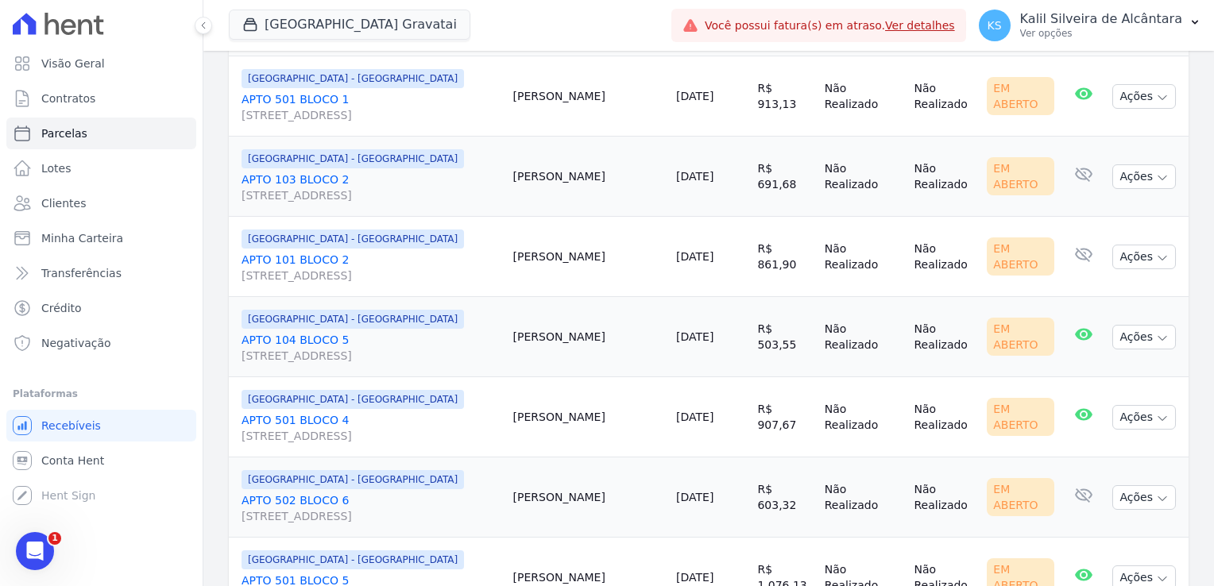
drag, startPoint x: 558, startPoint y: 340, endPoint x: 636, endPoint y: 343, distance: 78.7
click at [636, 377] on td "[PERSON_NAME]" at bounding box center [588, 417] width 163 height 80
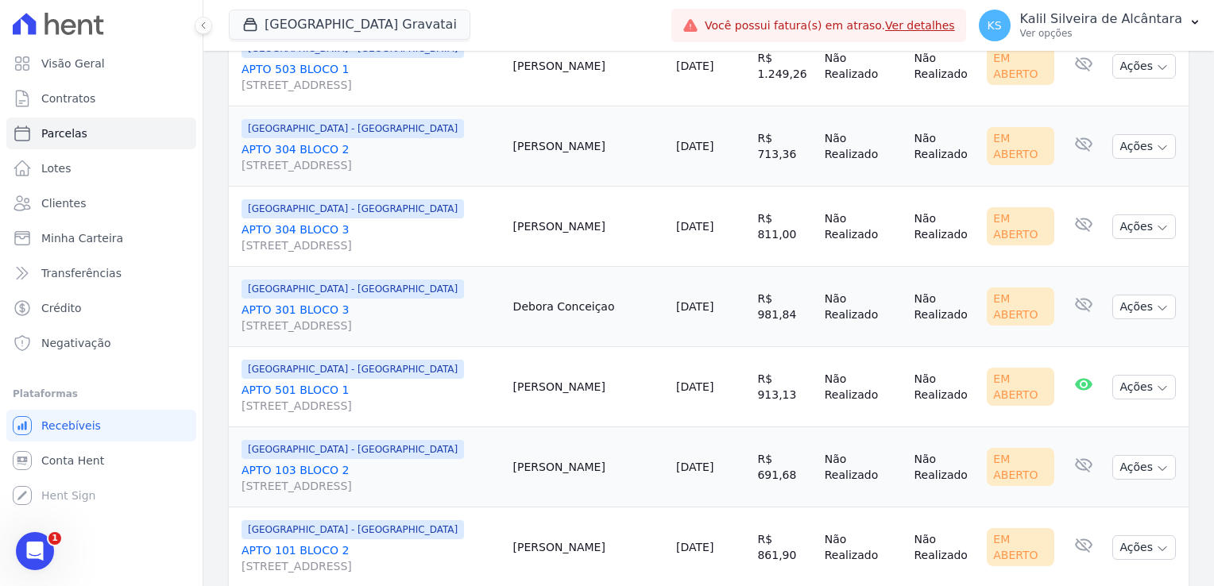
scroll to position [1082, 0]
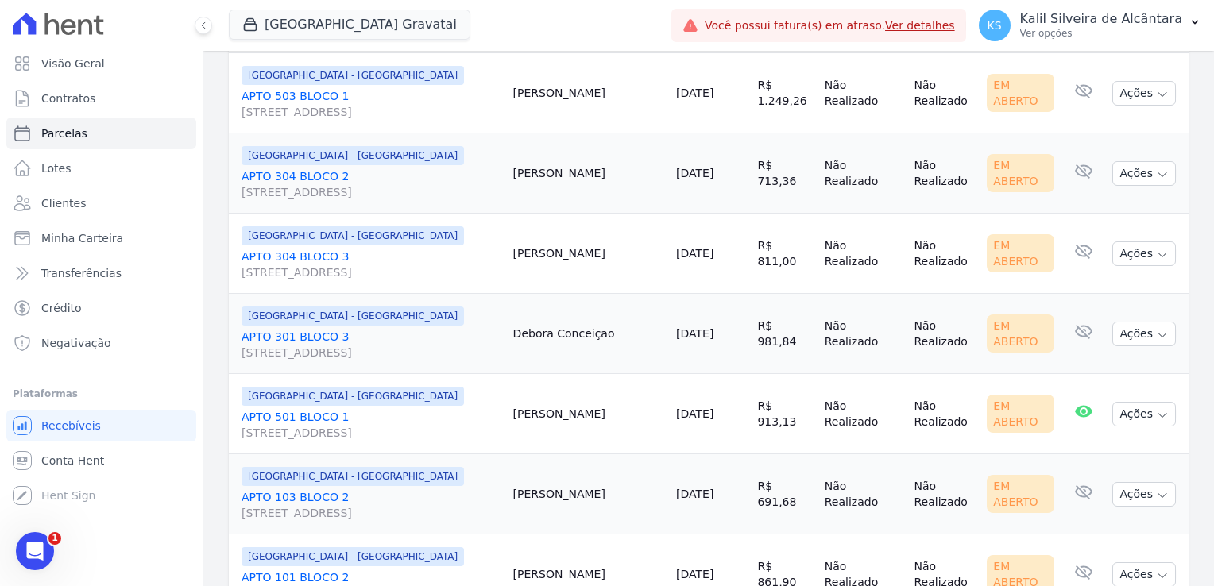
drag, startPoint x: 616, startPoint y: 405, endPoint x: 550, endPoint y: 415, distance: 65.8
click at [550, 454] on tr "[GEOGRAPHIC_DATA] - [GEOGRAPHIC_DATA] APTO 103 BLOCO [GEOGRAPHIC_DATA][STREET_A…" at bounding box center [709, 494] width 960 height 80
drag, startPoint x: 568, startPoint y: 332, endPoint x: 577, endPoint y: 335, distance: 10.0
click at [575, 374] on td "[PERSON_NAME]" at bounding box center [588, 414] width 163 height 80
drag, startPoint x: 614, startPoint y: 263, endPoint x: 531, endPoint y: 249, distance: 84.5
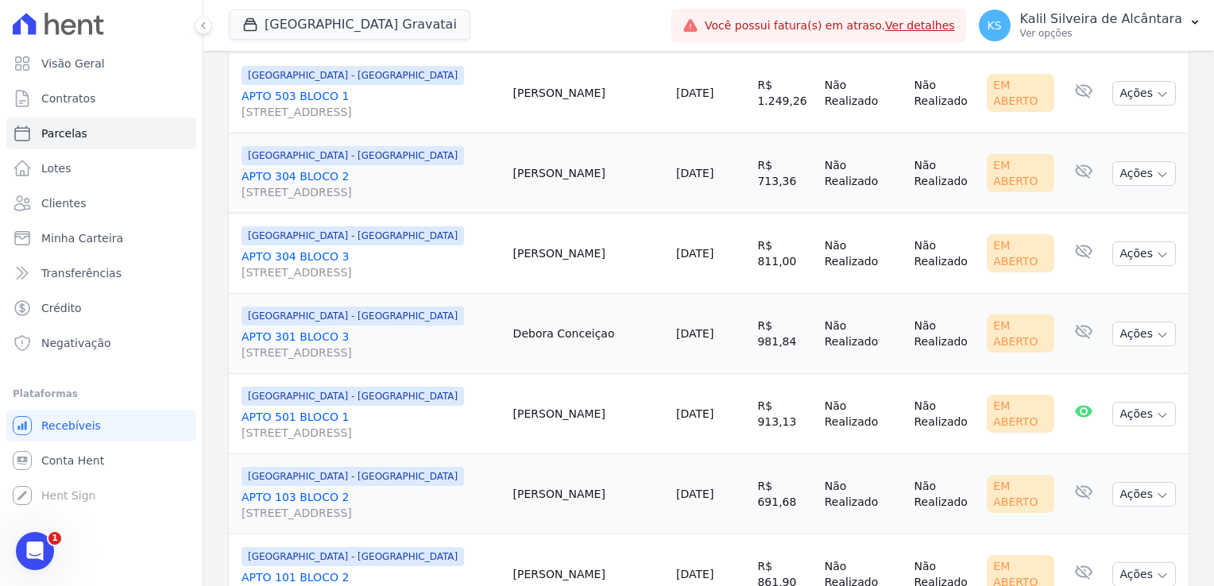
click at [531, 294] on tr "[GEOGRAPHIC_DATA] - [GEOGRAPHIC_DATA] APTO 301 BLOCO [GEOGRAPHIC_DATA][STREET_A…" at bounding box center [709, 334] width 960 height 80
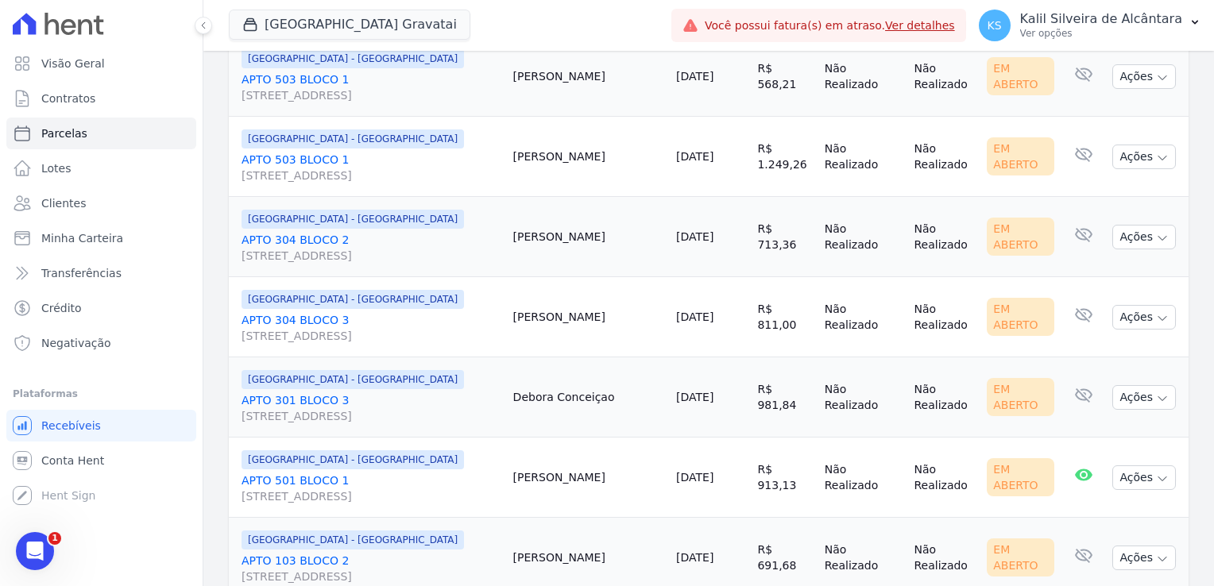
scroll to position [923, 0]
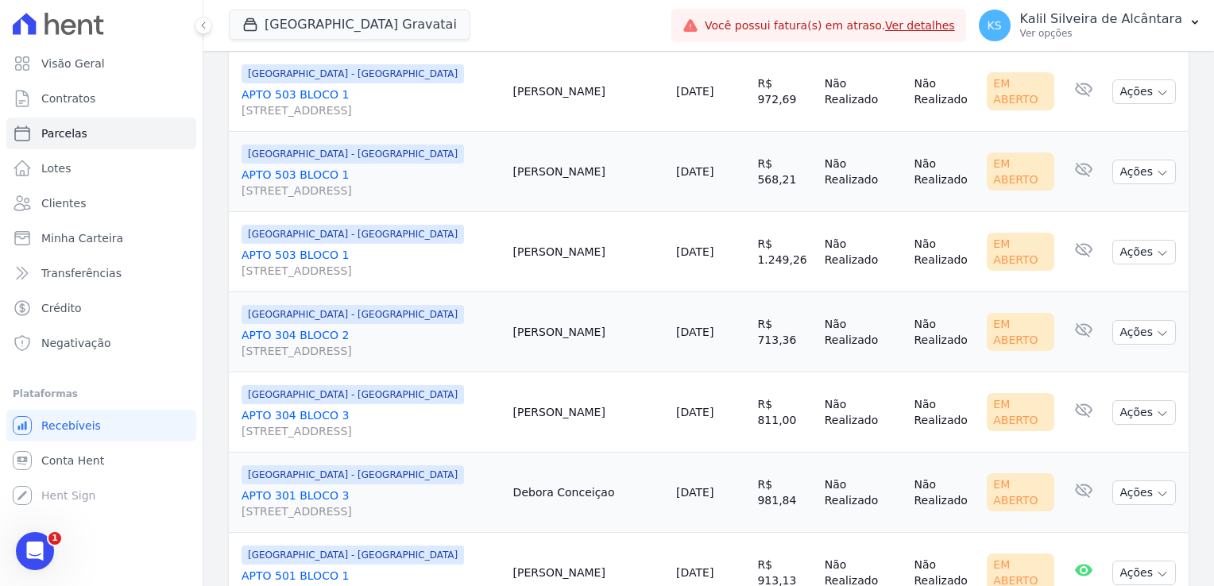
drag, startPoint x: 574, startPoint y: 334, endPoint x: 601, endPoint y: 335, distance: 27.0
click at [601, 373] on td "[PERSON_NAME]" at bounding box center [588, 413] width 163 height 80
click at [567, 292] on td "[PERSON_NAME]" at bounding box center [588, 332] width 163 height 80
click at [585, 292] on td "[PERSON_NAME]" at bounding box center [588, 332] width 163 height 80
drag, startPoint x: 577, startPoint y: 160, endPoint x: 608, endPoint y: 165, distance: 32.1
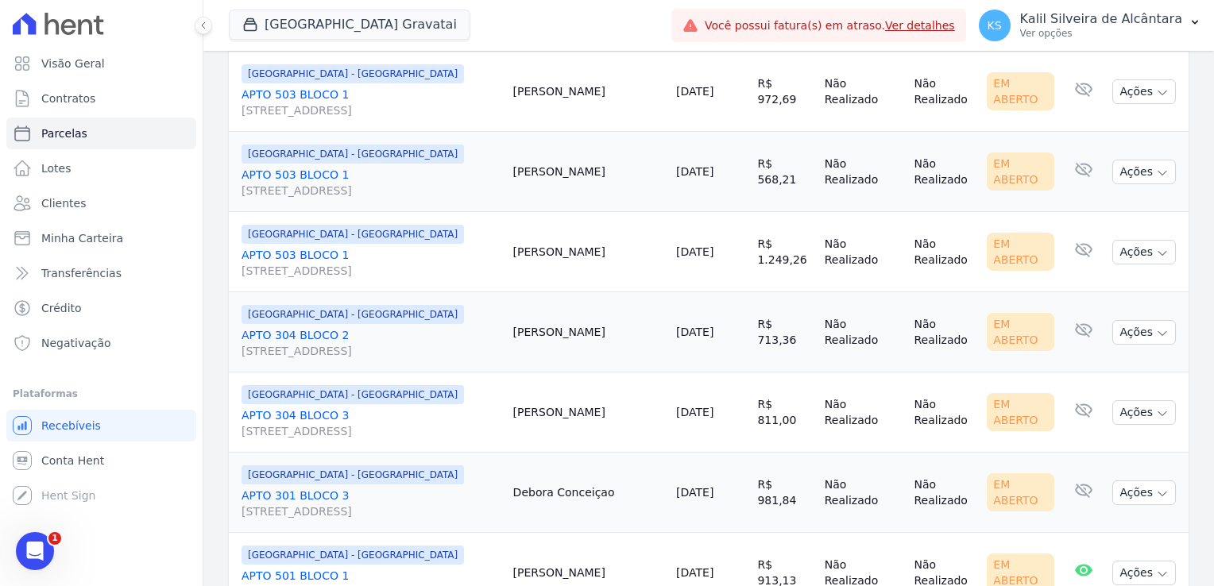
click at [608, 212] on td "[PERSON_NAME]" at bounding box center [588, 252] width 163 height 80
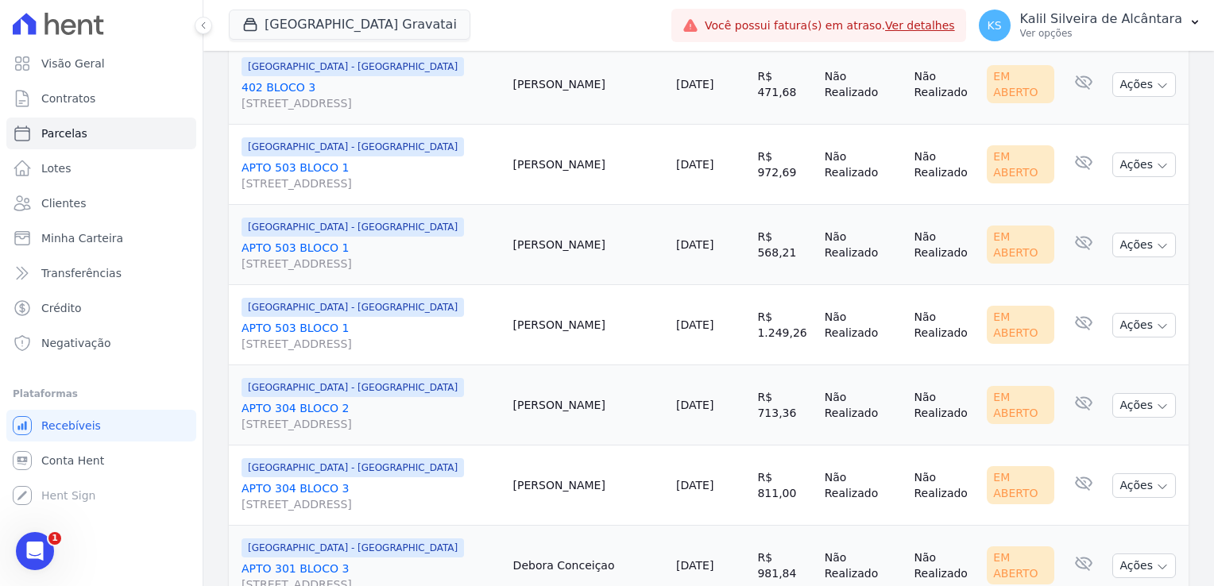
scroll to position [764, 0]
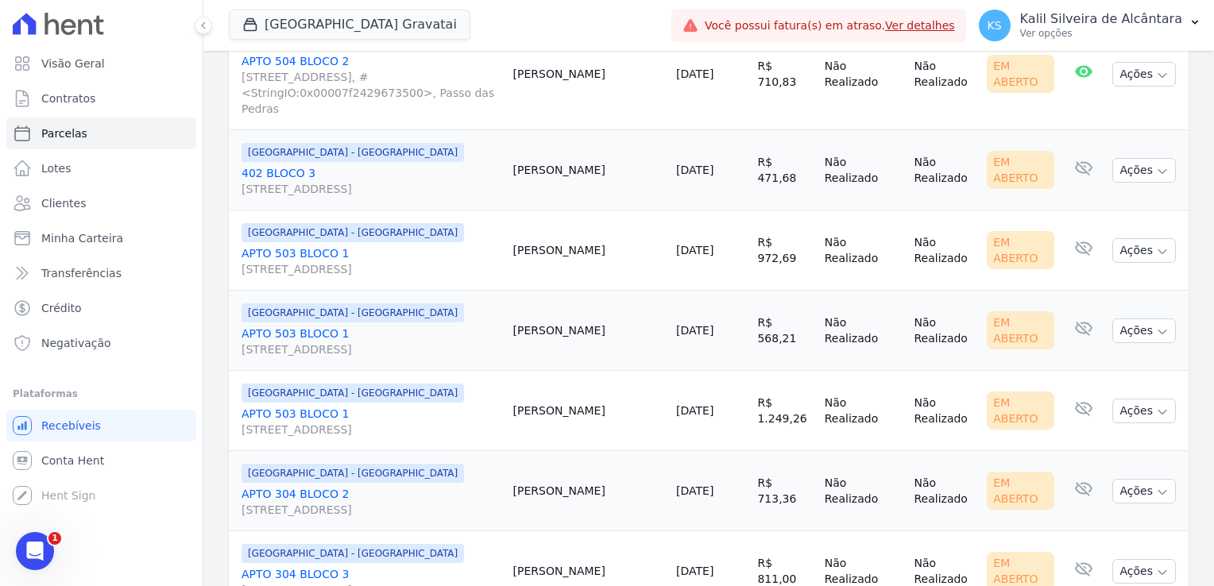
drag, startPoint x: 550, startPoint y: 246, endPoint x: 623, endPoint y: 258, distance: 74.0
click at [623, 291] on tr "[GEOGRAPHIC_DATA] - [GEOGRAPHIC_DATA] APTO 503 BLOCO [GEOGRAPHIC_DATA][STREET_A…" at bounding box center [709, 331] width 960 height 80
drag, startPoint x: 623, startPoint y: 258, endPoint x: 648, endPoint y: 290, distance: 40.7
click at [670, 371] on td "[DATE]" at bounding box center [710, 411] width 81 height 80
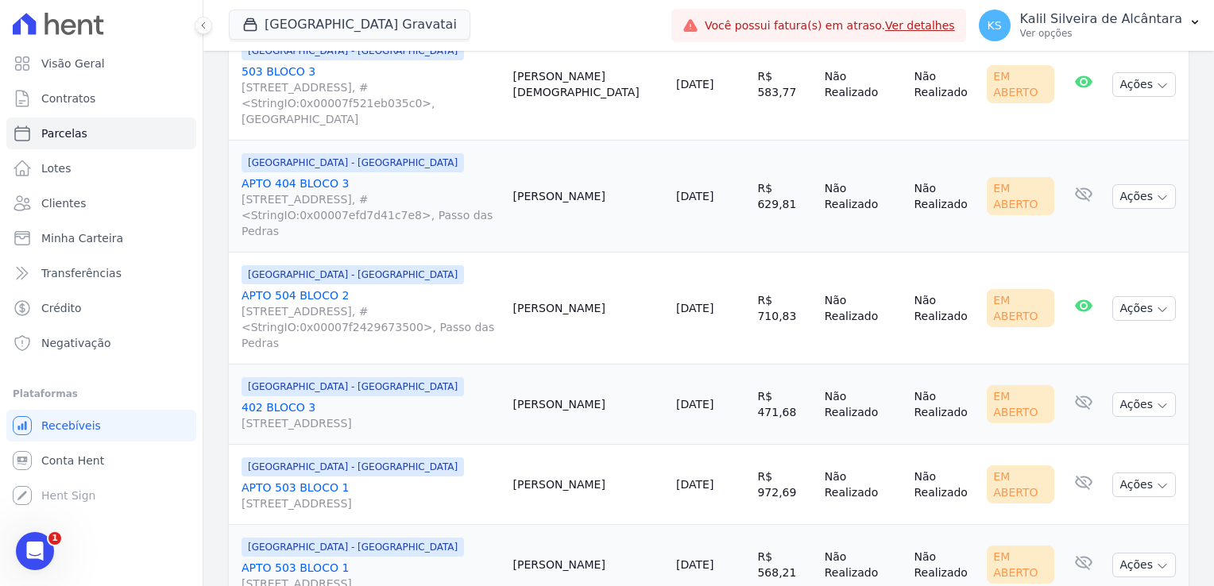
scroll to position [526, 0]
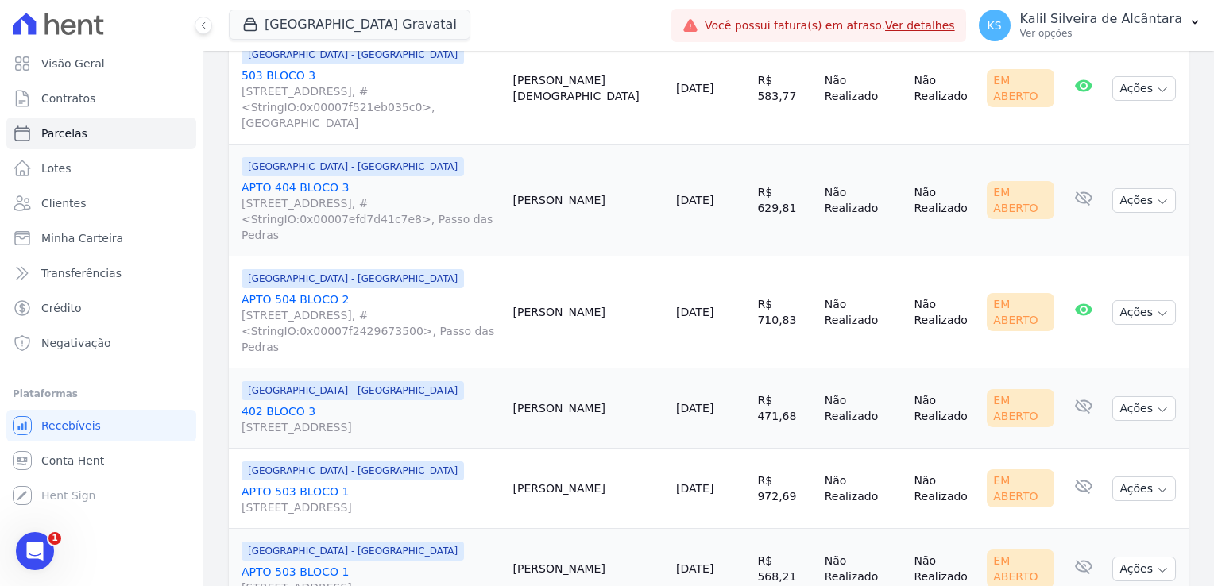
drag, startPoint x: 567, startPoint y: 338, endPoint x: 585, endPoint y: 338, distance: 17.5
click at [585, 369] on td "Mateus Cardoso" at bounding box center [588, 409] width 163 height 80
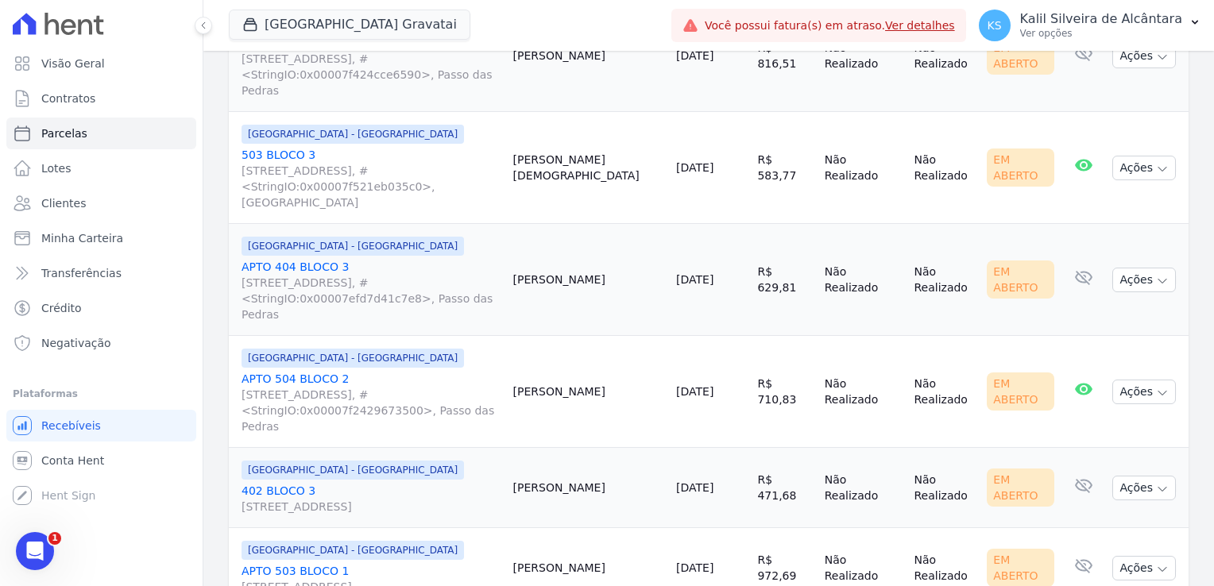
drag, startPoint x: 572, startPoint y: 312, endPoint x: 585, endPoint y: 318, distance: 13.9
click at [585, 336] on td "Franciele Silva" at bounding box center [588, 392] width 163 height 112
click at [570, 336] on td "Franciele Silva" at bounding box center [588, 392] width 163 height 112
click at [573, 336] on td "Franciele Silva" at bounding box center [588, 392] width 163 height 112
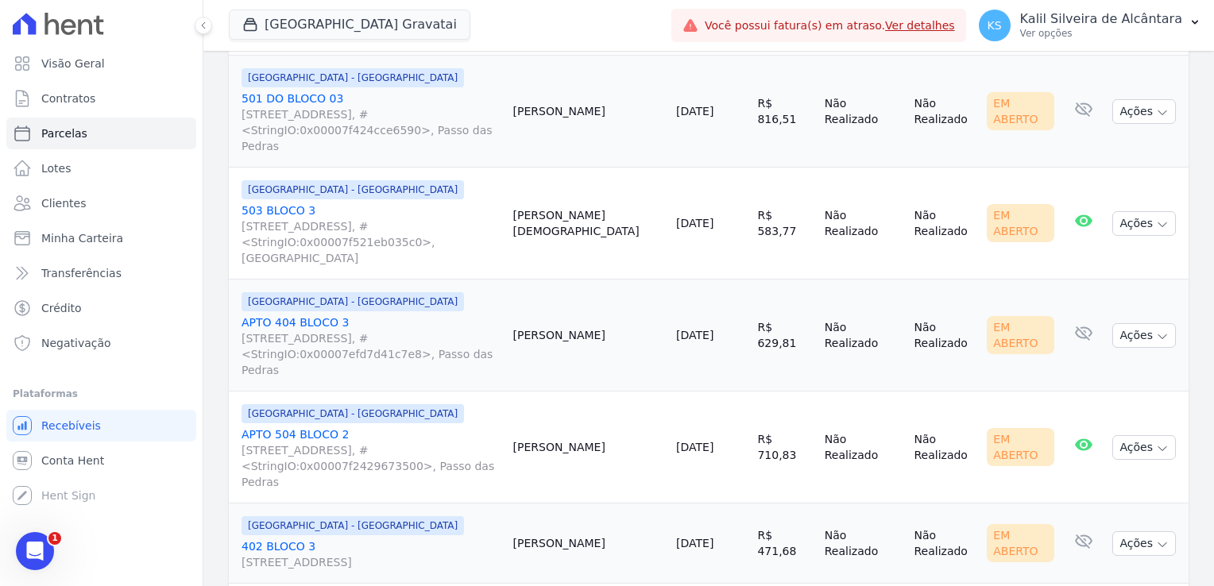
scroll to position [367, 0]
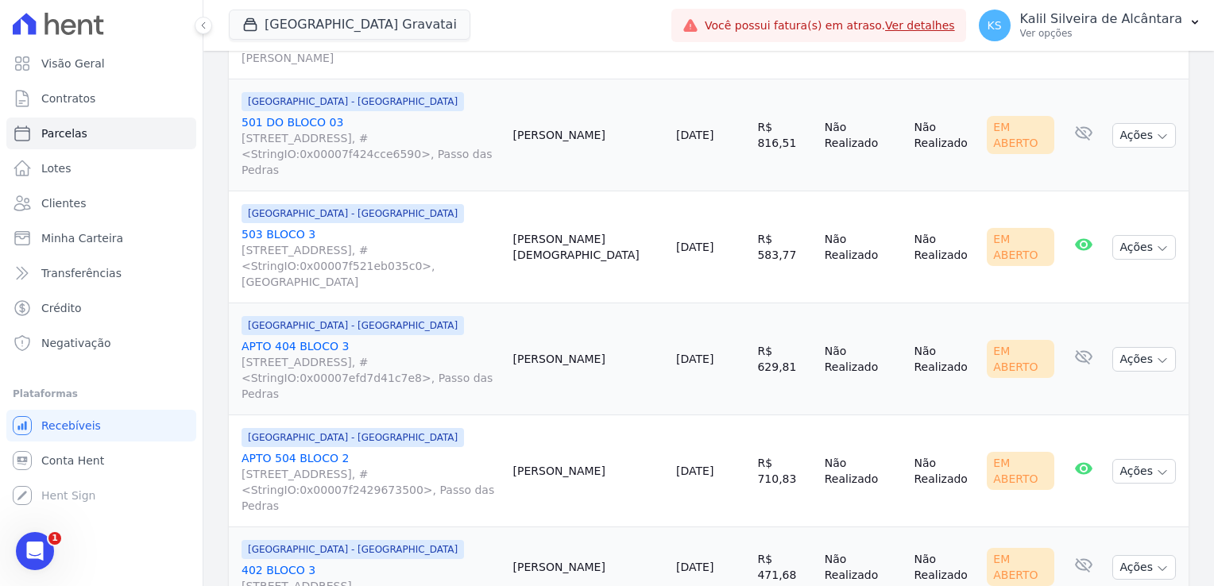
drag, startPoint x: 586, startPoint y: 304, endPoint x: 605, endPoint y: 305, distance: 19.1
click at [605, 305] on td "Thiago Martins" at bounding box center [588, 359] width 163 height 112
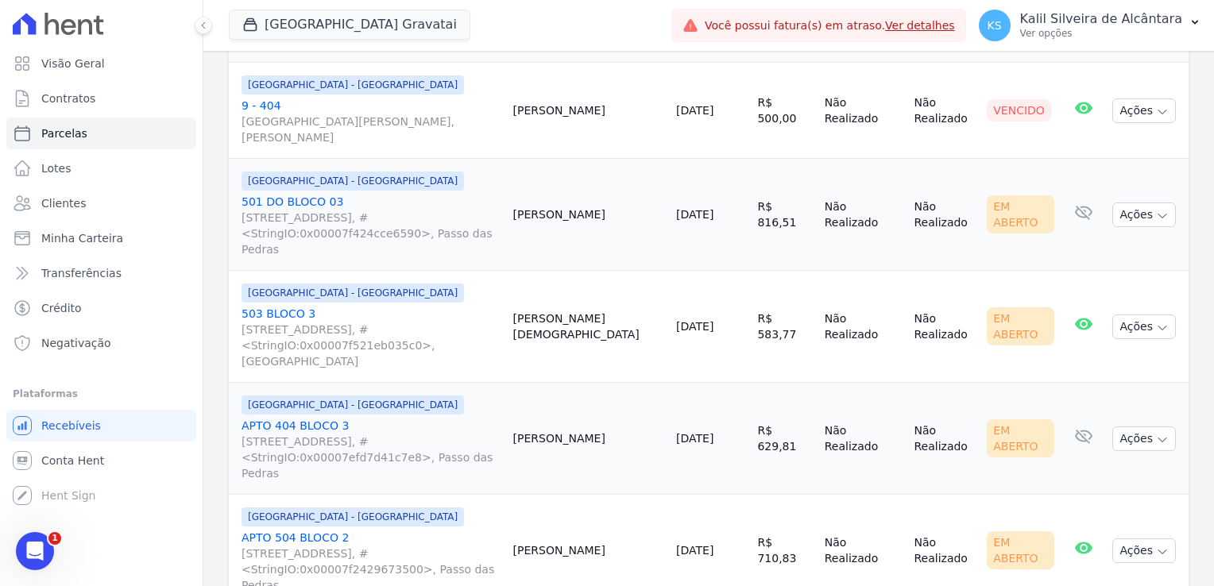
click at [569, 281] on td "Pablo Saturnino" at bounding box center [588, 327] width 163 height 112
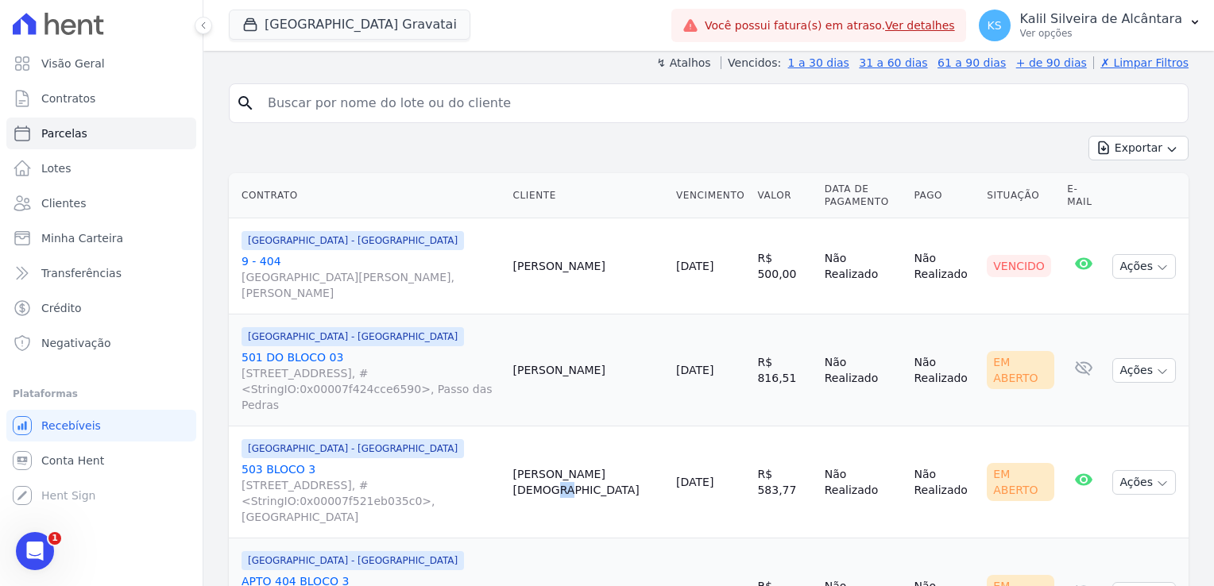
scroll to position [129, 0]
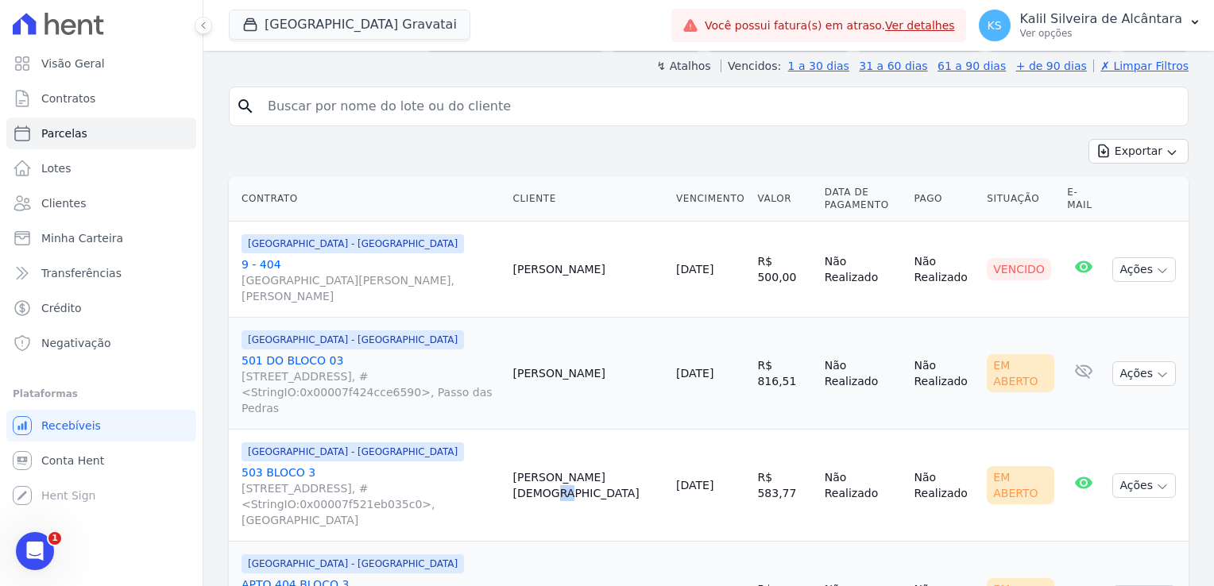
click at [586, 353] on td "Matheus Reiter" at bounding box center [588, 374] width 163 height 112
click at [572, 351] on td "Matheus Reiter" at bounding box center [588, 374] width 163 height 112
copy td "Matheus"
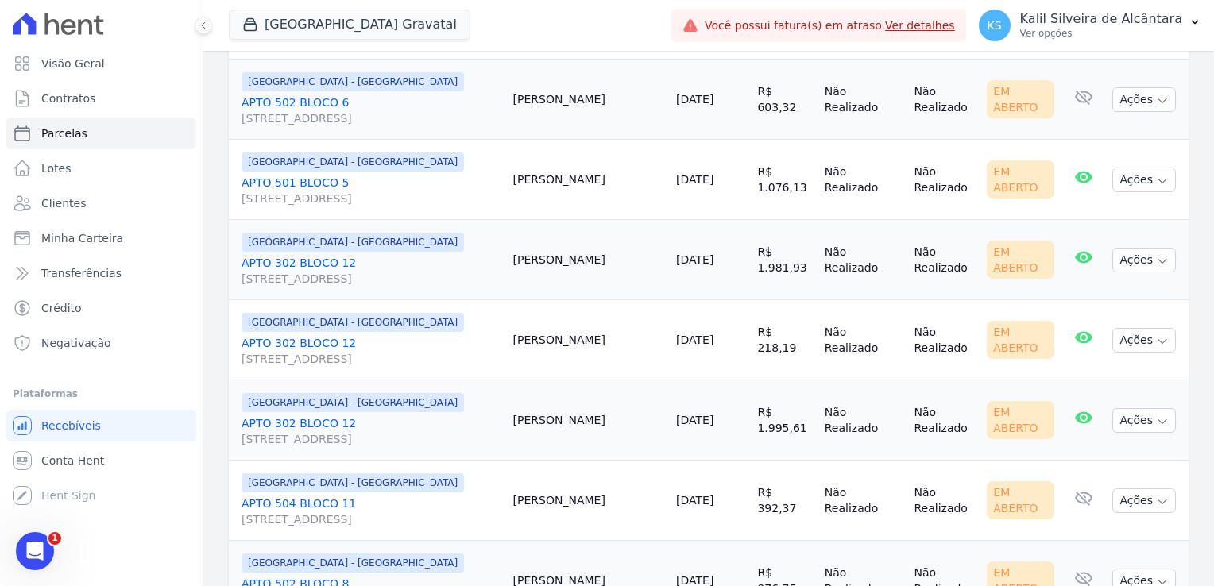
scroll to position [1479, 0]
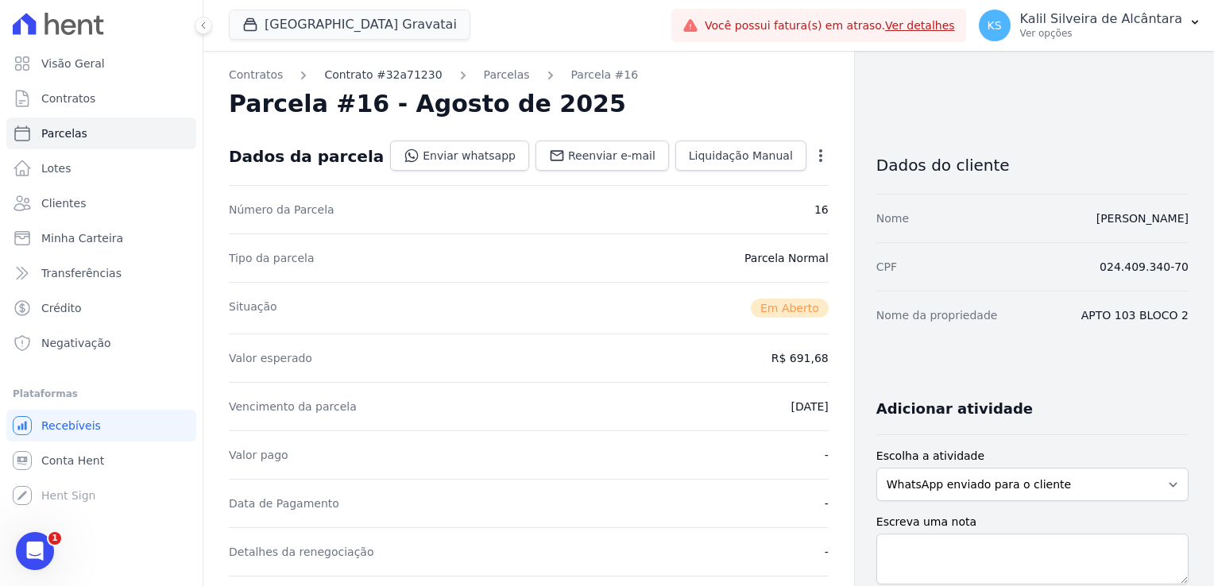
click at [361, 75] on link "Contrato #32a71230" at bounding box center [383, 75] width 118 height 17
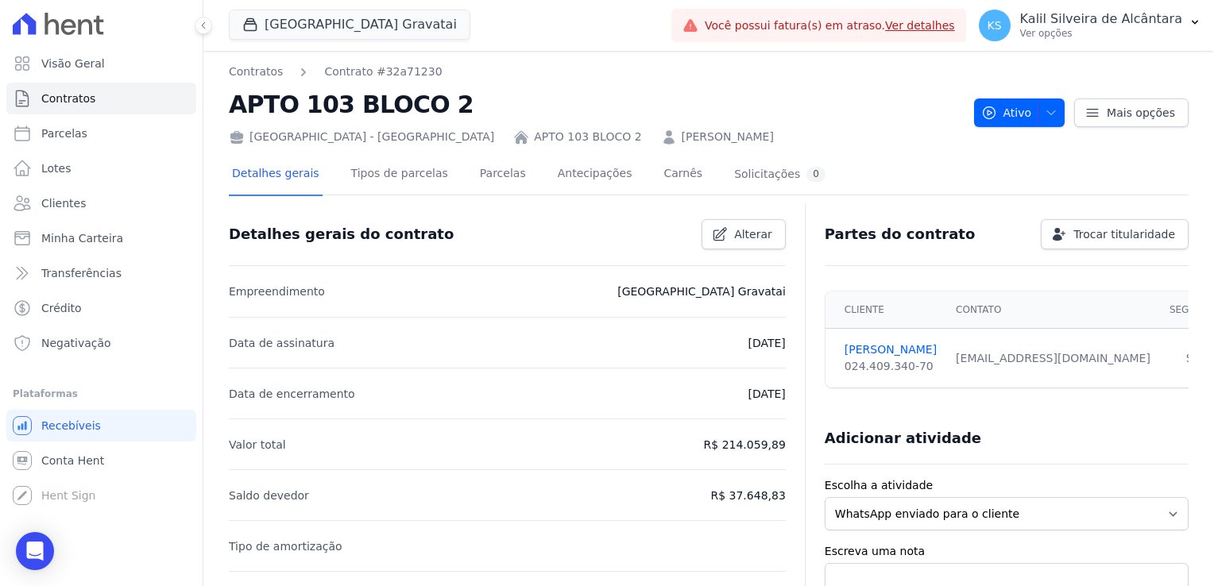
click at [682, 133] on link "JOYCI BARBOZA LIMBERGER" at bounding box center [728, 137] width 92 height 17
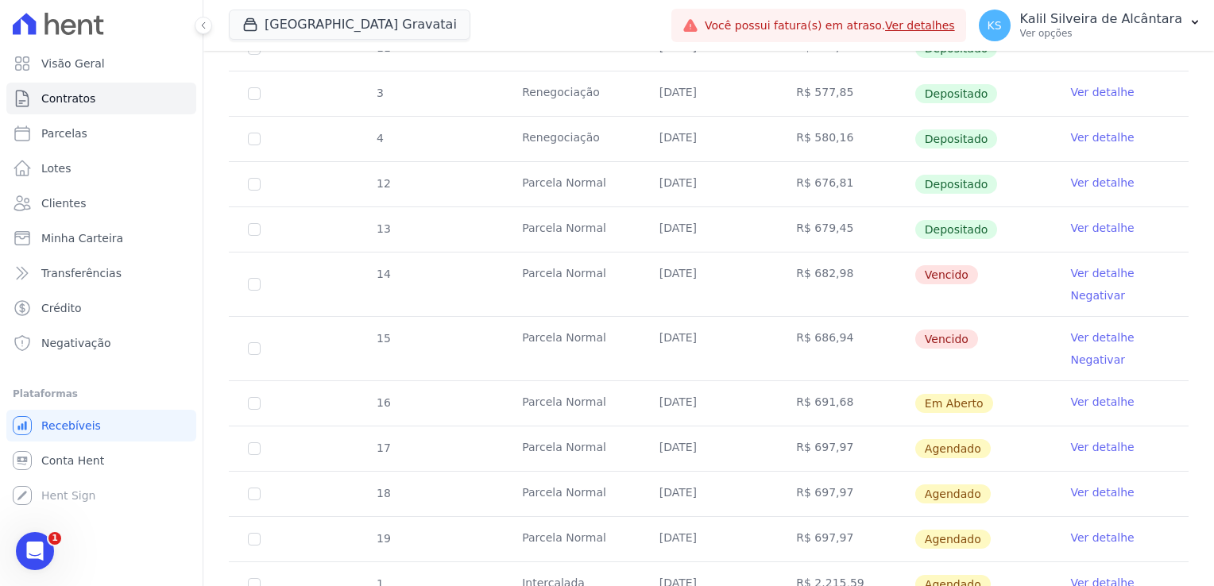
scroll to position [556, 0]
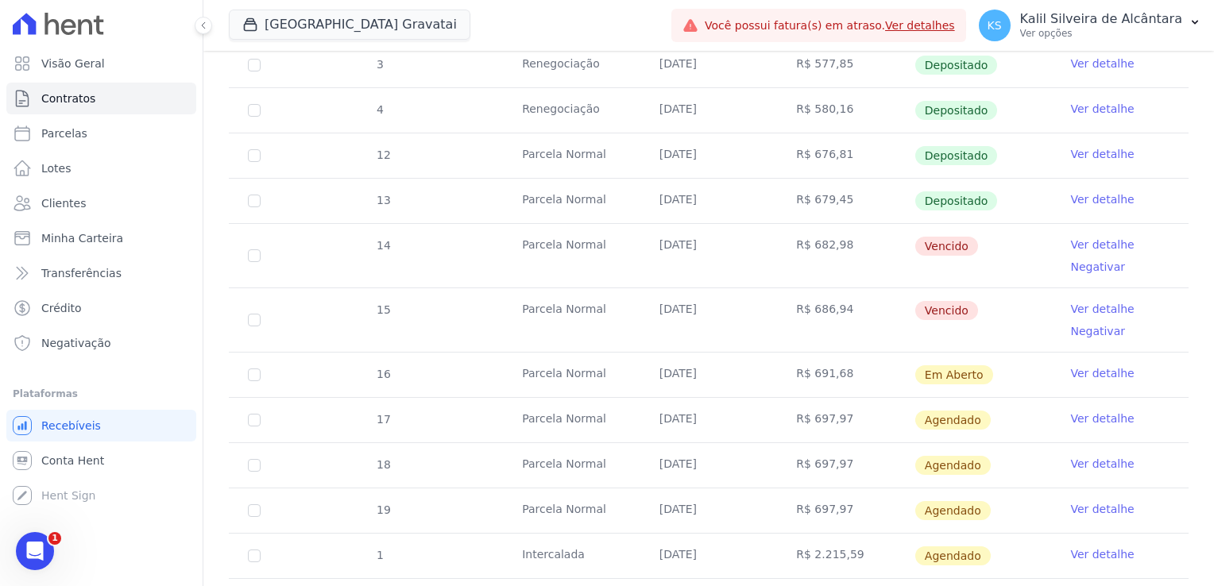
drag, startPoint x: 953, startPoint y: 306, endPoint x: 847, endPoint y: 243, distance: 123.6
click at [847, 243] on tbody "1 Renegociação 25/01/2025 R$ 540,09 Depositado Ver detalhe 9 Parcela Normal 25/…" at bounding box center [709, 220] width 960 height 807
drag, startPoint x: 847, startPoint y: 243, endPoint x: 947, endPoint y: 324, distance: 128.8
click at [947, 324] on td "Vencido" at bounding box center [982, 320] width 137 height 64
click at [801, 295] on td "R$ 686,94" at bounding box center [845, 320] width 137 height 64
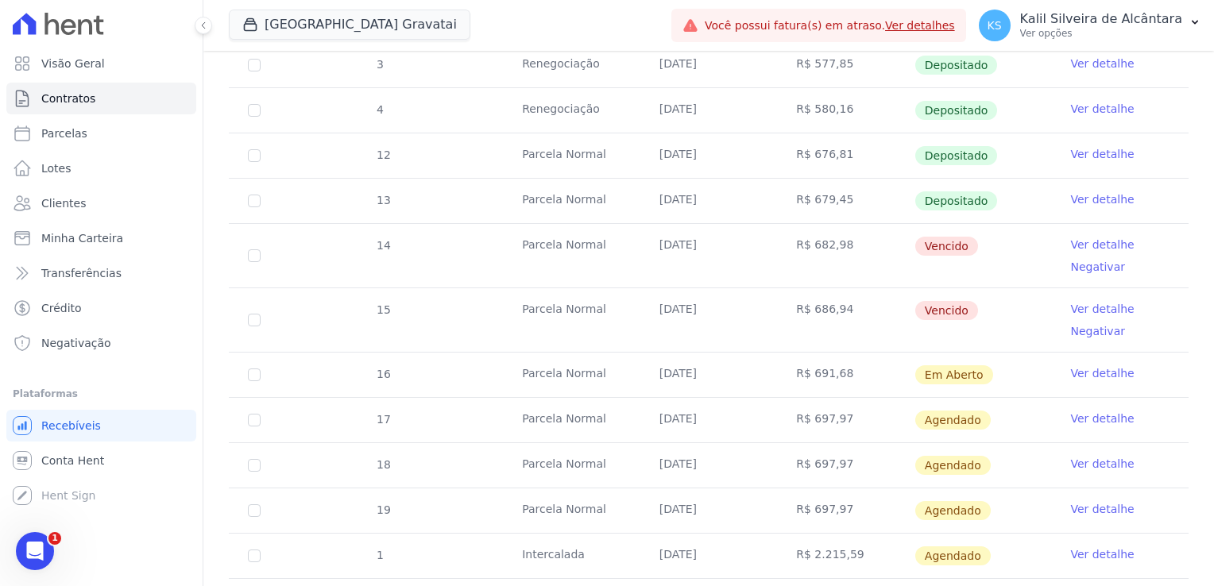
drag, startPoint x: 983, startPoint y: 373, endPoint x: 909, endPoint y: 373, distance: 73.9
click at [914, 373] on td "Em Aberto" at bounding box center [982, 375] width 137 height 44
click at [822, 312] on td "R$ 686,94" at bounding box center [845, 320] width 137 height 64
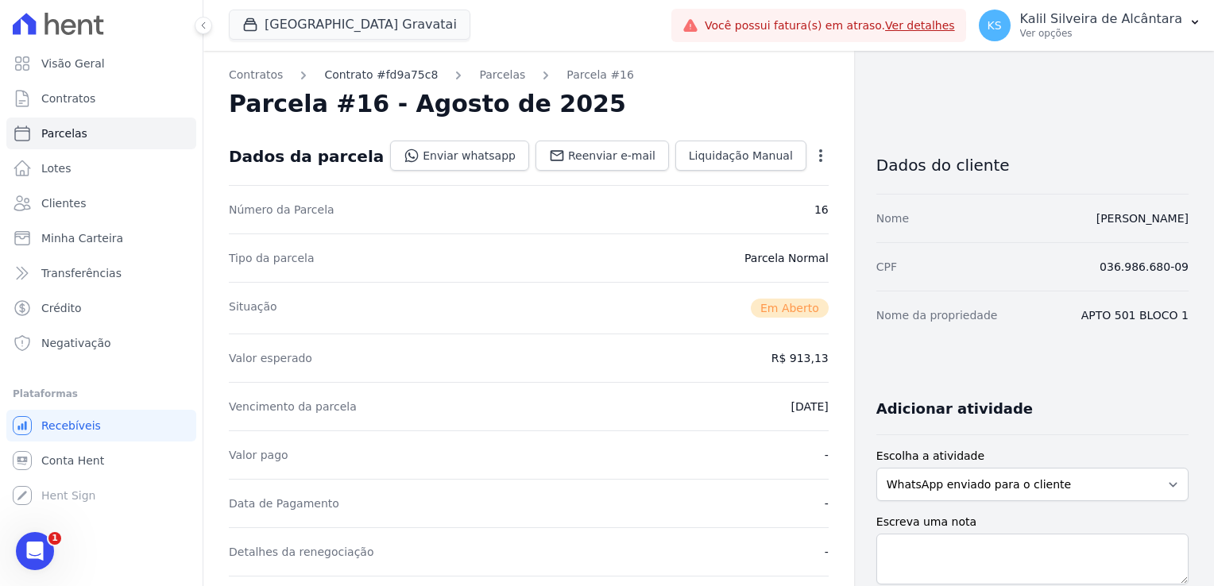
click at [373, 71] on link "Contrato #fd9a75c8" at bounding box center [381, 75] width 114 height 17
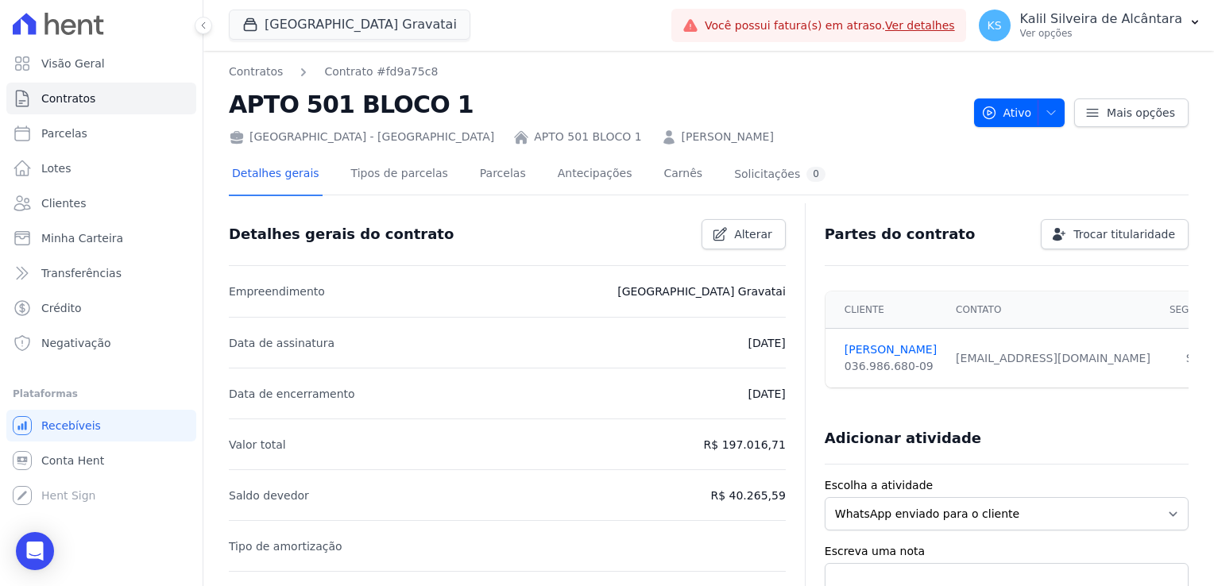
click at [682, 142] on link "[PERSON_NAME]" at bounding box center [728, 137] width 92 height 17
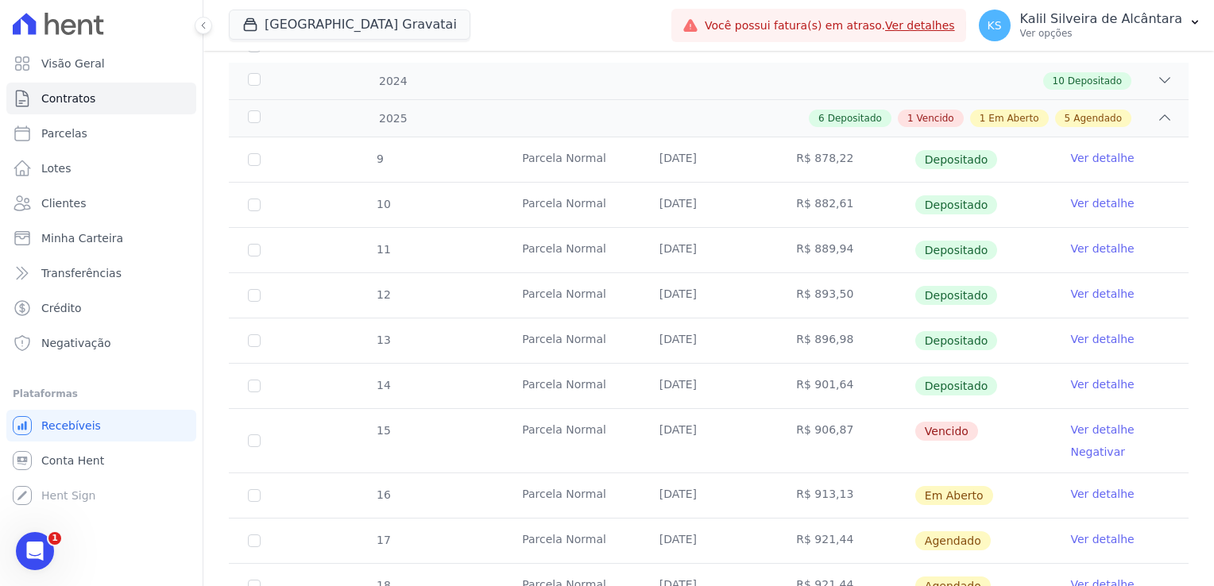
scroll to position [318, 0]
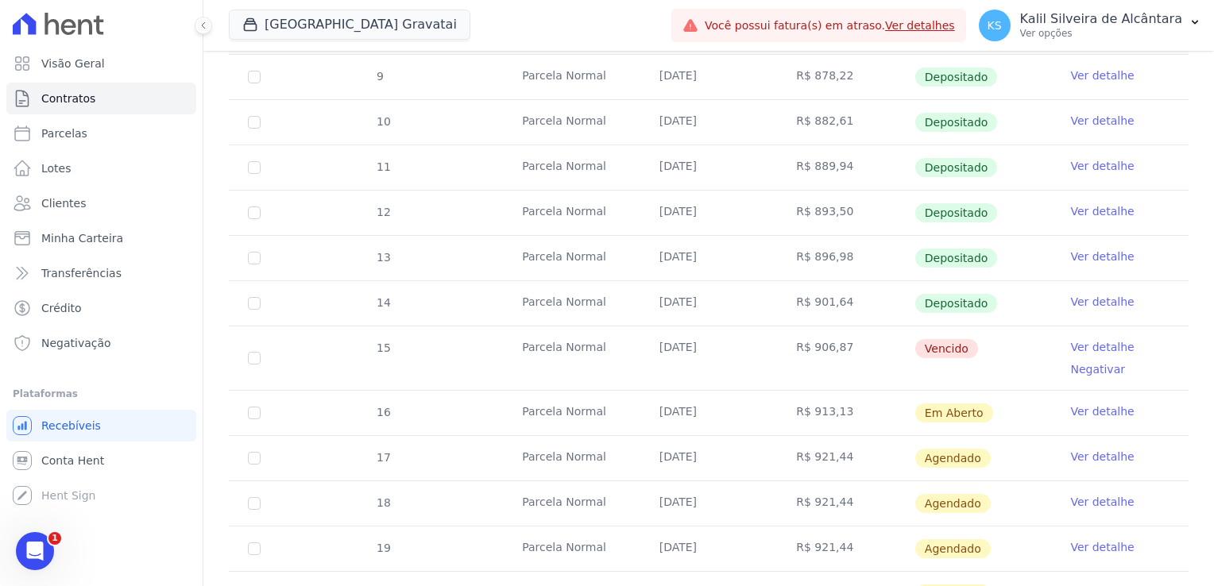
drag, startPoint x: 836, startPoint y: 353, endPoint x: 556, endPoint y: 345, distance: 279.7
click at [556, 345] on tr "15 Parcela Normal 25/07/2025 R$ 906,87 Vencido Ver detalhe Negativar" at bounding box center [709, 358] width 960 height 64
drag, startPoint x: 556, startPoint y: 345, endPoint x: 756, endPoint y: 382, distance: 203.6
click at [712, 380] on td "25/07/2025" at bounding box center [708, 358] width 137 height 64
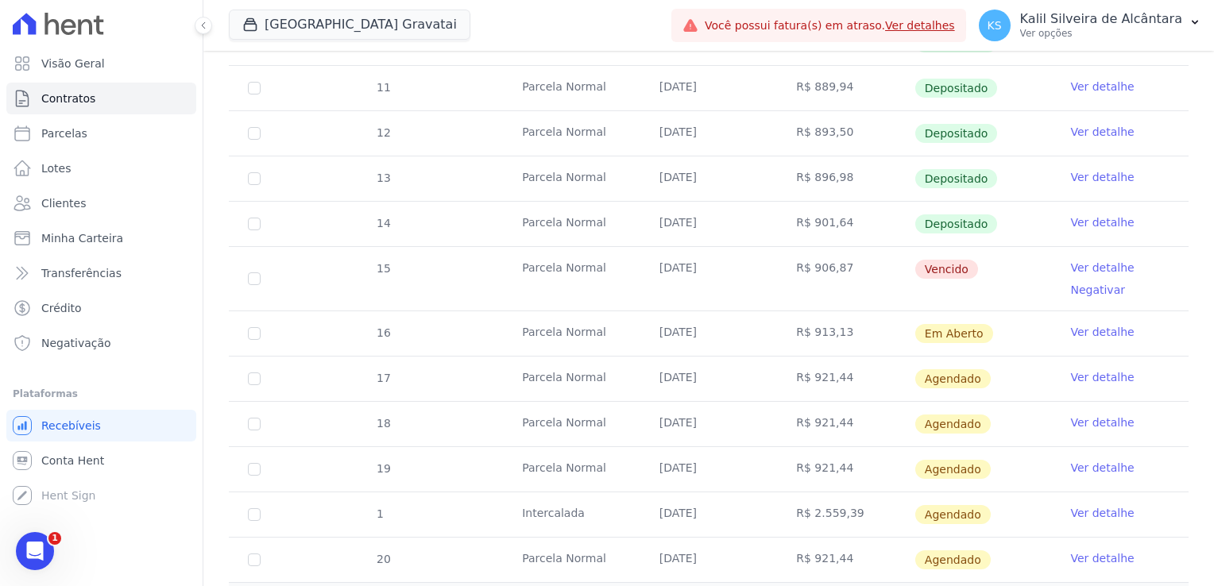
drag, startPoint x: 836, startPoint y: 336, endPoint x: 612, endPoint y: 331, distance: 223.3
click at [612, 331] on tr "16 Parcela Normal 25/08/2025 R$ 913,13 Em Aberto Ver detalhe" at bounding box center [709, 333] width 960 height 45
drag, startPoint x: 612, startPoint y: 331, endPoint x: 724, endPoint y: 301, distance: 116.0
click at [724, 301] on td "25/07/2025" at bounding box center [708, 279] width 137 height 64
click at [848, 334] on td "R$ 913,13" at bounding box center [845, 333] width 137 height 44
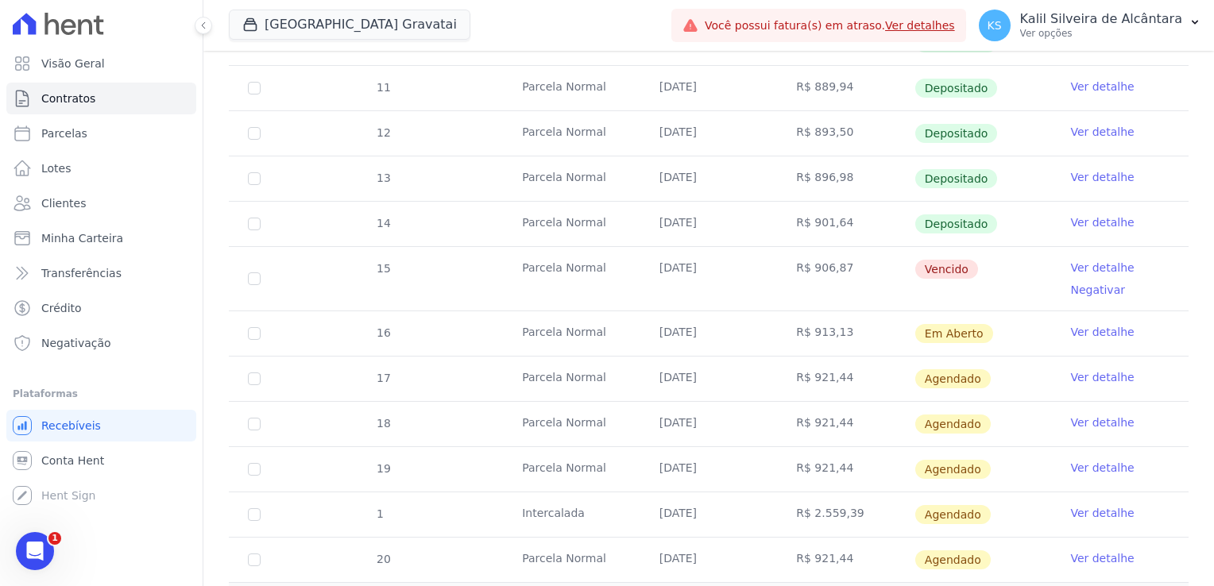
drag, startPoint x: 851, startPoint y: 279, endPoint x: 745, endPoint y: 262, distance: 107.0
click at [745, 262] on tr "15 Parcela Normal 25/07/2025 R$ 906,87 Vencido Ver detalhe Negativar" at bounding box center [709, 278] width 960 height 64
drag, startPoint x: 865, startPoint y: 338, endPoint x: 724, endPoint y: 325, distance: 141.2
click at [724, 325] on tr "16 Parcela Normal 25/08/2025 R$ 913,13 Em Aberto Ver detalhe" at bounding box center [709, 333] width 960 height 45
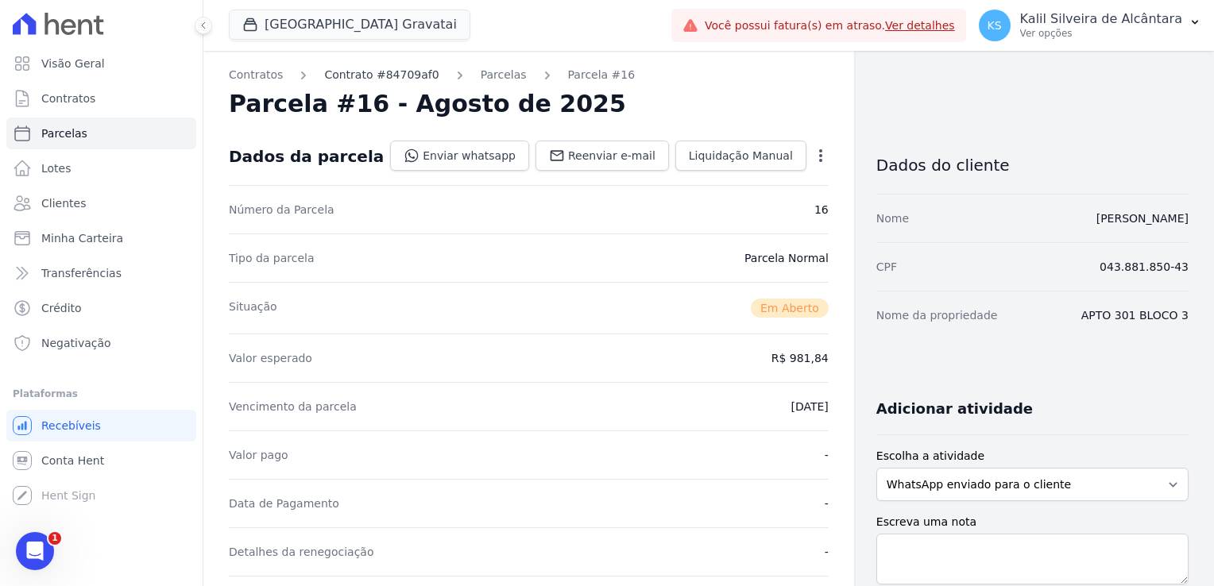
click at [413, 78] on link "Contrato #84709af0" at bounding box center [381, 75] width 114 height 17
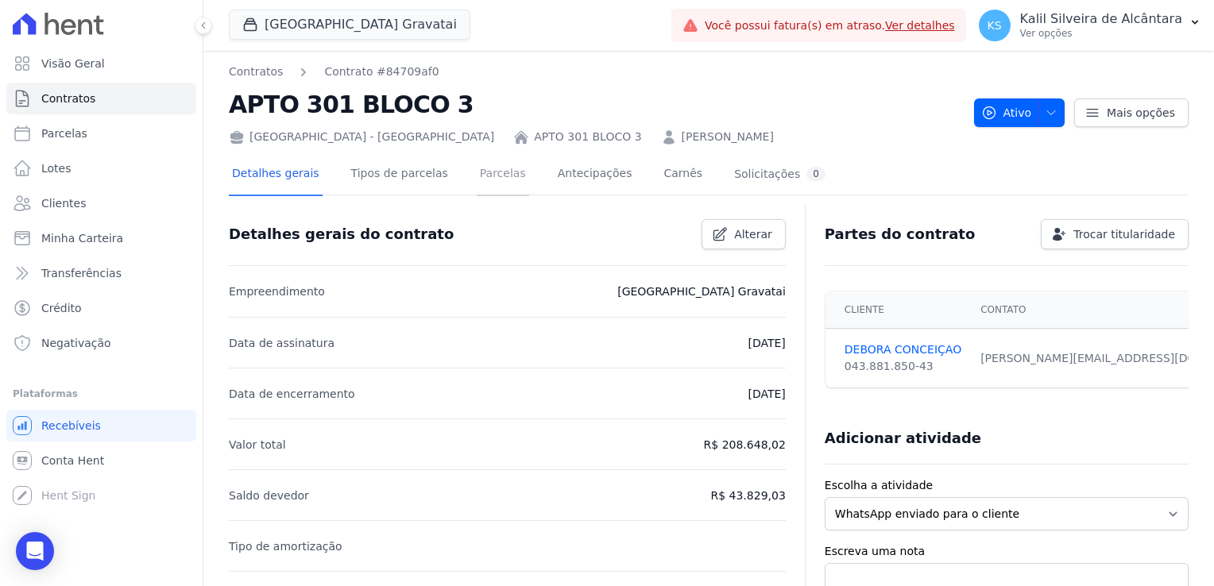
click at [477, 176] on link "Parcelas" at bounding box center [503, 175] width 52 height 42
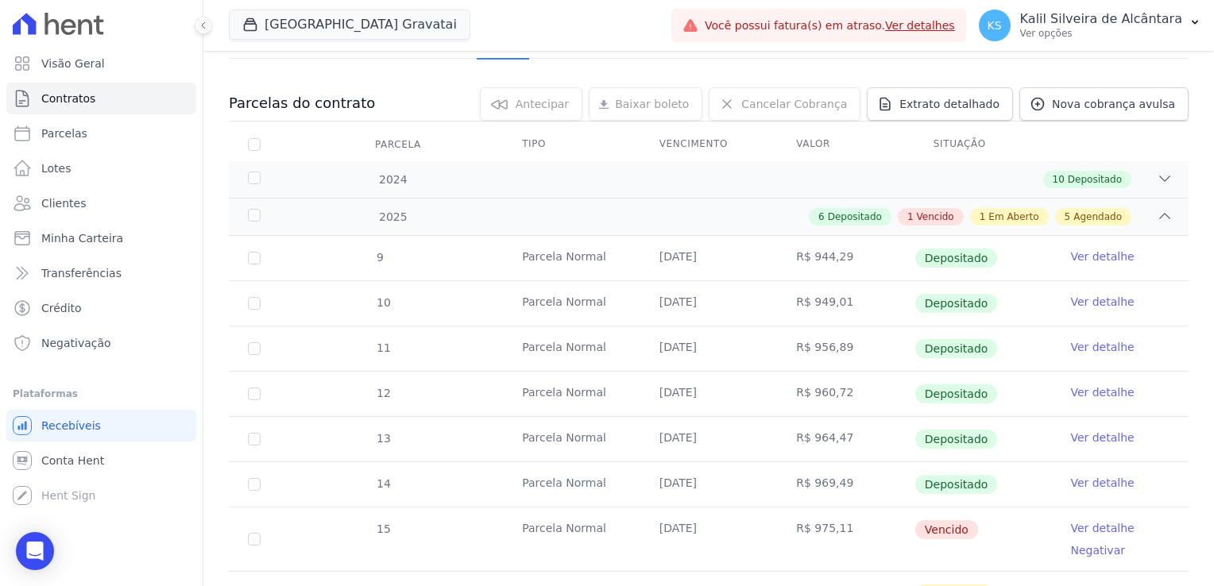
scroll to position [318, 0]
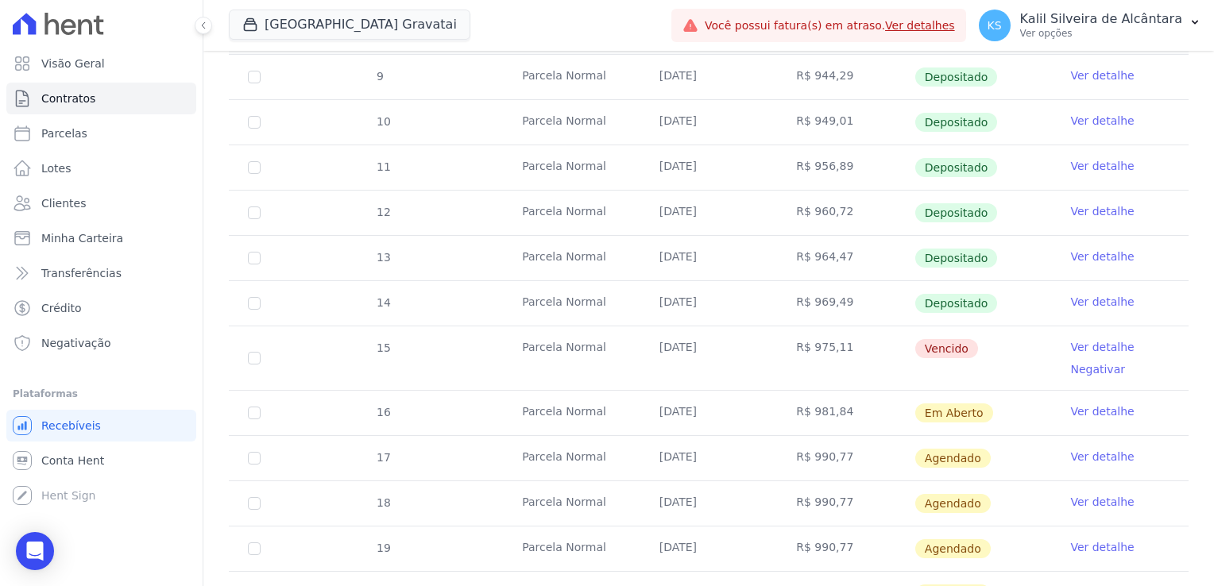
drag, startPoint x: 959, startPoint y: 330, endPoint x: 885, endPoint y: 297, distance: 81.1
click at [885, 297] on tbody "9 Parcela Normal 25/01/2025 R$ 944,29 Depositado Ver detalhe 10 Parcela Normal …" at bounding box center [709, 358] width 960 height 607
drag, startPoint x: 885, startPoint y: 297, endPoint x: 964, endPoint y: 348, distance: 94.3
click at [950, 335] on td "Vencido" at bounding box center [982, 358] width 137 height 64
click at [986, 378] on td "Vencido" at bounding box center [982, 358] width 137 height 64
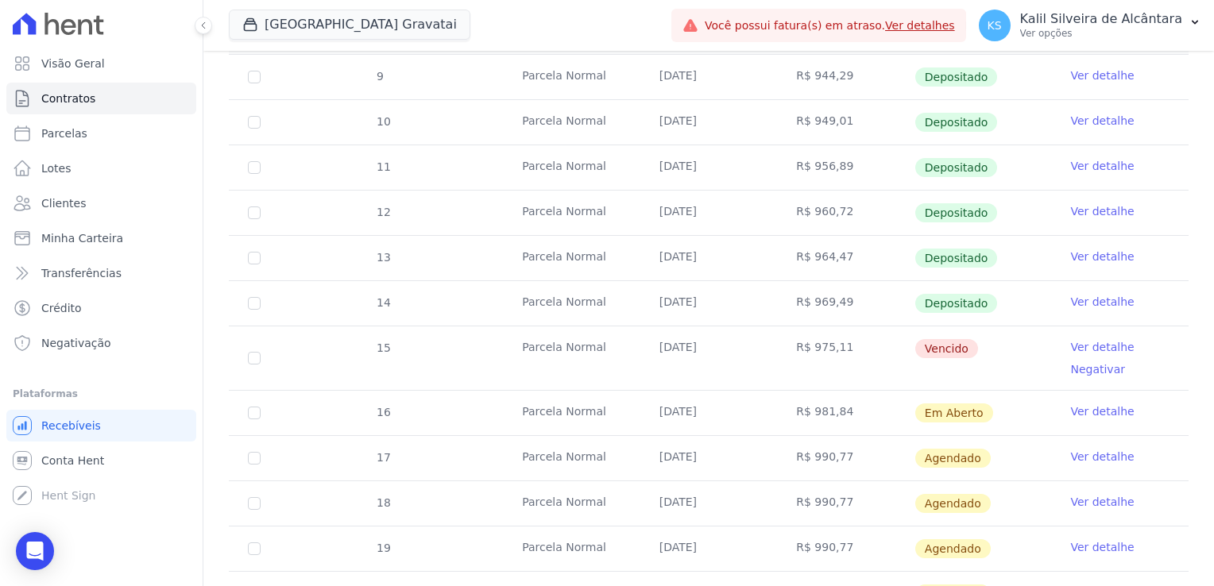
drag, startPoint x: 986, startPoint y: 415, endPoint x: 922, endPoint y: 396, distance: 66.1
click at [922, 396] on td "Em Aberto" at bounding box center [982, 413] width 137 height 44
drag, startPoint x: 922, startPoint y: 396, endPoint x: 1009, endPoint y: 396, distance: 86.6
click at [1009, 400] on td "Em Aberto" at bounding box center [982, 413] width 137 height 44
click at [1003, 408] on td "Em Aberto" at bounding box center [982, 413] width 137 height 44
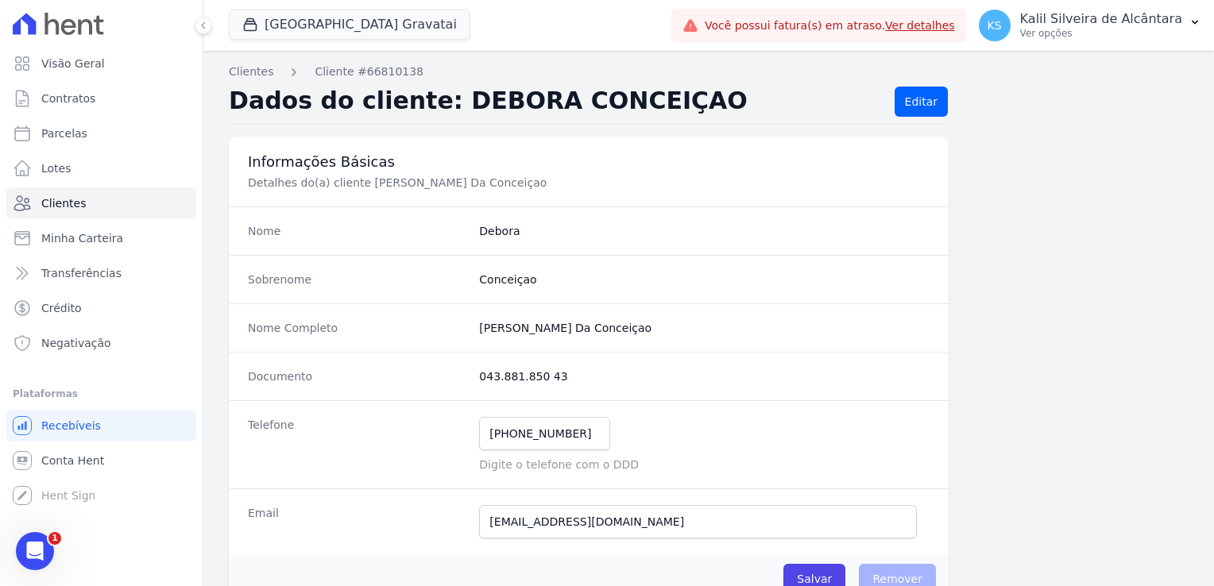
drag, startPoint x: 474, startPoint y: 226, endPoint x: 504, endPoint y: 224, distance: 30.2
click at [504, 224] on div "Nome Debora" at bounding box center [589, 231] width 720 height 48
drag, startPoint x: 504, startPoint y: 224, endPoint x: 569, endPoint y: 274, distance: 81.5
click at [567, 270] on div "Sobrenome [GEOGRAPHIC_DATA]" at bounding box center [589, 279] width 720 height 48
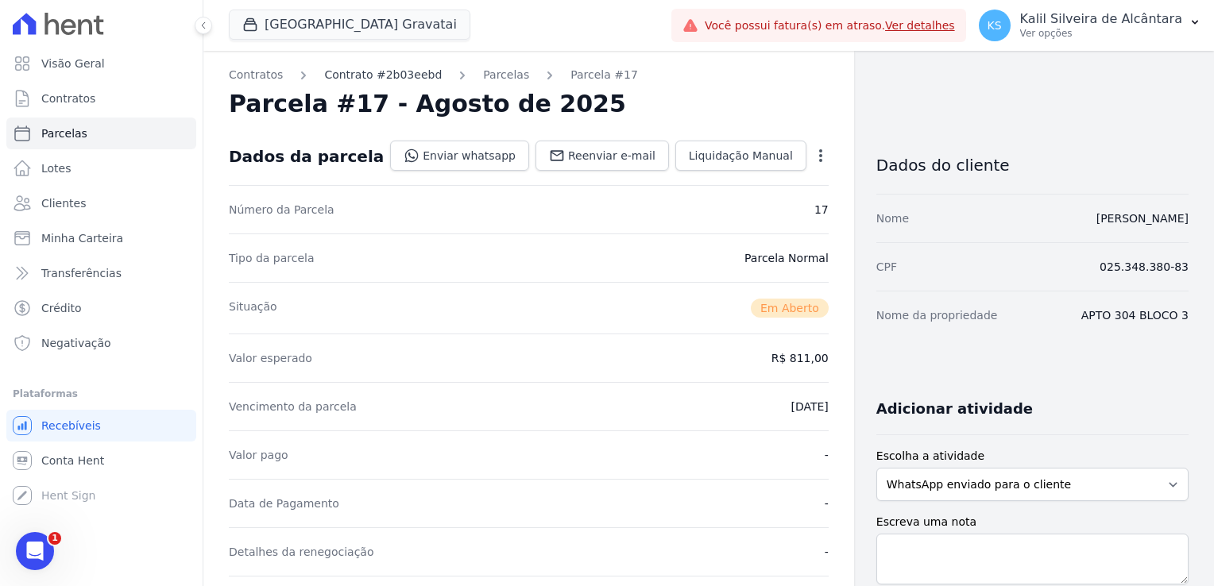
click at [388, 77] on link "Contrato #2b03eebd" at bounding box center [383, 75] width 118 height 17
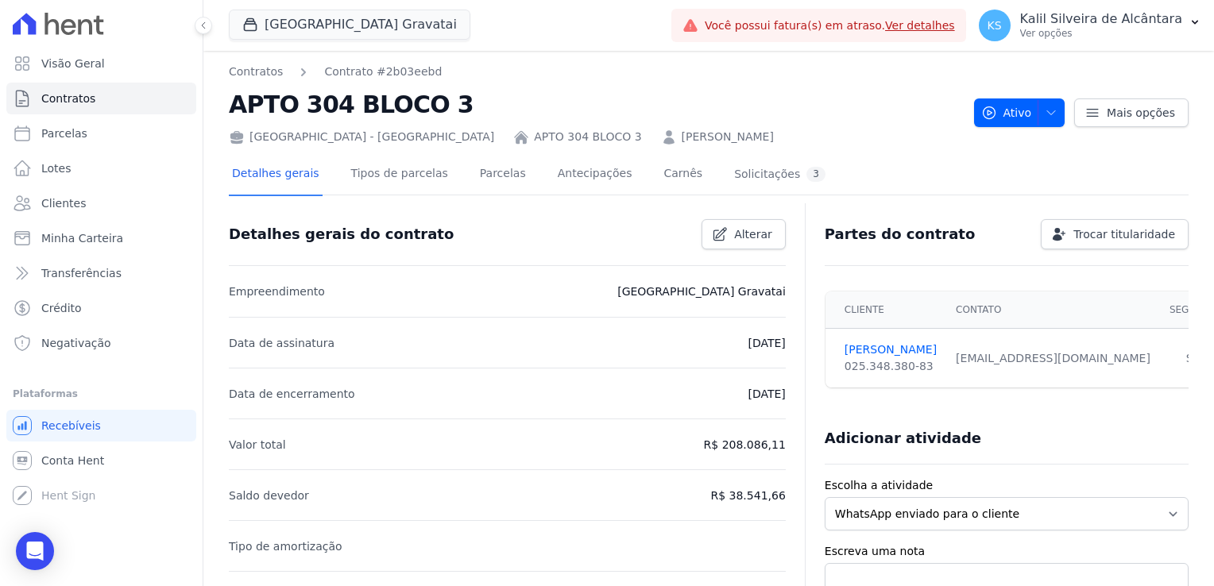
click at [682, 134] on link "[PERSON_NAME]" at bounding box center [728, 137] width 92 height 17
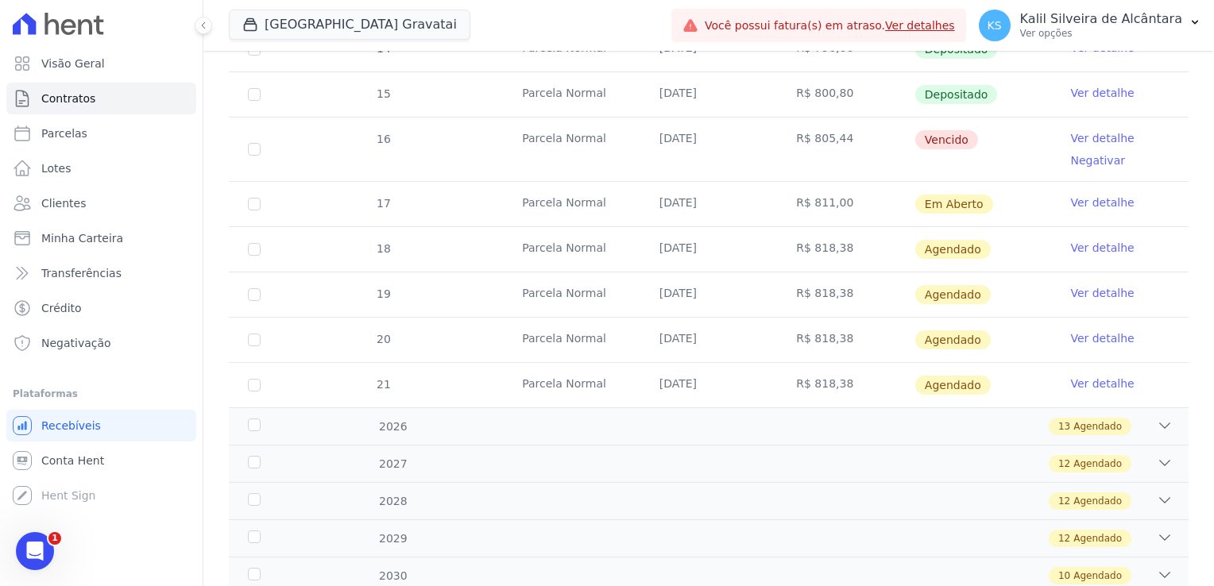
scroll to position [477, 0]
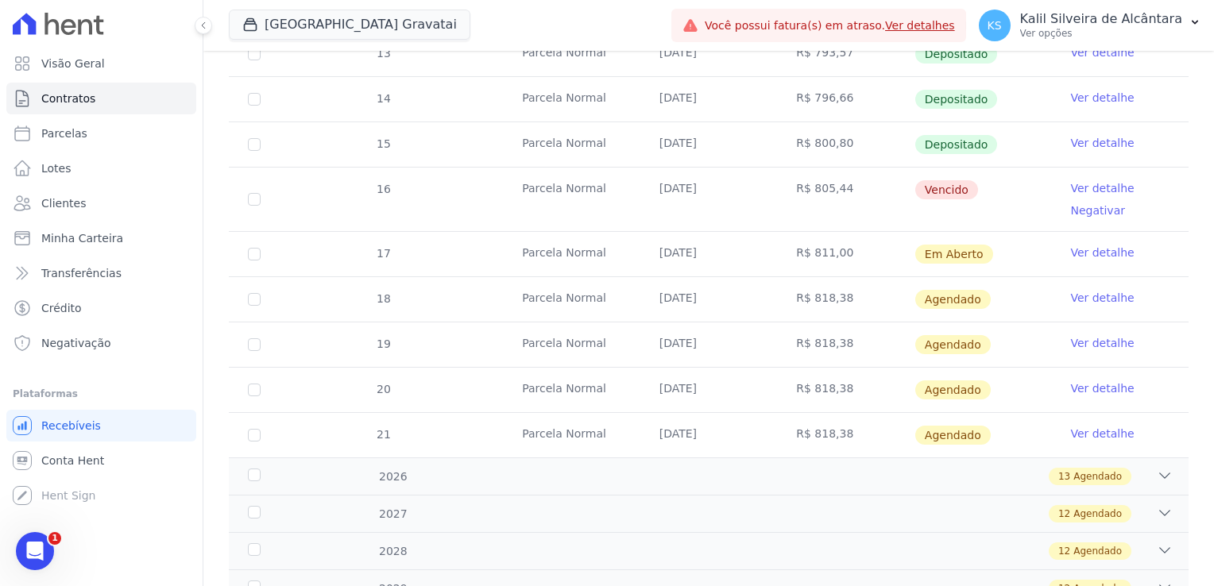
drag, startPoint x: 972, startPoint y: 257, endPoint x: 611, endPoint y: 181, distance: 369.4
click at [611, 181] on tbody "10 Parcela Normal 25/01/2025 R$ 780,00 Depositado Ver detalhe 11 Parcela Normal…" at bounding box center [709, 177] width 960 height 562
drag, startPoint x: 611, startPoint y: 181, endPoint x: 731, endPoint y: 216, distance: 124.9
click at [731, 216] on td "25/07/2025" at bounding box center [708, 200] width 137 height 64
click at [731, 216] on td "[DATE]" at bounding box center [708, 200] width 137 height 64
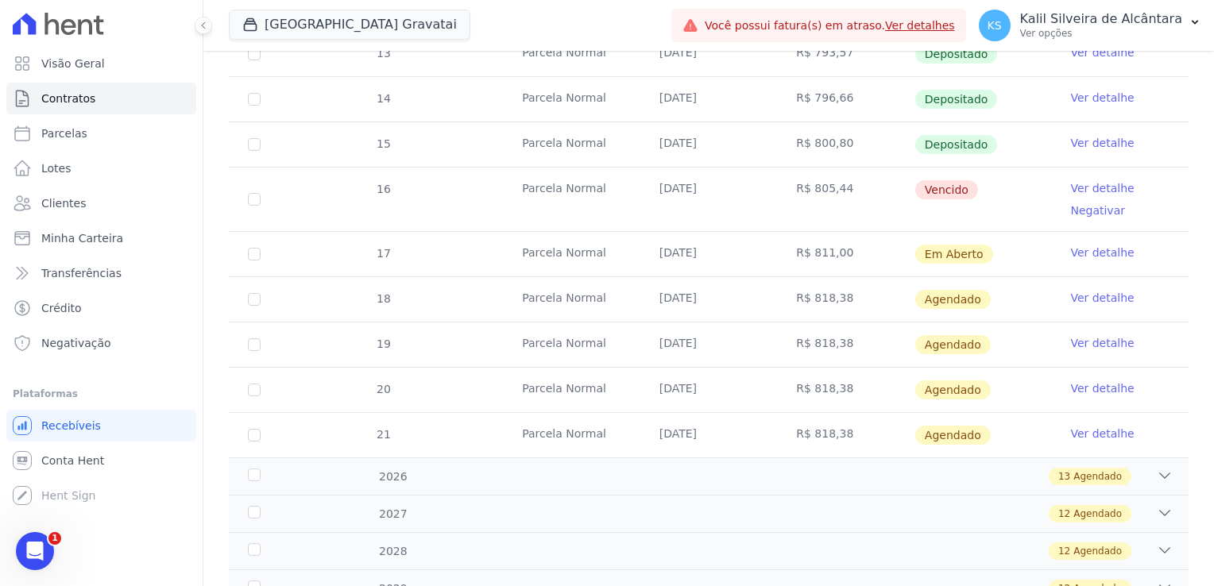
drag, startPoint x: 731, startPoint y: 216, endPoint x: 702, endPoint y: 261, distance: 52.9
click at [702, 261] on td "[DATE]" at bounding box center [708, 254] width 137 height 44
click at [651, 249] on td "[DATE]" at bounding box center [708, 254] width 137 height 44
click at [782, 570] on div "2029 12 Agendado" at bounding box center [709, 588] width 960 height 37
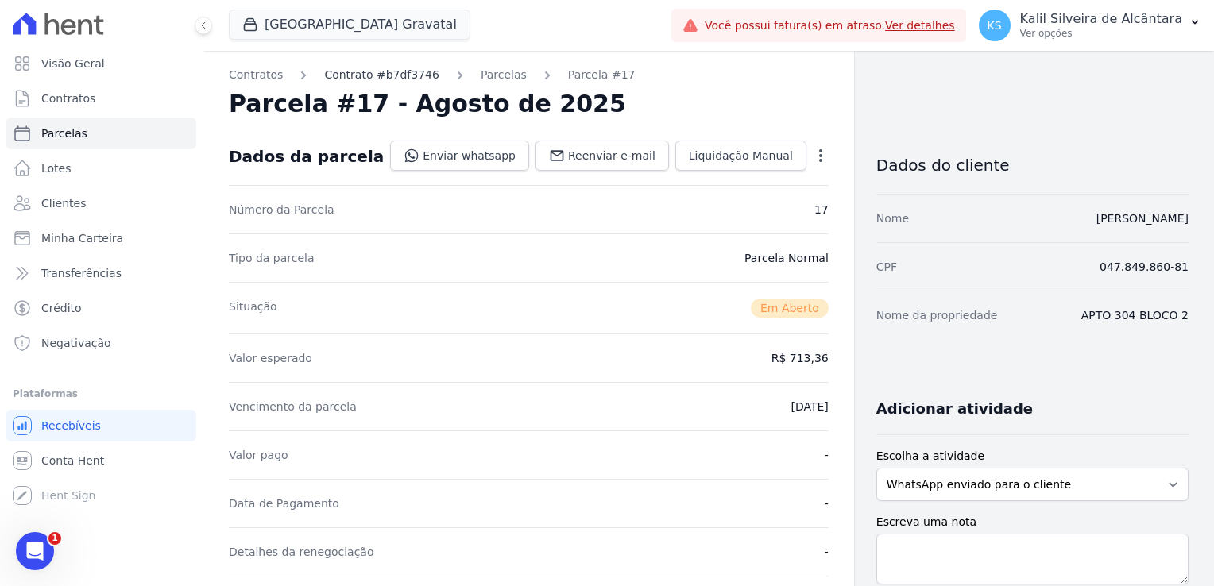
click at [342, 78] on link "Contrato #b7df3746" at bounding box center [381, 75] width 115 height 17
click at [351, 78] on link "Contrato #b7df3746" at bounding box center [381, 75] width 115 height 17
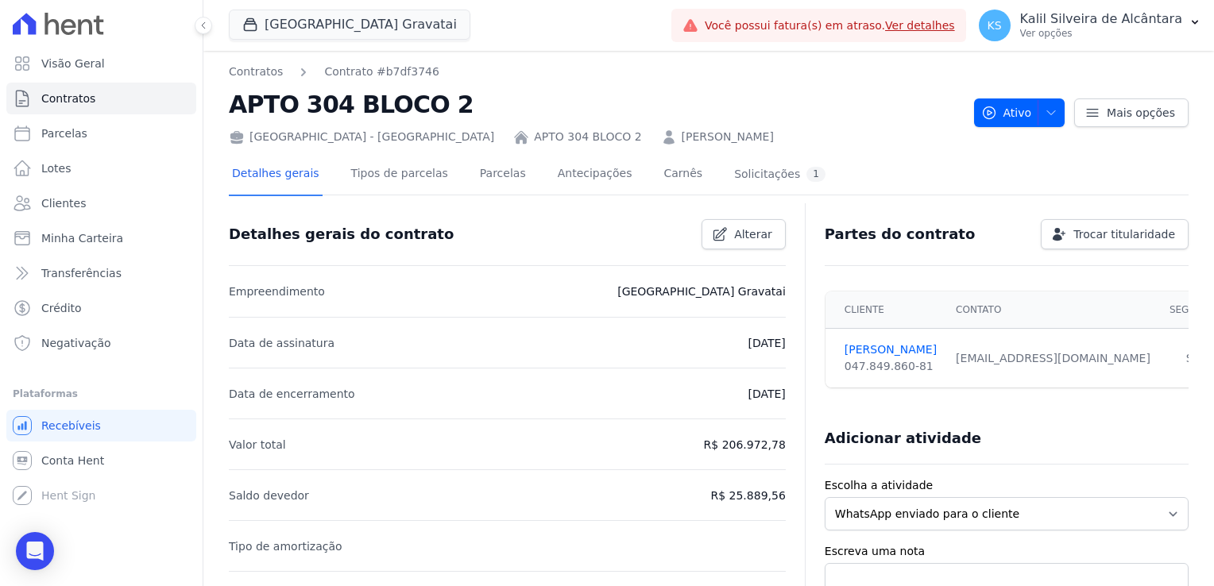
click at [661, 135] on div "[PERSON_NAME]" at bounding box center [717, 137] width 113 height 17
click at [682, 137] on link "[PERSON_NAME]" at bounding box center [728, 137] width 92 height 17
click at [486, 180] on link "Parcelas" at bounding box center [503, 175] width 52 height 42
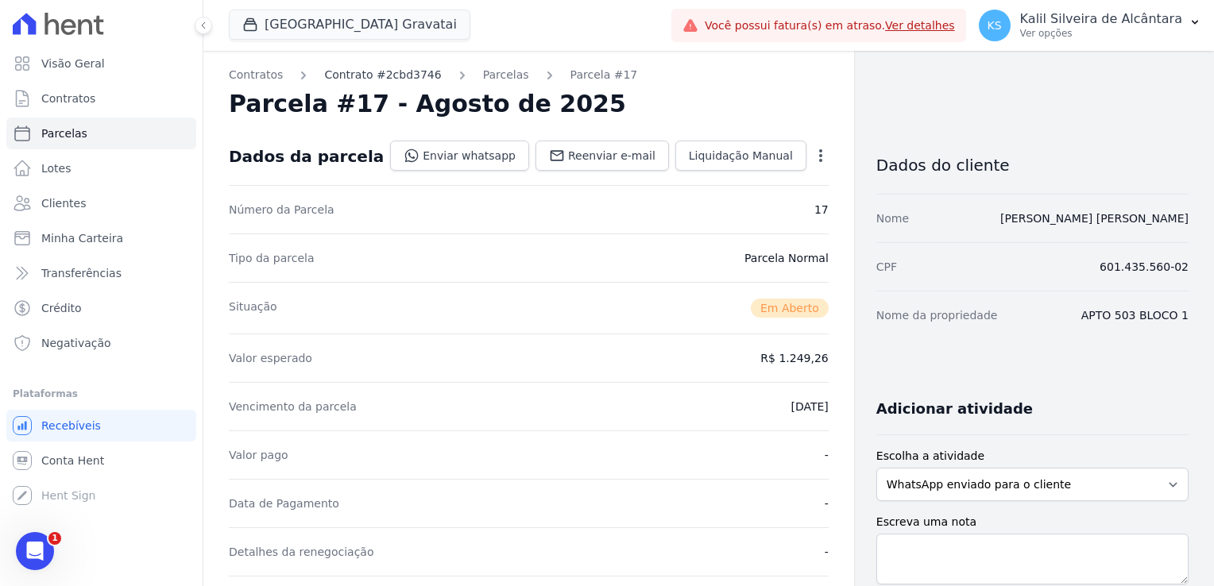
click at [374, 78] on link "Contrato #2cbd3746" at bounding box center [382, 75] width 117 height 17
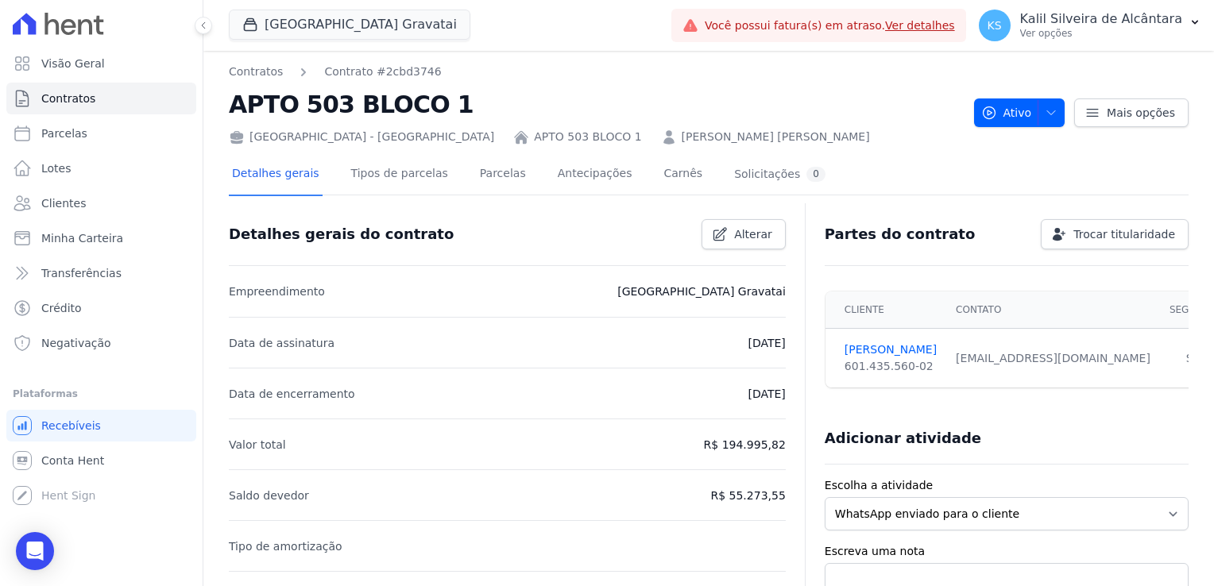
click at [682, 144] on link "MARIANA BRAGA ALCANTARA" at bounding box center [776, 137] width 188 height 17
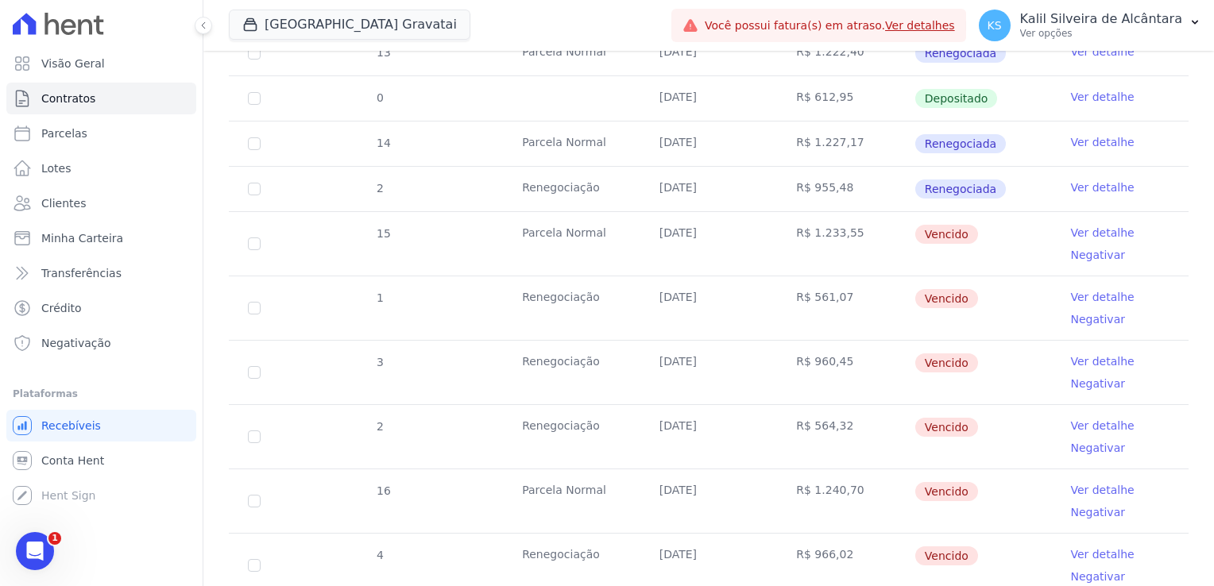
scroll to position [953, 0]
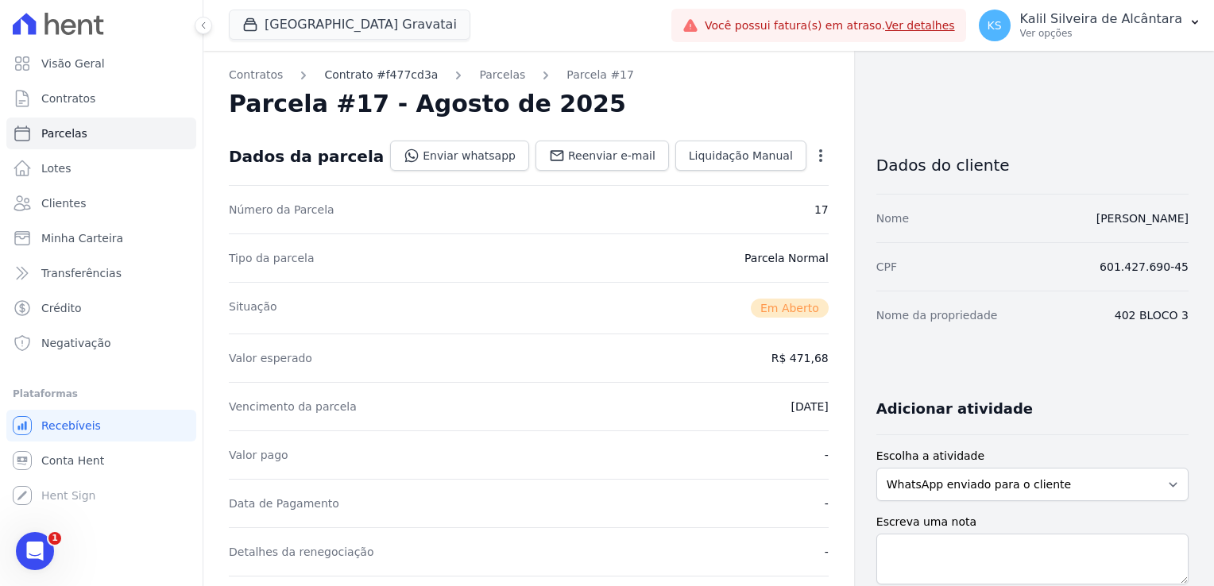
click at [388, 76] on link "Contrato #f477cd3a" at bounding box center [381, 75] width 114 height 17
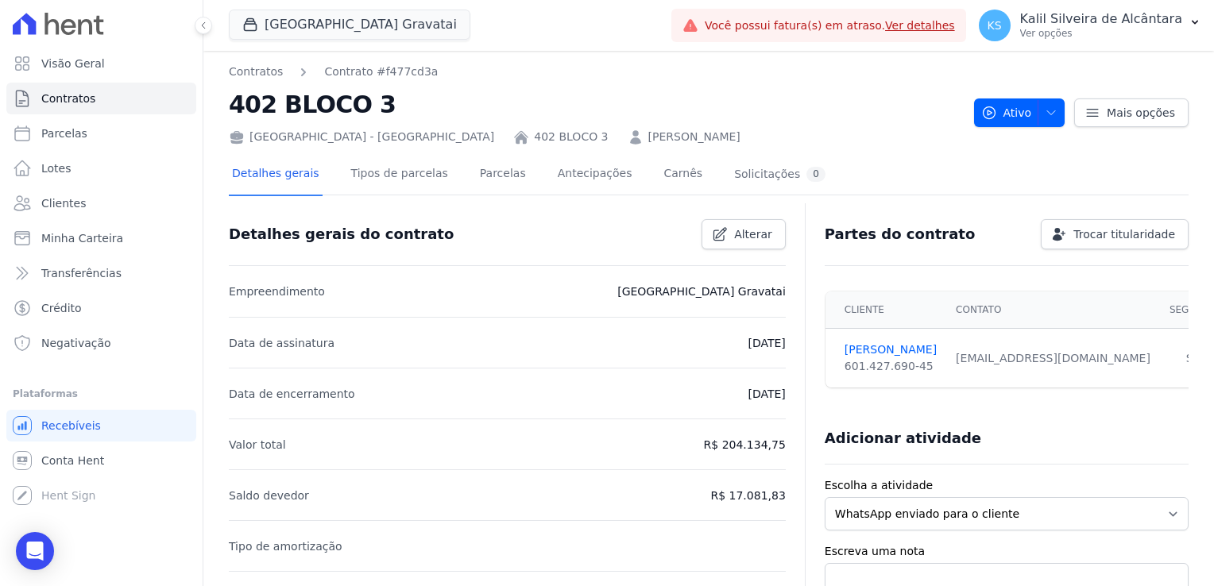
click at [648, 133] on link "MATEUS HENRIQUE D AVILA CARDOSO" at bounding box center [694, 137] width 92 height 17
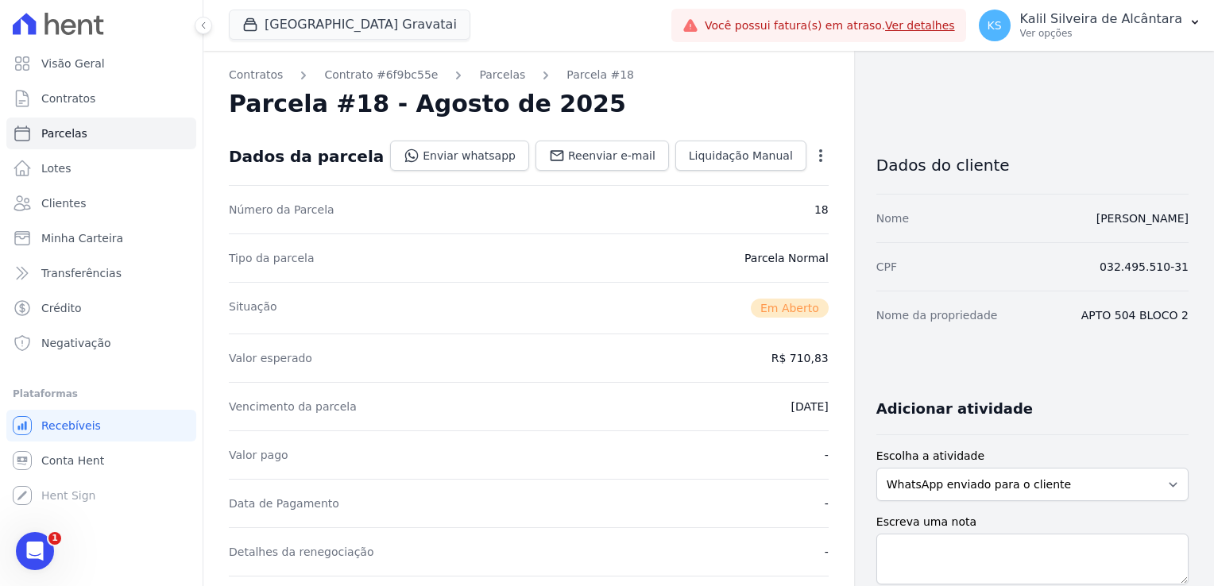
click at [378, 65] on div "Contratos Contrato #6f9bc55e [GEOGRAPHIC_DATA] Parcela #18 [GEOGRAPHIC_DATA] #1…" at bounding box center [528, 586] width 651 height 1071
click at [378, 75] on link "Contrato #6f9bc55e" at bounding box center [381, 75] width 114 height 17
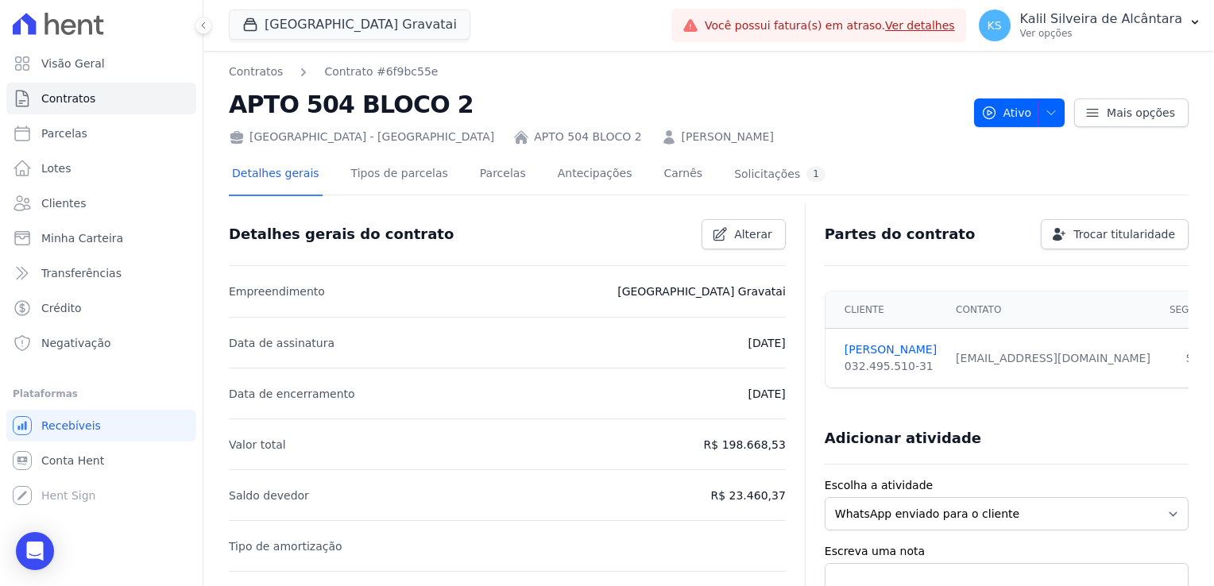
click at [682, 135] on link "[PERSON_NAME]" at bounding box center [728, 137] width 92 height 17
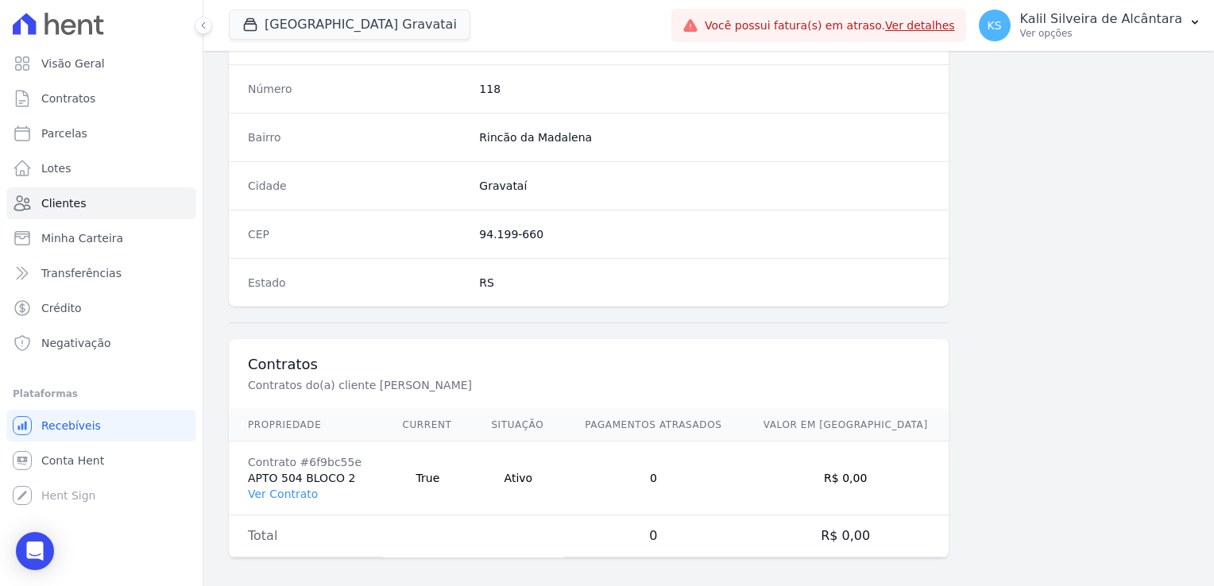
scroll to position [894, 0]
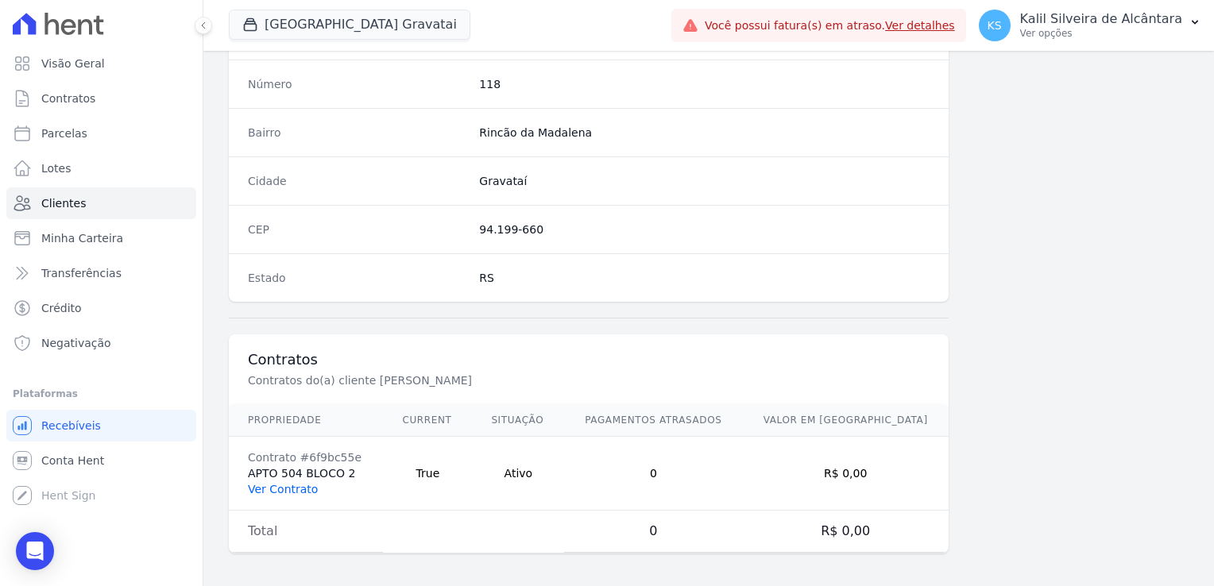
click at [264, 488] on link "Ver Contrato" at bounding box center [283, 489] width 70 height 13
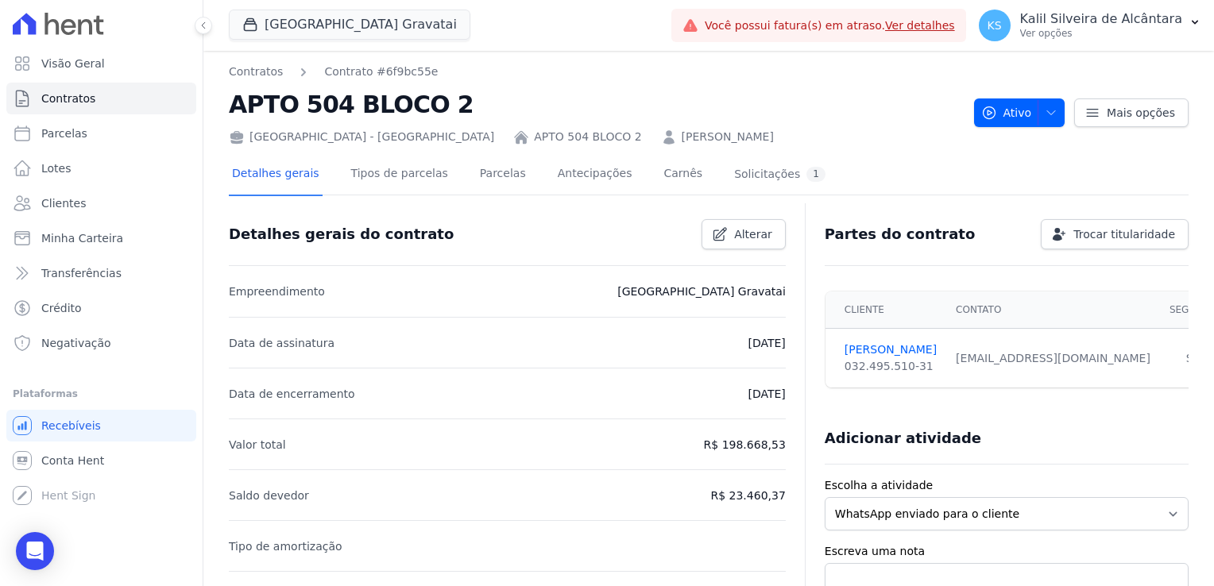
click at [682, 142] on link "[PERSON_NAME]" at bounding box center [728, 137] width 92 height 17
click at [486, 180] on link "Parcelas" at bounding box center [503, 175] width 52 height 42
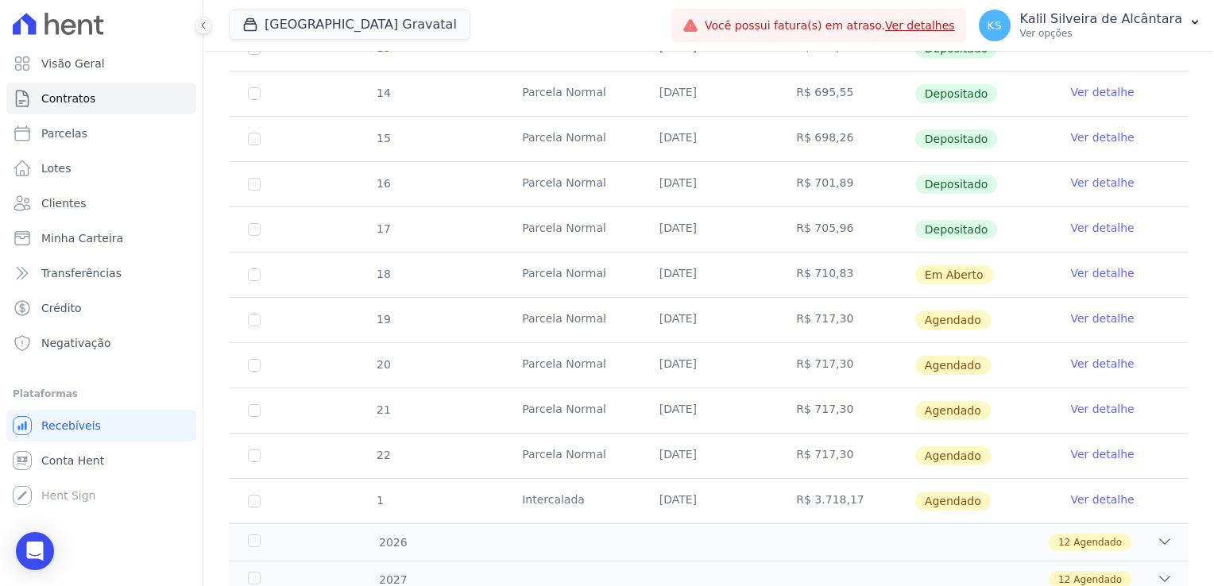
scroll to position [477, 0]
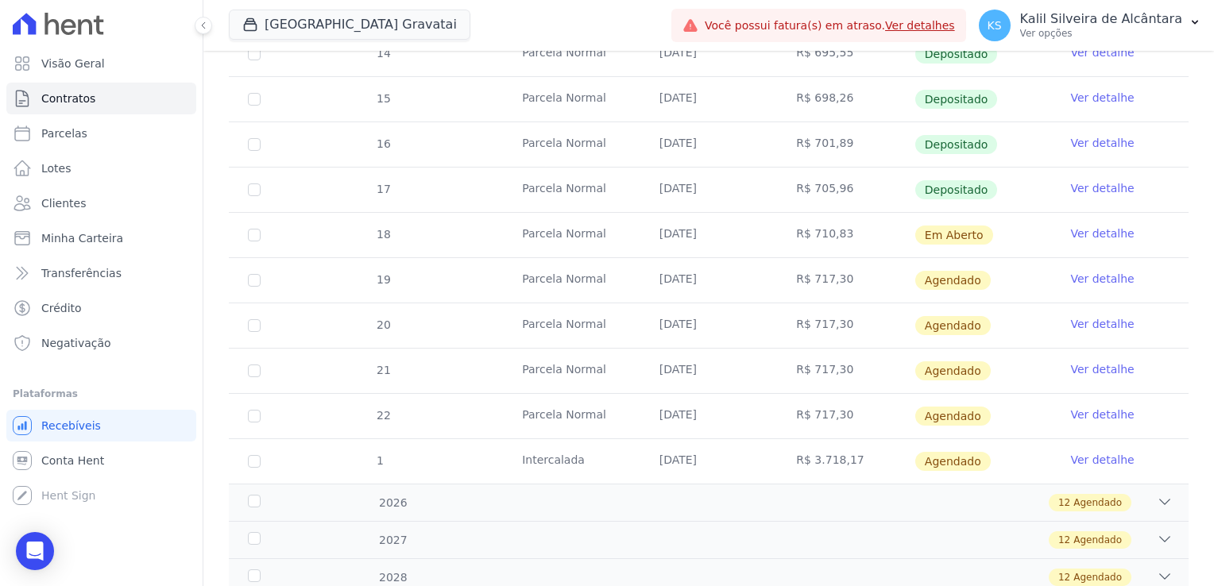
drag, startPoint x: 972, startPoint y: 234, endPoint x: 664, endPoint y: 230, distance: 308.2
click at [664, 230] on tr "18 [GEOGRAPHIC_DATA] [DATE] R$ 710,83 Em [GEOGRAPHIC_DATA] Ver detalhe" at bounding box center [709, 234] width 960 height 45
drag, startPoint x: 664, startPoint y: 230, endPoint x: 759, endPoint y: 247, distance: 96.8
click at [761, 249] on td "[DATE]" at bounding box center [708, 235] width 137 height 44
click at [709, 235] on td "[DATE]" at bounding box center [708, 235] width 137 height 44
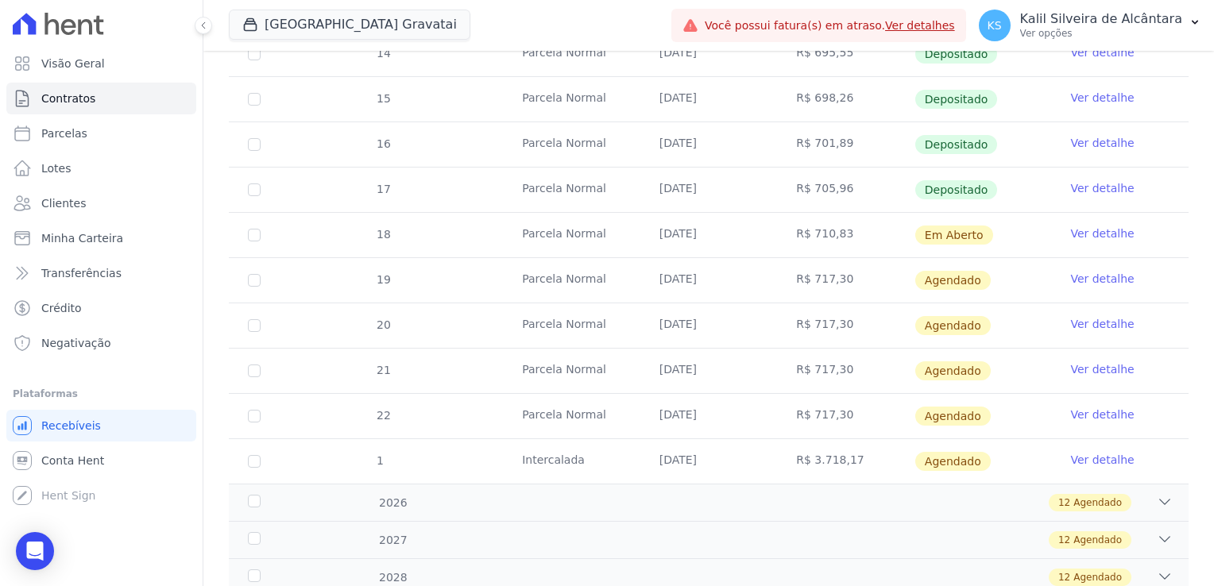
drag, startPoint x: 617, startPoint y: 232, endPoint x: 678, endPoint y: 235, distance: 61.2
click at [678, 235] on tr "18 Parcela Normal 25/08/2025 R$ 710,83 Em Aberto Ver detalhe" at bounding box center [709, 234] width 960 height 45
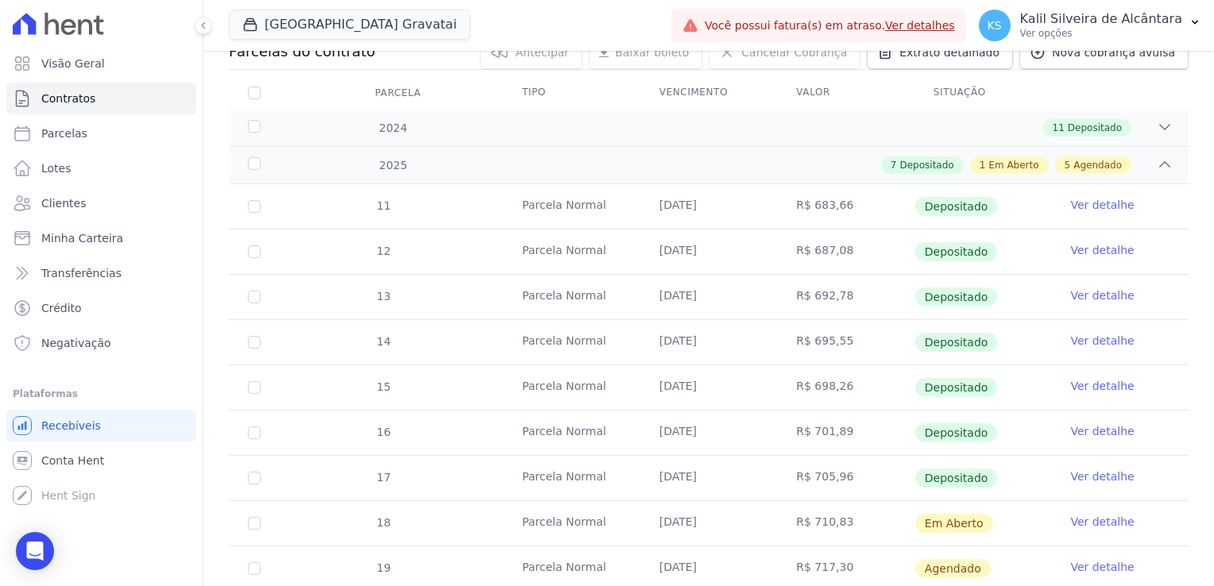
scroll to position [212, 0]
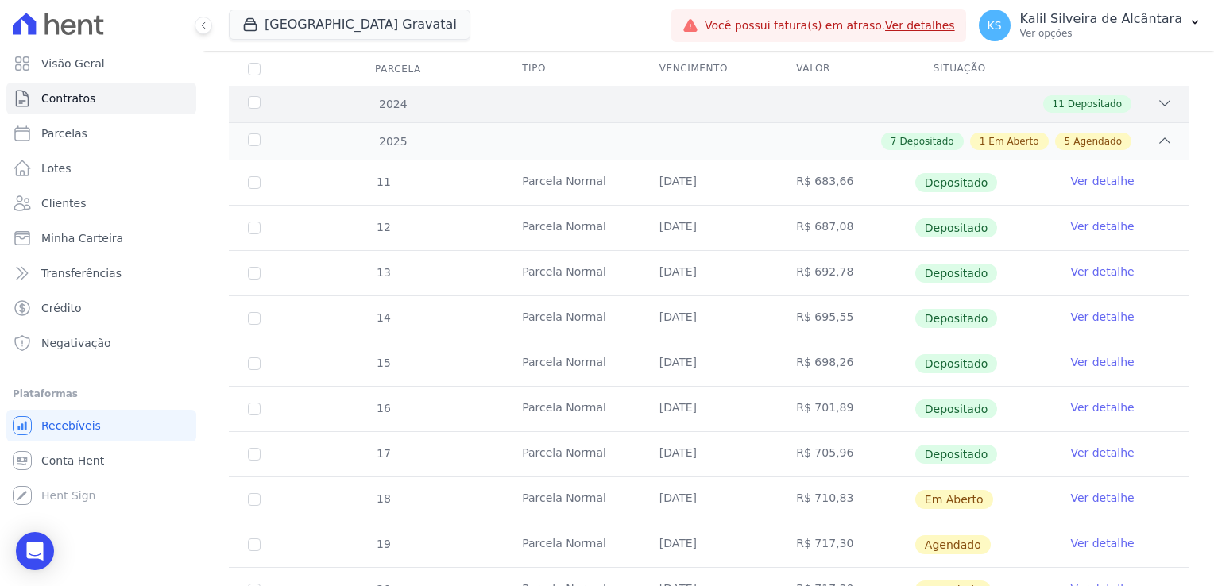
click at [431, 105] on div "11 Depositado" at bounding box center [755, 103] width 834 height 17
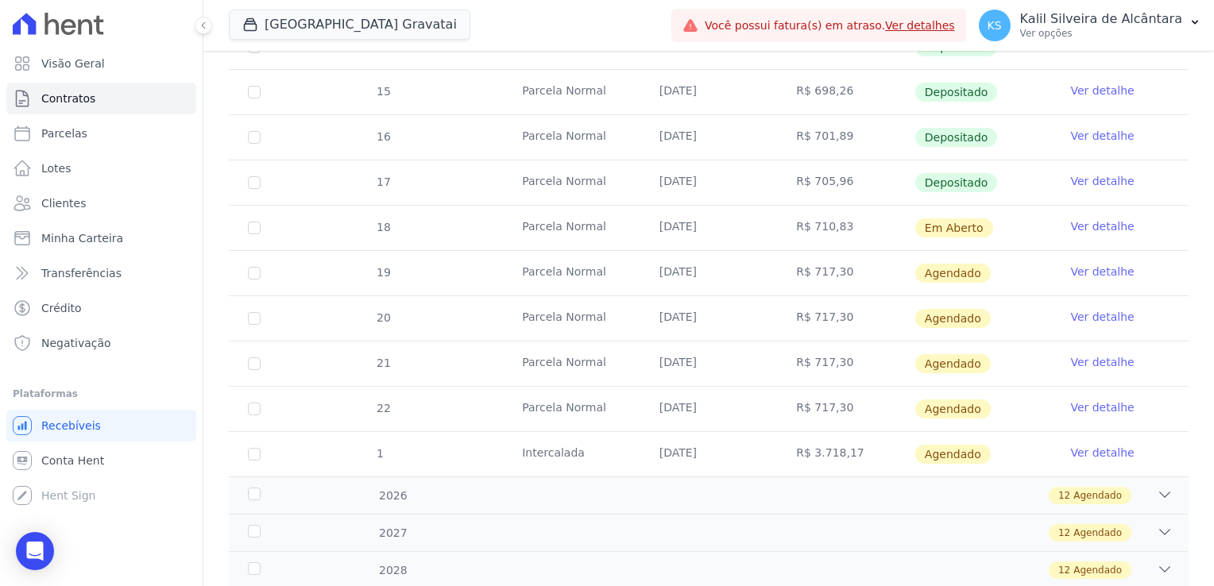
scroll to position [947, 0]
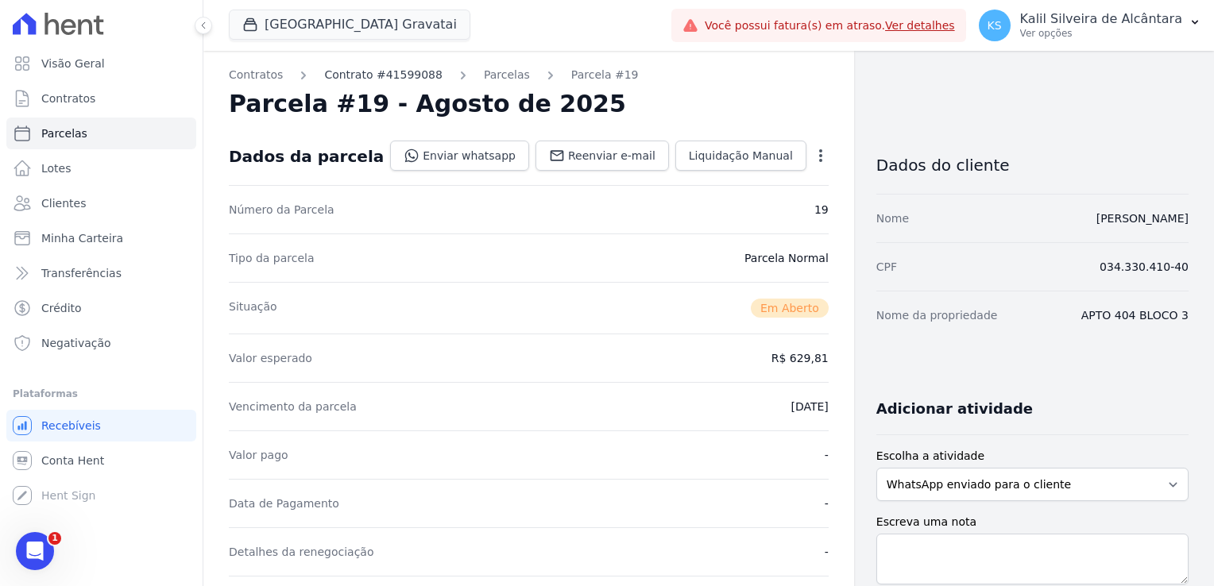
click at [388, 71] on link "Contrato #41599088" at bounding box center [383, 75] width 118 height 17
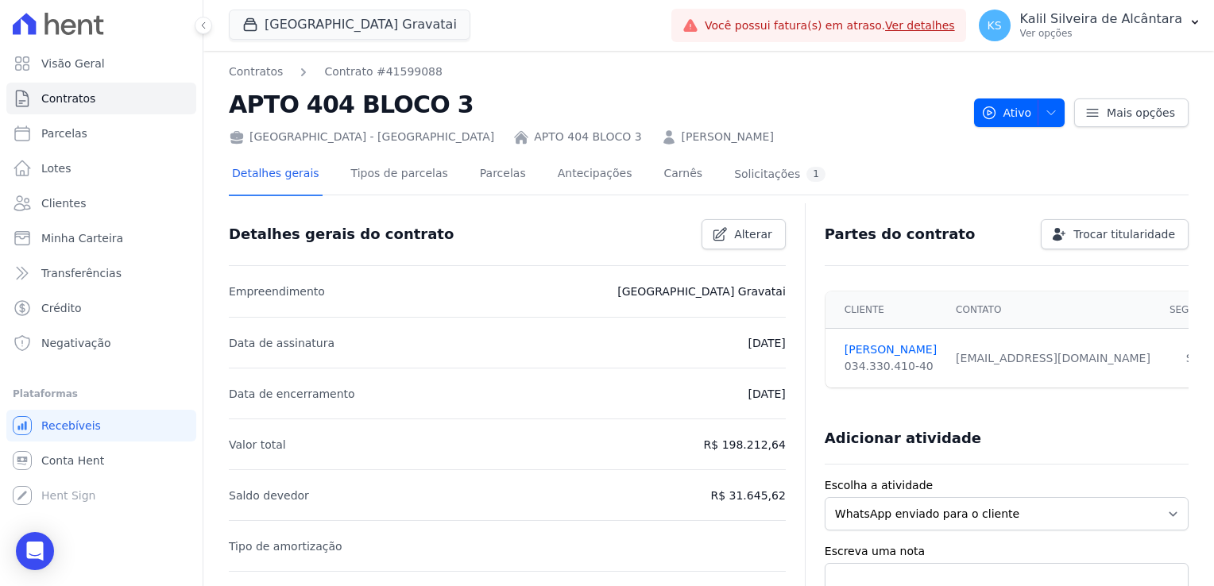
click at [682, 141] on link "THIAGO ALBUQUERQUE MARTINS" at bounding box center [728, 137] width 92 height 17
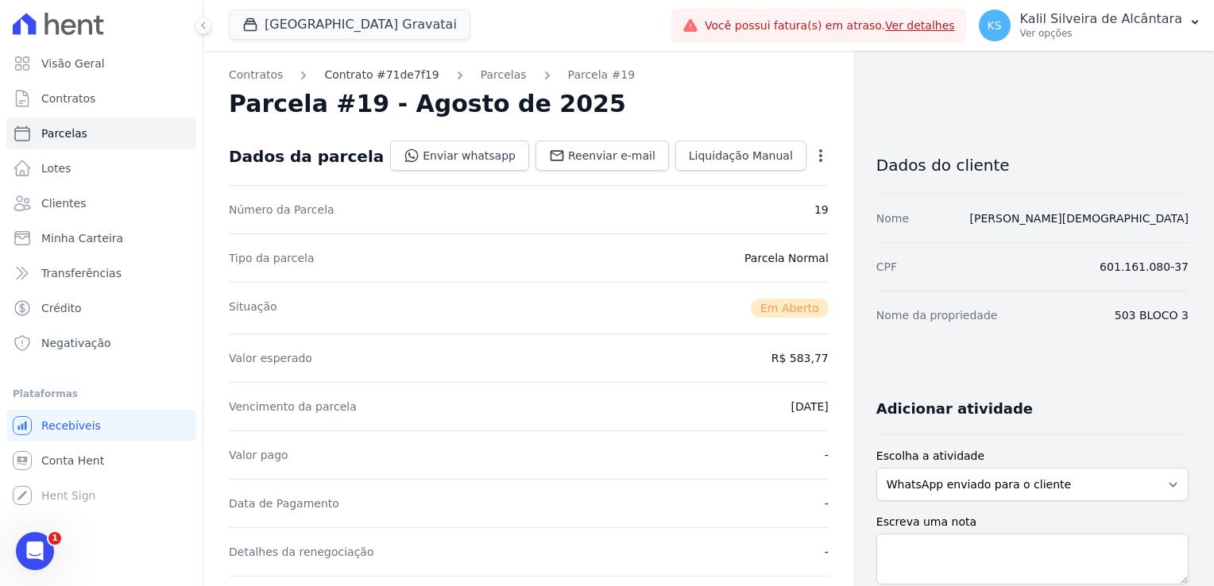
click at [384, 74] on link "Contrato #71de7f19" at bounding box center [381, 75] width 114 height 17
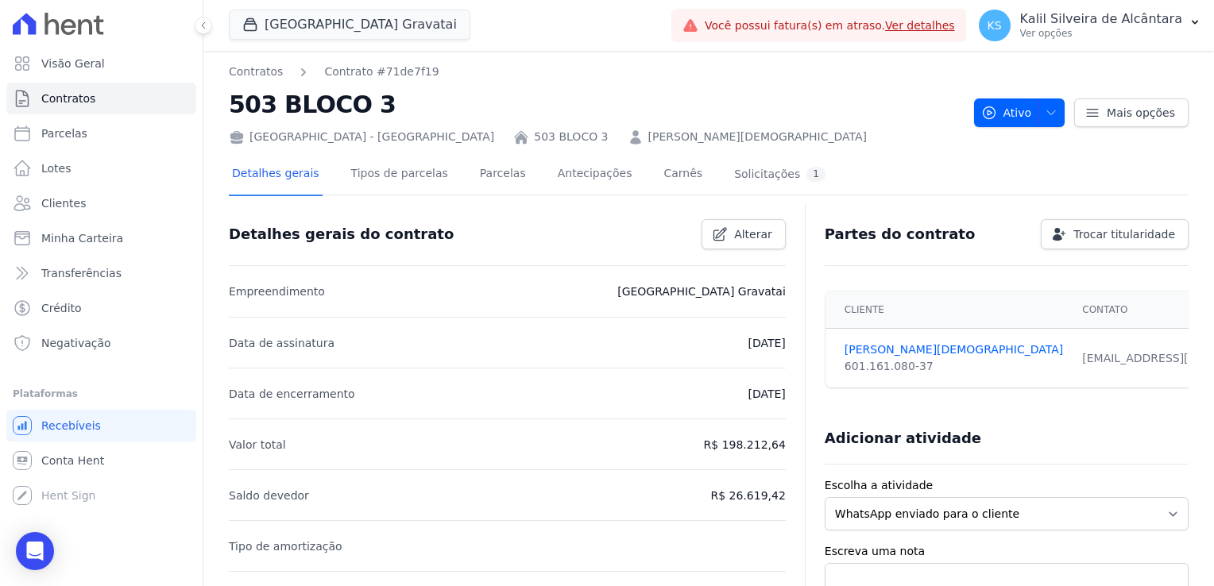
click at [648, 129] on link "[PERSON_NAME][DEMOGRAPHIC_DATA]" at bounding box center [757, 137] width 218 height 17
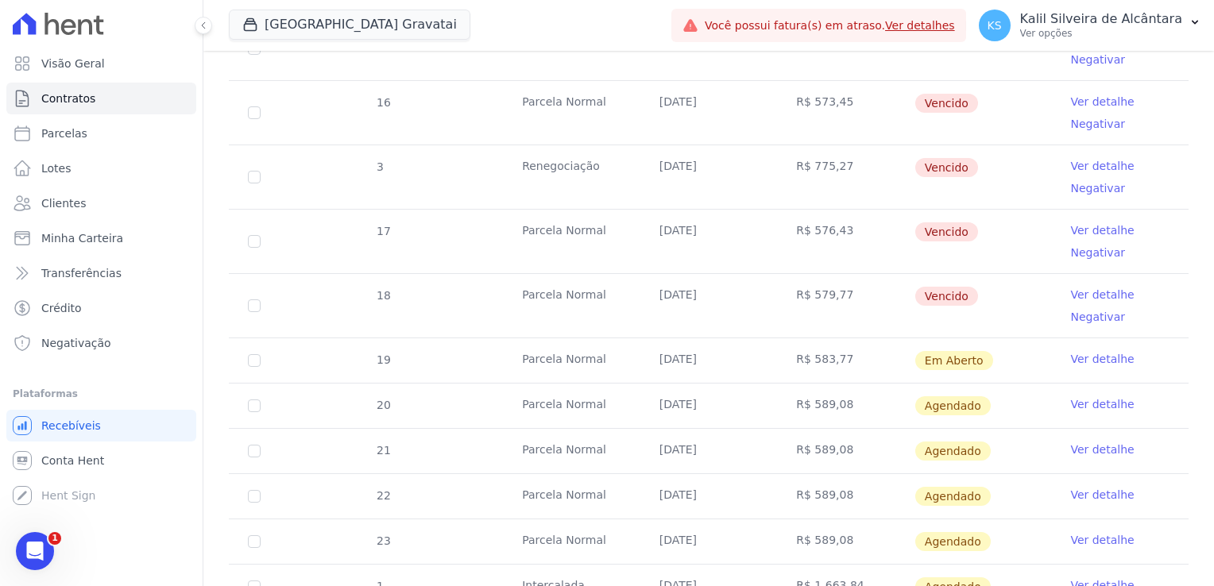
scroll to position [715, 0]
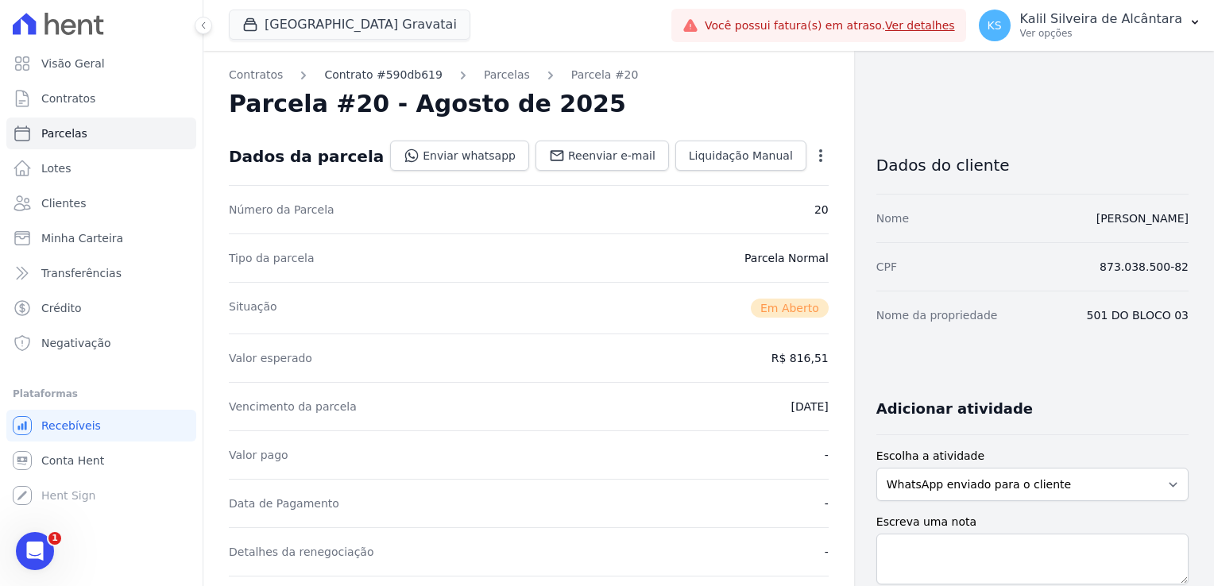
click at [369, 75] on link "Contrato #590db619" at bounding box center [383, 75] width 118 height 17
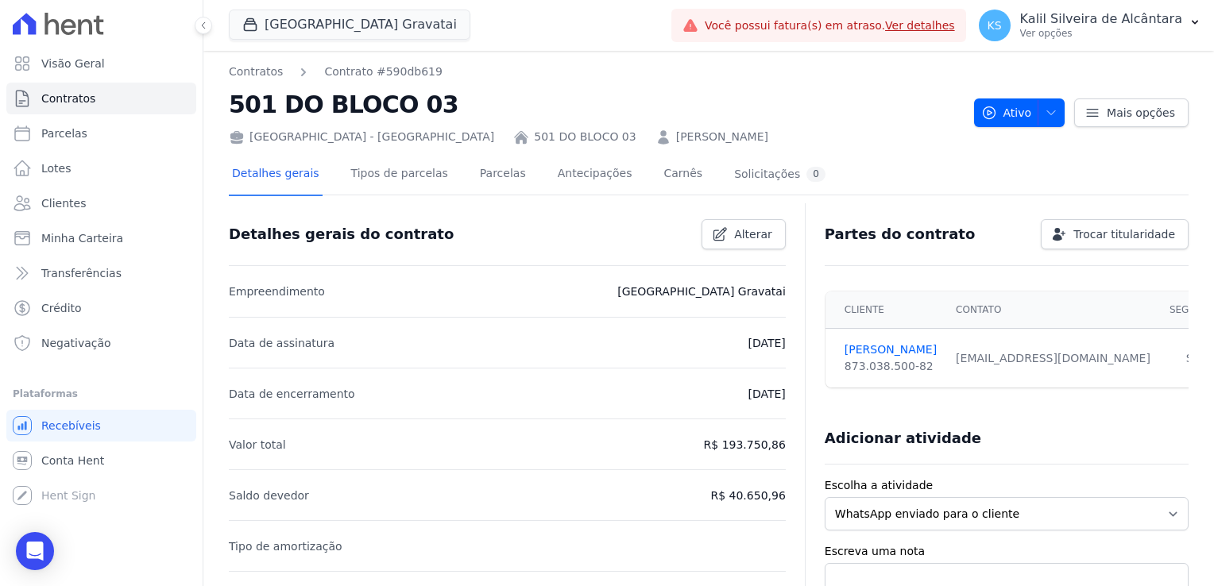
click at [676, 131] on link "[PERSON_NAME] [PERSON_NAME]" at bounding box center [722, 137] width 92 height 17
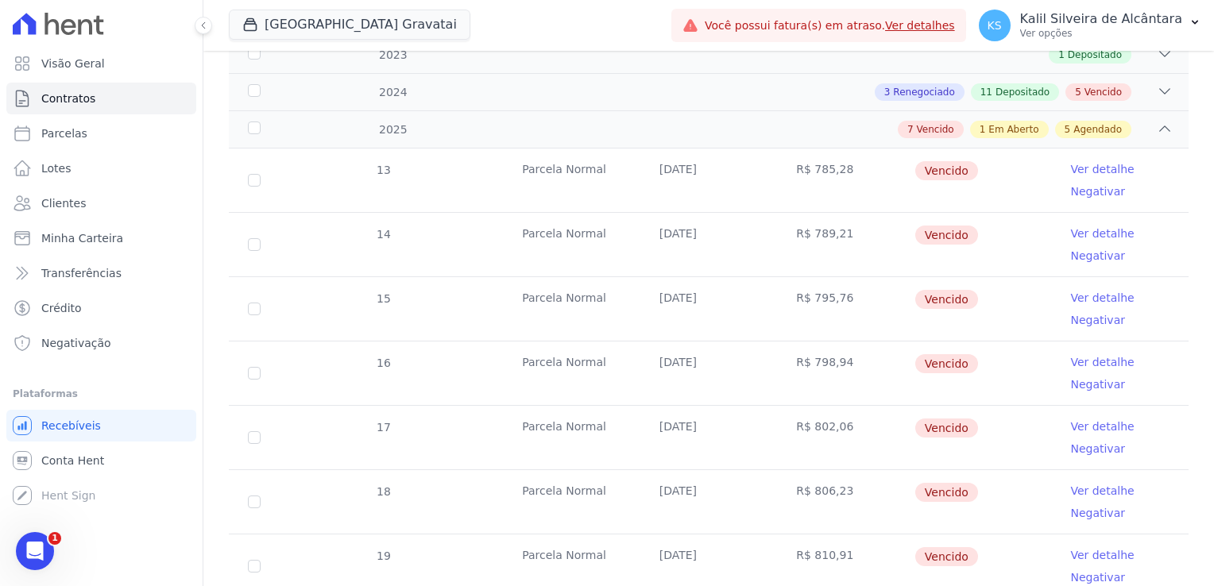
scroll to position [159, 0]
